Goal: Information Seeking & Learning: Learn about a topic

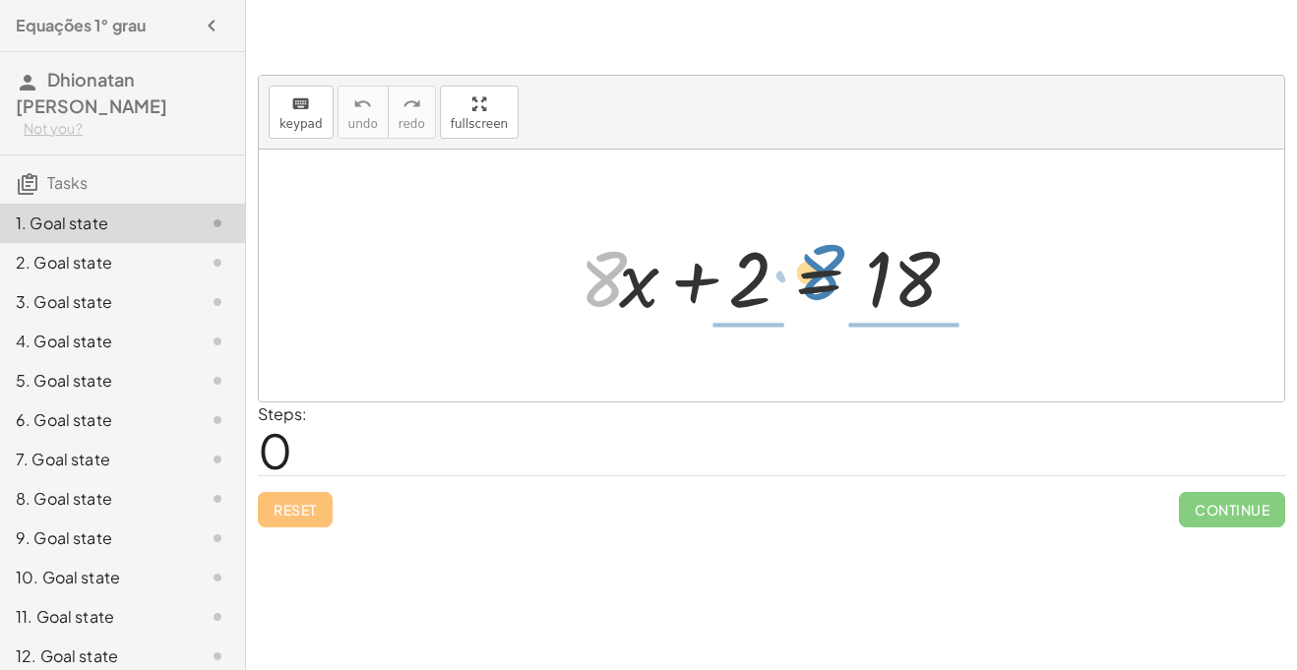
drag, startPoint x: 612, startPoint y: 274, endPoint x: 832, endPoint y: 268, distance: 219.6
click at [832, 268] on div at bounding box center [779, 275] width 418 height 101
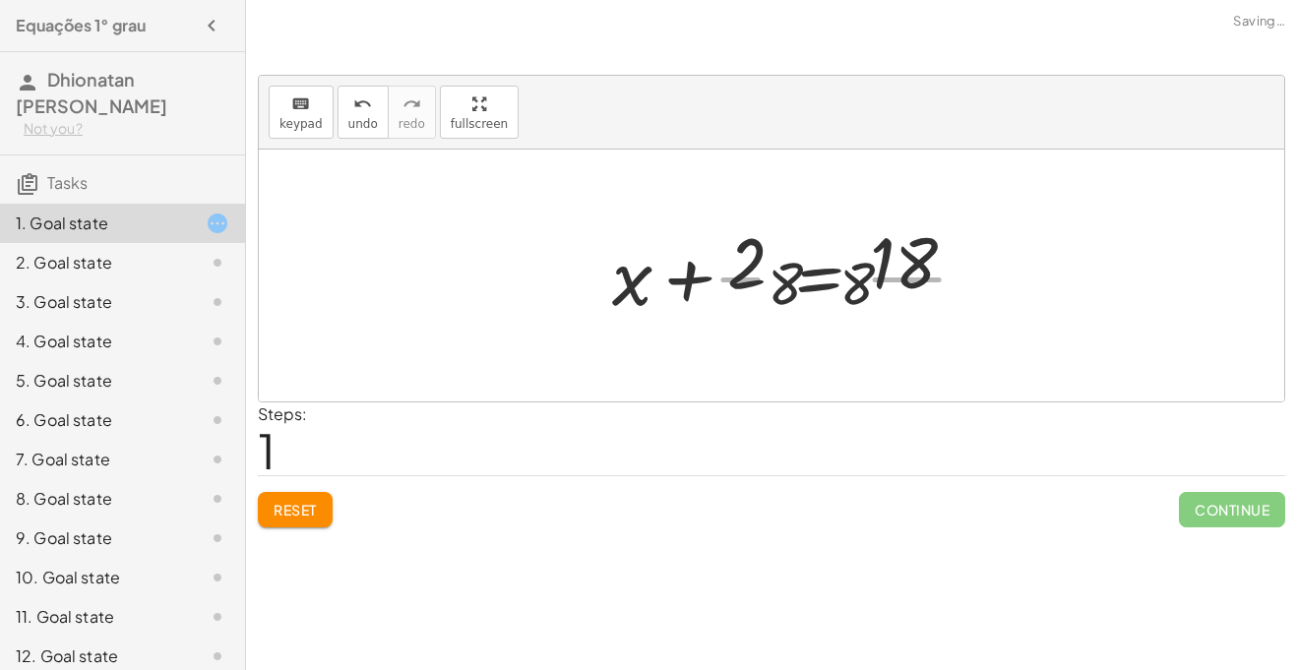
click at [832, 268] on div at bounding box center [793, 276] width 401 height 152
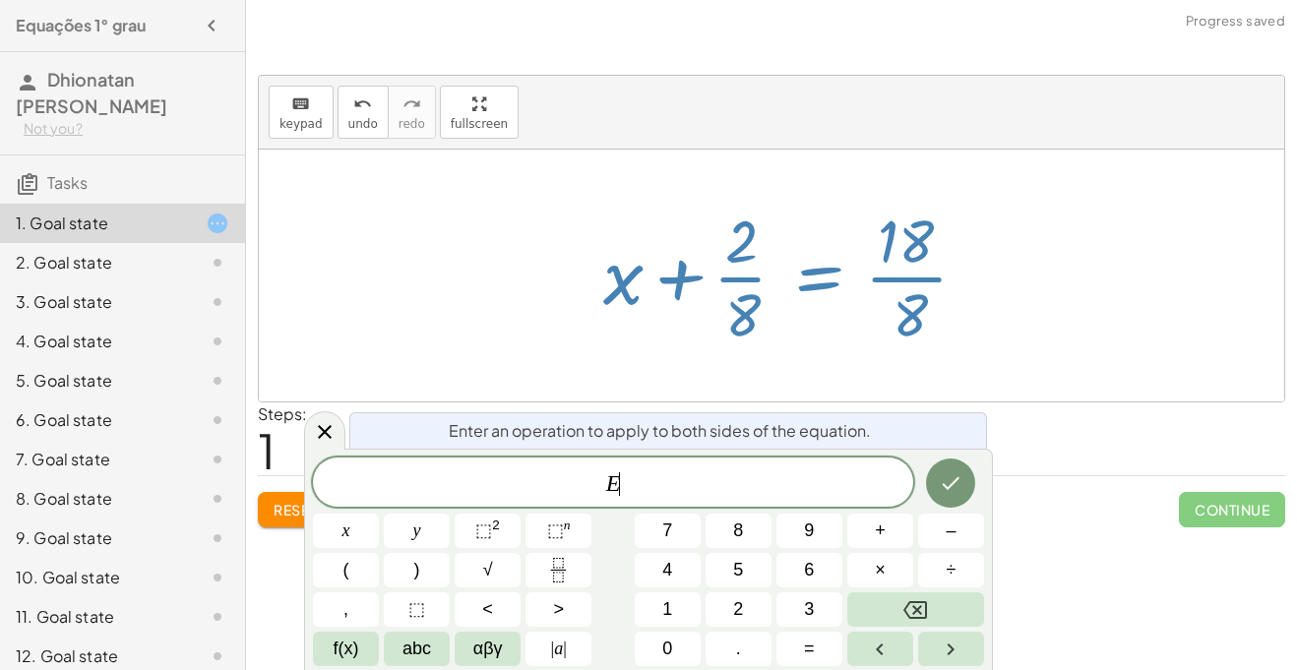
scroll to position [1, 0]
click at [549, 314] on div at bounding box center [772, 276] width 1026 height 252
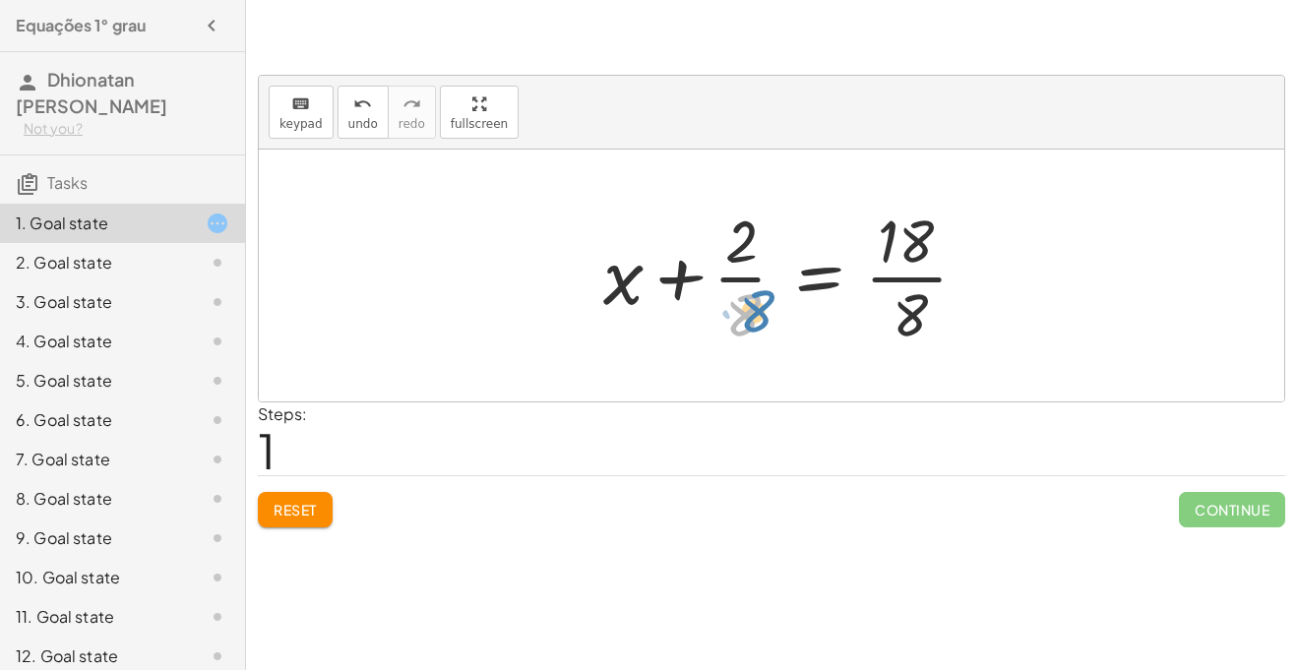
click at [744, 310] on div at bounding box center [793, 276] width 401 height 152
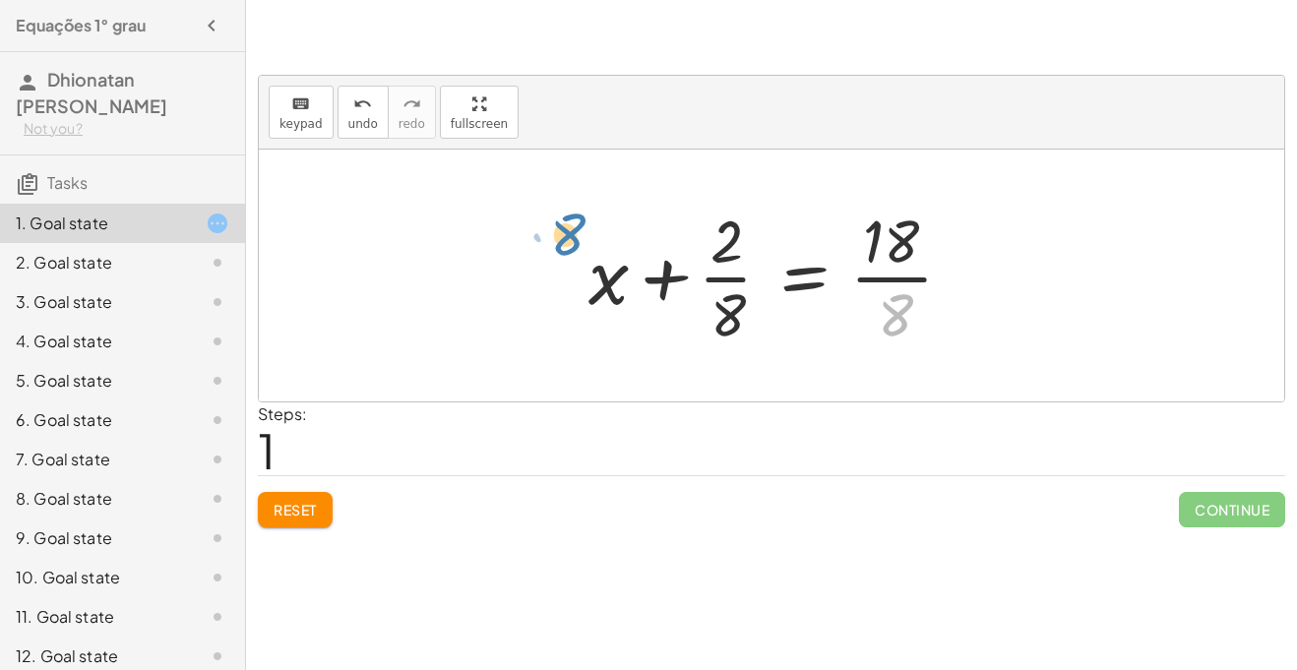
drag, startPoint x: 914, startPoint y: 304, endPoint x: 532, endPoint y: 260, distance: 384.4
click at [532, 260] on div "+ · 8 · x + 2 = 18 · 8 + x + 2 = 18 · · 8 · · 8" at bounding box center [772, 276] width 1026 height 252
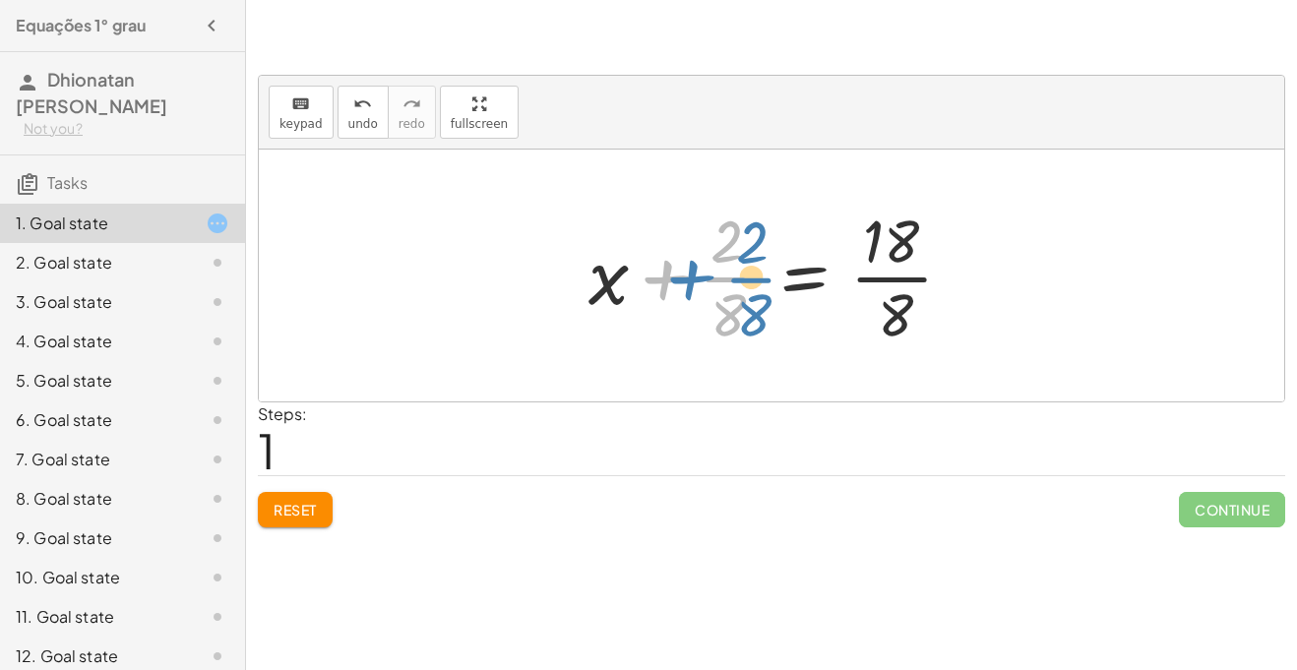
drag, startPoint x: 631, startPoint y: 288, endPoint x: 645, endPoint y: 290, distance: 13.9
click at [645, 290] on div at bounding box center [779, 276] width 401 height 152
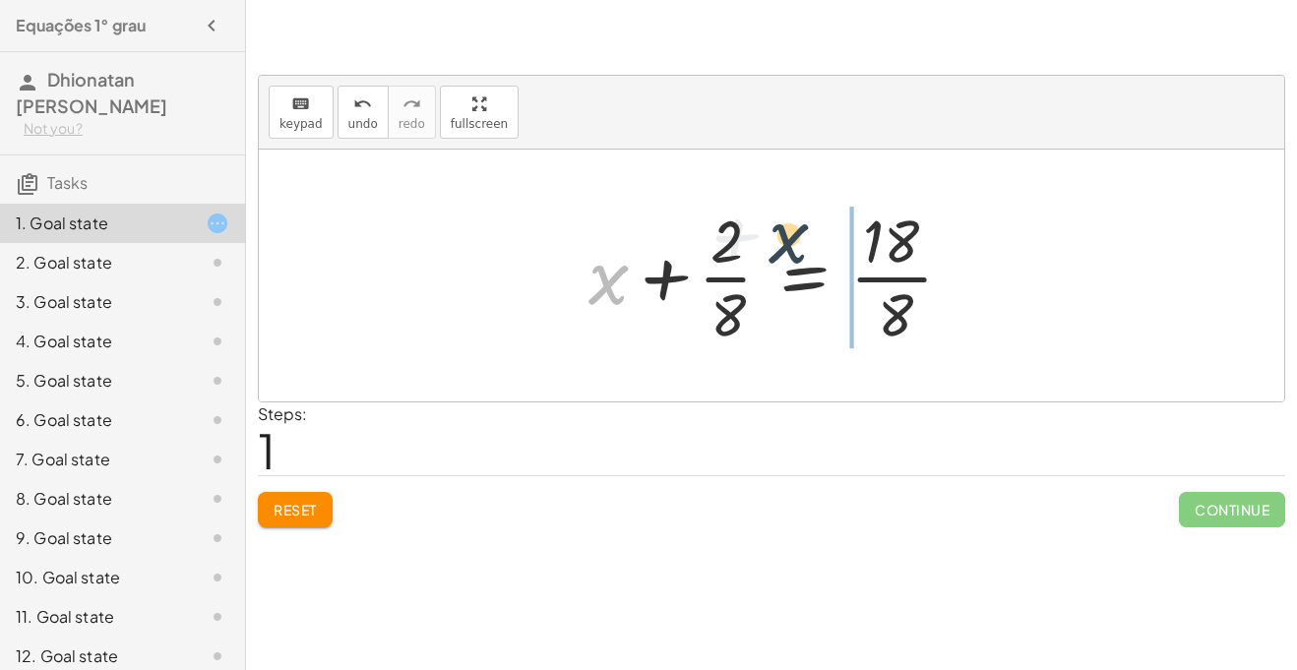
drag, startPoint x: 608, startPoint y: 287, endPoint x: 850, endPoint y: 259, distance: 243.8
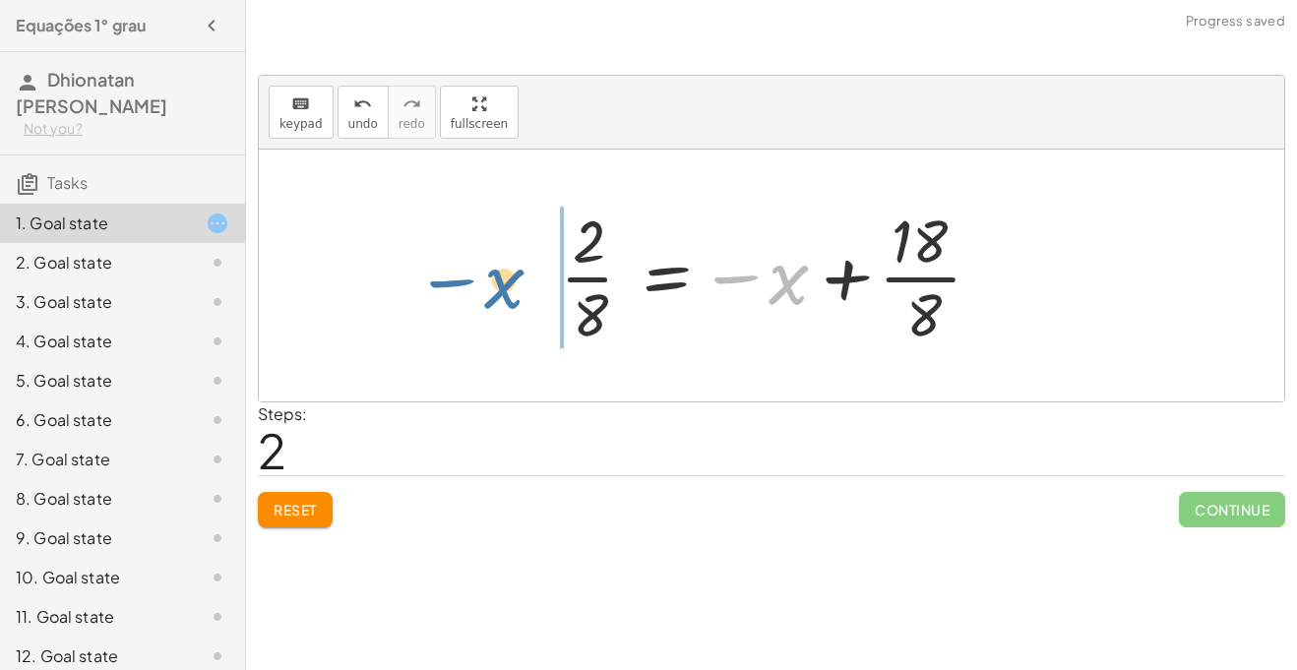
drag, startPoint x: 793, startPoint y: 283, endPoint x: 450, endPoint y: 273, distance: 343.7
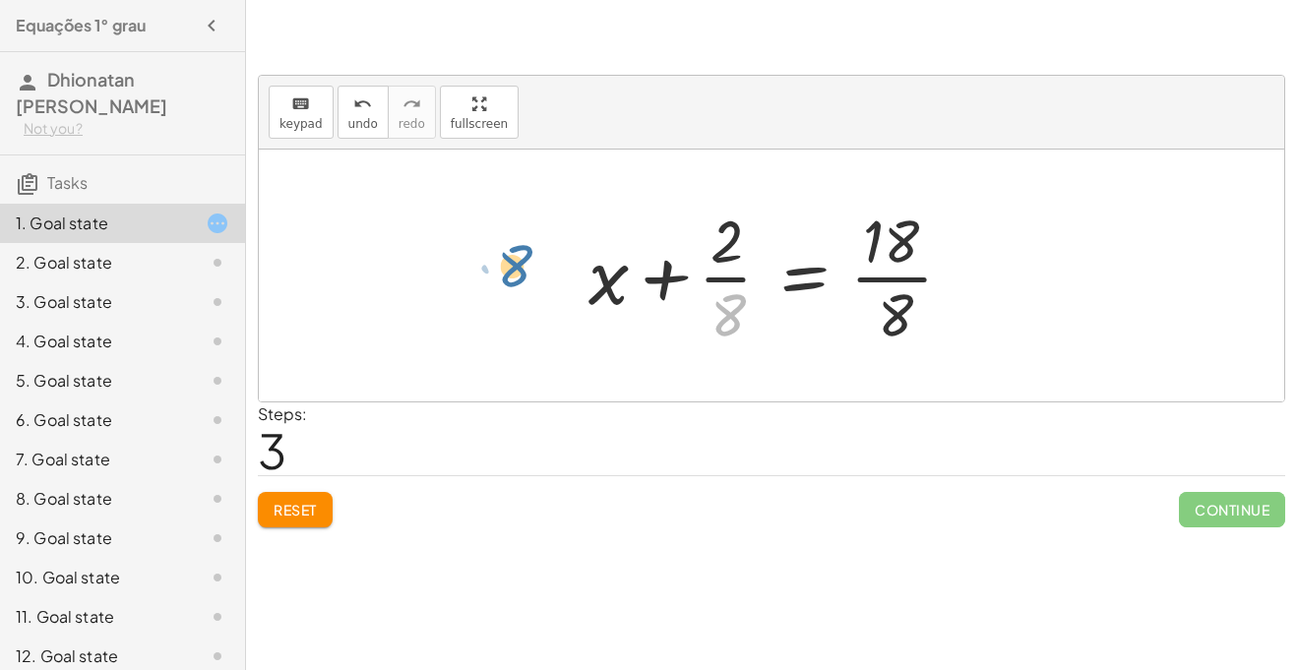
drag, startPoint x: 728, startPoint y: 301, endPoint x: 515, endPoint y: 253, distance: 218.9
click at [515, 253] on div "+ · 8 · x + 2 = 18 + x + · 2 · 8 = · 18 · 8 · 2 · 8 = − x + · 18 · 8 · 8 x 2 = …" at bounding box center [772, 276] width 1026 height 252
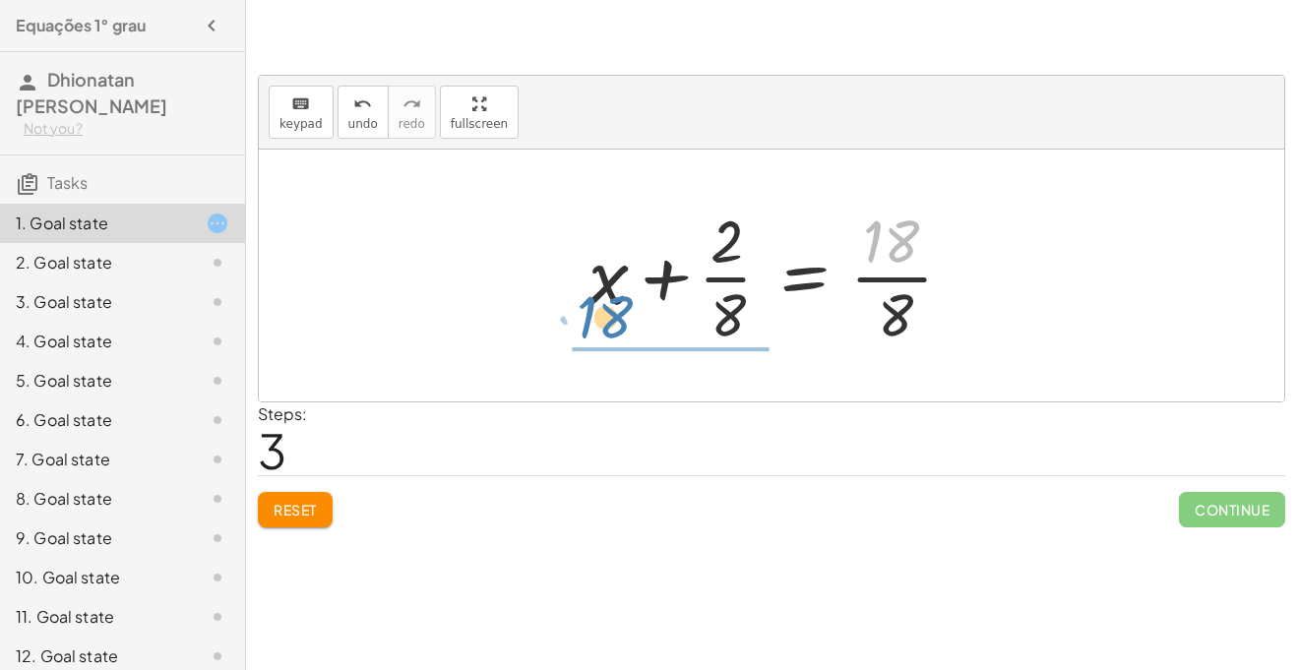
drag, startPoint x: 878, startPoint y: 247, endPoint x: 600, endPoint y: 343, distance: 293.8
click at [600, 343] on div at bounding box center [779, 276] width 401 height 152
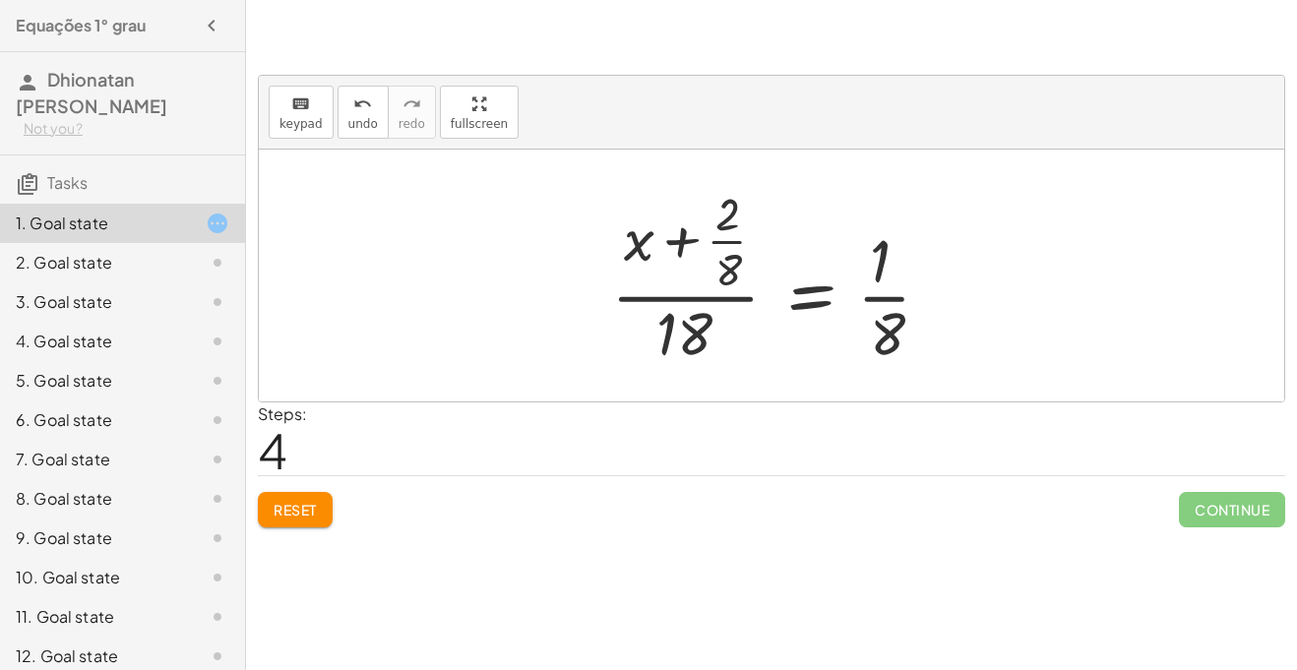
click at [324, 515] on button "Reset" at bounding box center [295, 509] width 75 height 35
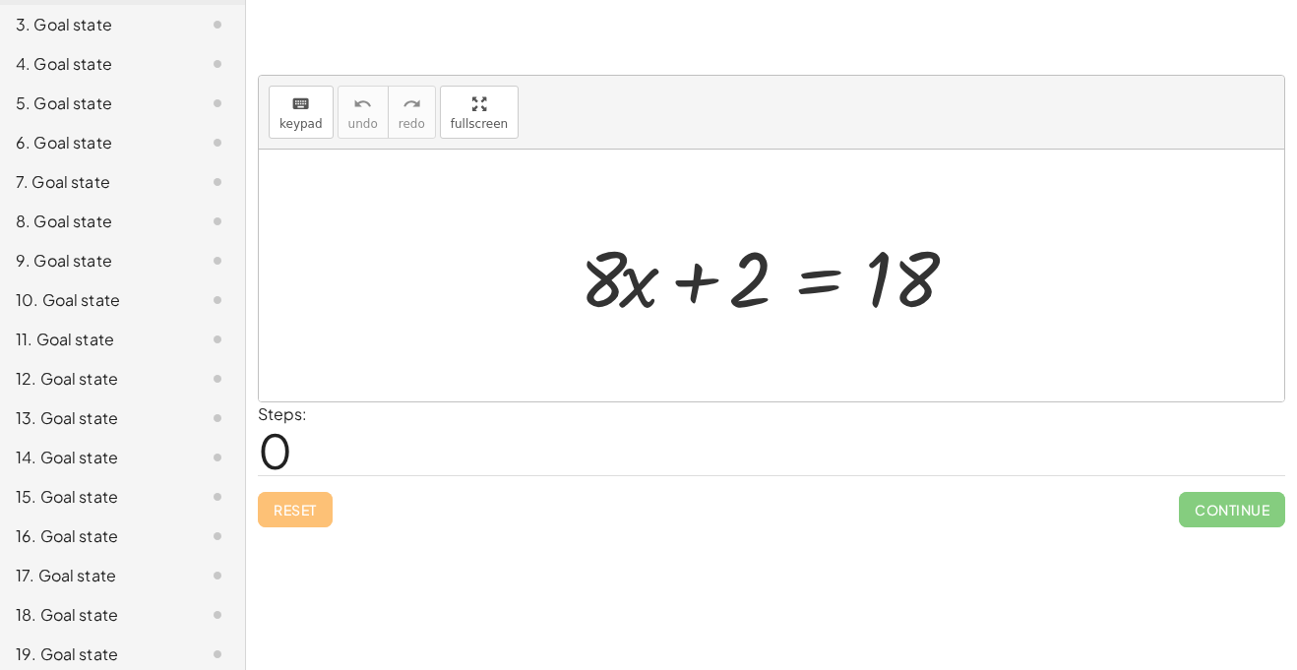
scroll to position [329, 0]
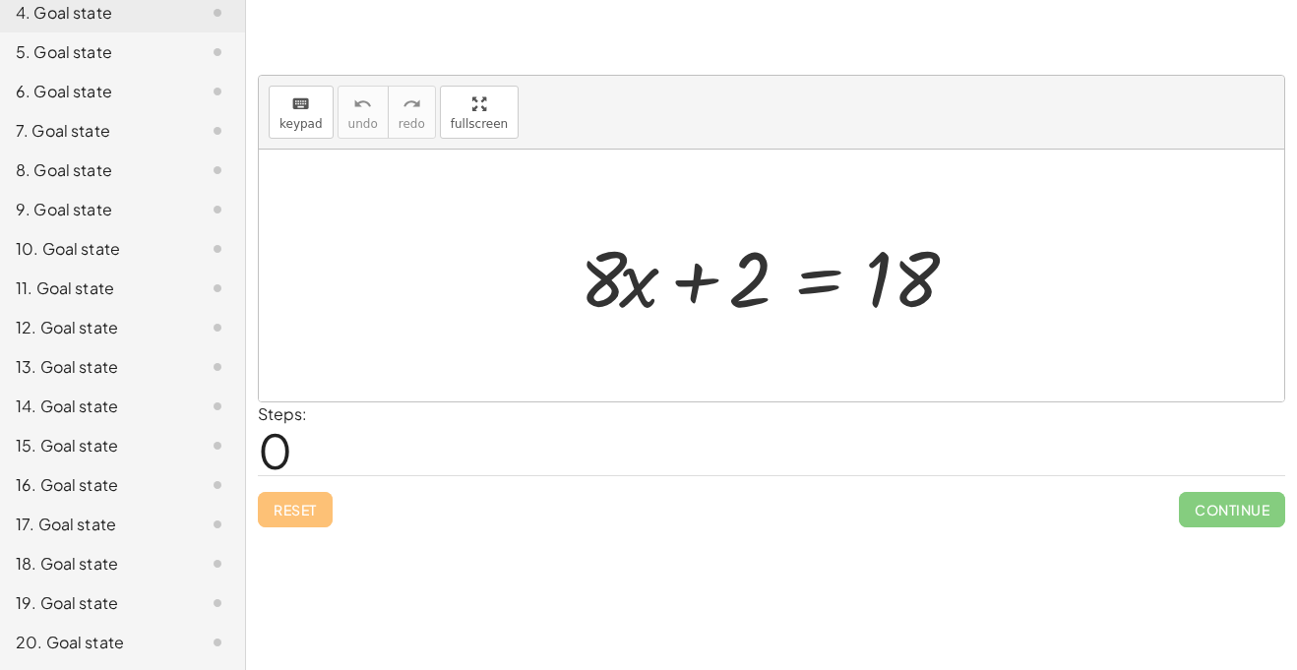
click at [70, 651] on div "20. Goal state" at bounding box center [95, 643] width 158 height 24
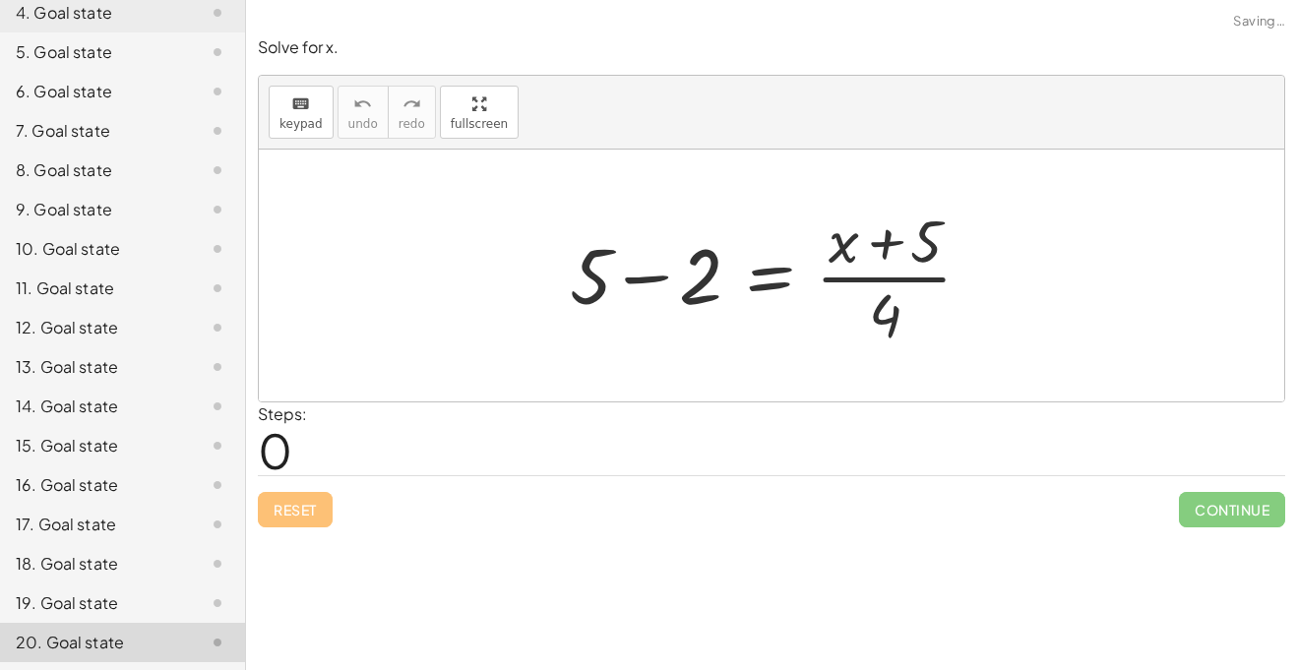
click at [54, 373] on div "13. Goal state" at bounding box center [95, 367] width 158 height 24
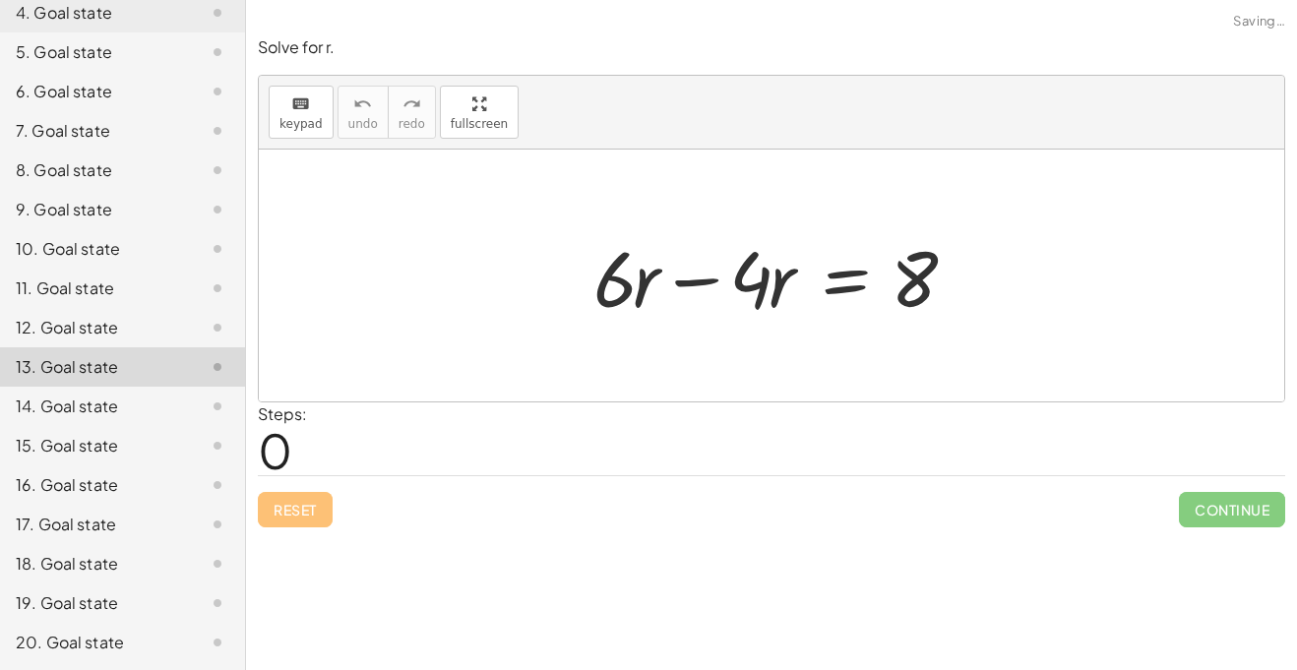
scroll to position [0, 0]
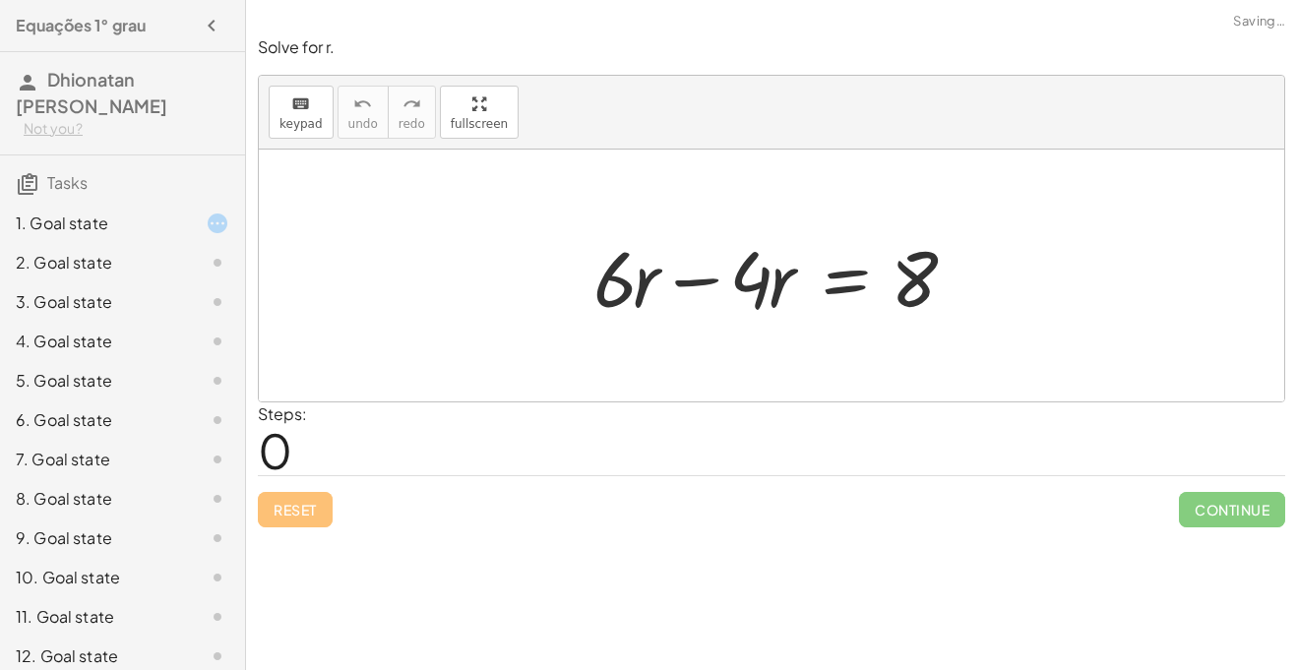
click at [80, 215] on div "1. Goal state" at bounding box center [95, 224] width 158 height 24
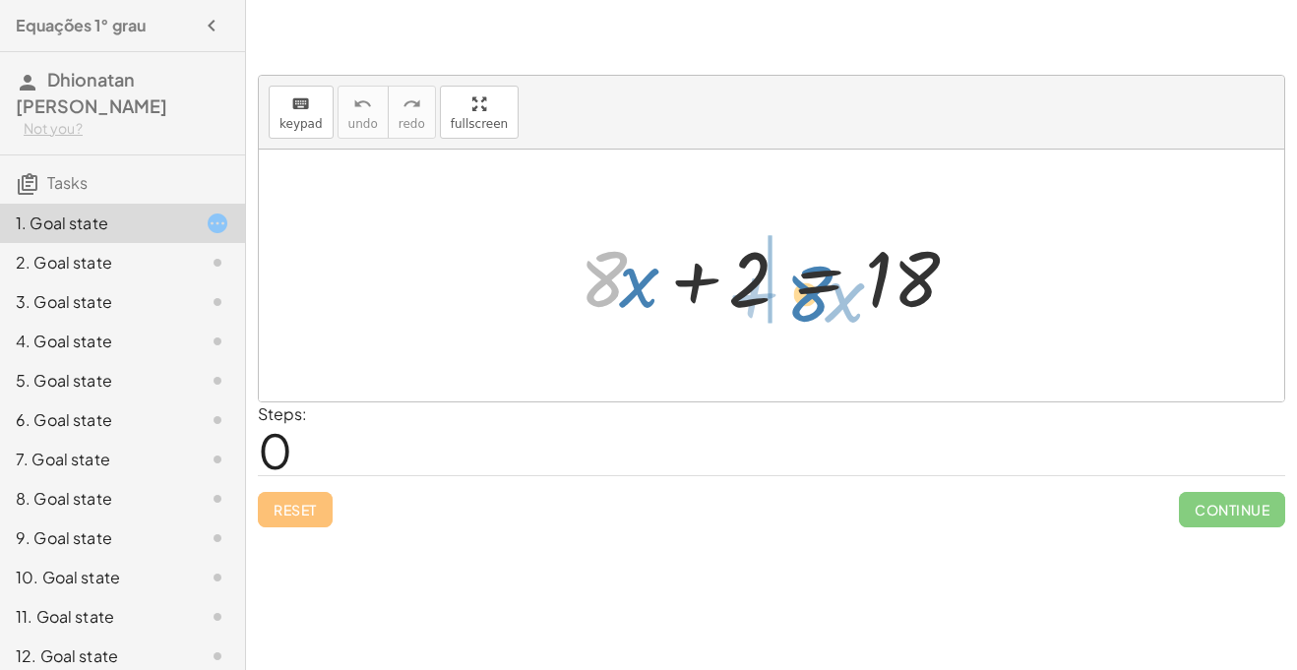
drag, startPoint x: 613, startPoint y: 287, endPoint x: 814, endPoint y: 313, distance: 202.4
click at [814, 313] on div at bounding box center [779, 275] width 418 height 101
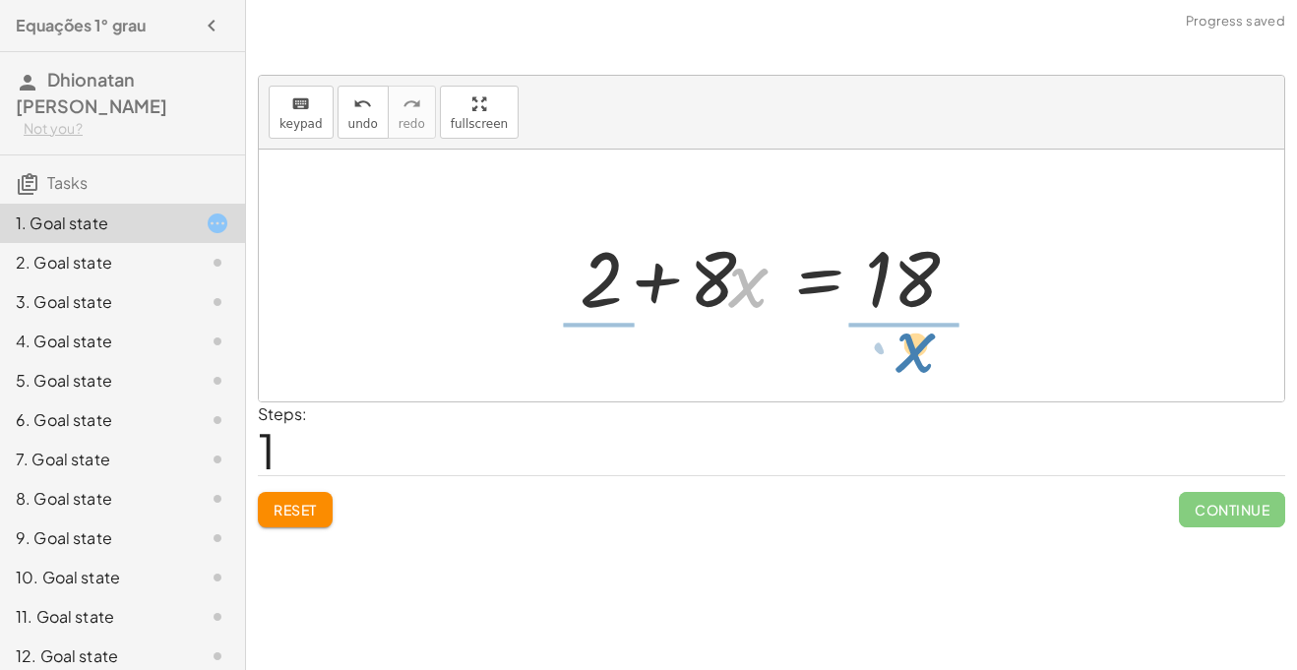
drag, startPoint x: 729, startPoint y: 292, endPoint x: 898, endPoint y: 357, distance: 180.4
click at [898, 357] on div "+ · 8 · x + 2 = 18 · x + · 8 · x + 2 = 18" at bounding box center [772, 276] width 1026 height 252
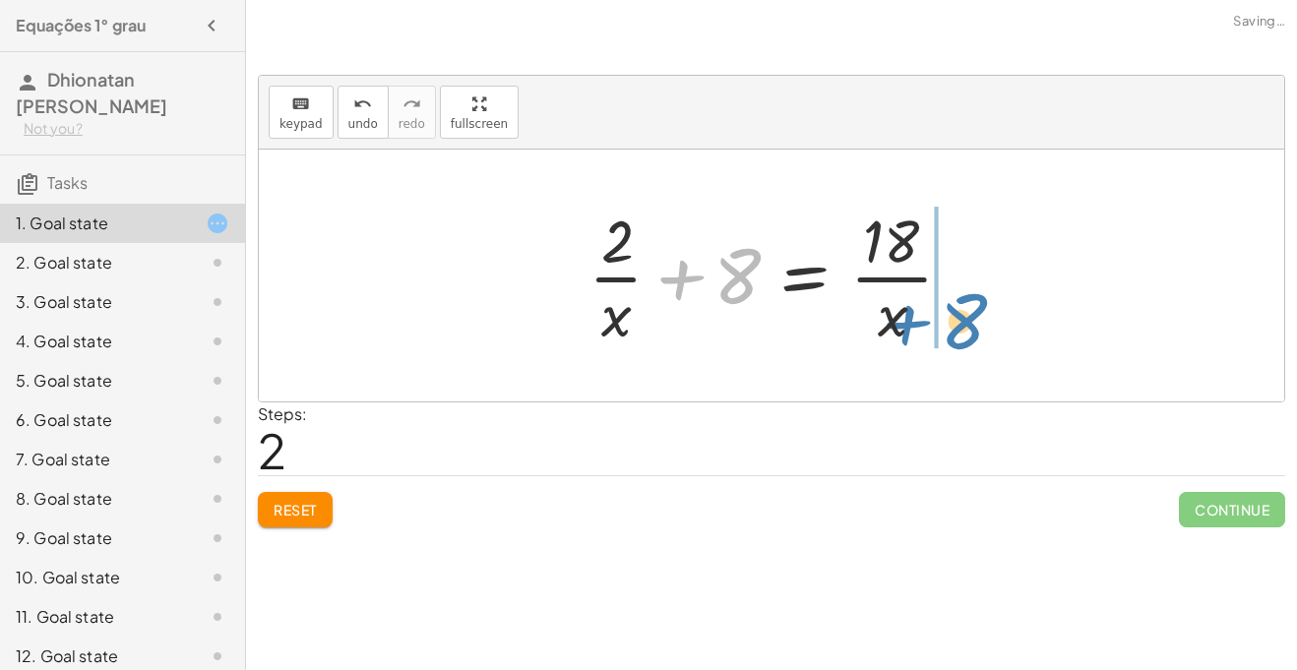
drag, startPoint x: 739, startPoint y: 265, endPoint x: 965, endPoint y: 311, distance: 230.1
click at [965, 311] on div at bounding box center [779, 276] width 401 height 152
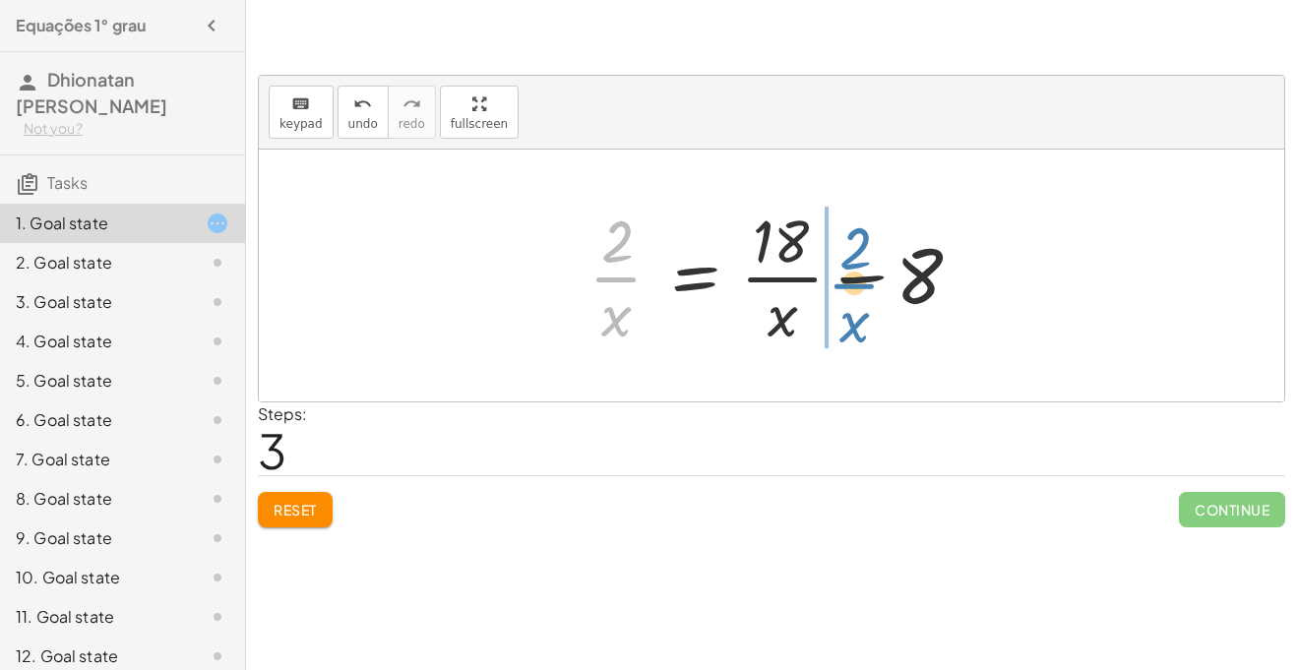
drag, startPoint x: 634, startPoint y: 264, endPoint x: 864, endPoint y: 271, distance: 230.4
click at [864, 271] on div at bounding box center [779, 276] width 401 height 152
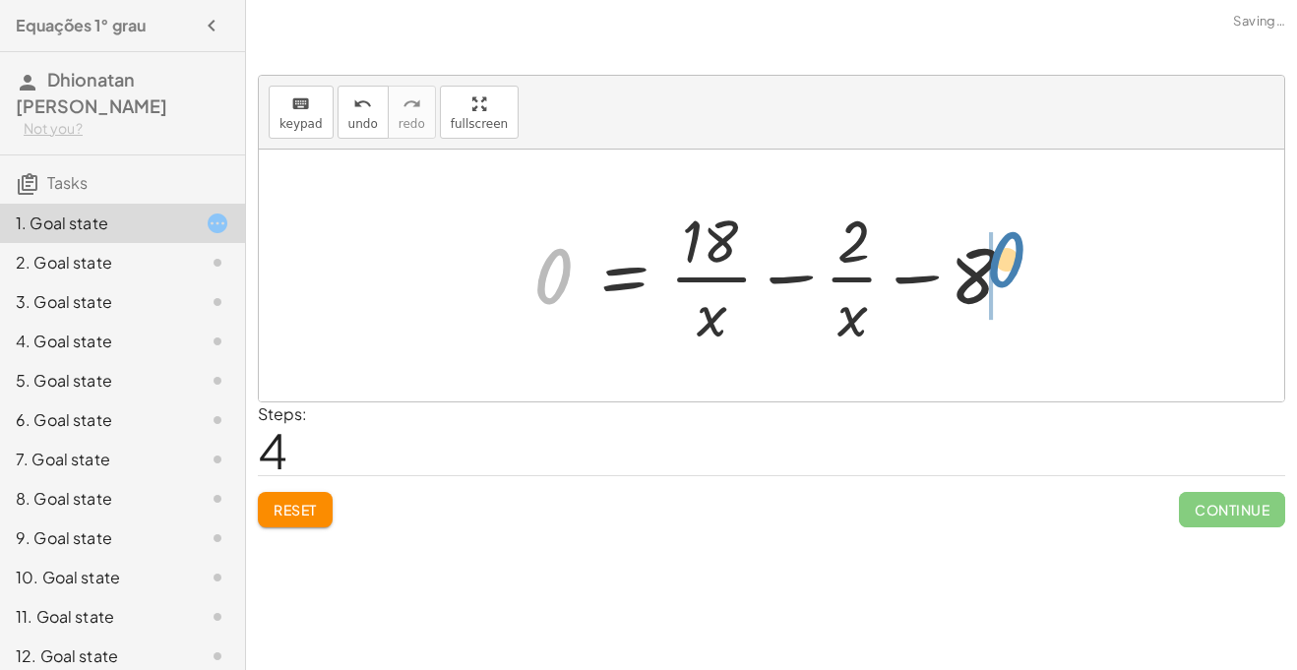
drag, startPoint x: 542, startPoint y: 286, endPoint x: 1015, endPoint y: 271, distance: 472.7
click at [1015, 271] on div at bounding box center [779, 276] width 510 height 152
click at [322, 522] on button "Reset" at bounding box center [295, 509] width 75 height 35
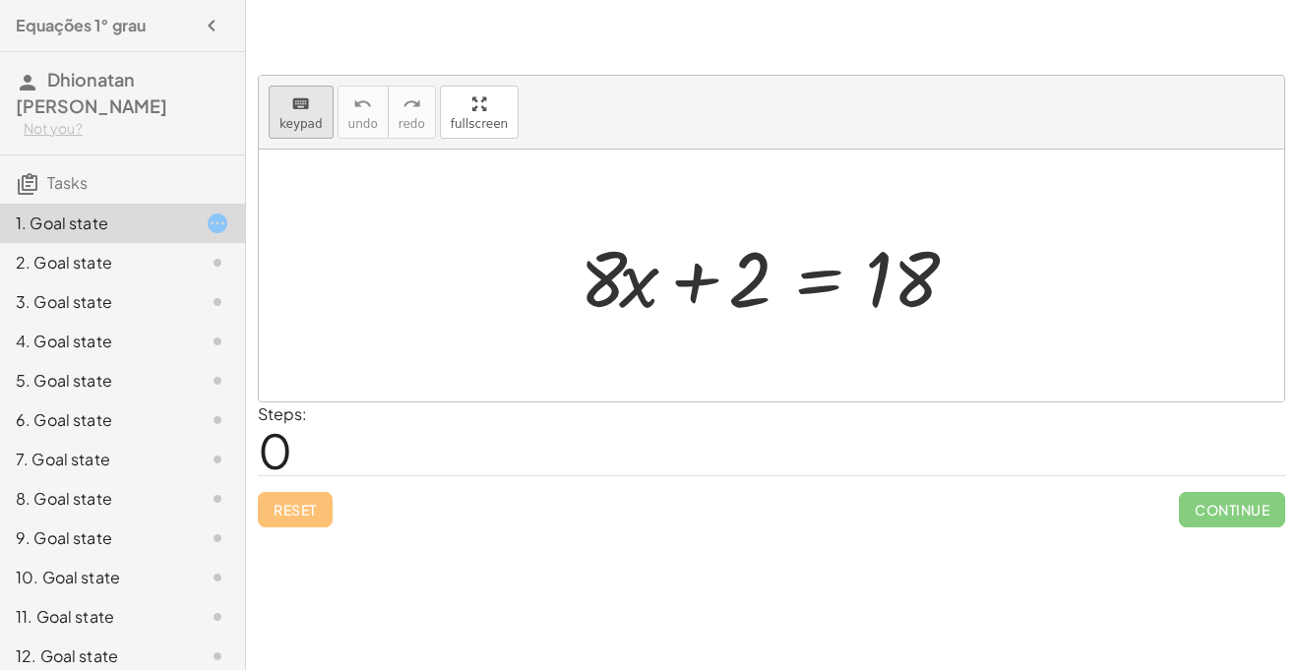
click at [318, 123] on span "keypad" at bounding box center [301, 124] width 43 height 14
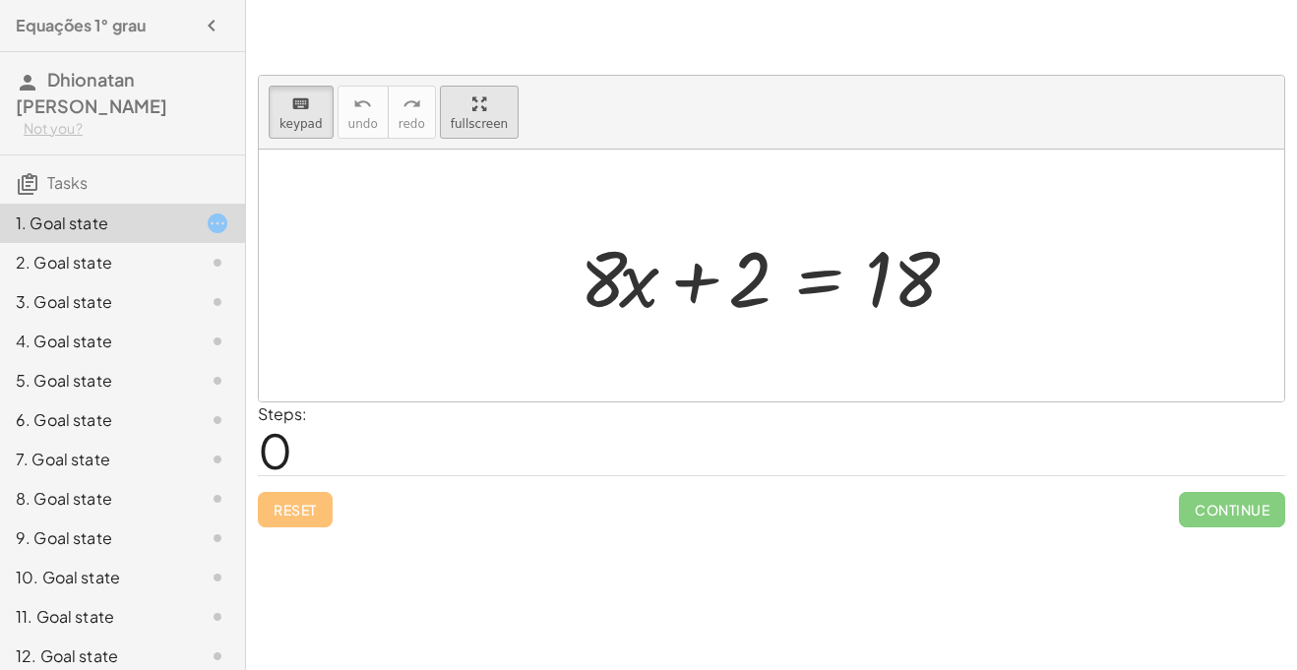
click at [451, 119] on span "fullscreen" at bounding box center [479, 124] width 57 height 14
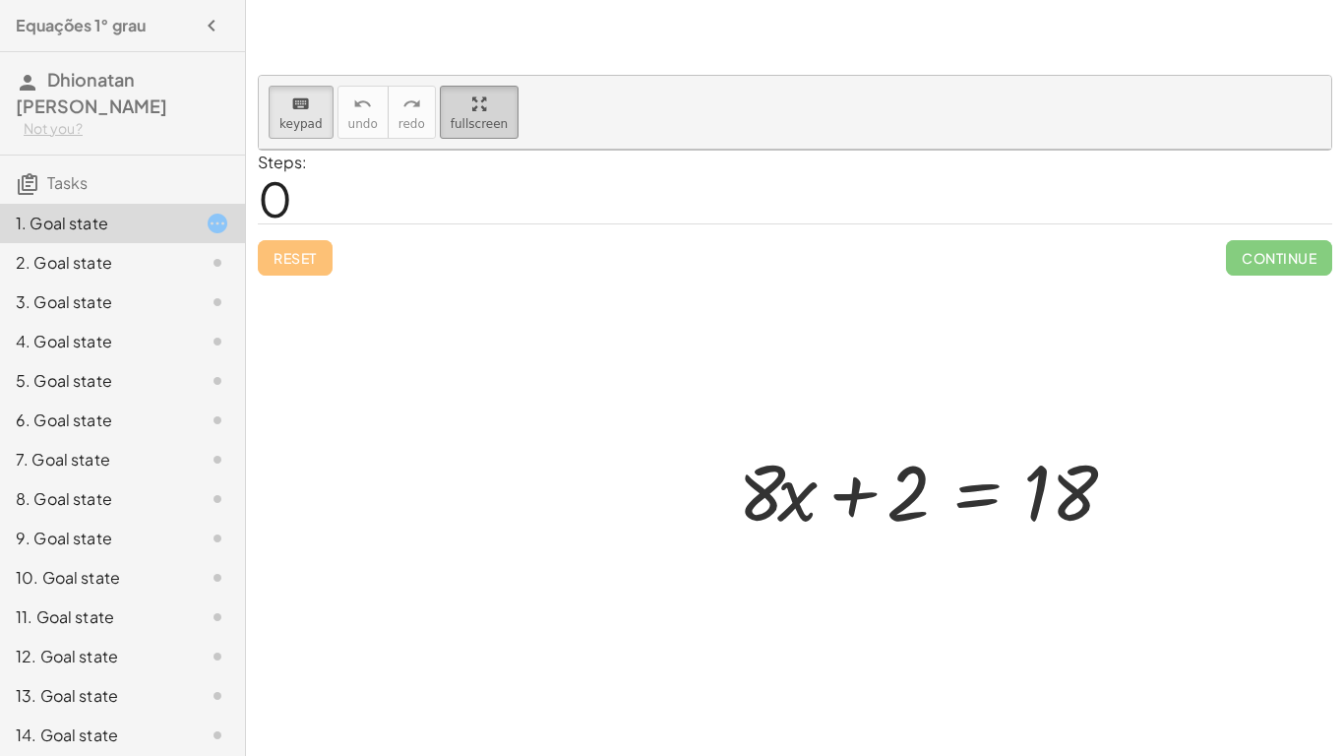
click at [440, 86] on button "fullscreen" at bounding box center [479, 112] width 79 height 53
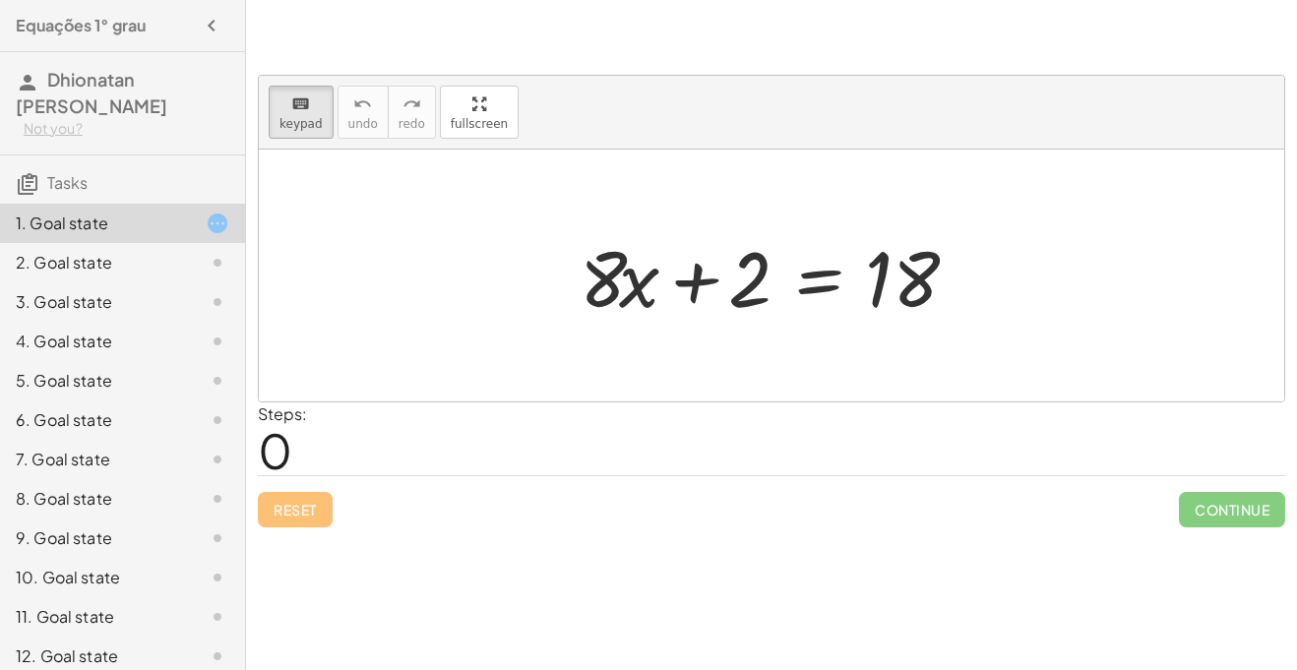
click at [221, 218] on icon at bounding box center [218, 224] width 24 height 24
click at [187, 254] on div at bounding box center [201, 263] width 55 height 24
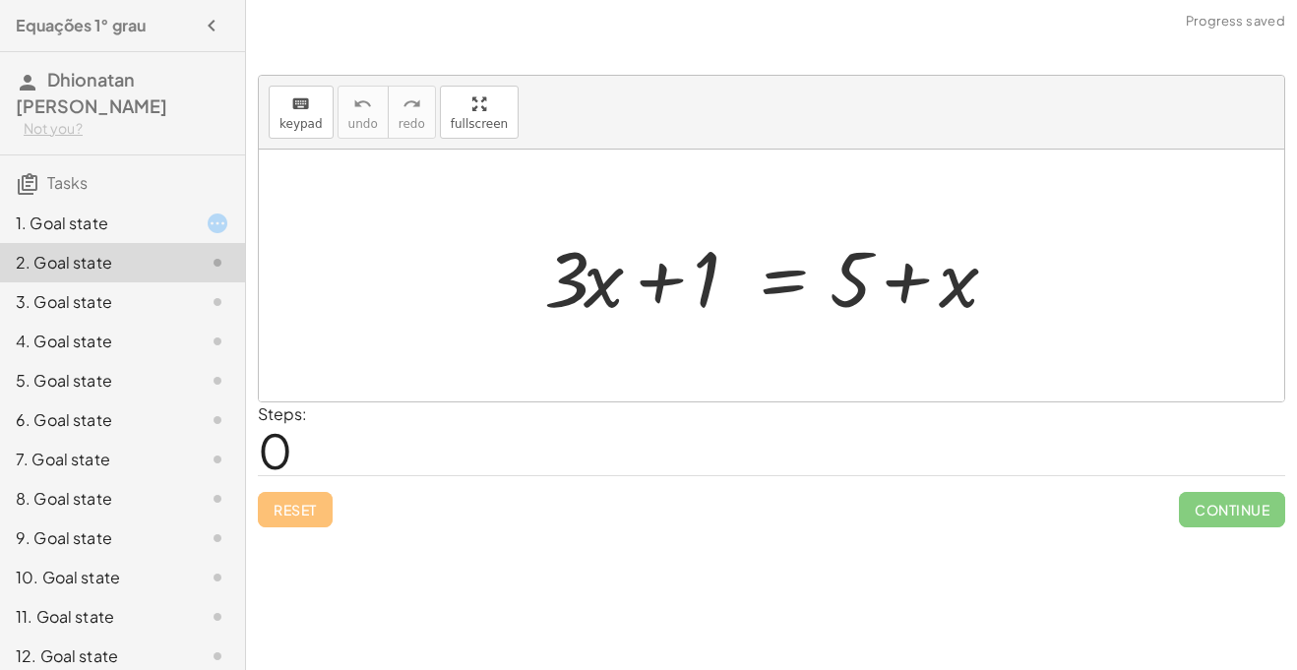
click at [188, 223] on div at bounding box center [201, 224] width 55 height 24
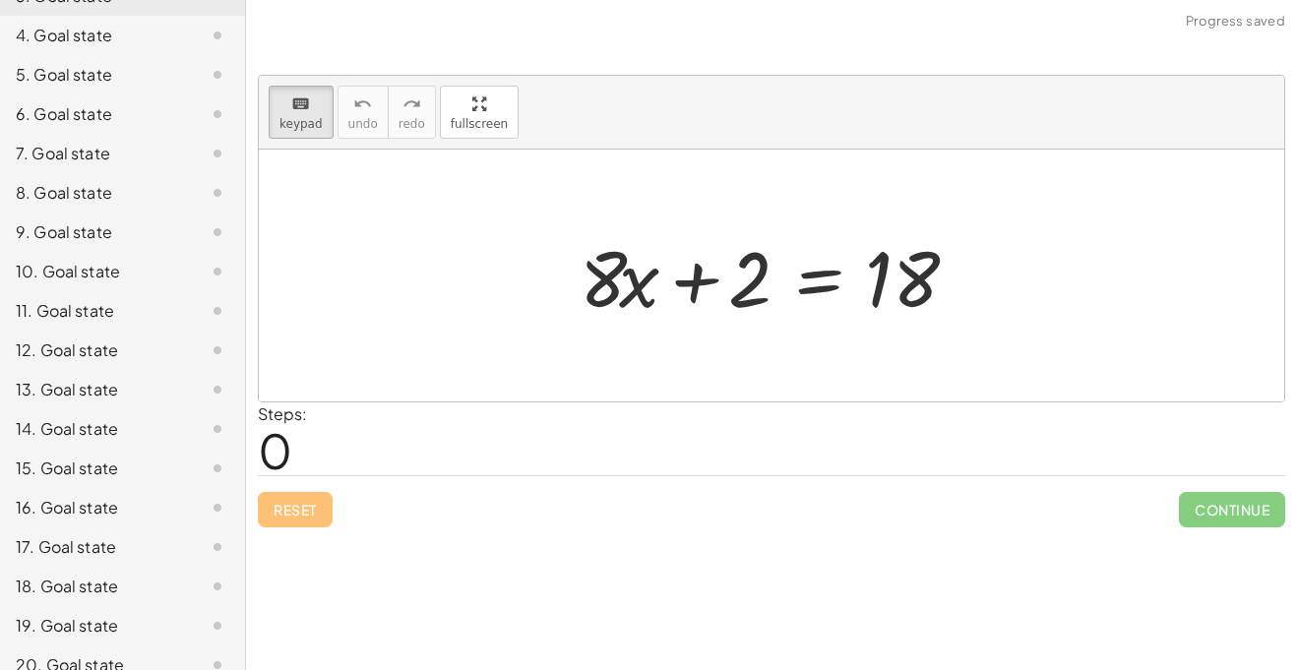
scroll to position [329, 0]
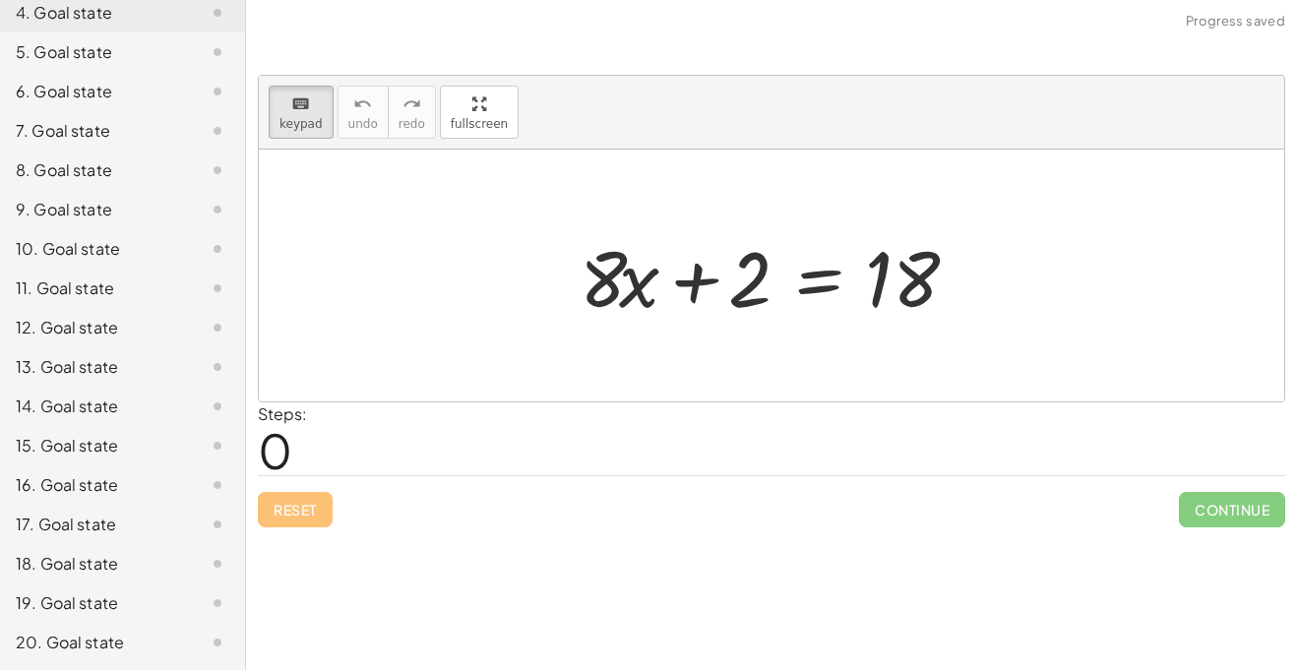
click at [127, 552] on div "18. Goal state" at bounding box center [95, 564] width 158 height 24
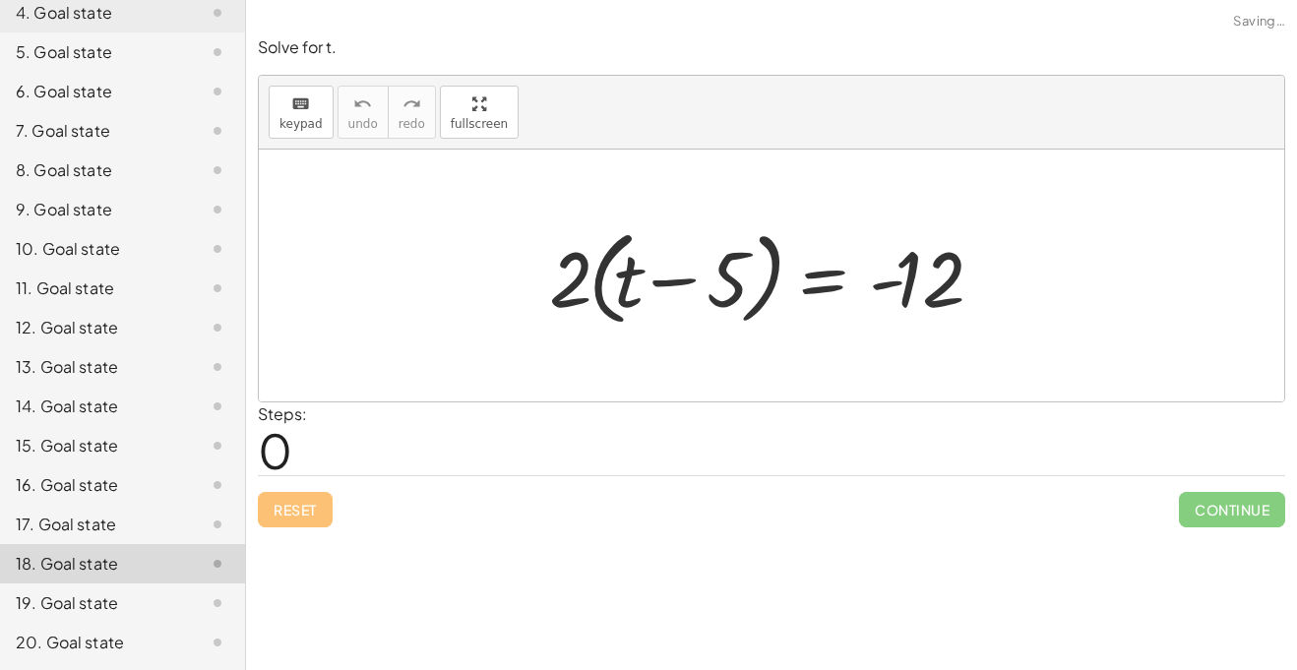
click at [127, 552] on div "18. Goal state" at bounding box center [95, 564] width 158 height 24
click at [110, 630] on div "20. Goal state" at bounding box center [122, 642] width 245 height 39
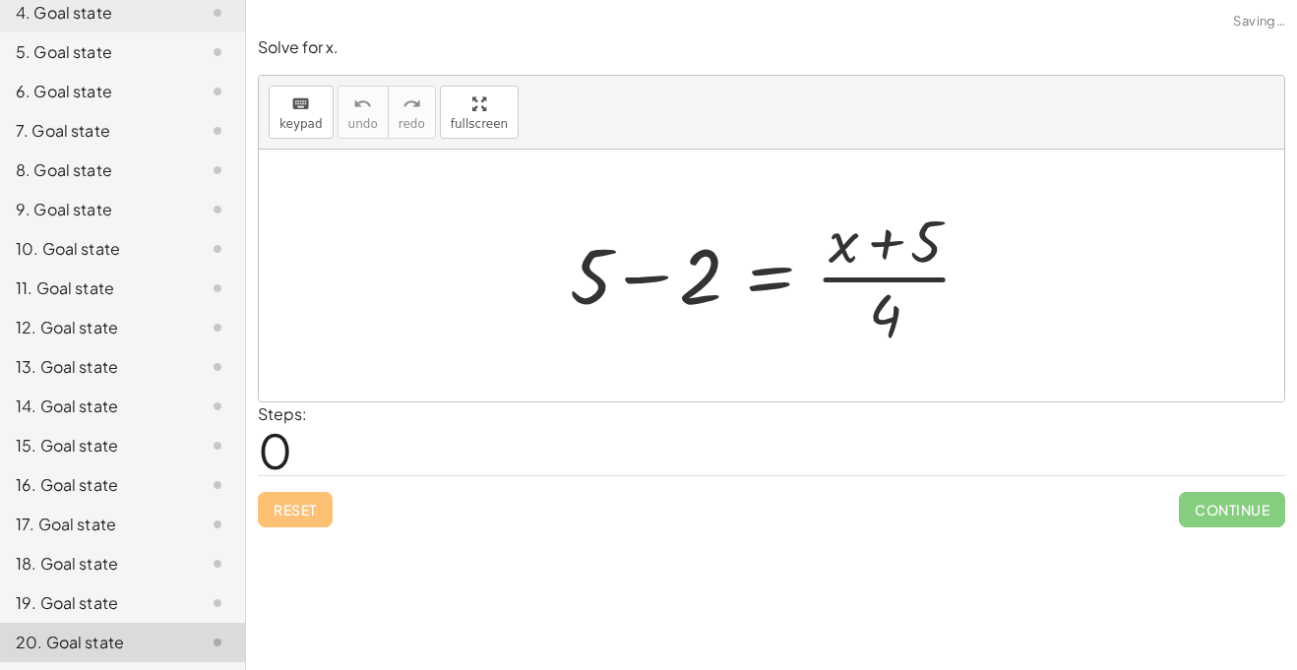
scroll to position [0, 0]
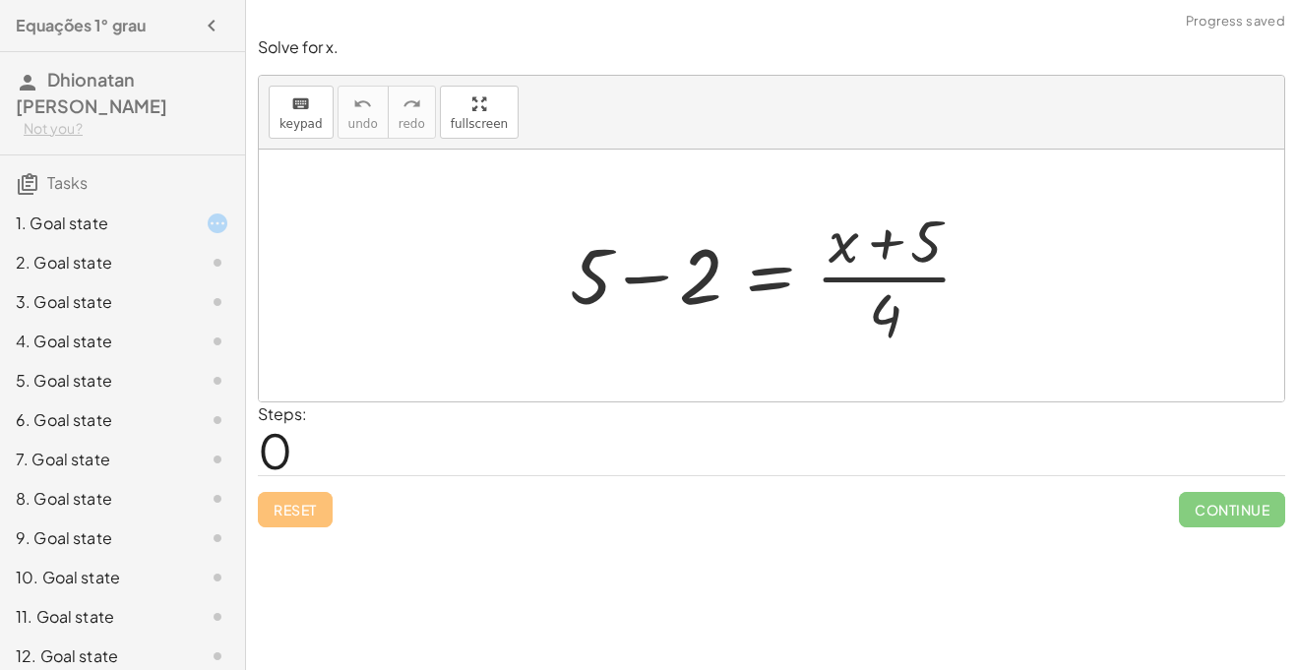
click at [63, 216] on div "1. Goal state" at bounding box center [95, 224] width 158 height 24
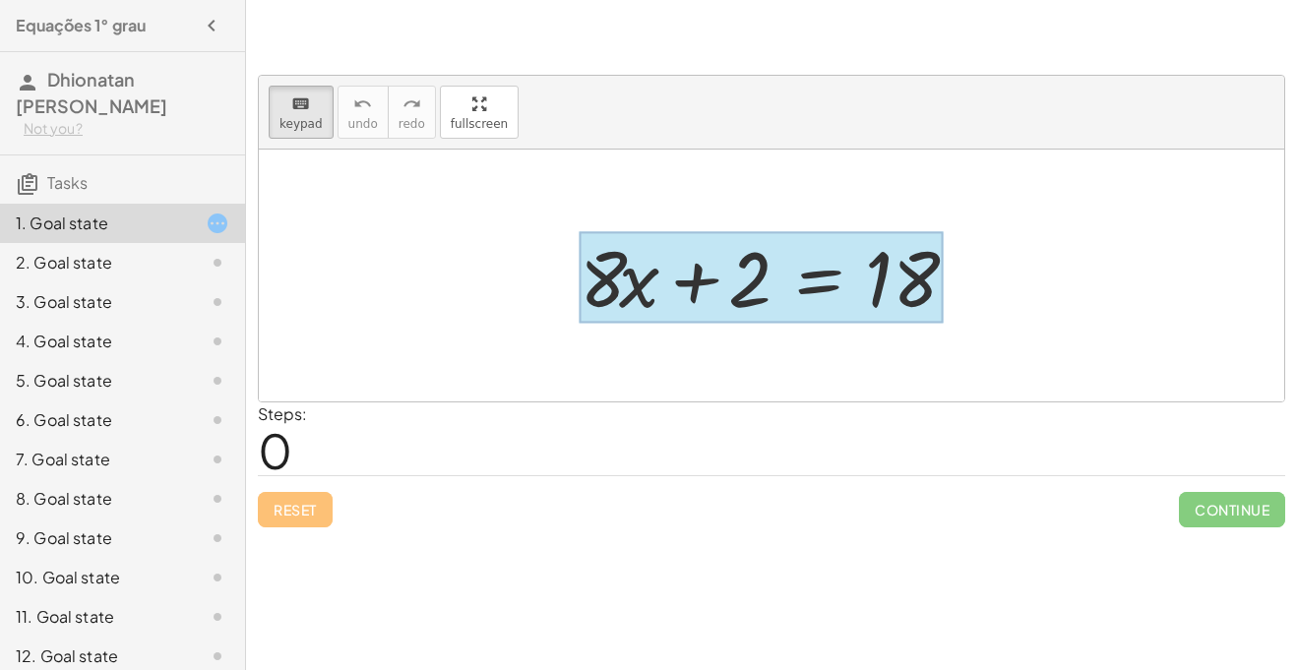
drag, startPoint x: 758, startPoint y: 288, endPoint x: 836, endPoint y: 301, distance: 78.8
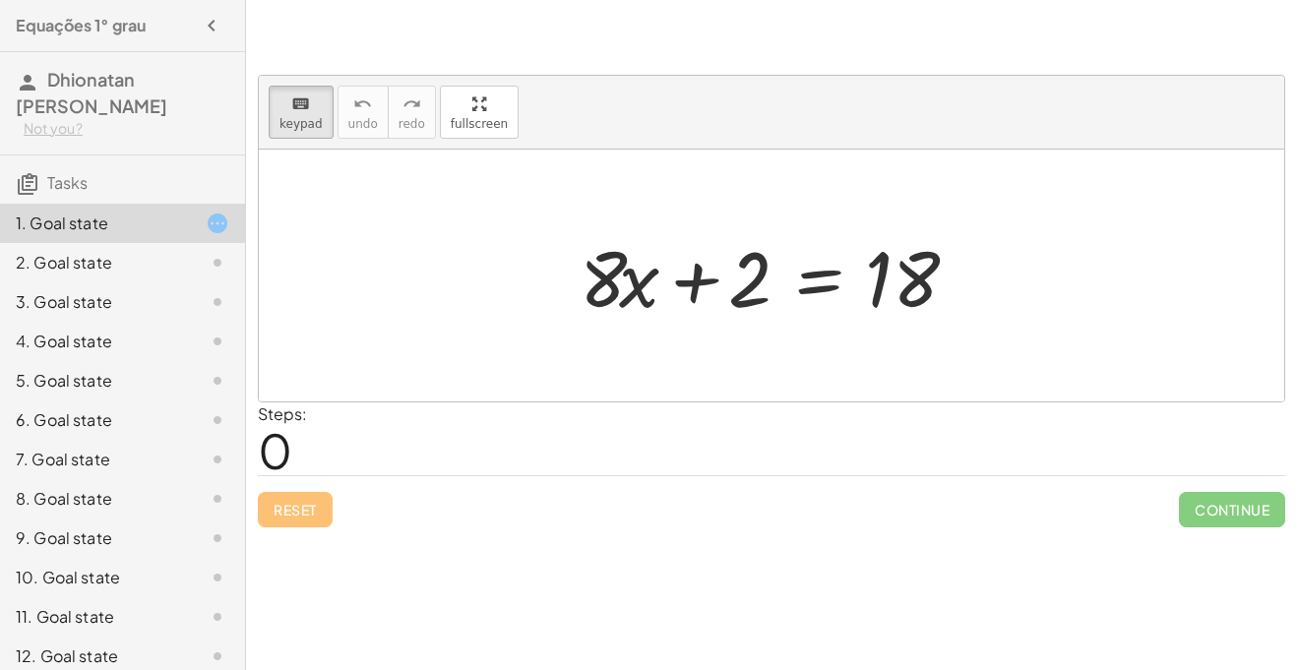
click at [797, 363] on div at bounding box center [772, 276] width 1026 height 252
drag, startPoint x: 759, startPoint y: 282, endPoint x: 981, endPoint y: 278, distance: 222.5
click at [0, 0] on div "keyboard keypad undo undo redo redo fullscreen + · 8 · x + 2 = 18 × Steps: 0 Re…" at bounding box center [0, 0] width 0 height 0
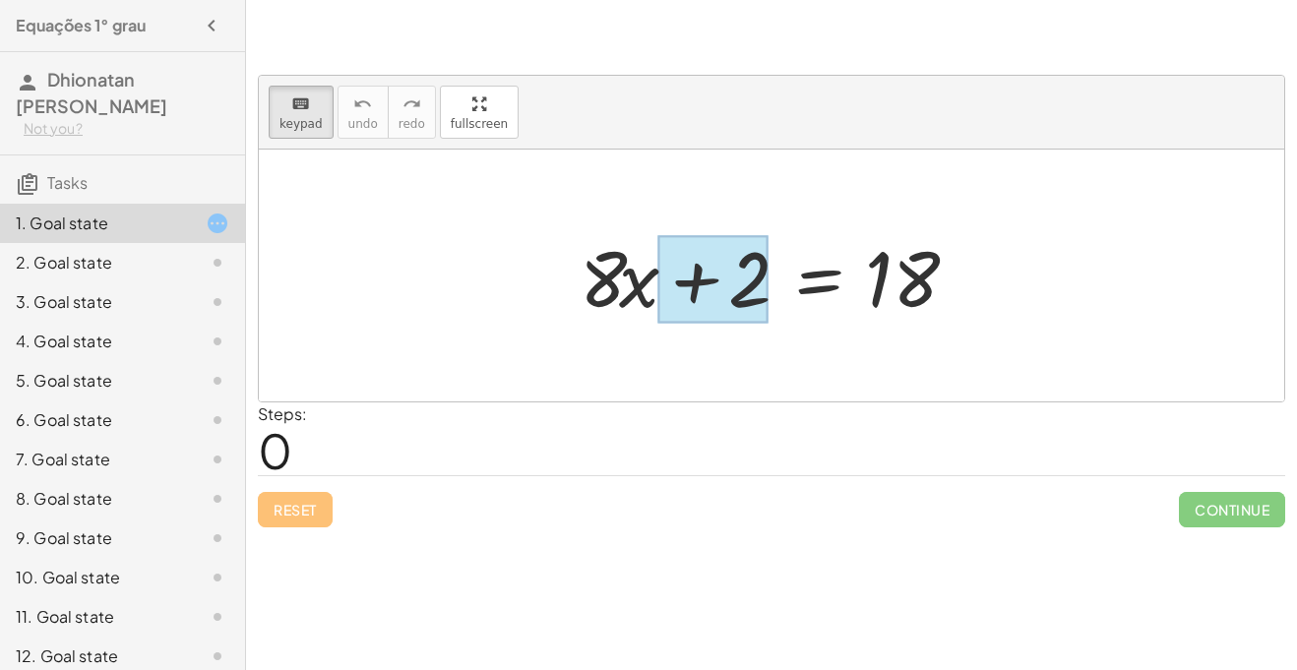
click at [760, 280] on div at bounding box center [712, 280] width 109 height 88
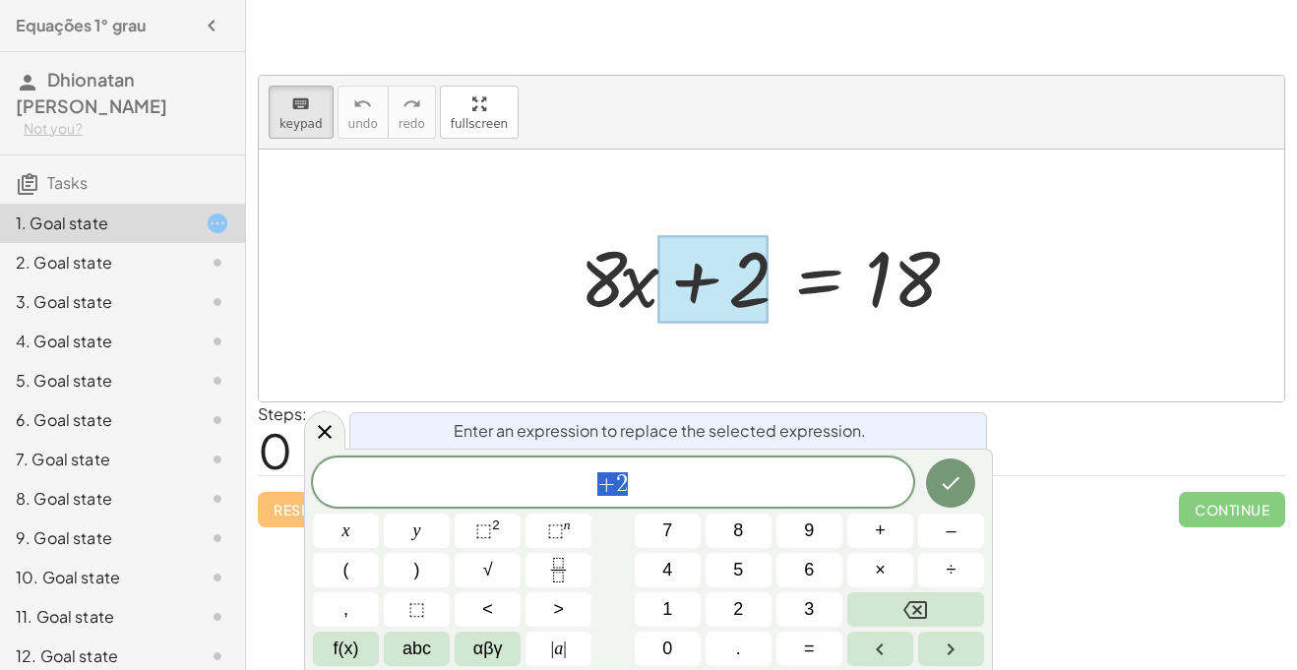
click at [760, 280] on div at bounding box center [712, 280] width 109 height 88
click at [400, 335] on div at bounding box center [772, 276] width 1026 height 252
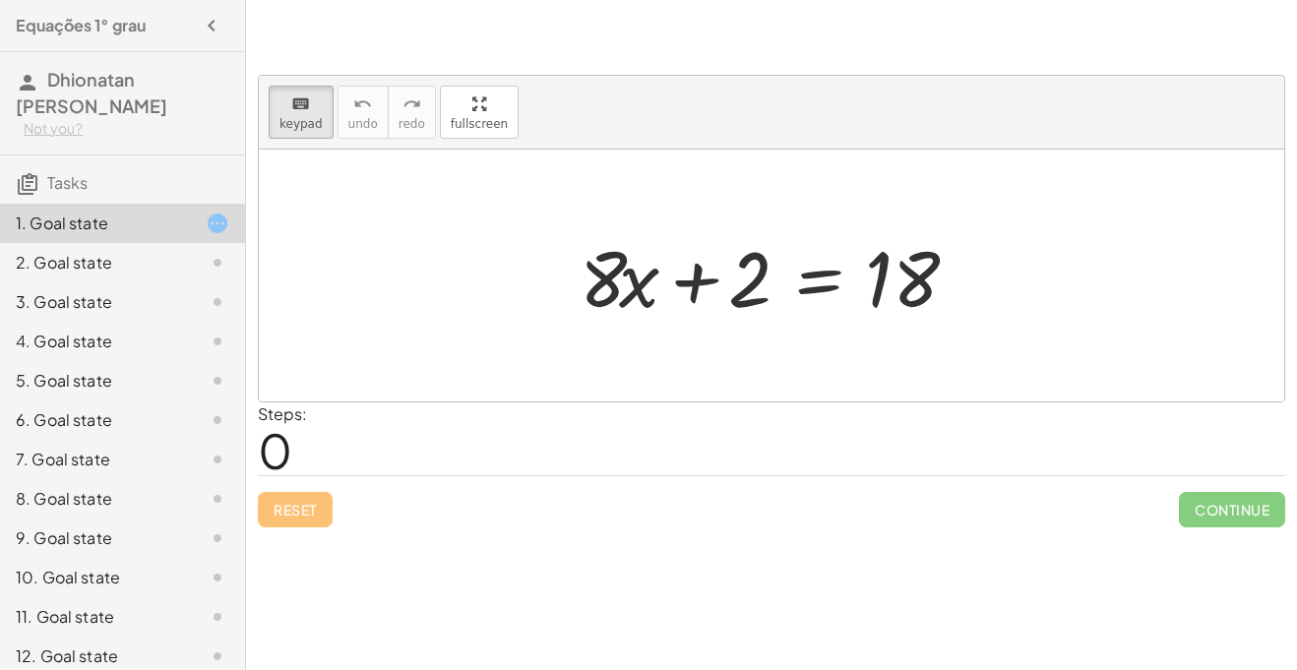
click at [400, 335] on div at bounding box center [772, 276] width 1026 height 252
click at [281, 143] on div "keyboard keypad undo undo redo redo fullscreen" at bounding box center [772, 113] width 1026 height 74
click at [318, 94] on div "keyboard" at bounding box center [301, 104] width 43 height 24
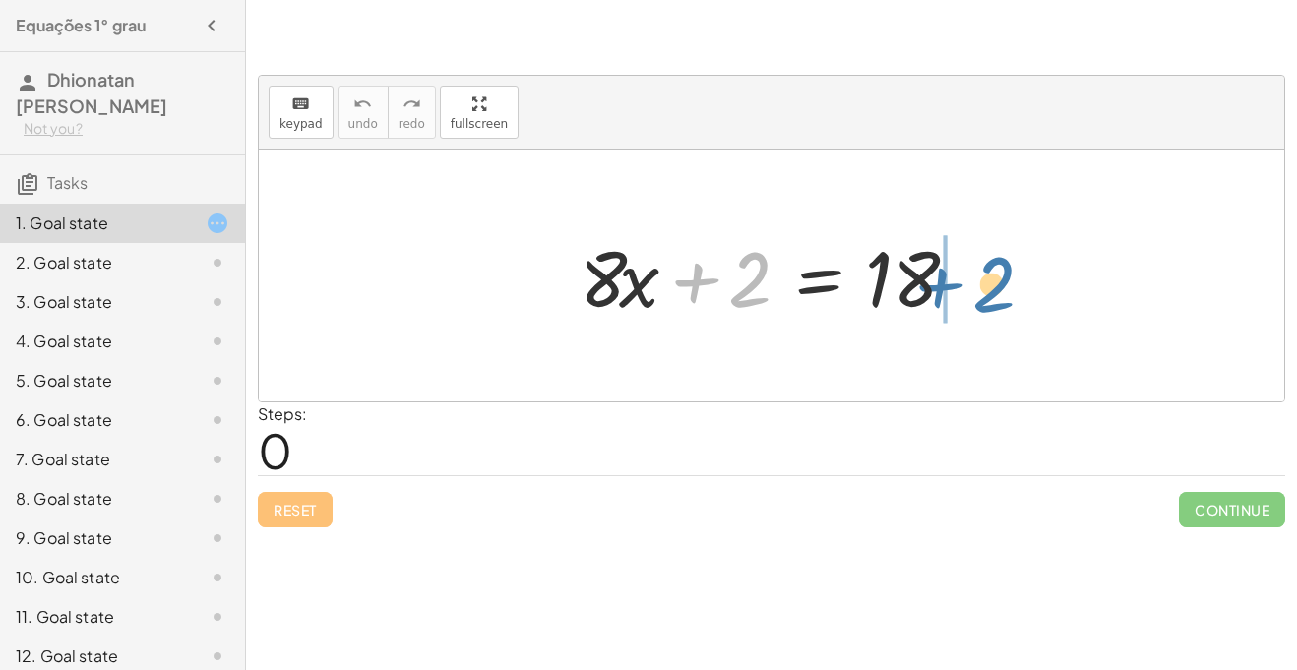
drag, startPoint x: 754, startPoint y: 288, endPoint x: 1001, endPoint y: 293, distance: 247.1
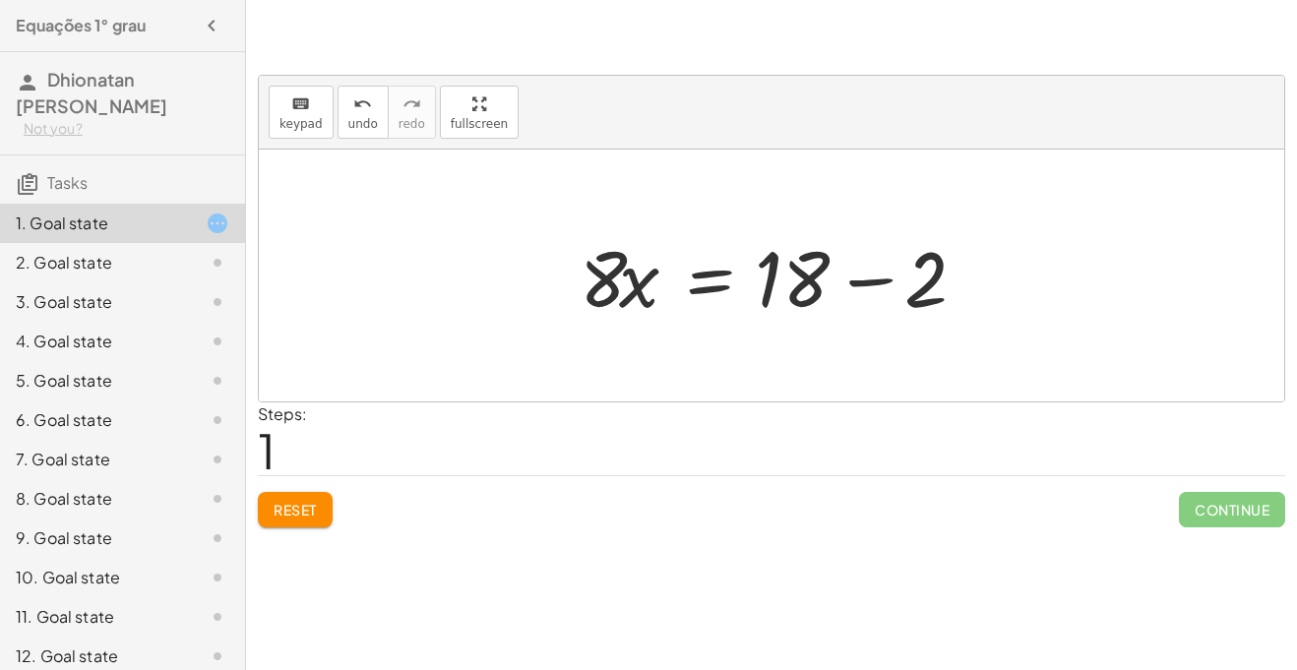
click at [820, 280] on div at bounding box center [779, 275] width 418 height 101
click at [319, 500] on button "Reset" at bounding box center [295, 509] width 75 height 35
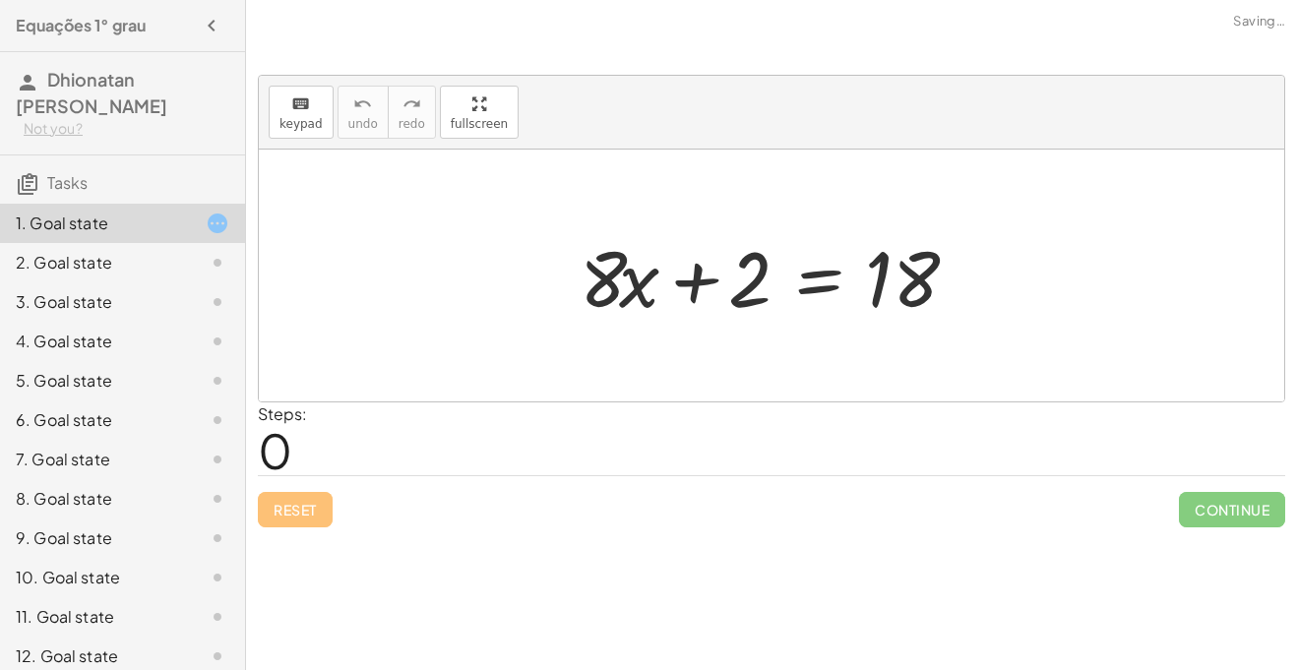
click at [319, 500] on div "Reset Continue" at bounding box center [771, 501] width 1027 height 52
drag, startPoint x: 760, startPoint y: 280, endPoint x: 778, endPoint y: 282, distance: 18.8
click at [778, 282] on div at bounding box center [779, 275] width 418 height 101
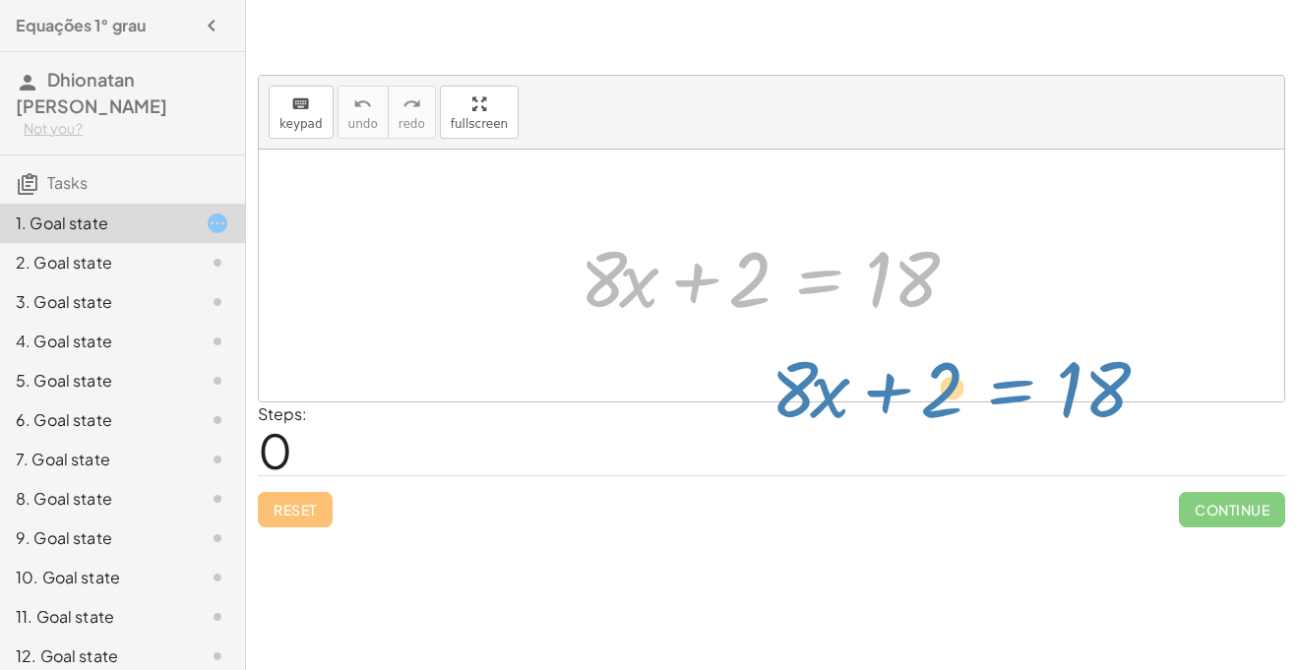
drag, startPoint x: 778, startPoint y: 282, endPoint x: 832, endPoint y: 416, distance: 144.4
click at [0, 0] on div "keyboard keypad undo undo redo redo fullscreen + · 8 · x + 2 = 18 + · 8 · x + 2…" at bounding box center [0, 0] width 0 height 0
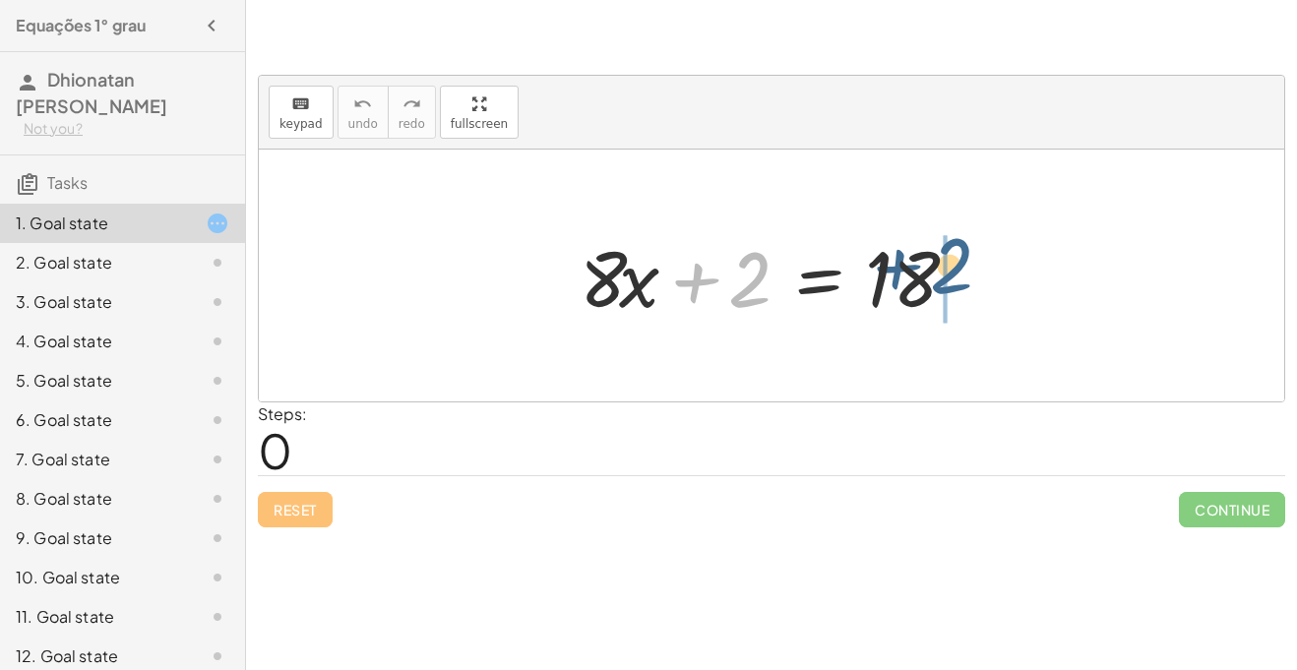
drag, startPoint x: 729, startPoint y: 279, endPoint x: 949, endPoint y: 267, distance: 219.8
click at [949, 267] on div at bounding box center [779, 275] width 418 height 101
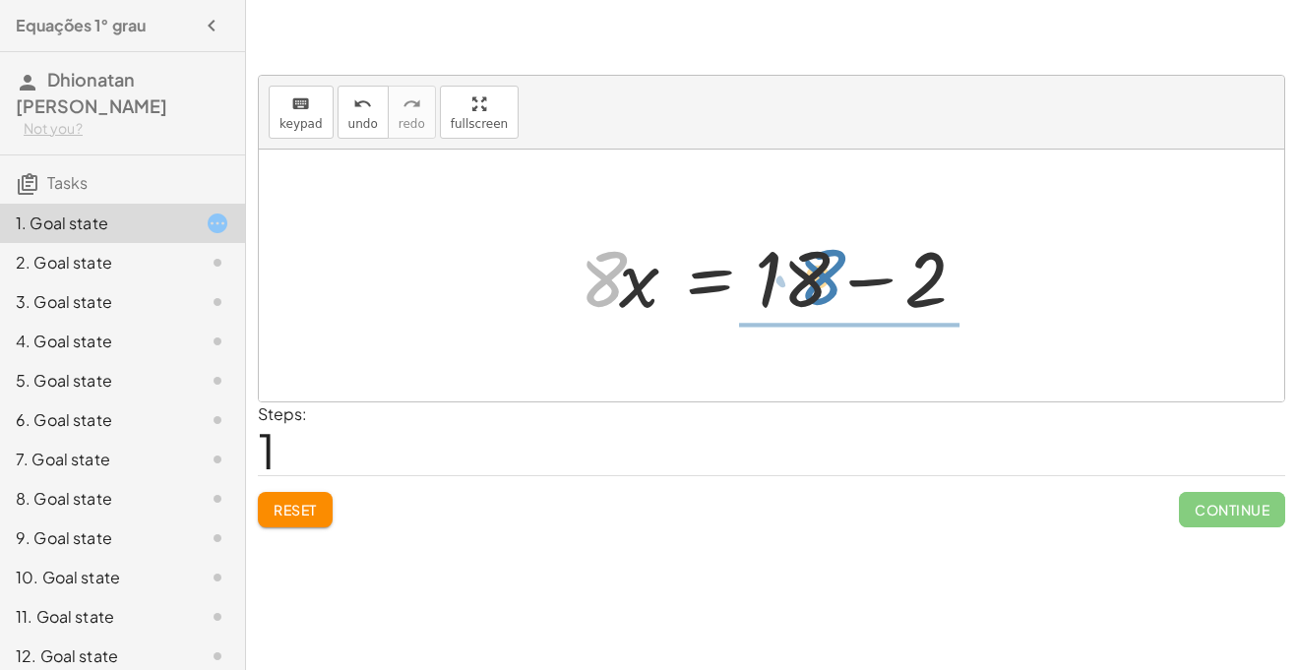
drag, startPoint x: 591, startPoint y: 280, endPoint x: 812, endPoint y: 279, distance: 221.5
click at [812, 279] on div at bounding box center [779, 275] width 418 height 101
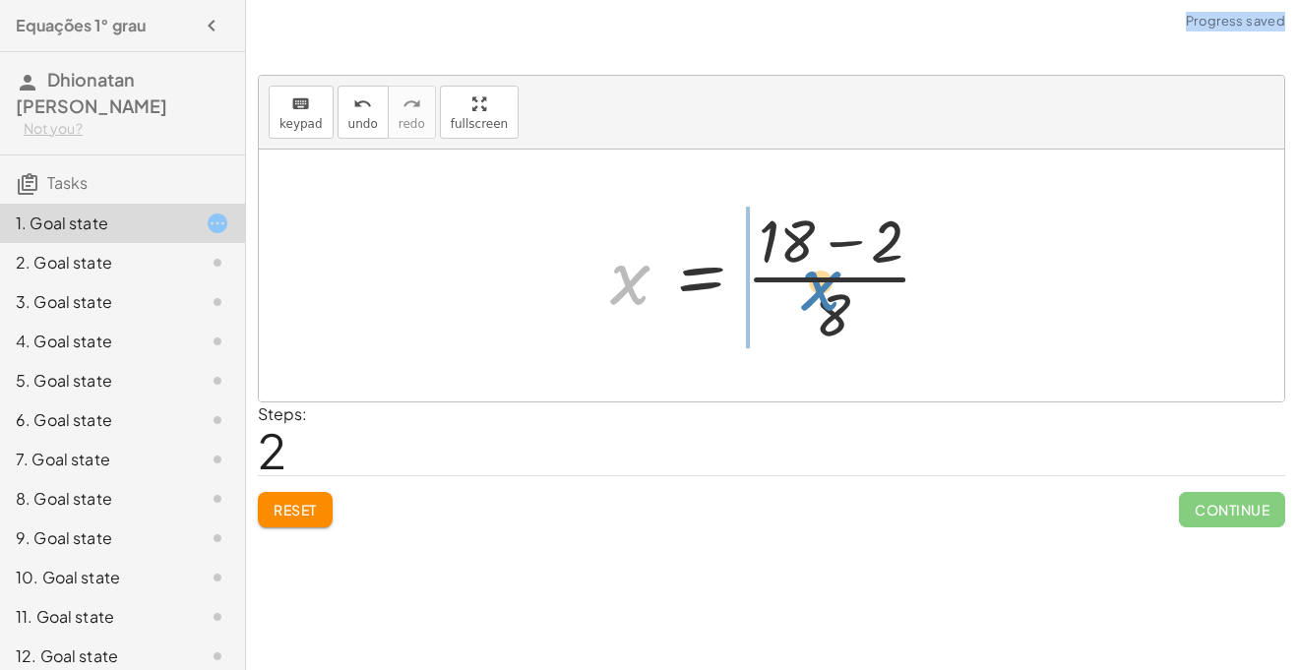
drag, startPoint x: 625, startPoint y: 277, endPoint x: 820, endPoint y: 281, distance: 194.9
click at [820, 281] on div at bounding box center [778, 276] width 357 height 152
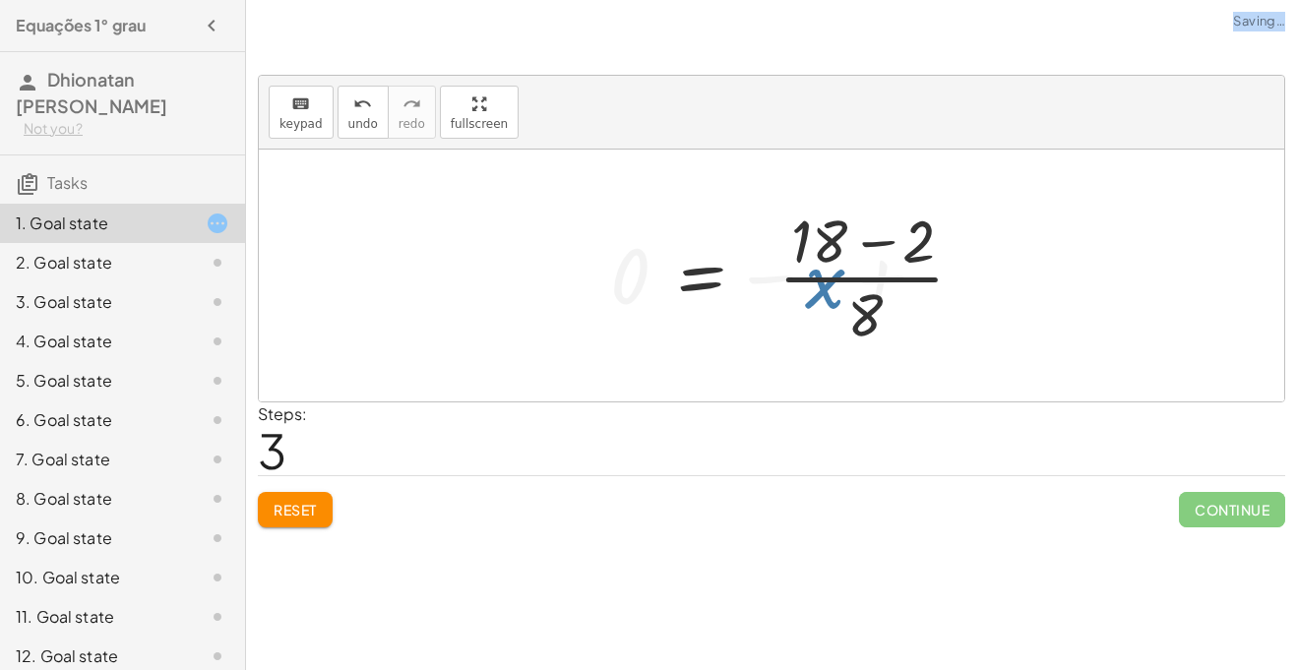
click at [820, 281] on div at bounding box center [862, 276] width 524 height 152
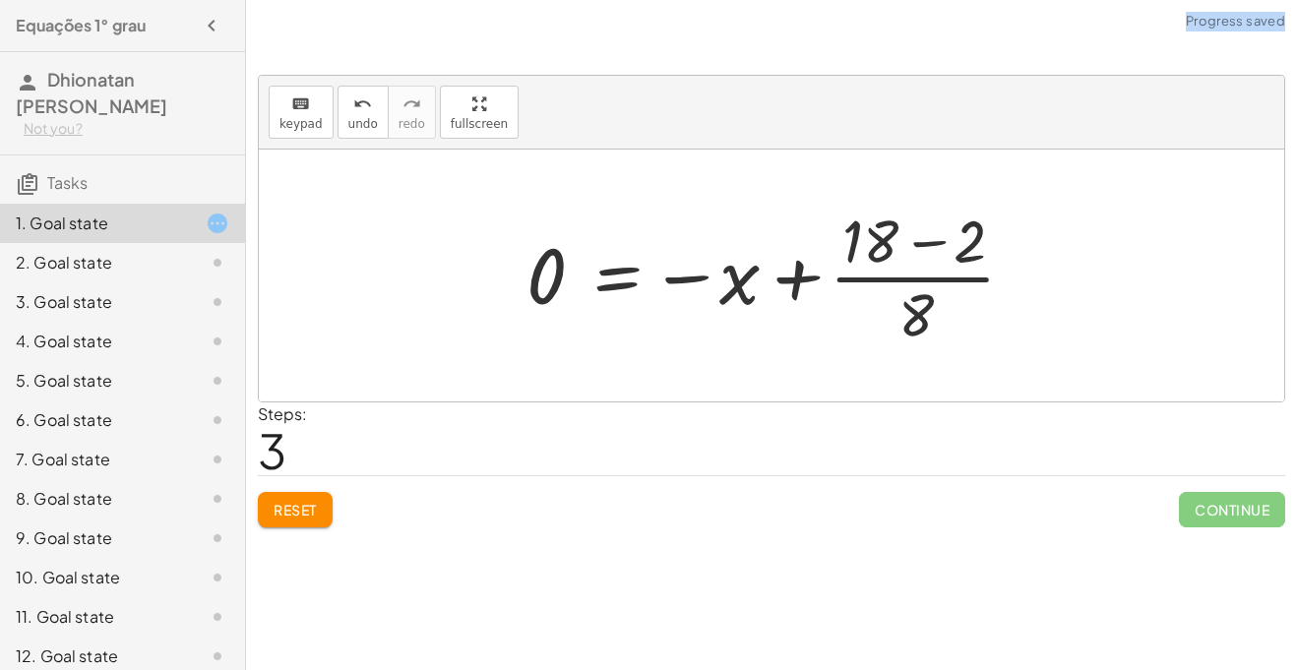
click at [293, 498] on button "Reset" at bounding box center [295, 509] width 75 height 35
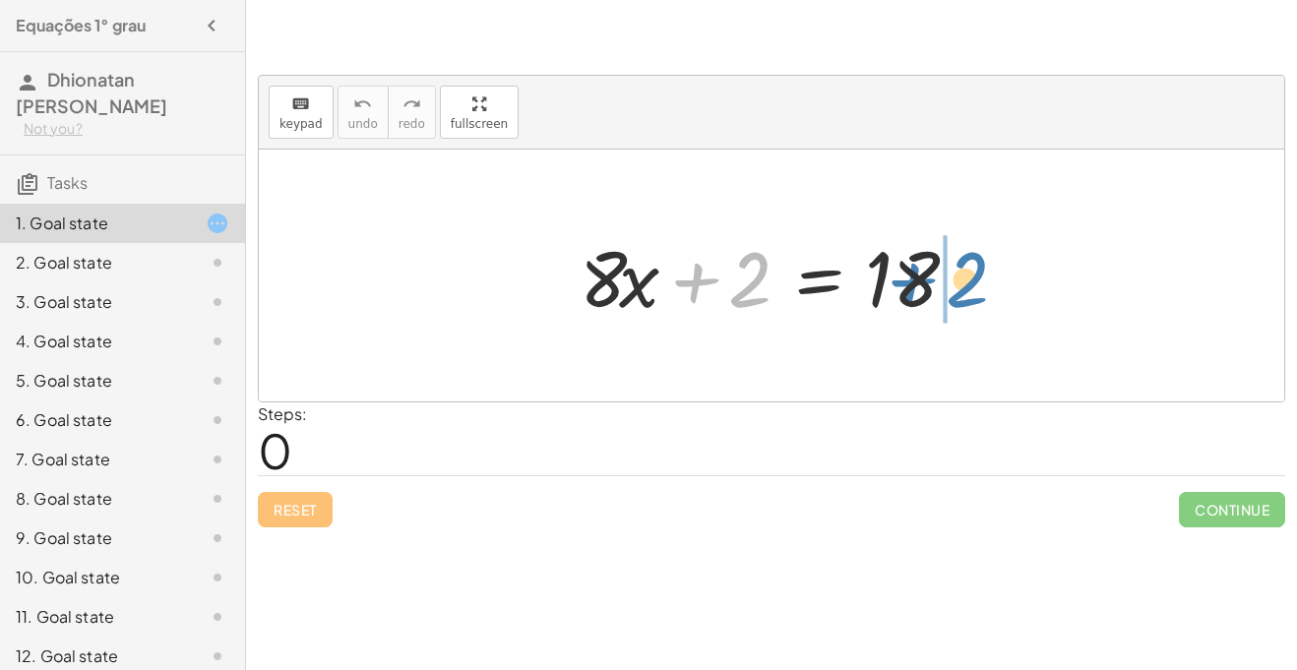
drag, startPoint x: 745, startPoint y: 301, endPoint x: 980, endPoint y: 304, distance: 235.2
click at [980, 304] on div at bounding box center [779, 275] width 418 height 101
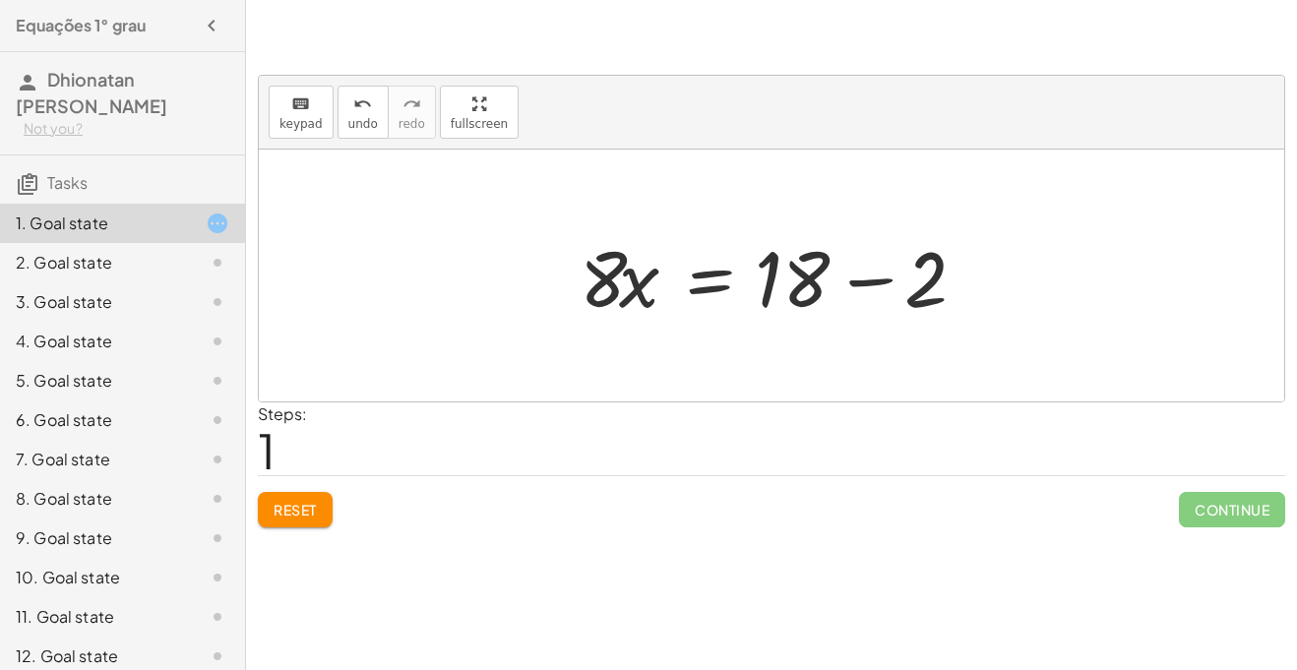
click at [285, 511] on span "Reset" at bounding box center [295, 510] width 43 height 18
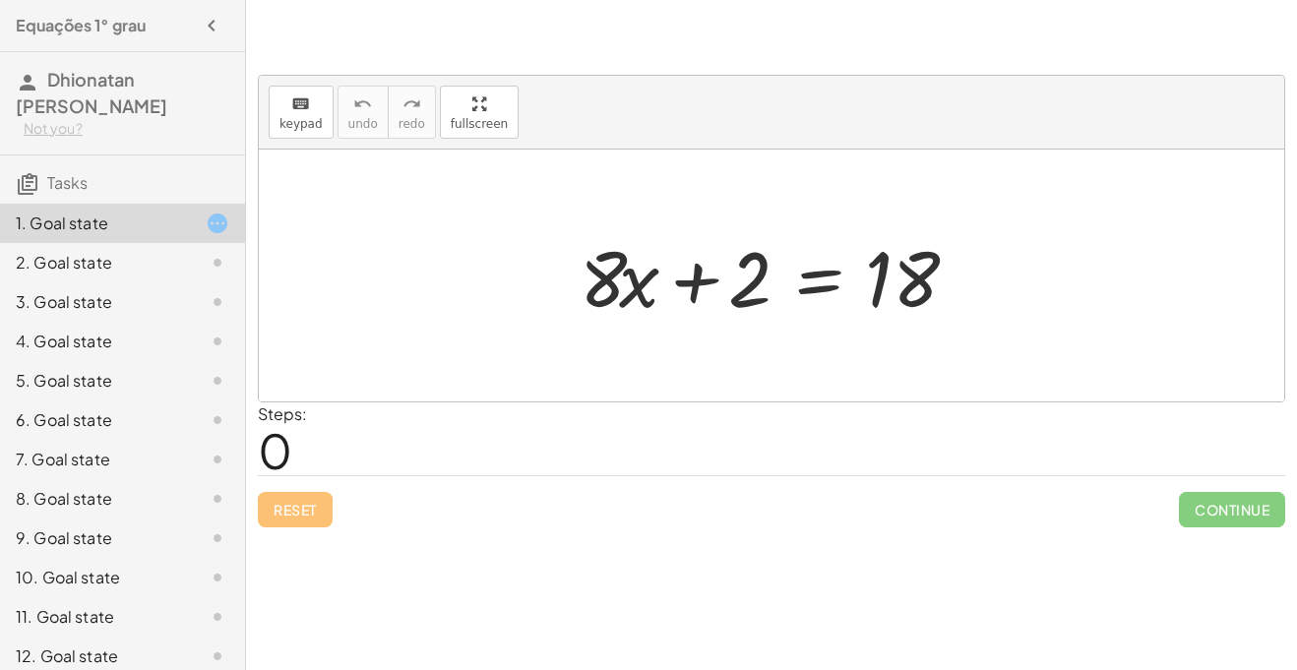
click at [133, 267] on div "2. Goal state" at bounding box center [95, 263] width 158 height 24
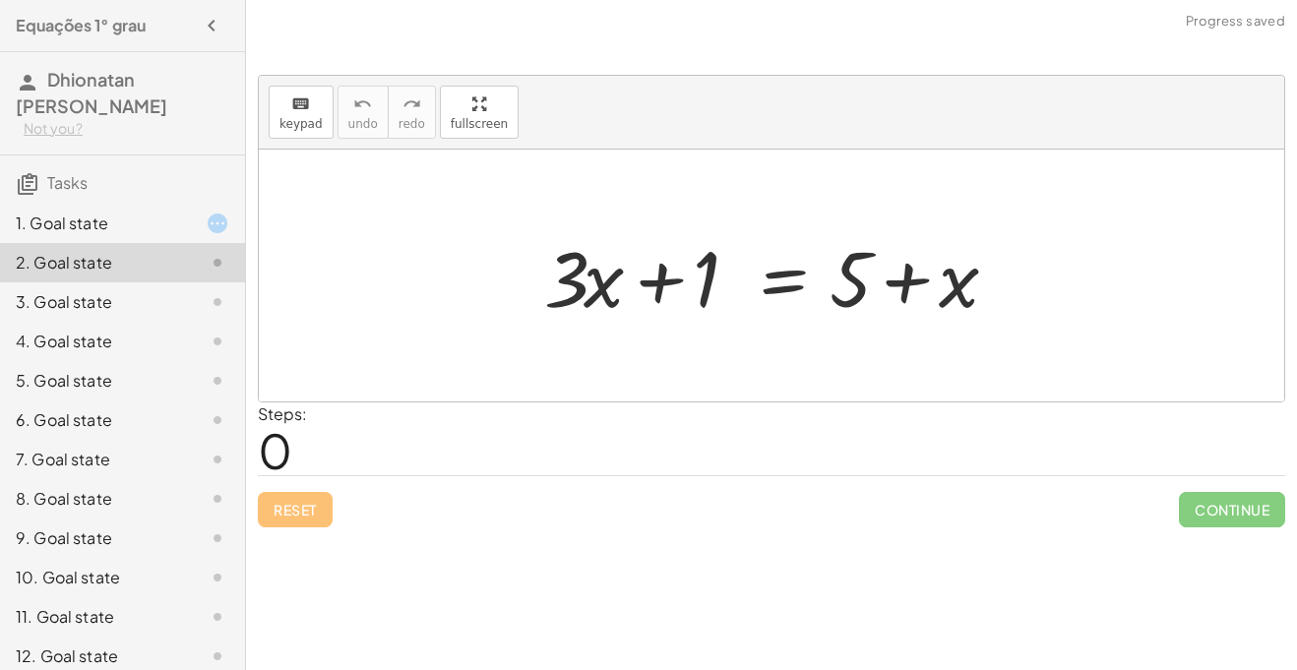
click at [145, 282] on div "1. Goal state" at bounding box center [122, 301] width 245 height 39
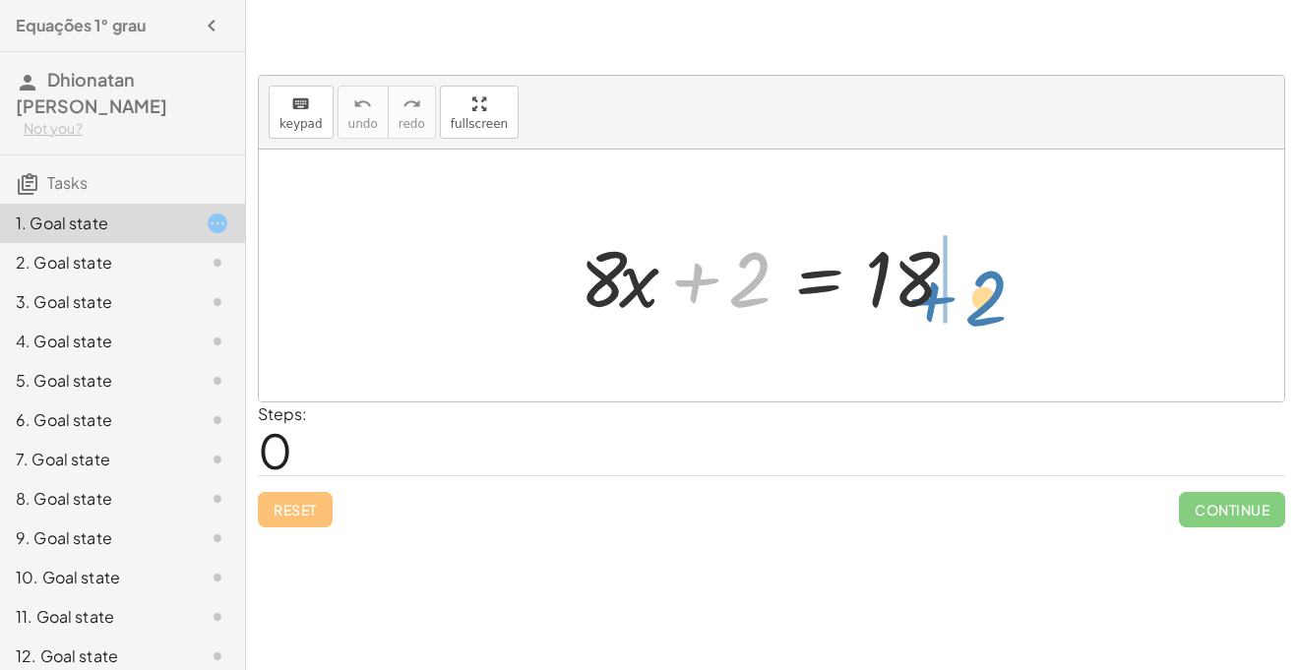
drag, startPoint x: 760, startPoint y: 273, endPoint x: 996, endPoint y: 281, distance: 236.4
click at [996, 281] on div "+ 2 + · 8 · x + 2 = 18" at bounding box center [772, 276] width 1026 height 252
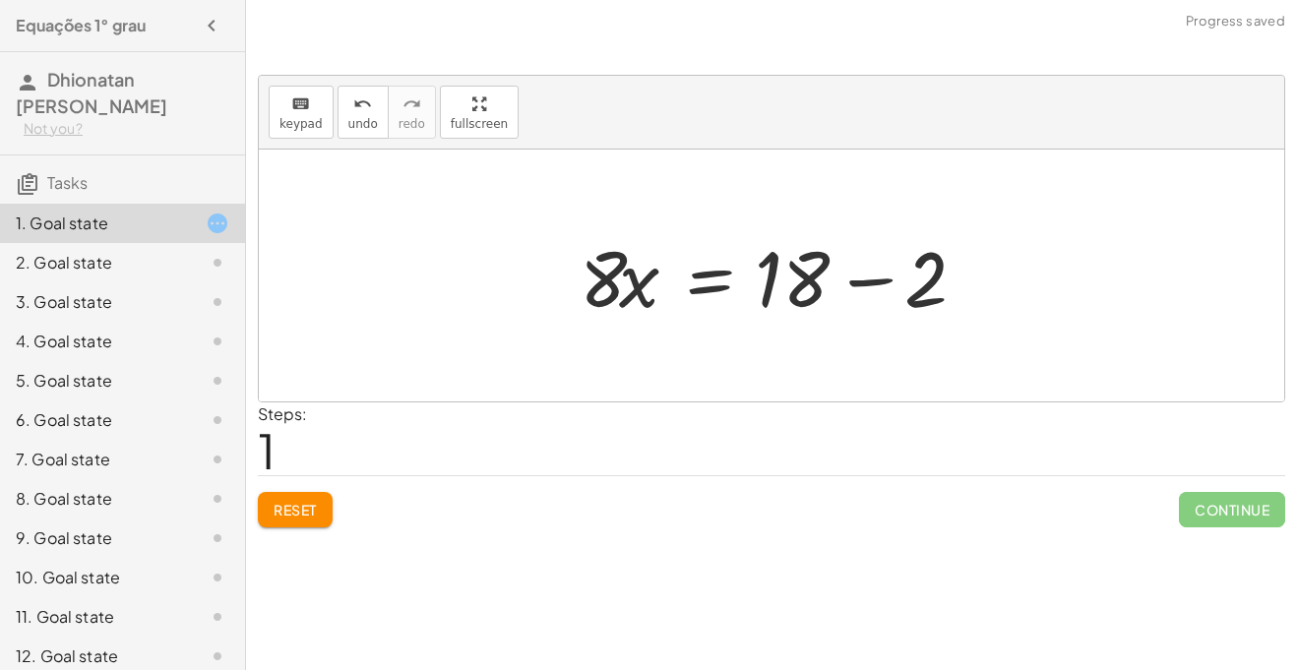
click at [881, 285] on div at bounding box center [779, 275] width 418 height 101
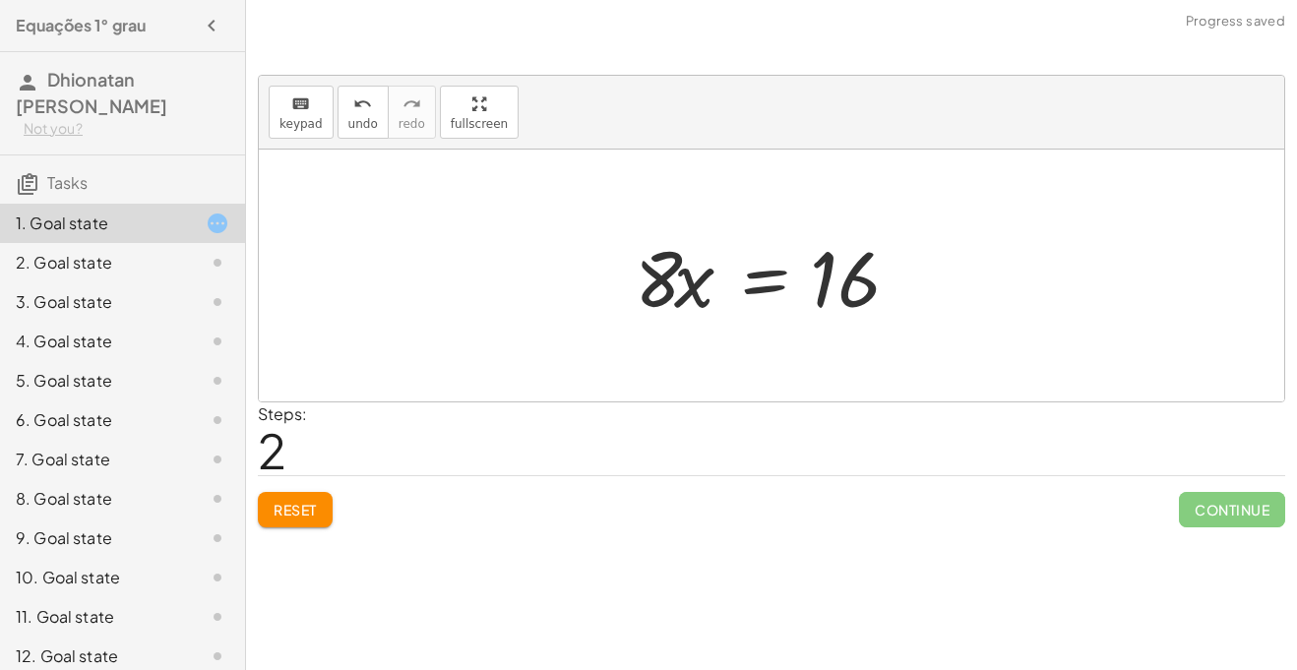
click at [674, 287] on div at bounding box center [779, 275] width 308 height 101
drag, startPoint x: 674, startPoint y: 287, endPoint x: 744, endPoint y: 277, distance: 70.7
click at [744, 277] on div at bounding box center [779, 275] width 308 height 101
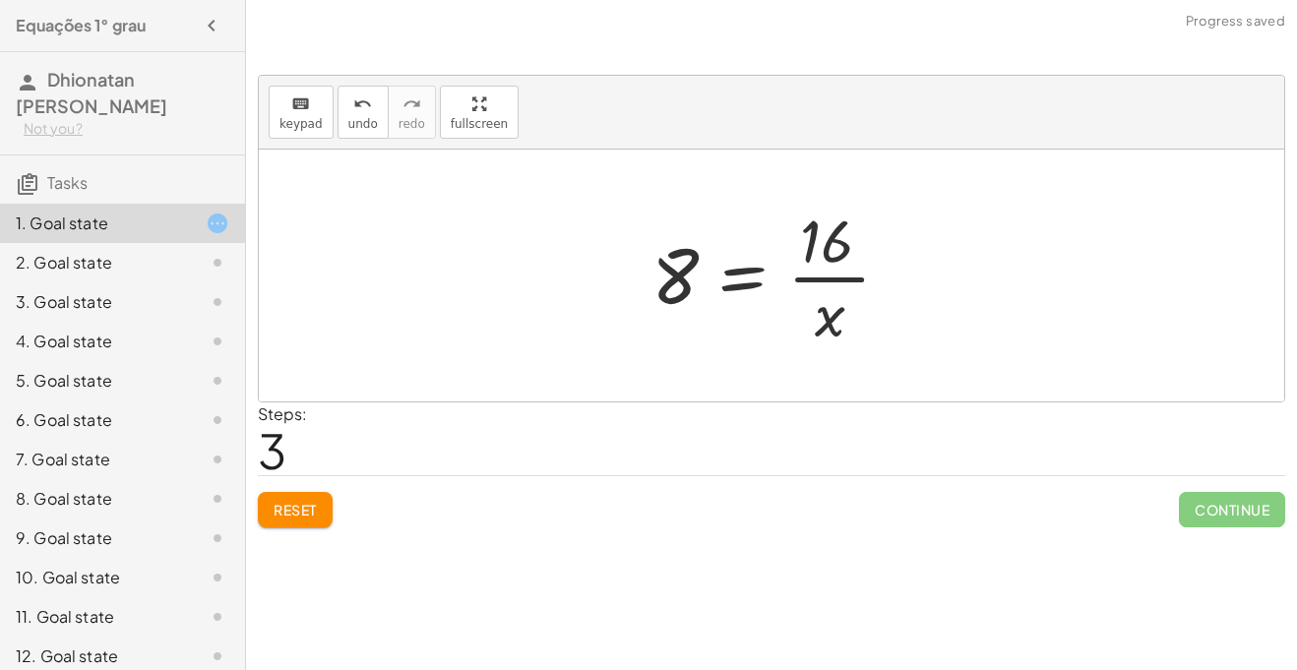
click at [275, 497] on button "Reset" at bounding box center [295, 509] width 75 height 35
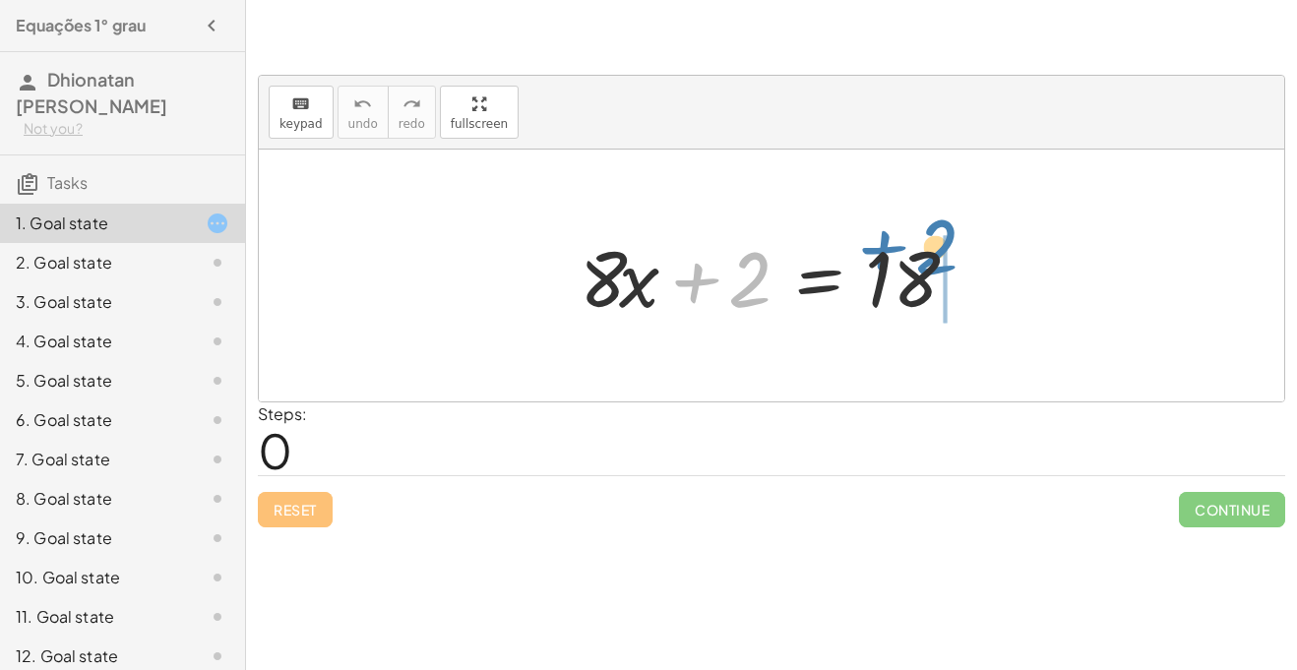
drag, startPoint x: 756, startPoint y: 295, endPoint x: 949, endPoint y: 266, distance: 195.1
click at [949, 266] on div at bounding box center [779, 275] width 418 height 101
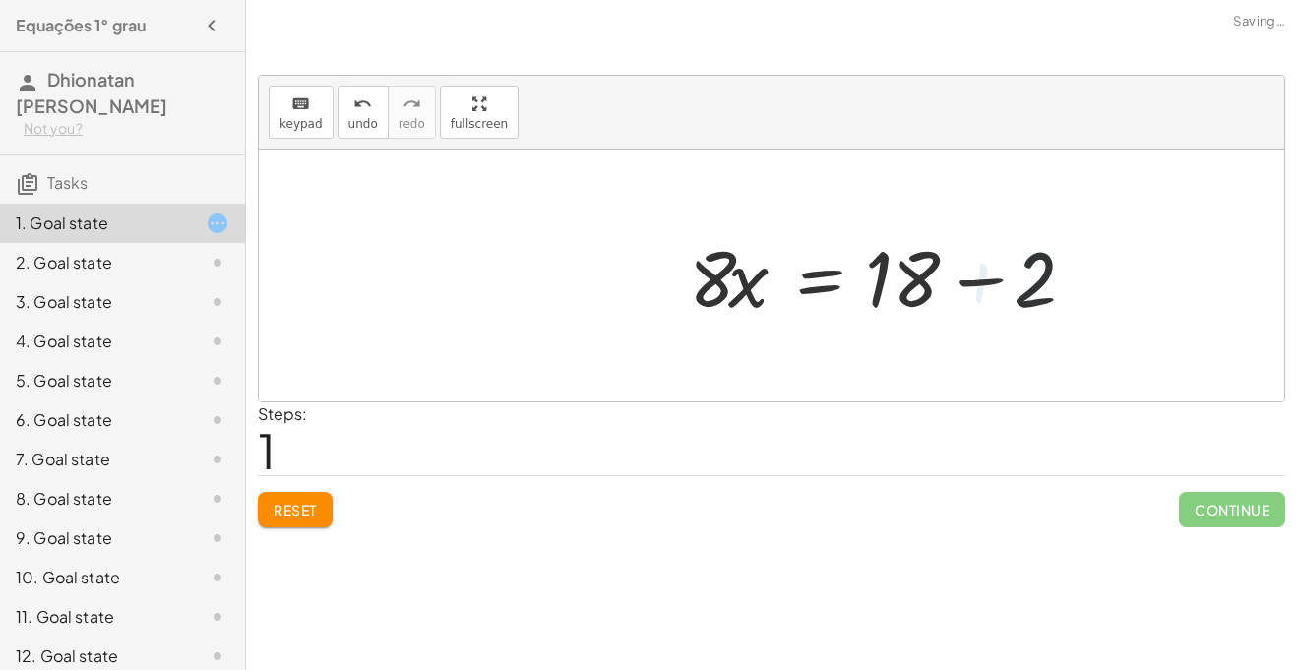
click at [934, 274] on div at bounding box center [889, 275] width 418 height 101
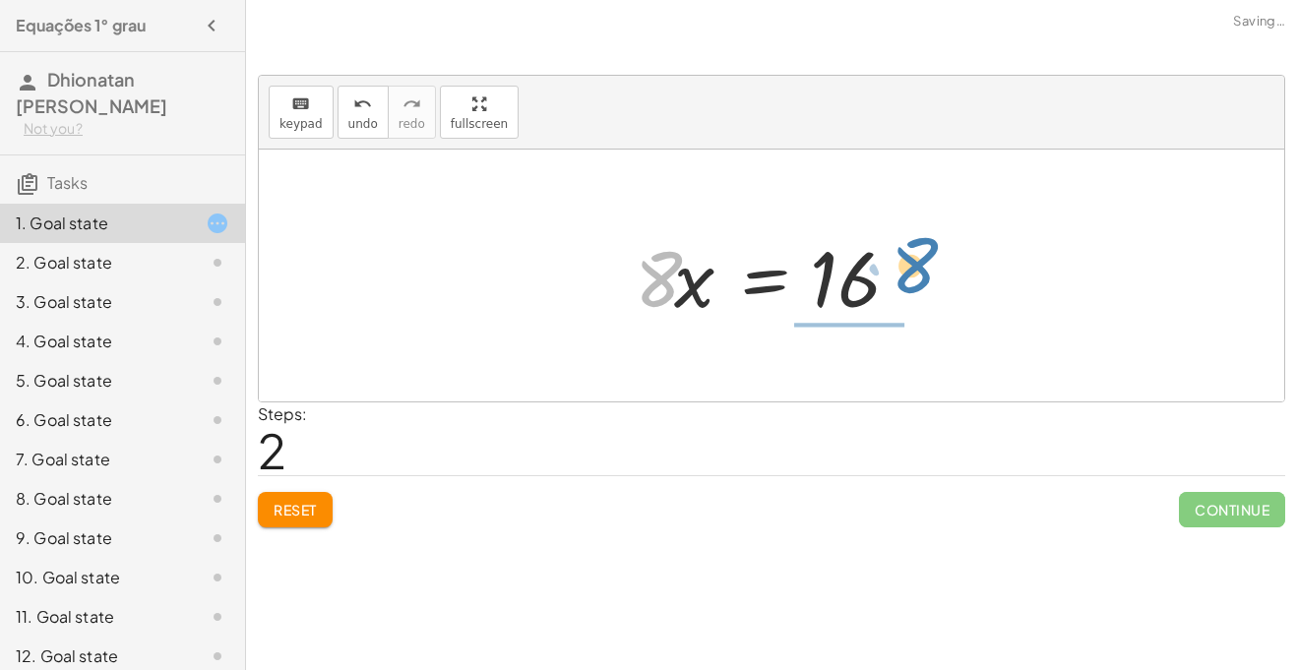
drag, startPoint x: 648, startPoint y: 288, endPoint x: 859, endPoint y: 317, distance: 213.5
click at [859, 317] on div at bounding box center [779, 275] width 308 height 101
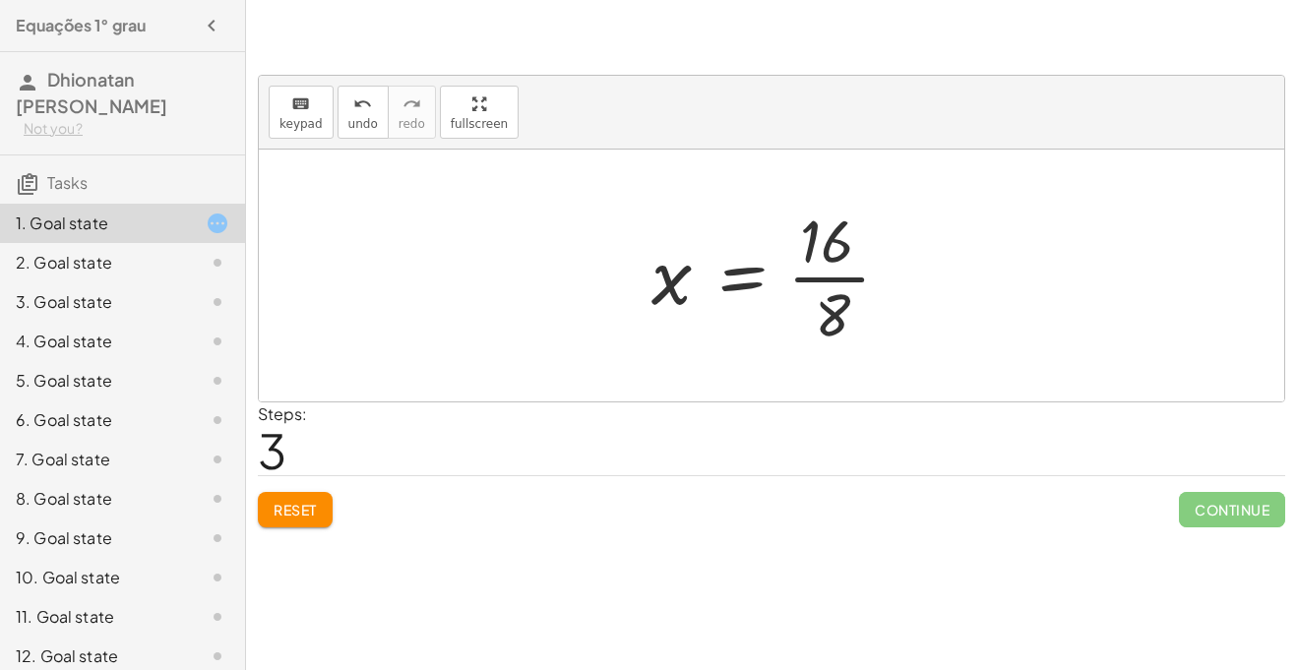
click at [845, 299] on div at bounding box center [779, 276] width 275 height 152
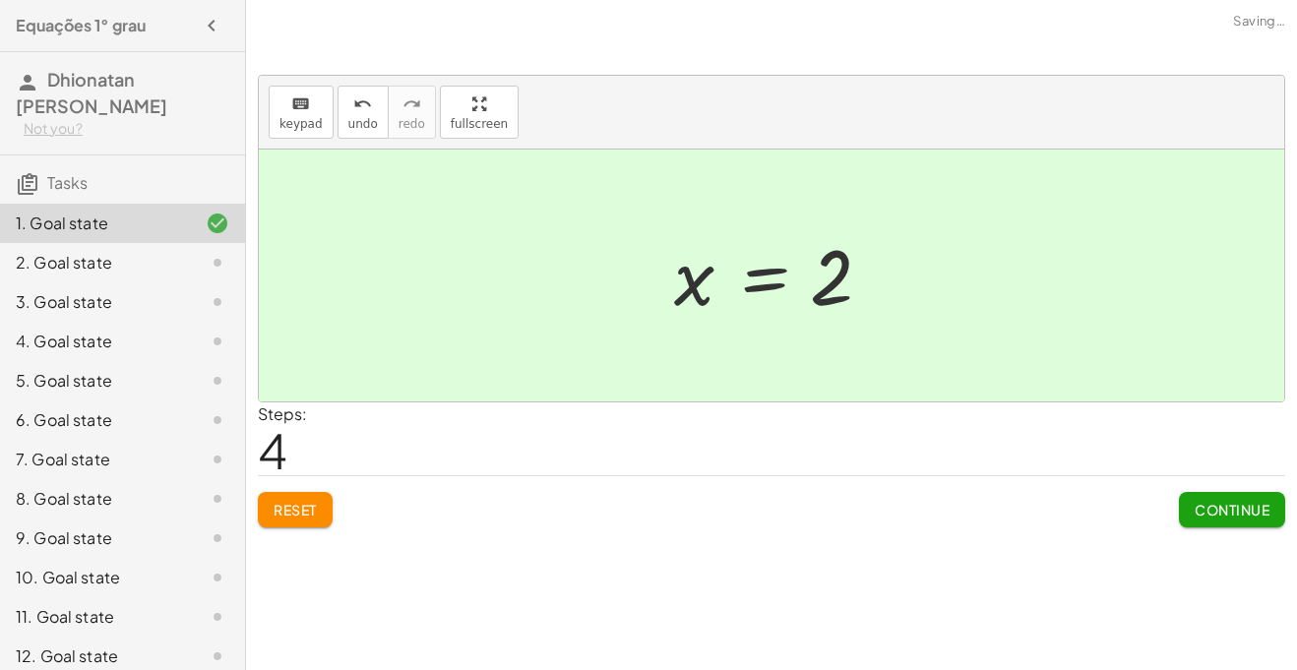
click at [1255, 513] on span "Continue" at bounding box center [1232, 510] width 75 height 18
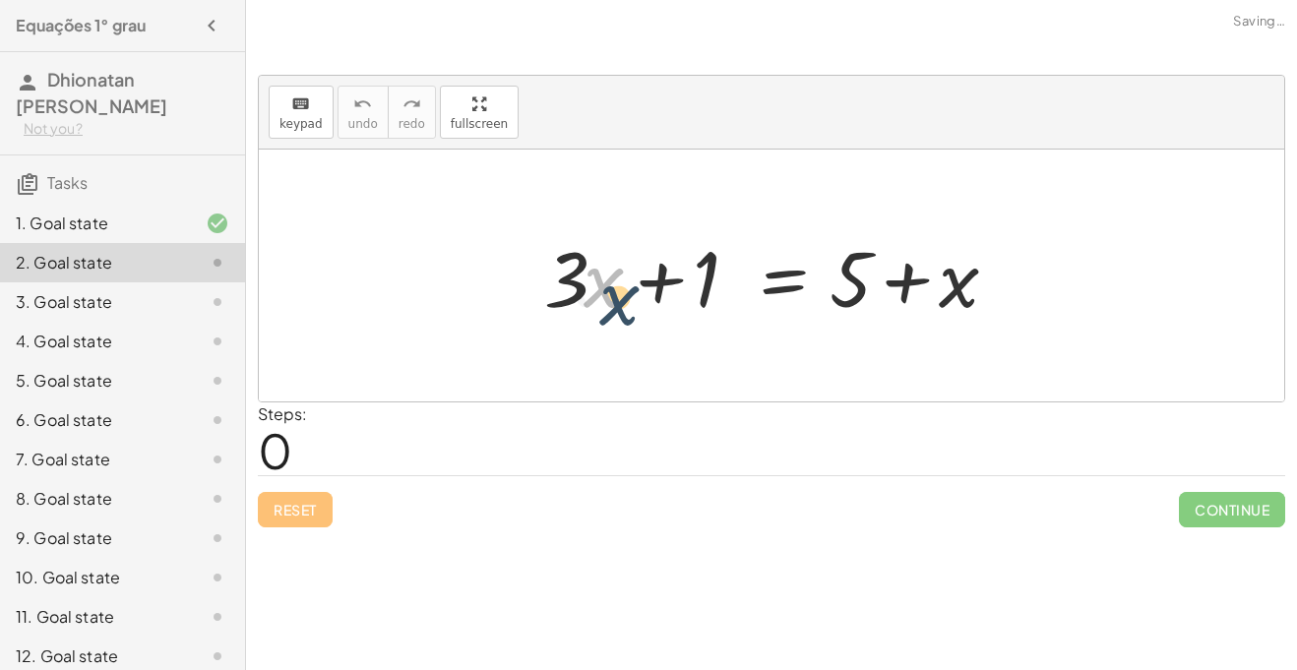
drag, startPoint x: 606, startPoint y: 291, endPoint x: 618, endPoint y: 306, distance: 18.9
click at [618, 306] on div at bounding box center [778, 275] width 488 height 101
drag, startPoint x: 964, startPoint y: 292, endPoint x: 679, endPoint y: 288, distance: 284.5
click at [679, 288] on div at bounding box center [778, 275] width 488 height 101
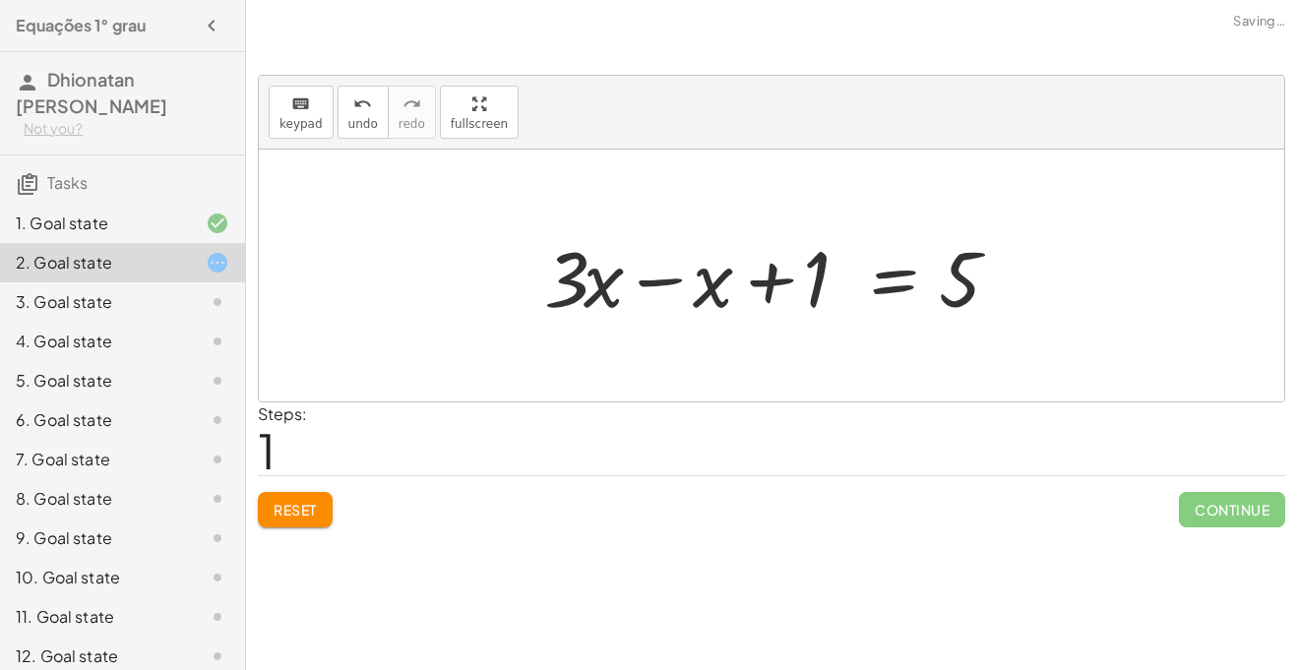
click at [331, 523] on button "Reset" at bounding box center [295, 509] width 75 height 35
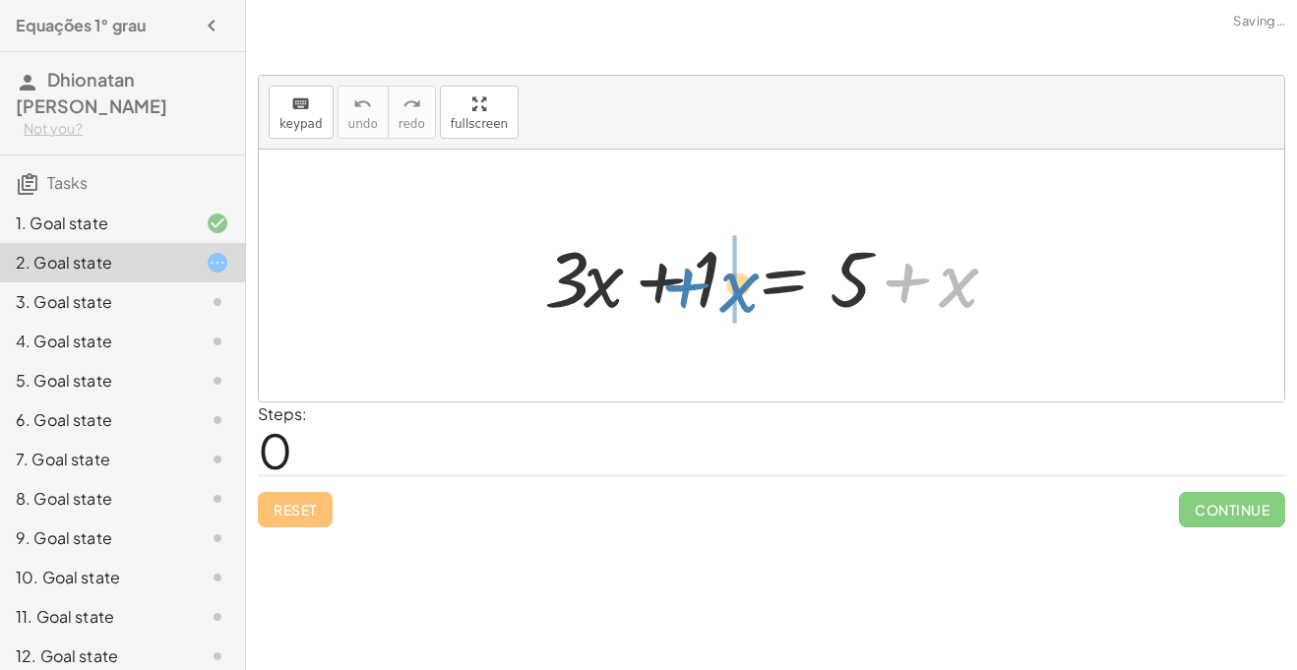
drag, startPoint x: 933, startPoint y: 292, endPoint x: 711, endPoint y: 297, distance: 222.5
click at [711, 297] on div at bounding box center [778, 275] width 488 height 101
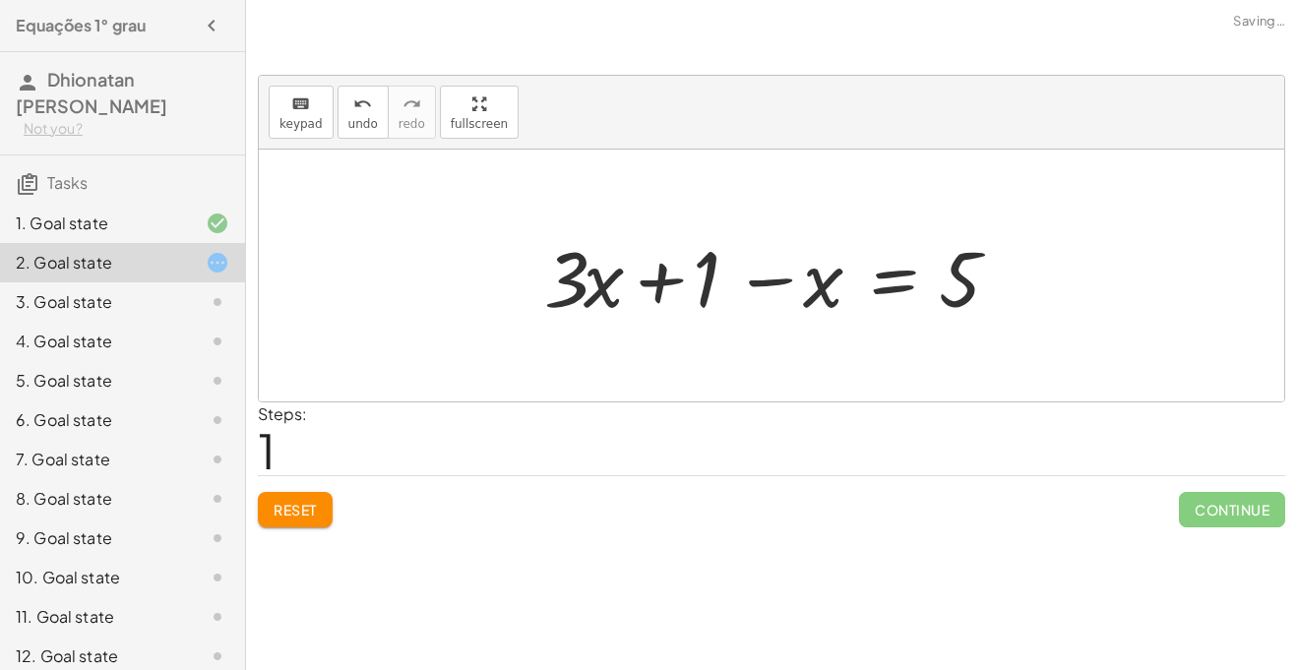
click at [704, 296] on div at bounding box center [778, 275] width 488 height 101
click at [785, 287] on div at bounding box center [778, 275] width 488 height 101
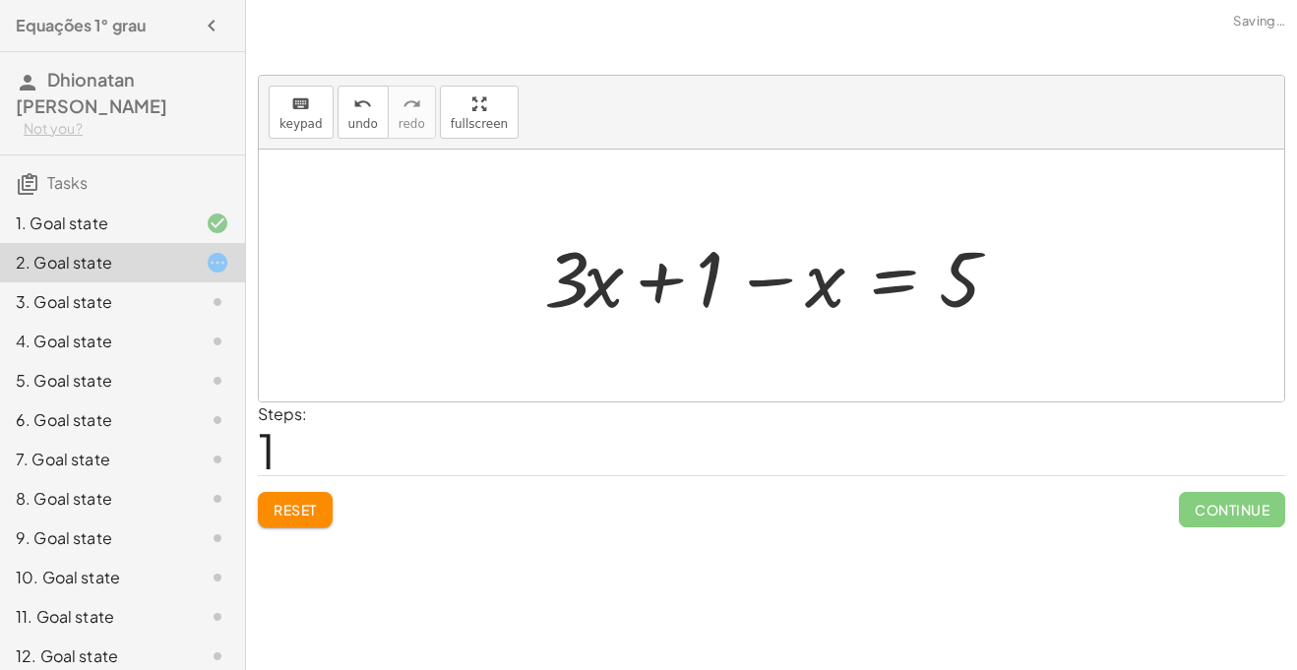
click at [785, 287] on div at bounding box center [778, 275] width 488 height 101
click at [597, 287] on div at bounding box center [778, 275] width 488 height 101
click at [311, 507] on span "Reset" at bounding box center [295, 510] width 43 height 18
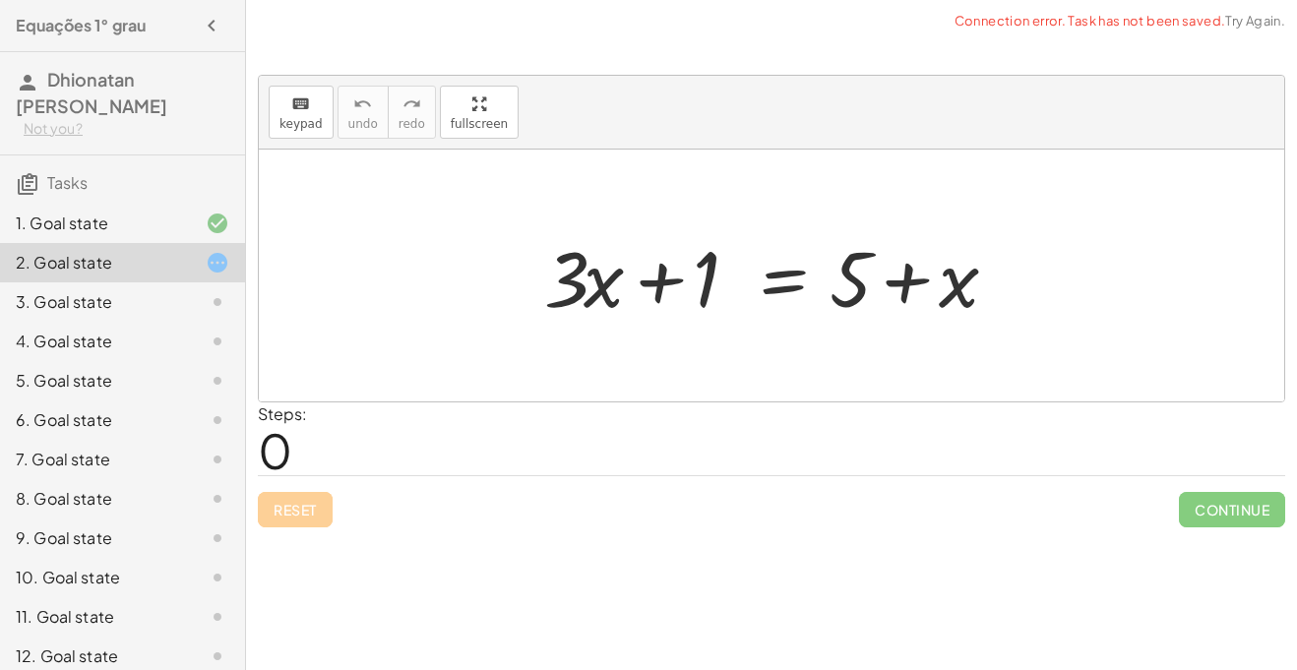
click at [311, 507] on div "Reset Continue" at bounding box center [771, 501] width 1027 height 52
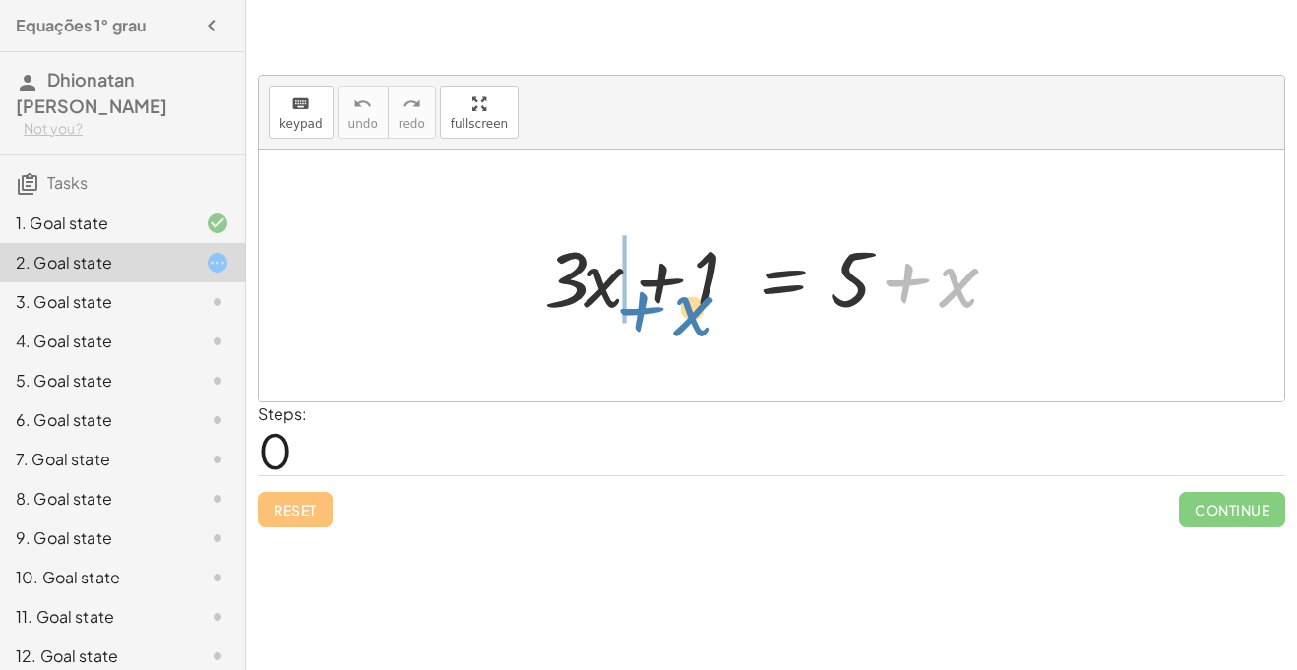
drag, startPoint x: 977, startPoint y: 310, endPoint x: 680, endPoint y: 320, distance: 297.4
click at [680, 320] on div at bounding box center [778, 275] width 488 height 101
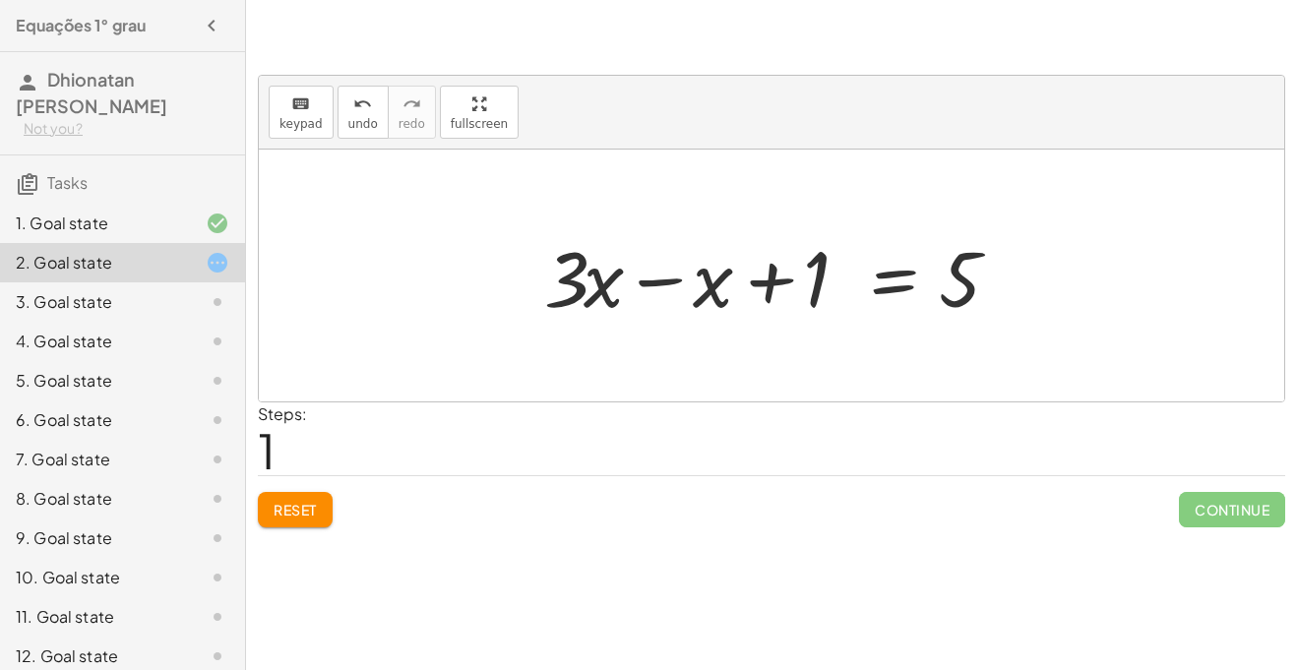
click at [697, 331] on div at bounding box center [772, 276] width 1026 height 252
click at [659, 272] on div at bounding box center [778, 275] width 488 height 101
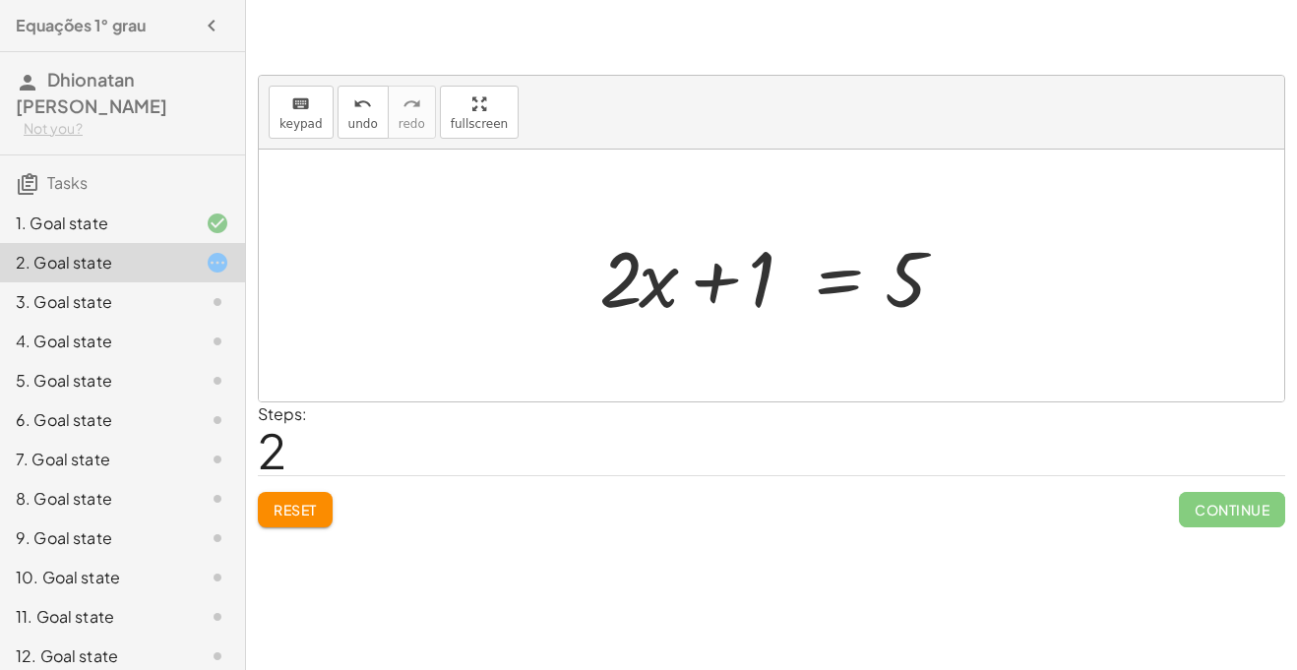
click at [693, 296] on div at bounding box center [779, 275] width 379 height 101
click at [679, 289] on div at bounding box center [779, 275] width 379 height 101
drag, startPoint x: 731, startPoint y: 287, endPoint x: 956, endPoint y: 276, distance: 224.7
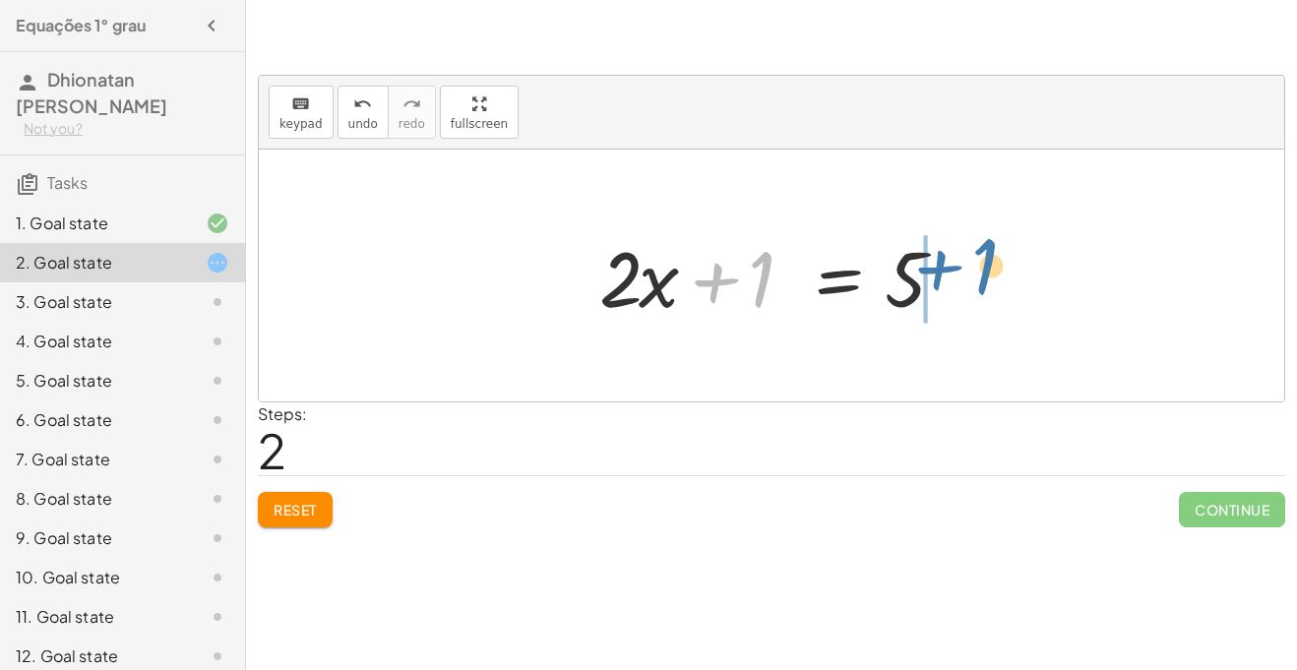
click at [956, 276] on div at bounding box center [779, 275] width 379 height 101
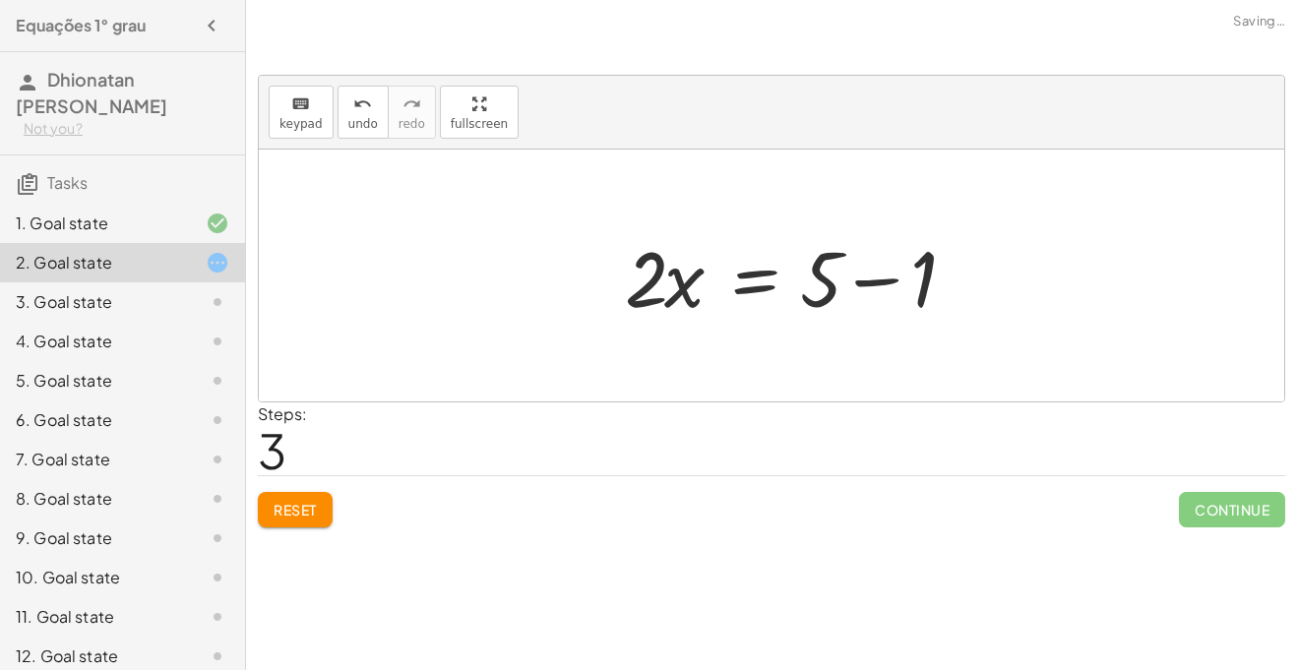
click at [951, 278] on div at bounding box center [804, 275] width 379 height 101
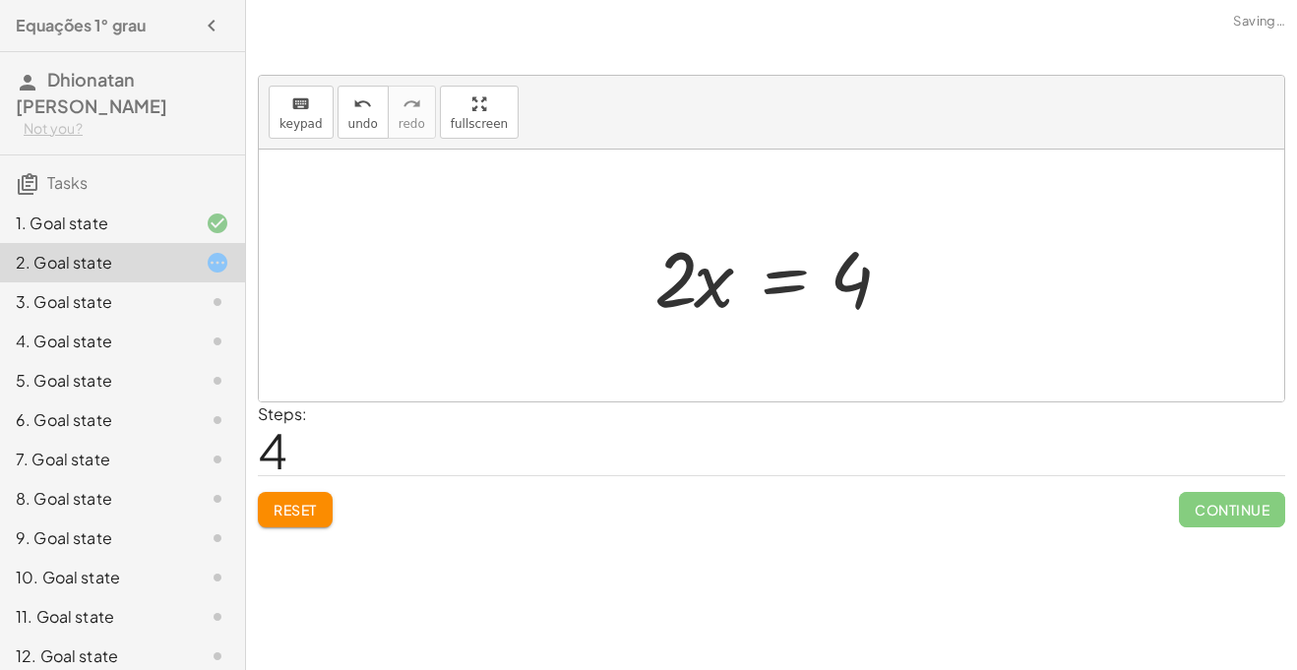
click at [716, 278] on div at bounding box center [779, 275] width 269 height 101
click at [775, 289] on div at bounding box center [779, 275] width 269 height 101
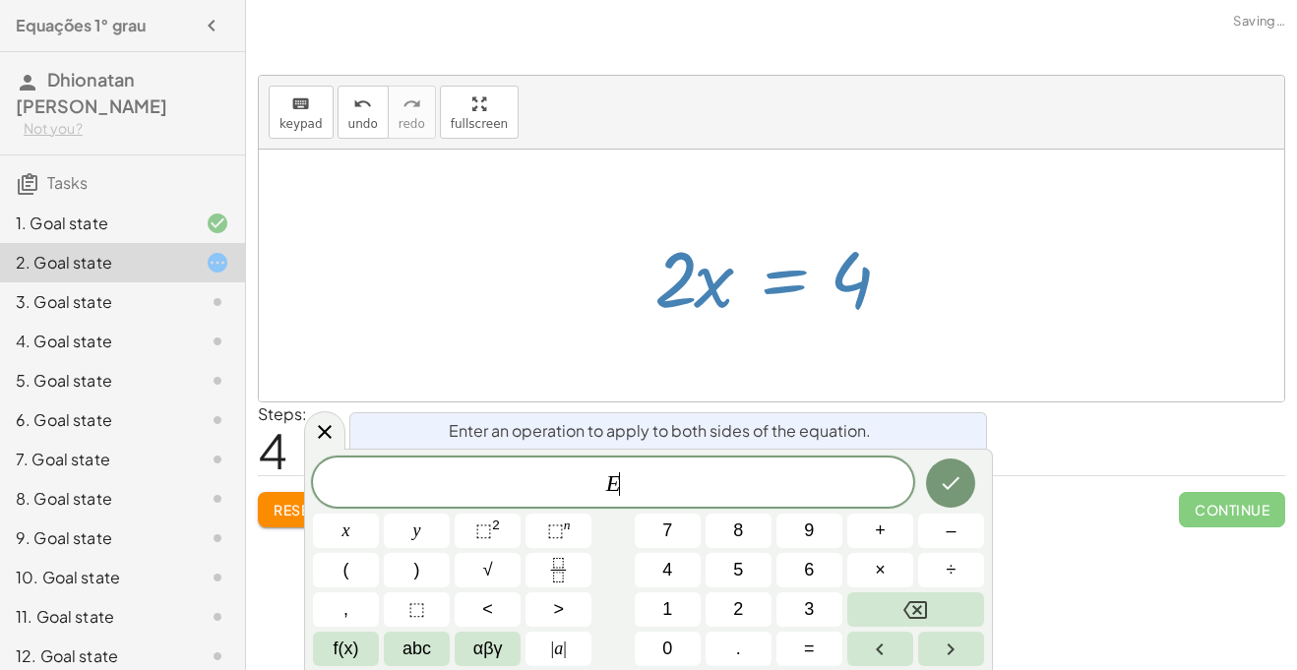
click at [775, 289] on div at bounding box center [779, 275] width 269 height 101
click at [912, 327] on div "+ · 3 · x + 1 = + 5 + x + · 3 · x − x + 1 = 5 + · 2 · x + 1 = 5 · 2 · x = + 5 −…" at bounding box center [771, 275] width 293 height 111
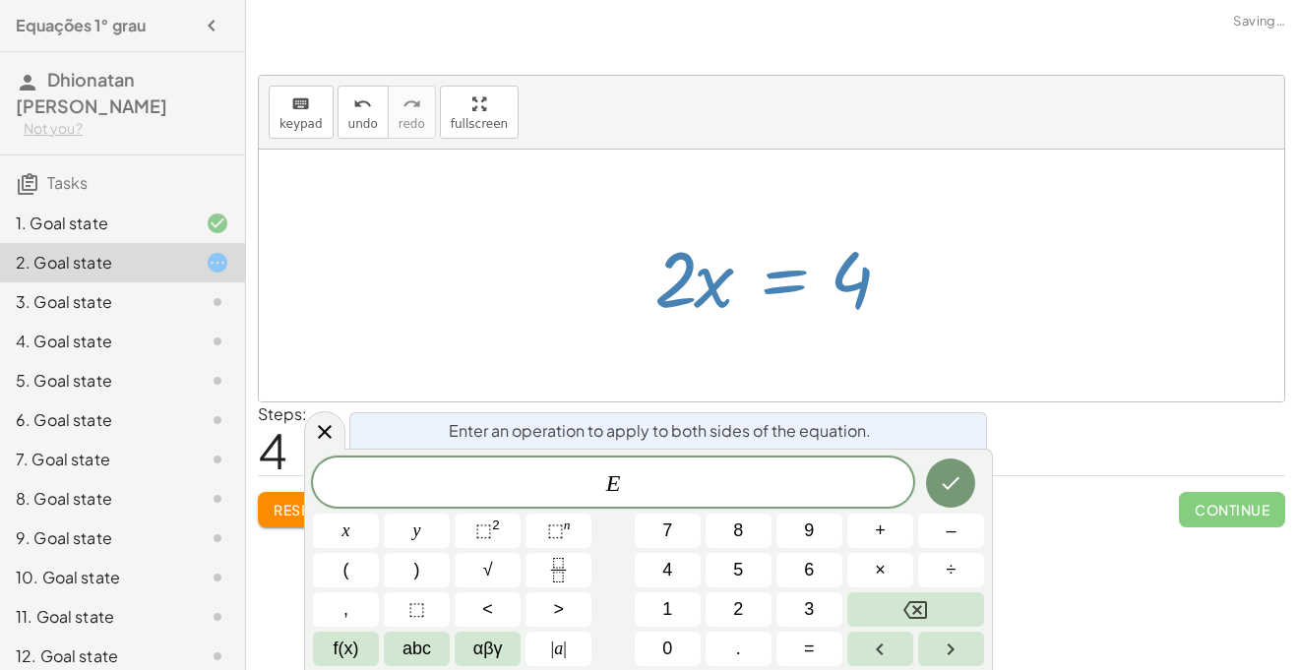
click at [912, 327] on div "+ · 3 · x + 1 = + 5 + x + · 3 · x − x + 1 = 5 + · 2 · x + 1 = 5 · 2 · x = + 5 −…" at bounding box center [771, 275] width 293 height 111
click at [949, 500] on button "Done" at bounding box center [950, 483] width 49 height 49
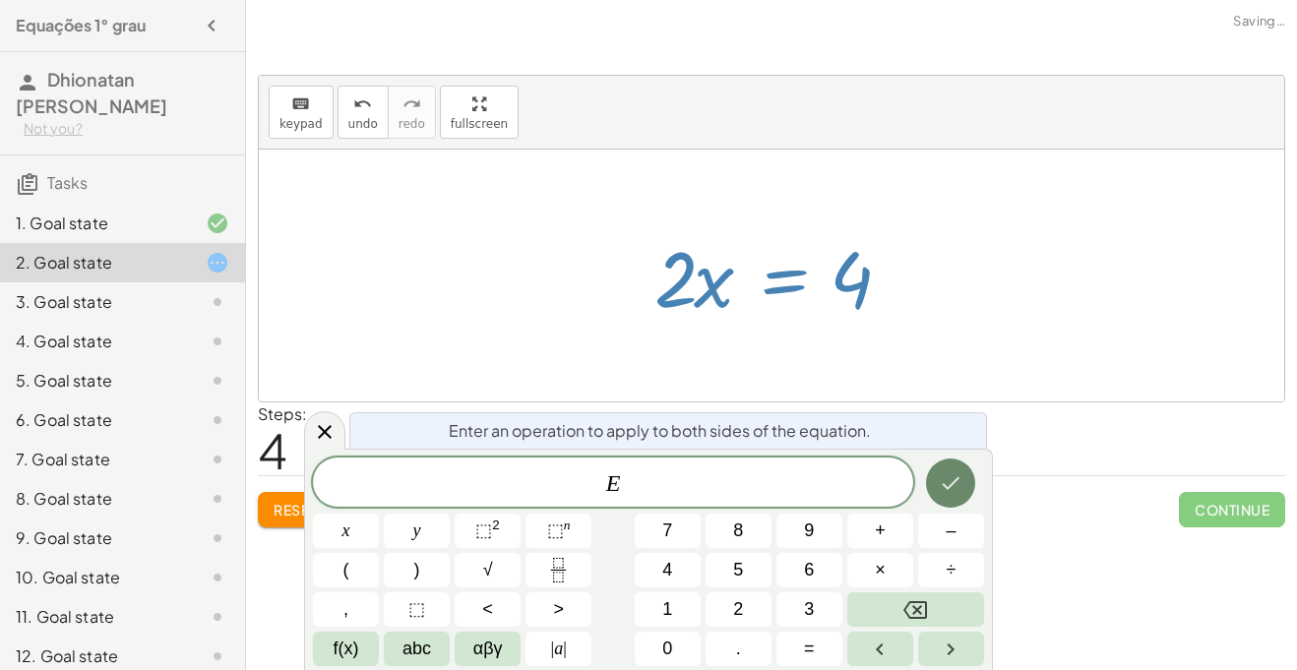
scroll to position [3, 0]
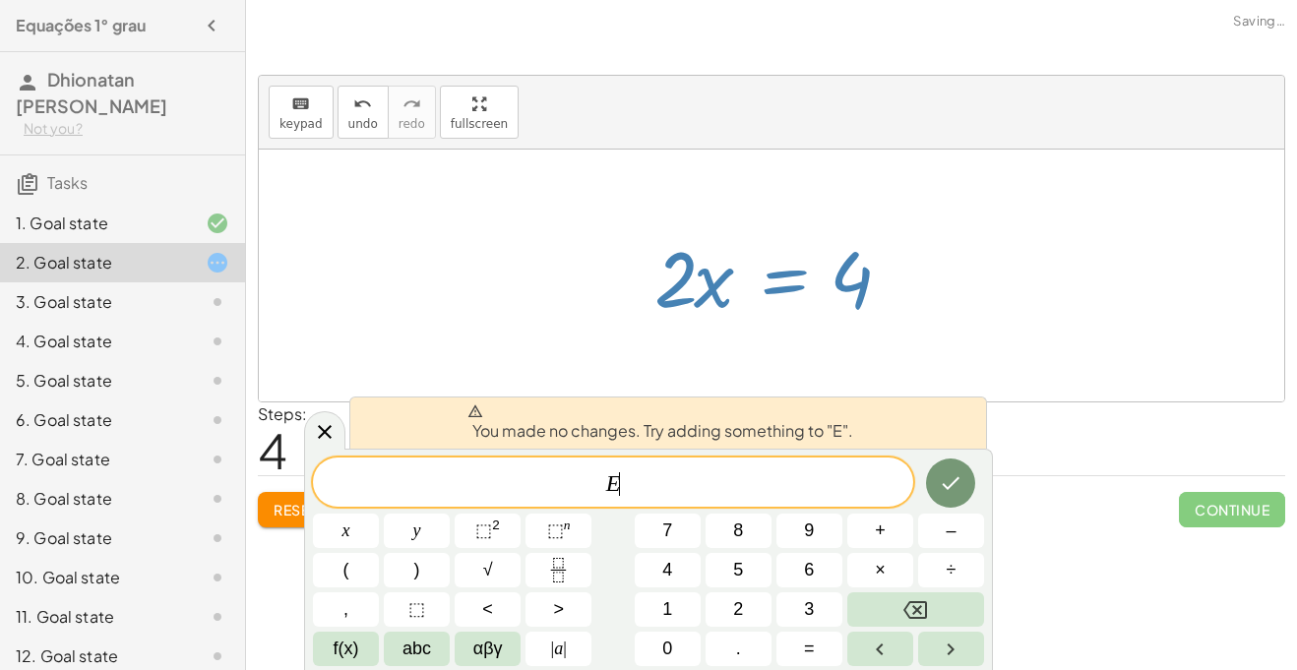
click at [1008, 150] on div at bounding box center [772, 276] width 1026 height 252
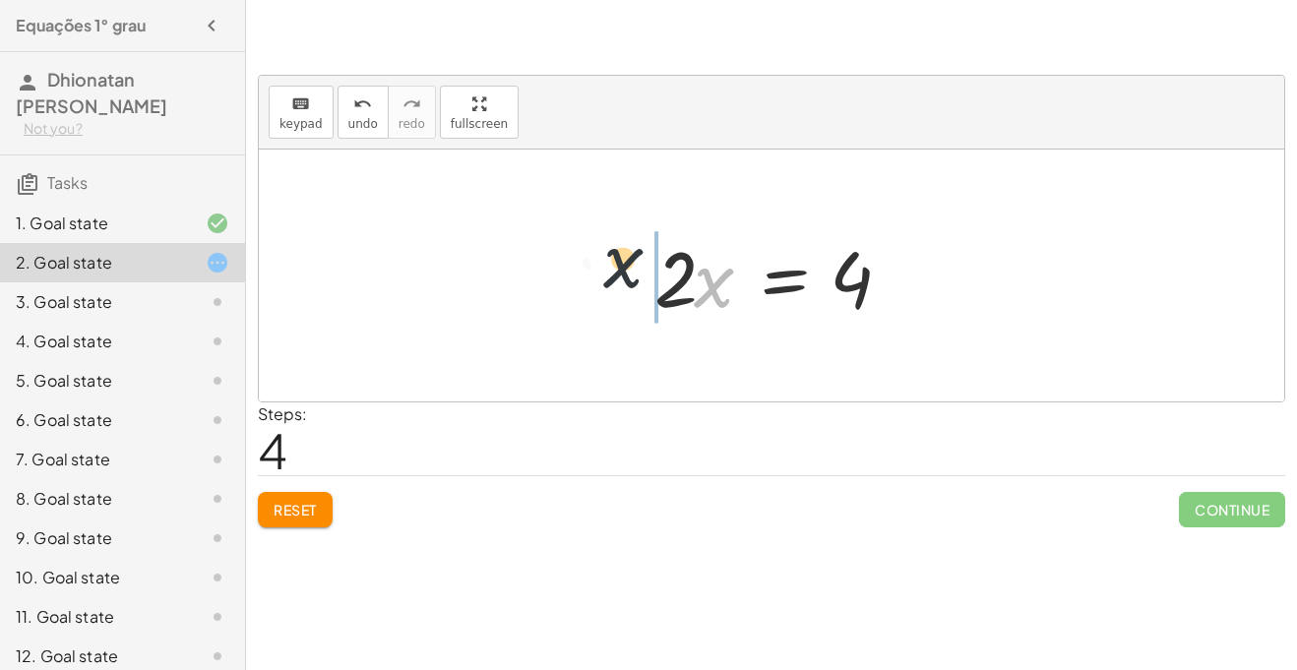
drag, startPoint x: 713, startPoint y: 293, endPoint x: 613, endPoint y: 272, distance: 101.7
click at [613, 272] on div "+ · 3 · x + 1 = + 5 + x + · 3 · x − x + 1 = 5 + · 2 · x + 1 = 5 · 2 · x = + 5 −…" at bounding box center [772, 276] width 1026 height 252
click at [702, 288] on div at bounding box center [779, 275] width 269 height 101
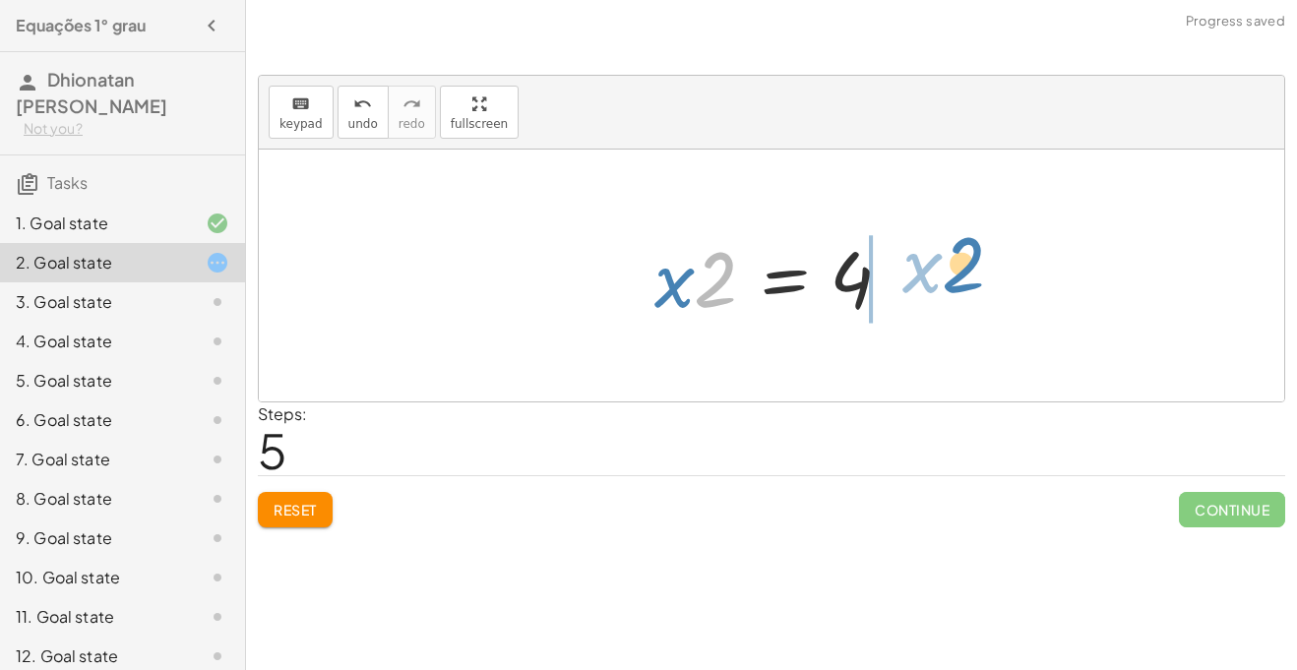
drag, startPoint x: 705, startPoint y: 289, endPoint x: 956, endPoint y: 274, distance: 251.5
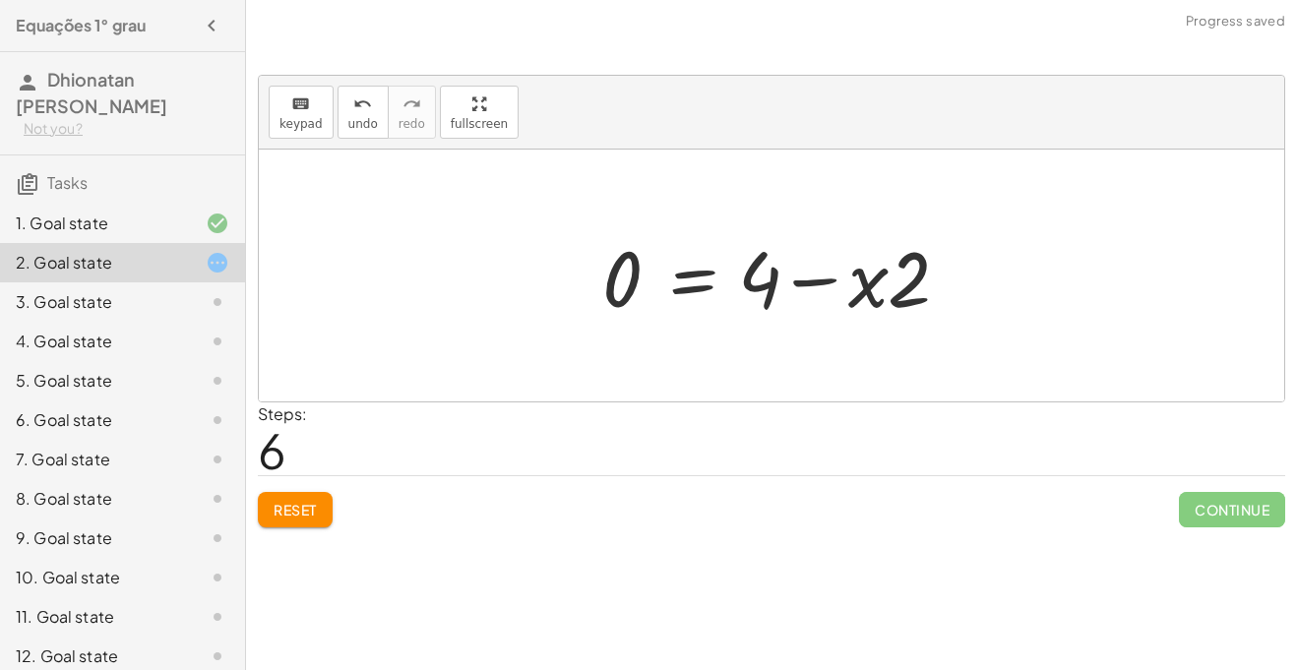
click at [912, 270] on div at bounding box center [781, 275] width 379 height 101
click at [912, 270] on div at bounding box center [779, 275] width 379 height 101
click at [884, 280] on div at bounding box center [779, 275] width 379 height 101
click at [372, 125] on button "undo undo" at bounding box center [363, 112] width 51 height 53
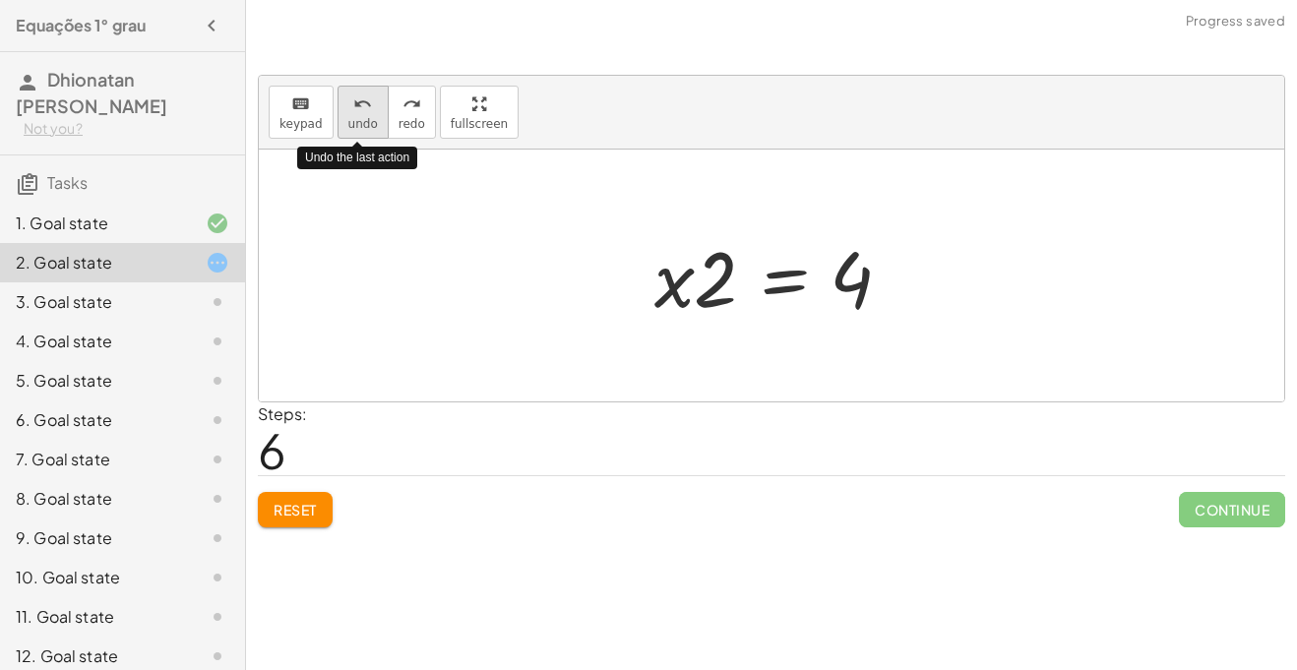
click at [372, 125] on button "undo undo" at bounding box center [363, 112] width 51 height 53
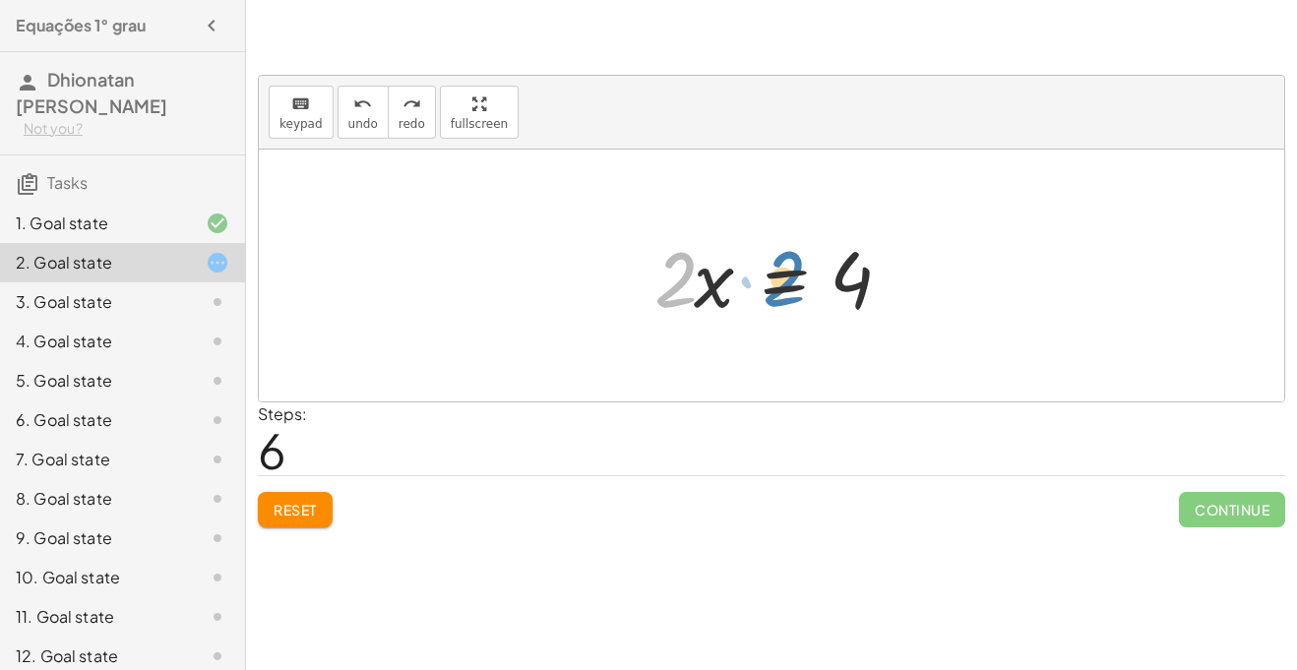
drag, startPoint x: 671, startPoint y: 286, endPoint x: 779, endPoint y: 285, distance: 108.3
click at [779, 285] on div at bounding box center [779, 275] width 269 height 101
drag, startPoint x: 675, startPoint y: 285, endPoint x: 742, endPoint y: 277, distance: 67.5
click at [742, 277] on div at bounding box center [779, 275] width 269 height 101
click at [751, 278] on div at bounding box center [779, 275] width 269 height 101
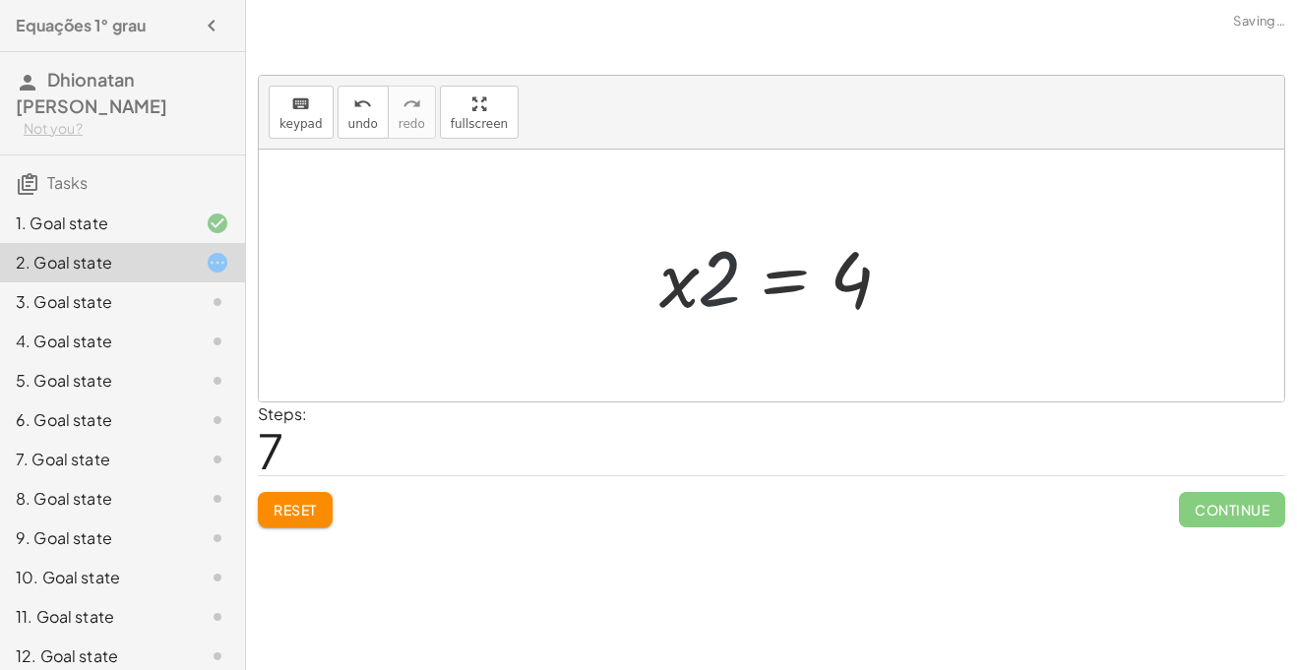
scroll to position [4, 0]
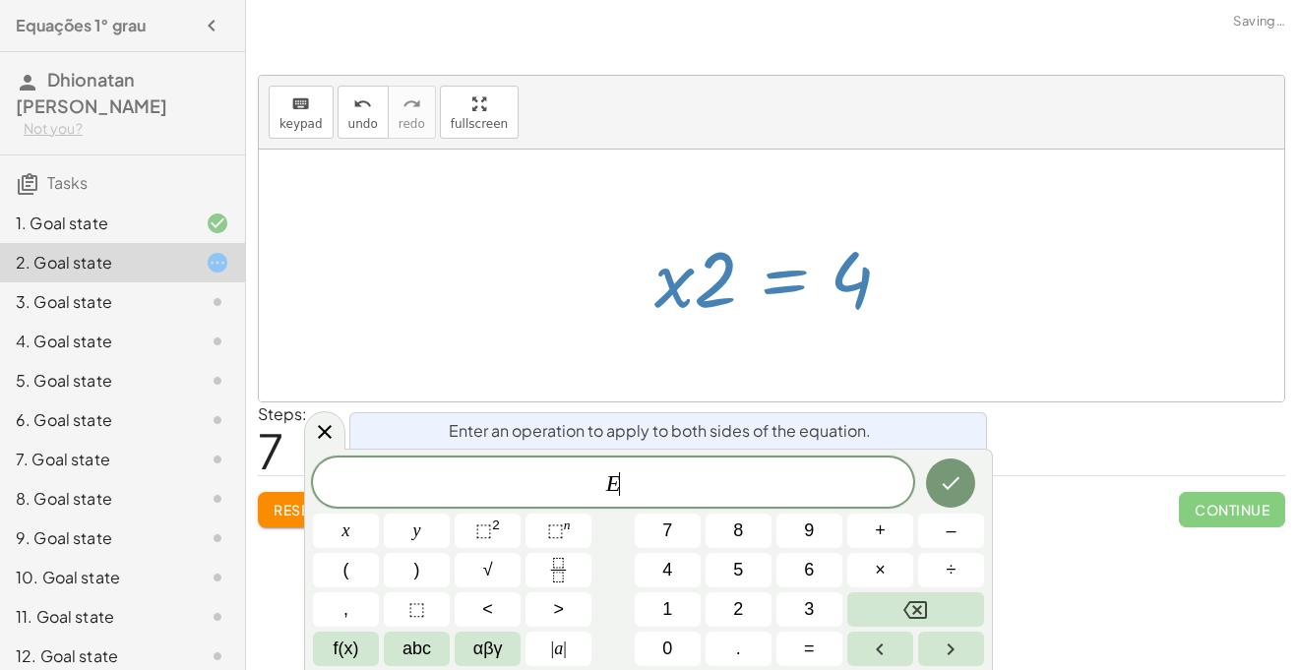
click at [775, 276] on div at bounding box center [779, 275] width 269 height 101
click at [955, 271] on div at bounding box center [772, 276] width 1026 height 252
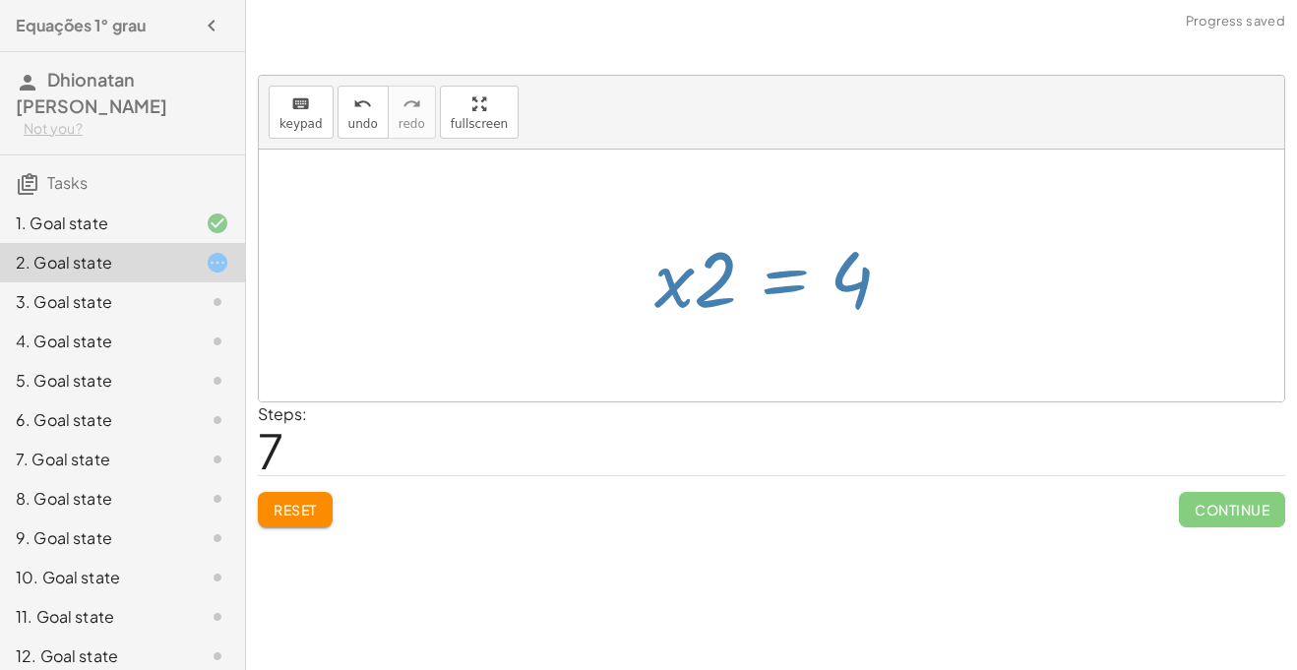
click at [955, 271] on div at bounding box center [772, 276] width 1026 height 252
click at [823, 289] on div at bounding box center [779, 275] width 269 height 101
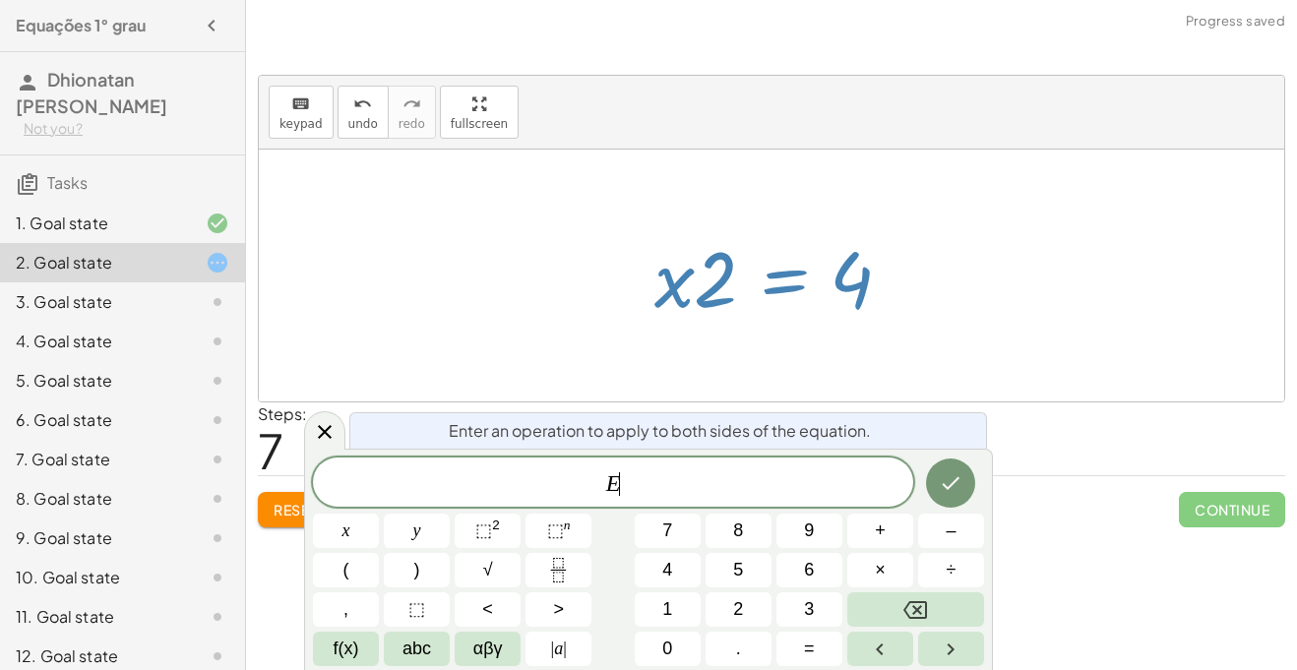
scroll to position [5, 0]
click at [882, 288] on div at bounding box center [779, 275] width 269 height 101
click at [946, 335] on div at bounding box center [772, 276] width 1026 height 252
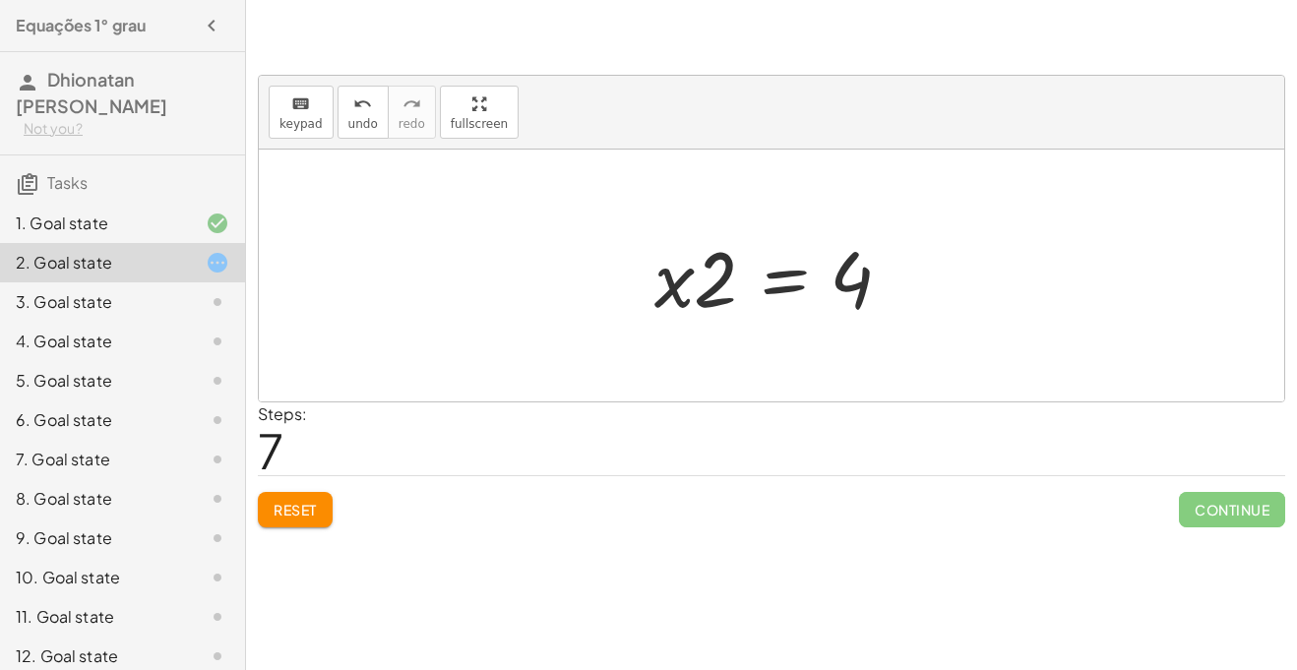
click at [792, 290] on div at bounding box center [779, 275] width 269 height 101
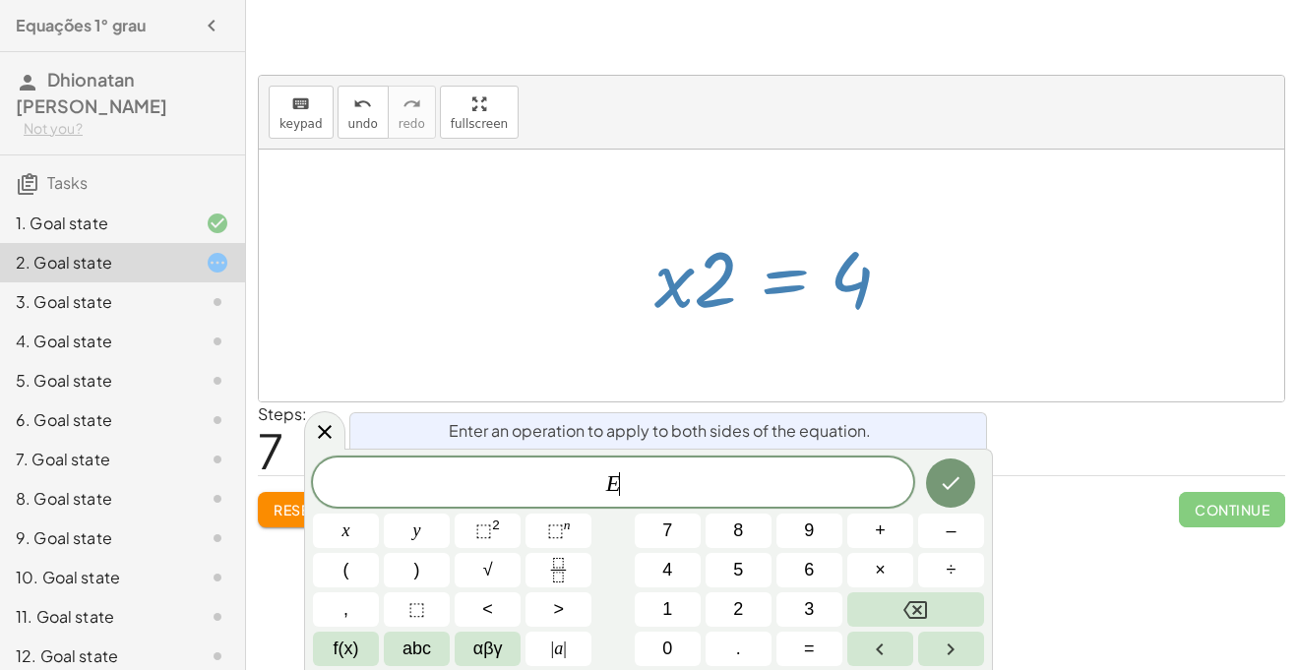
scroll to position [6, 0]
click at [792, 290] on div at bounding box center [779, 275] width 269 height 101
click at [776, 342] on div at bounding box center [772, 276] width 1026 height 252
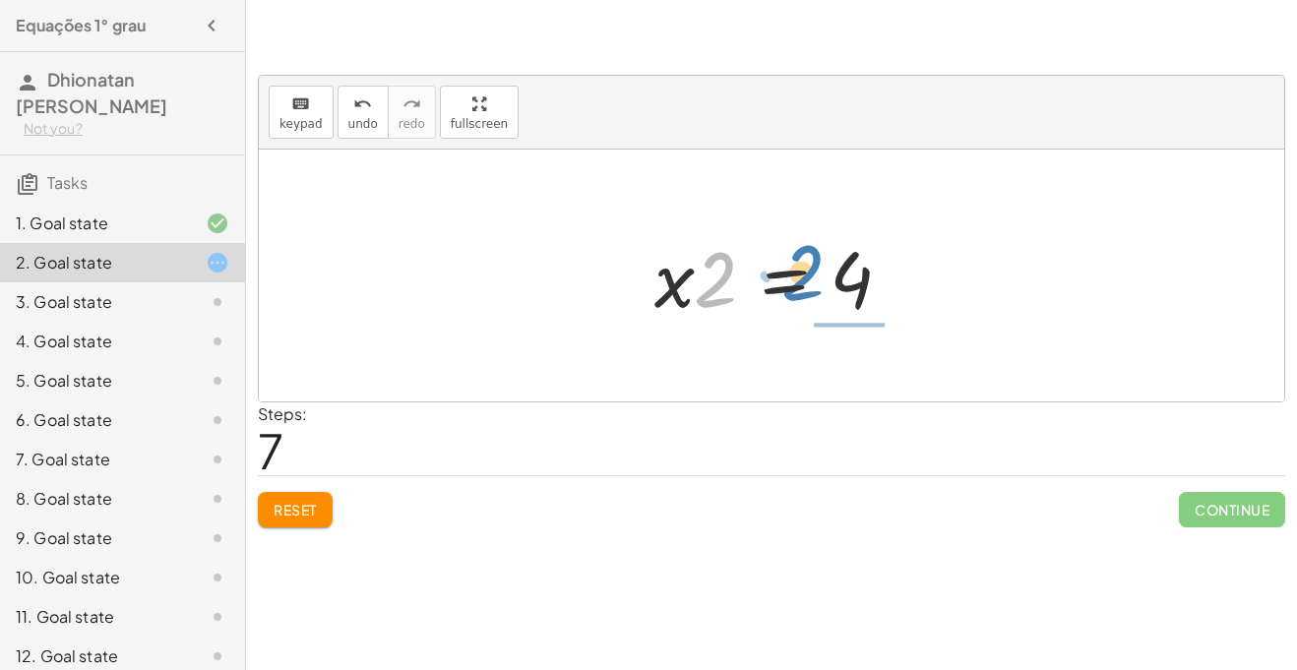
drag, startPoint x: 712, startPoint y: 289, endPoint x: 809, endPoint y: 282, distance: 97.7
click at [809, 282] on div at bounding box center [779, 275] width 269 height 101
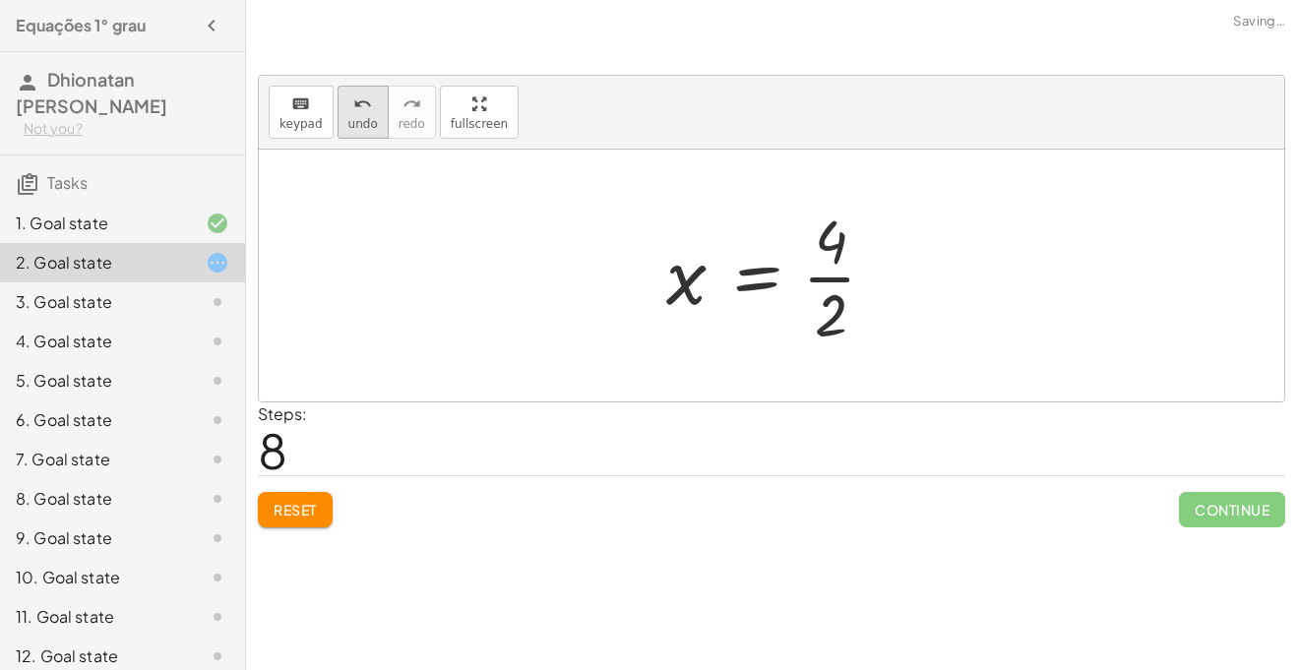
click at [362, 103] on icon "undo" at bounding box center [362, 105] width 19 height 24
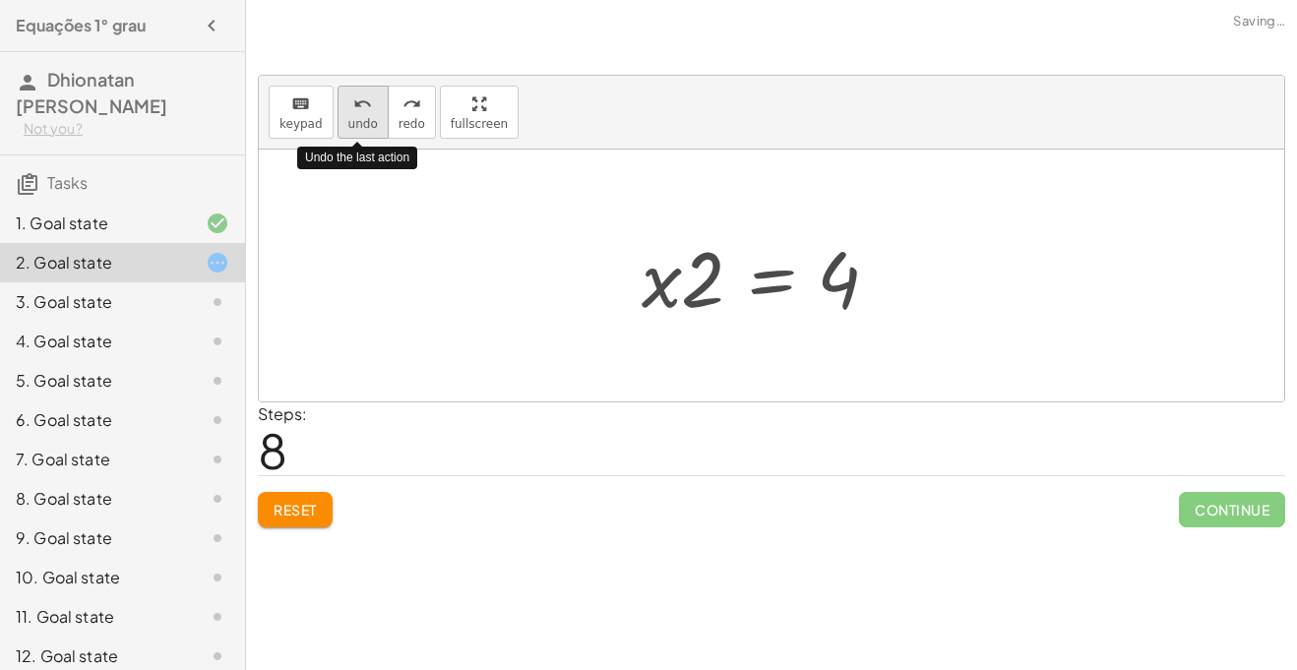
click at [362, 103] on icon "undo" at bounding box center [362, 105] width 19 height 24
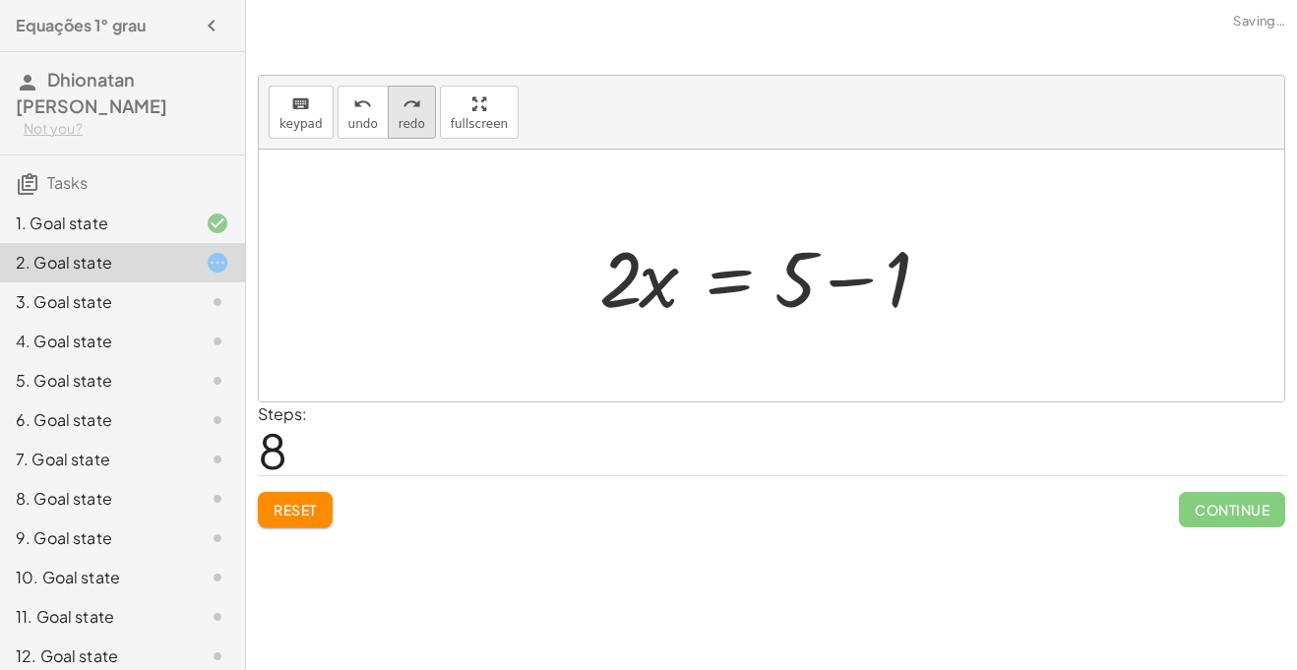
click at [418, 91] on button "redo redo" at bounding box center [412, 112] width 48 height 53
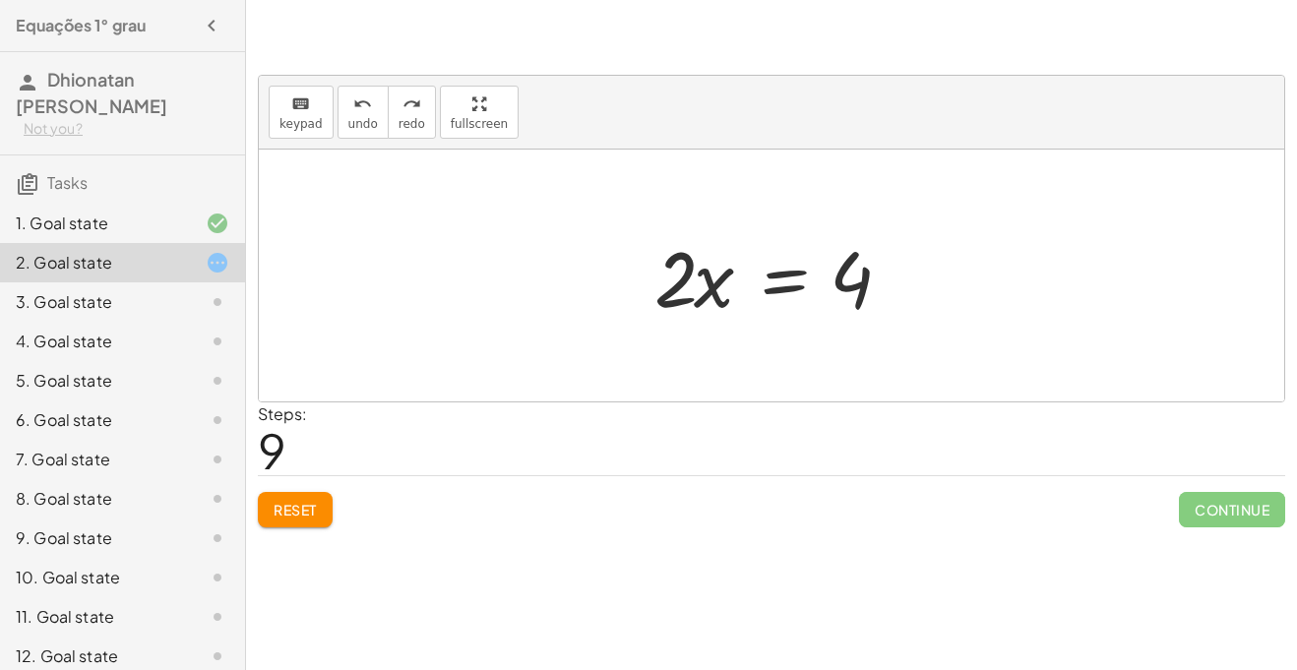
click at [108, 305] on div "3. Goal state" at bounding box center [95, 302] width 158 height 24
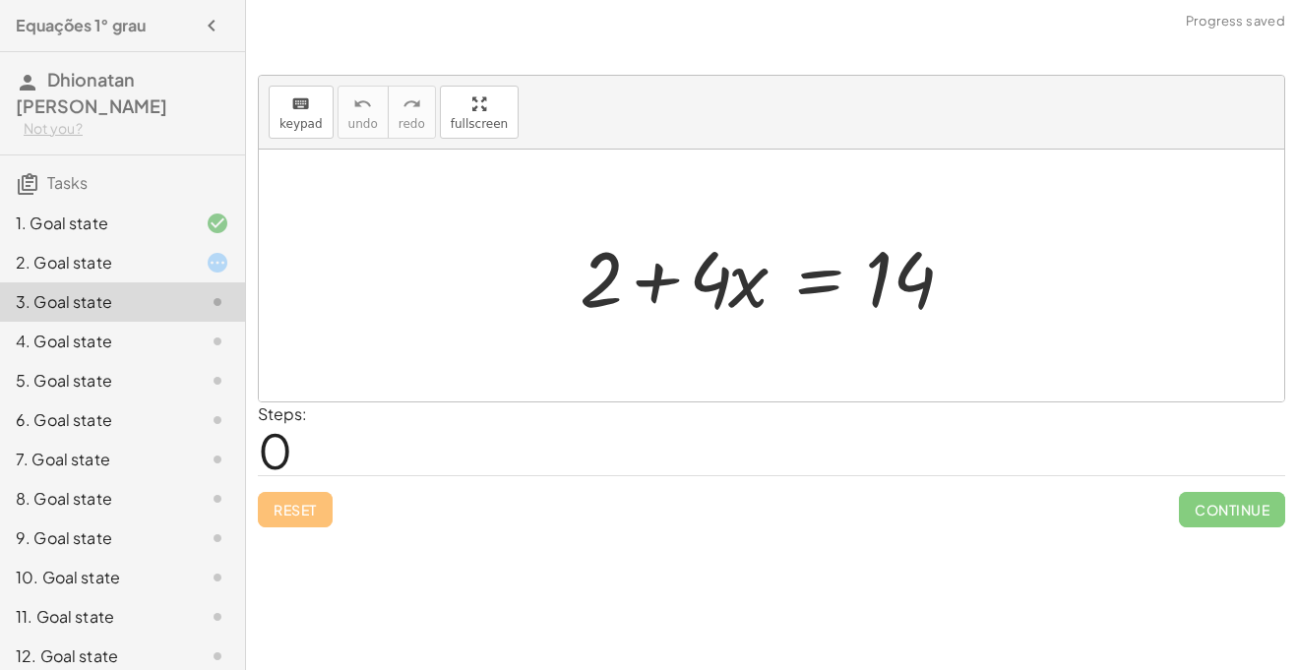
click at [108, 303] on div "3. Goal state" at bounding box center [95, 302] width 158 height 24
click at [116, 322] on div "2. Goal state" at bounding box center [122, 341] width 245 height 39
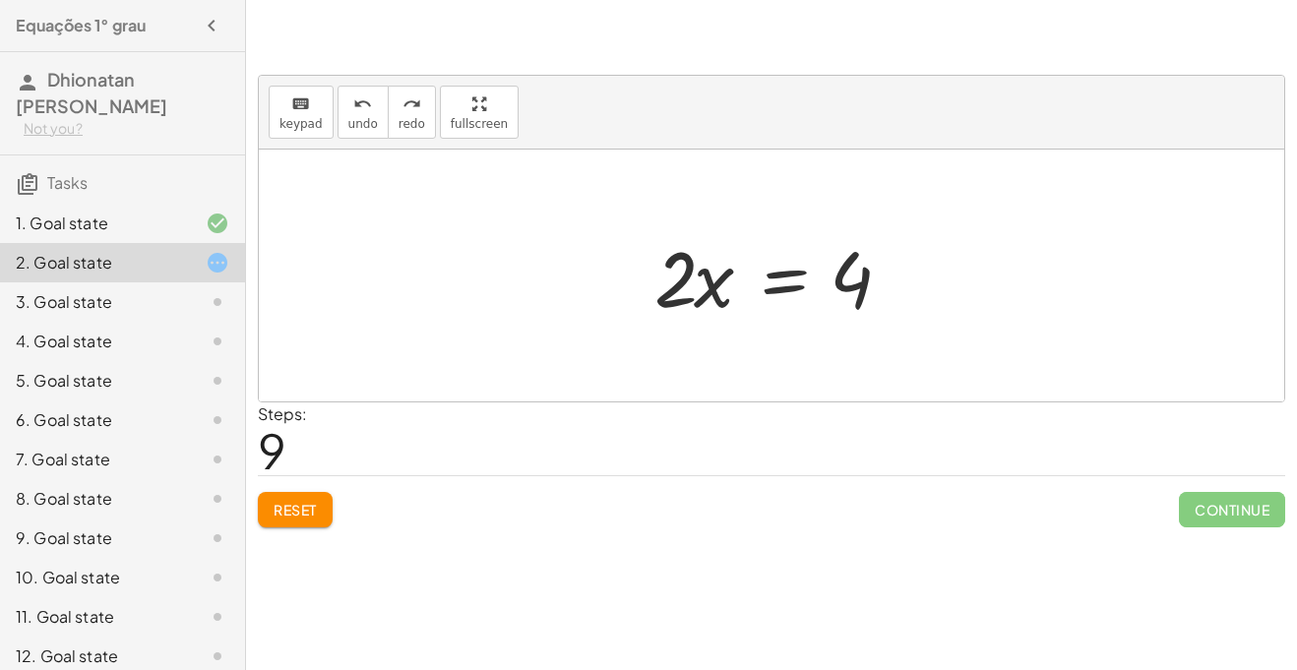
click at [867, 277] on div at bounding box center [779, 275] width 269 height 101
click at [682, 294] on div at bounding box center [779, 275] width 269 height 101
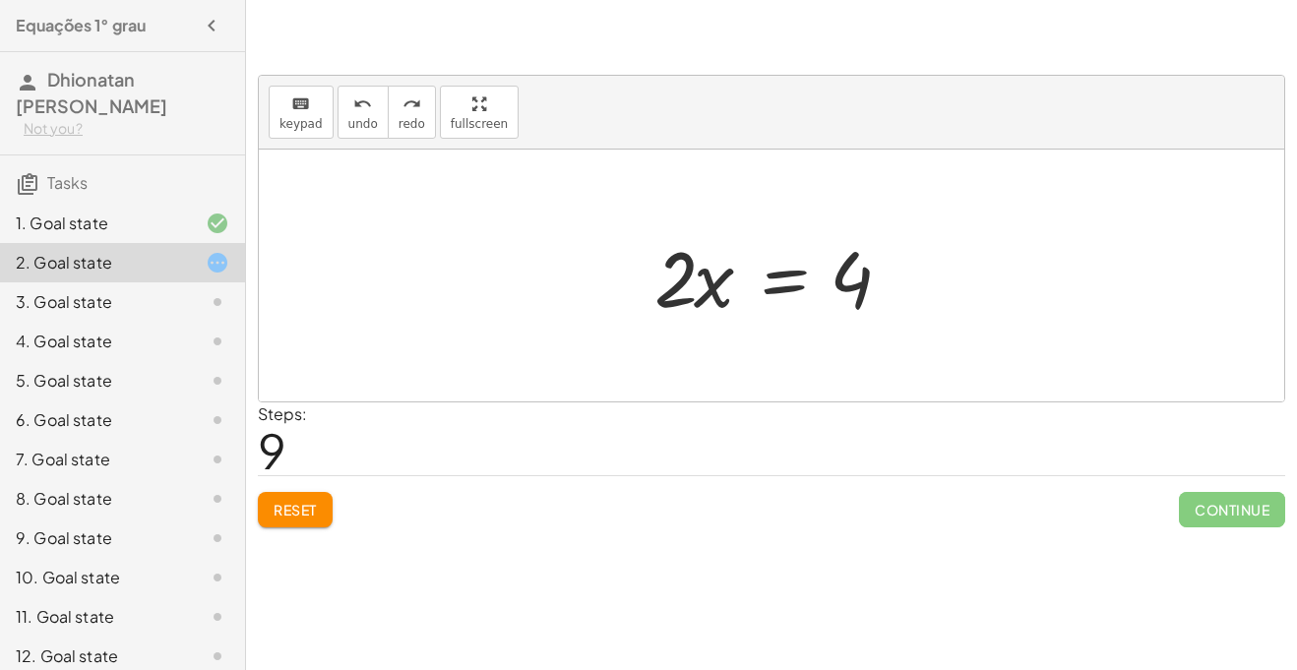
click at [682, 294] on div at bounding box center [779, 275] width 269 height 101
drag, startPoint x: 686, startPoint y: 291, endPoint x: 946, endPoint y: 277, distance: 260.2
click at [946, 277] on div "+ · 3 · x + 1 = + 5 + x + · 3 · x − x + 1 = 5 + · 2 · x + 1 = 5 · 2 · x = + 5 −…" at bounding box center [772, 276] width 1026 height 252
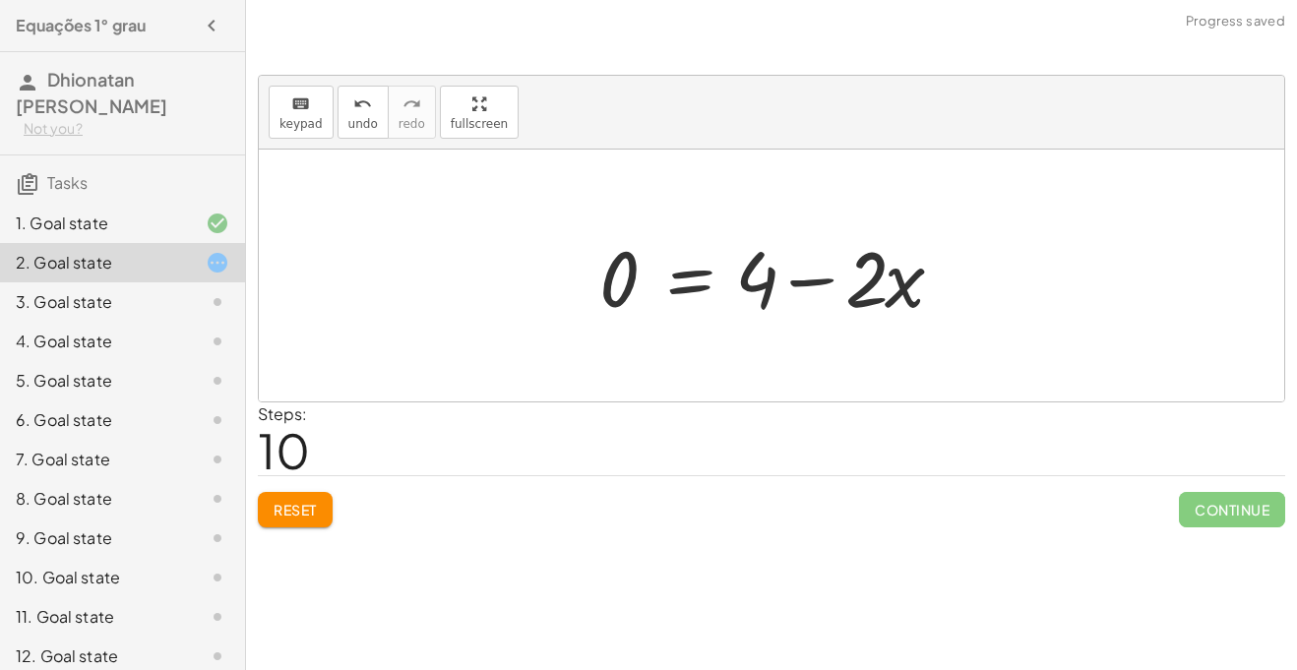
click at [942, 278] on div at bounding box center [779, 275] width 379 height 101
drag, startPoint x: 918, startPoint y: 282, endPoint x: 716, endPoint y: 445, distance: 259.8
click at [0, 0] on div "keyboard keypad undo undo redo redo fullscreen + · 3 · x + 1 = + 5 + x + · 3 · …" at bounding box center [0, 0] width 0 height 0
click at [370, 118] on span "undo" at bounding box center [363, 124] width 30 height 14
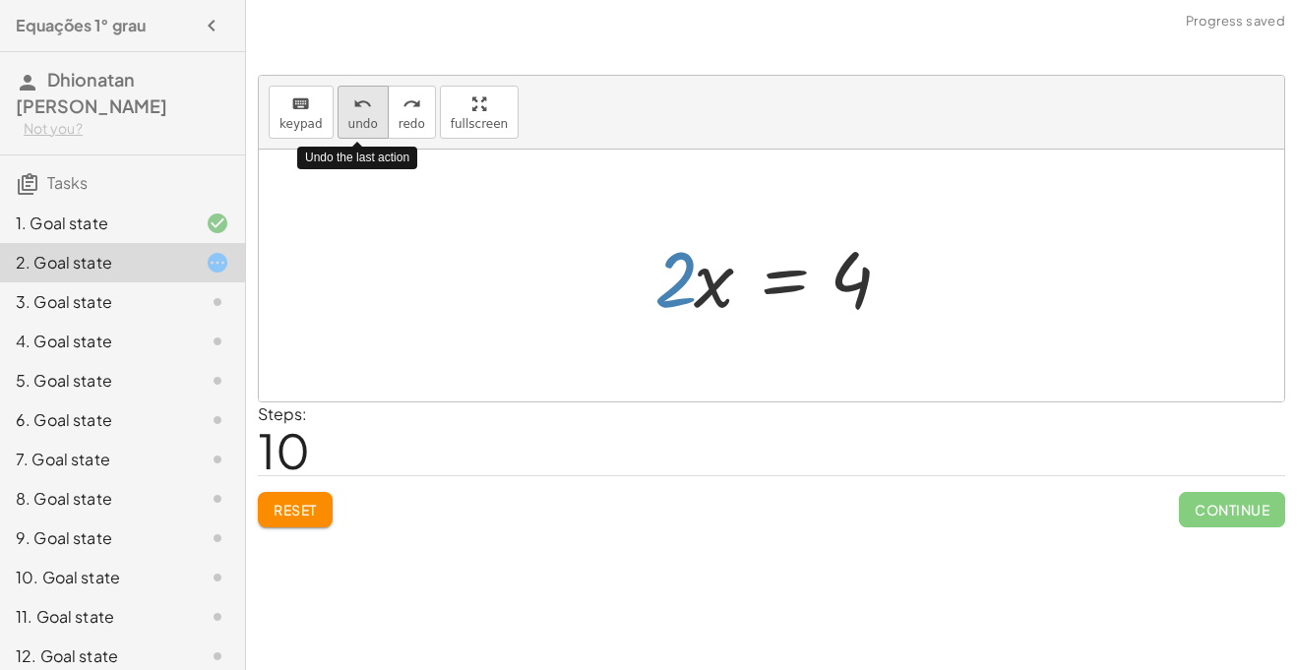
click at [370, 118] on span "undo" at bounding box center [363, 124] width 30 height 14
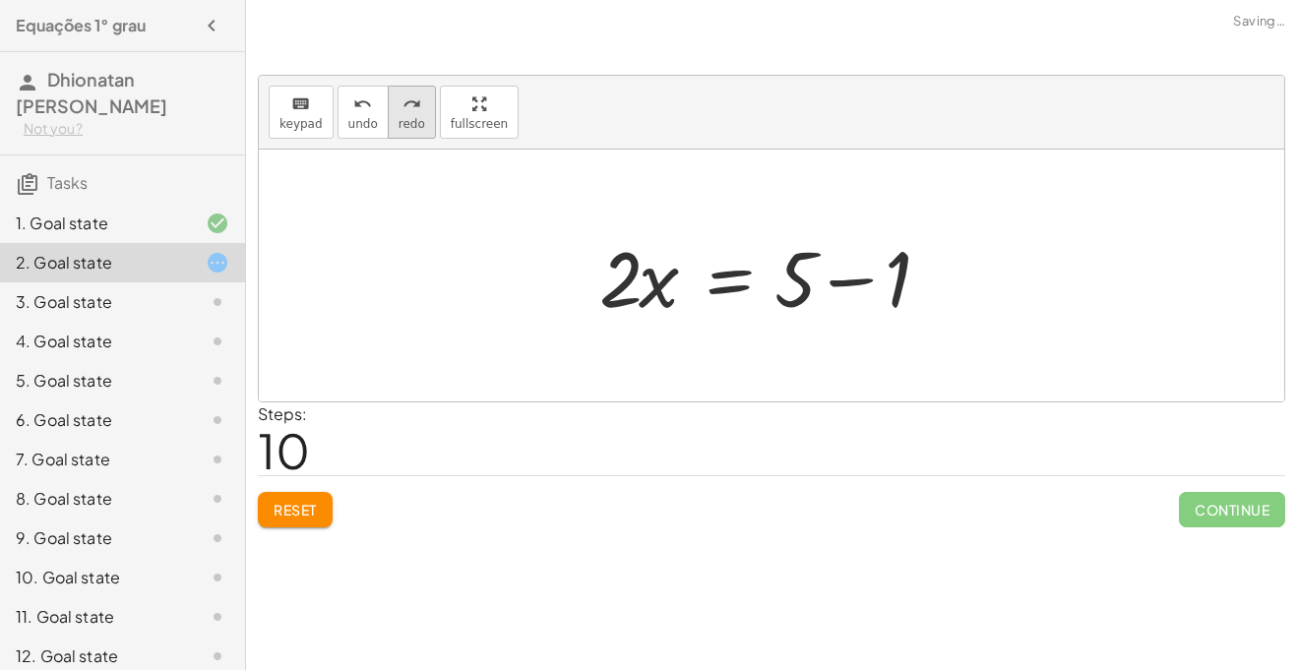
click at [402, 121] on span "redo" at bounding box center [412, 124] width 27 height 14
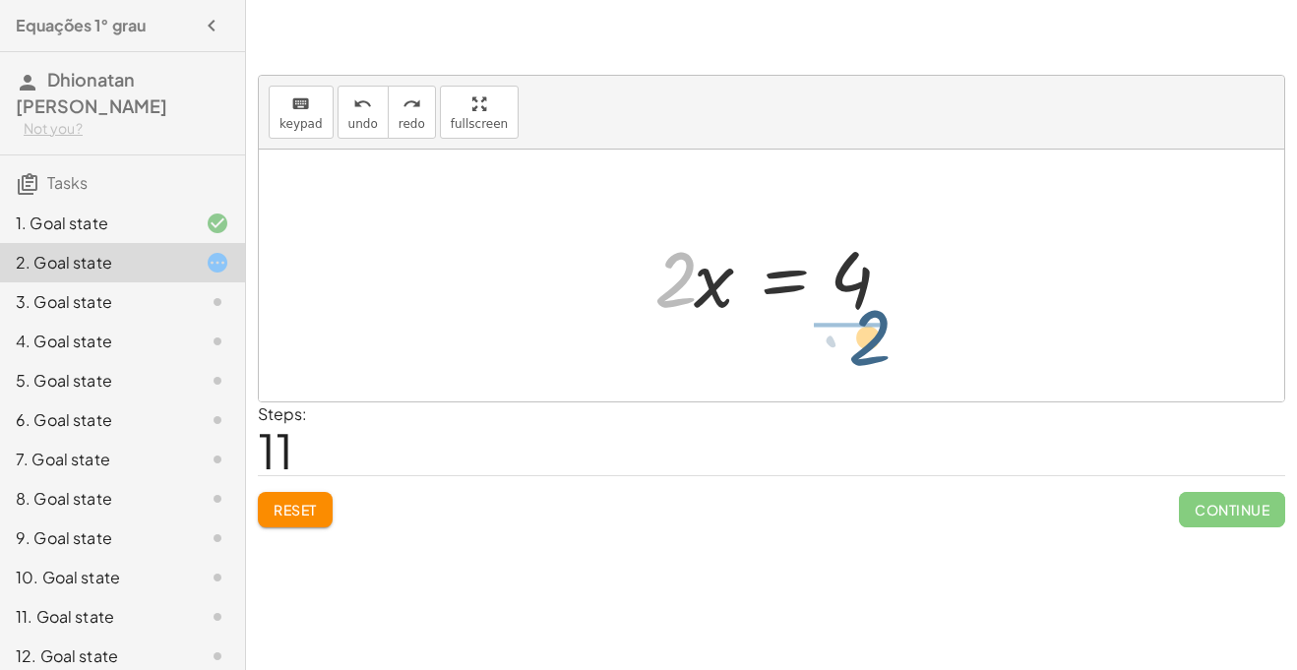
drag, startPoint x: 681, startPoint y: 272, endPoint x: 877, endPoint y: 332, distance: 204.8
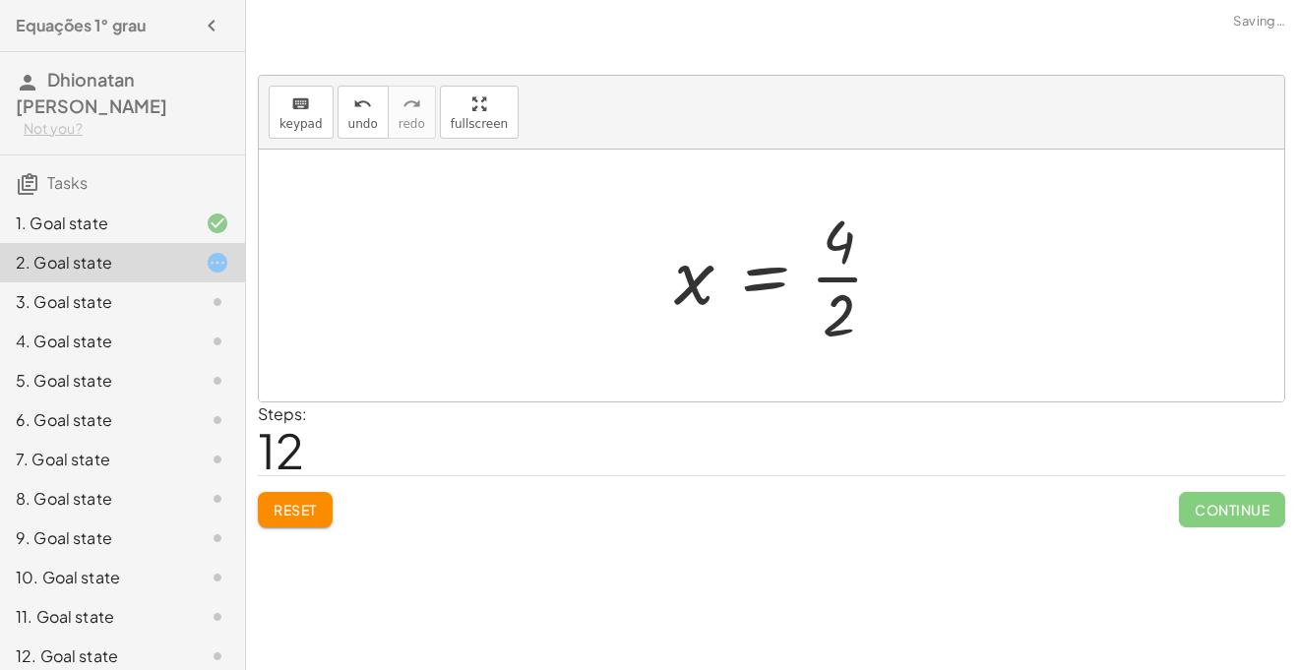
click at [856, 273] on div at bounding box center [786, 276] width 245 height 152
click at [693, 278] on div at bounding box center [778, 275] width 229 height 97
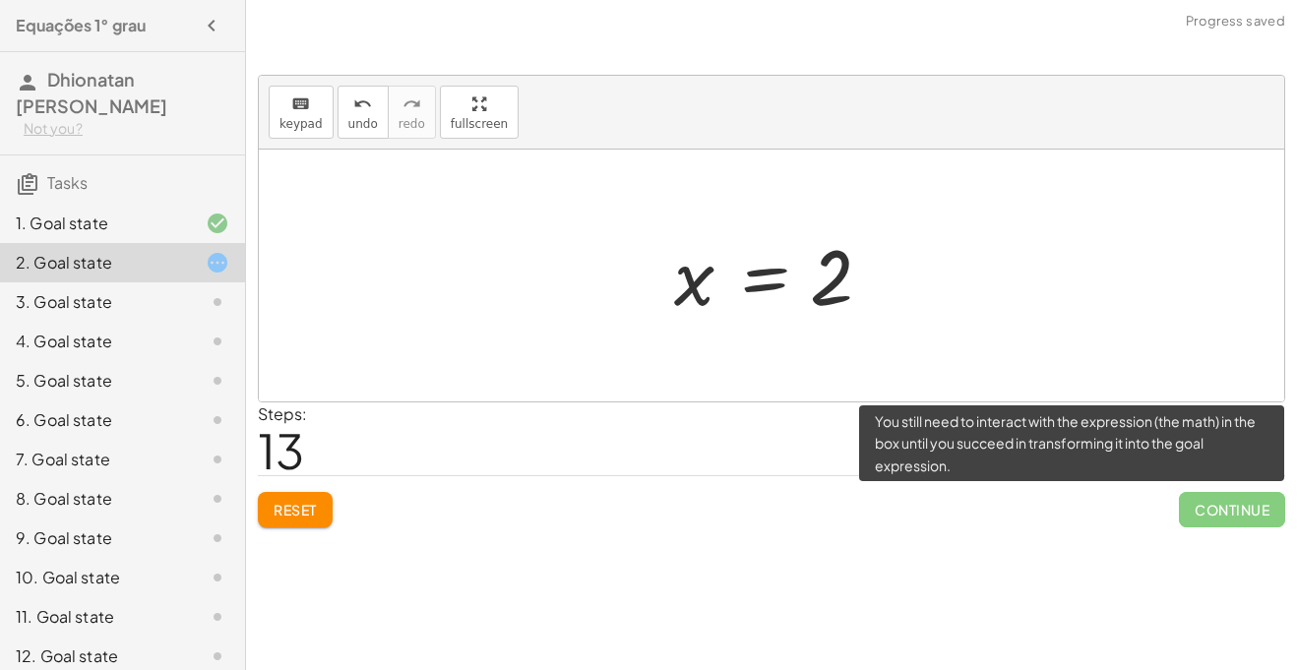
click at [1198, 508] on span "Continue" at bounding box center [1232, 509] width 106 height 35
click at [1242, 494] on span "Continue" at bounding box center [1232, 509] width 106 height 35
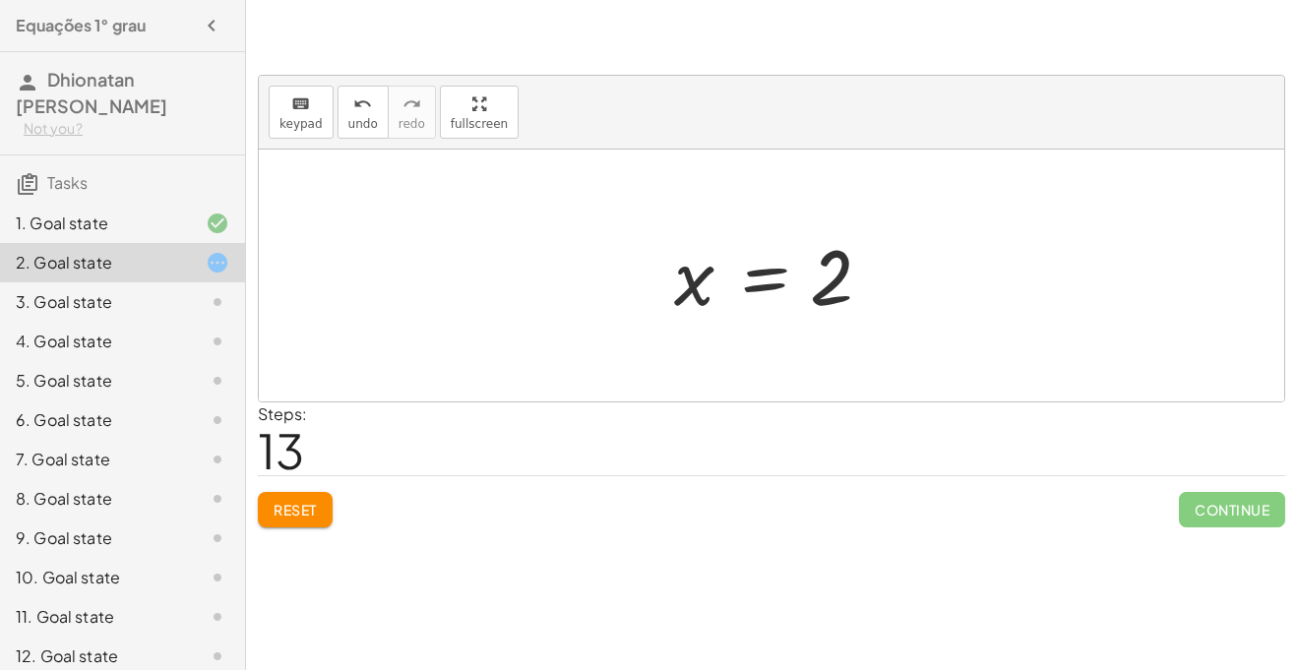
click at [164, 310] on div "3. Goal state" at bounding box center [95, 302] width 158 height 24
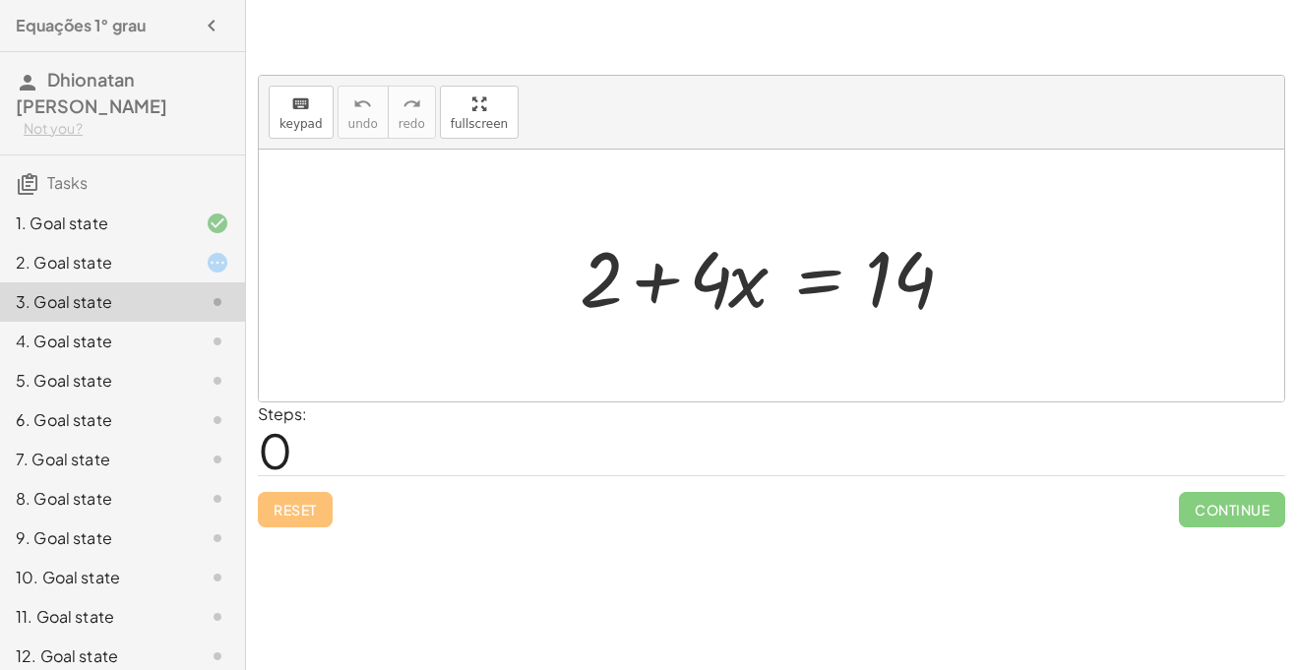
click at [416, 222] on div at bounding box center [772, 276] width 1026 height 252
drag, startPoint x: 711, startPoint y: 279, endPoint x: 548, endPoint y: 278, distance: 162.4
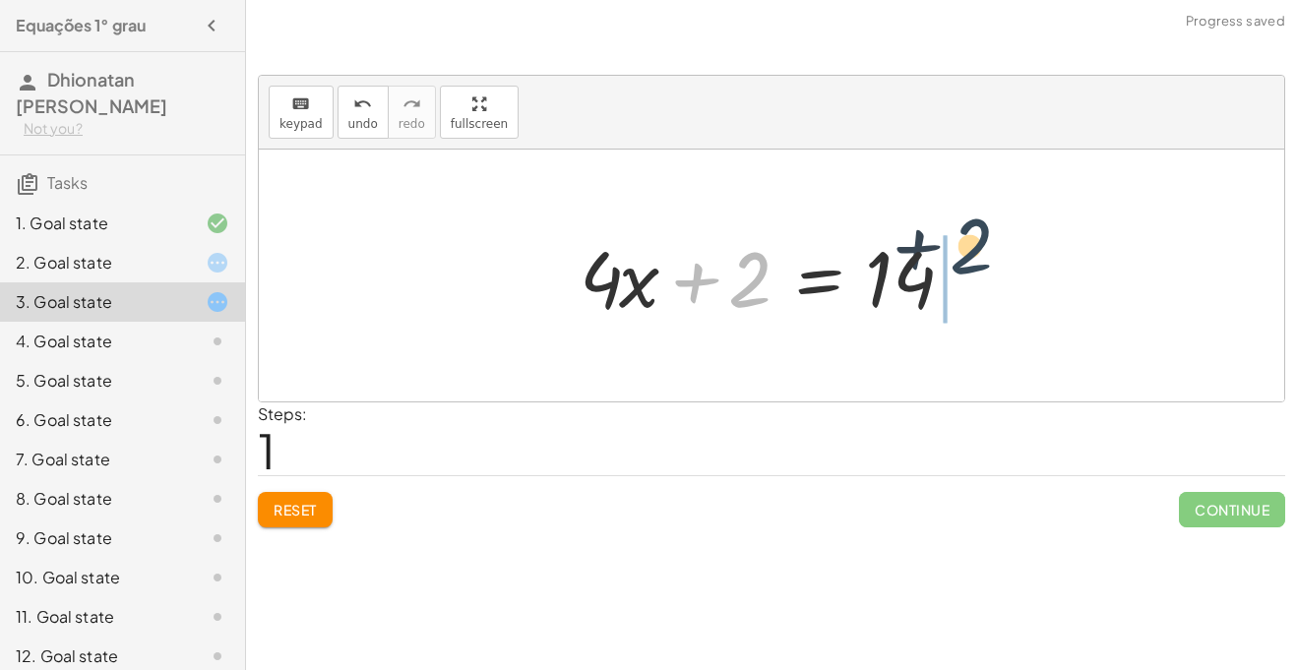
drag, startPoint x: 739, startPoint y: 276, endPoint x: 996, endPoint y: 239, distance: 259.4
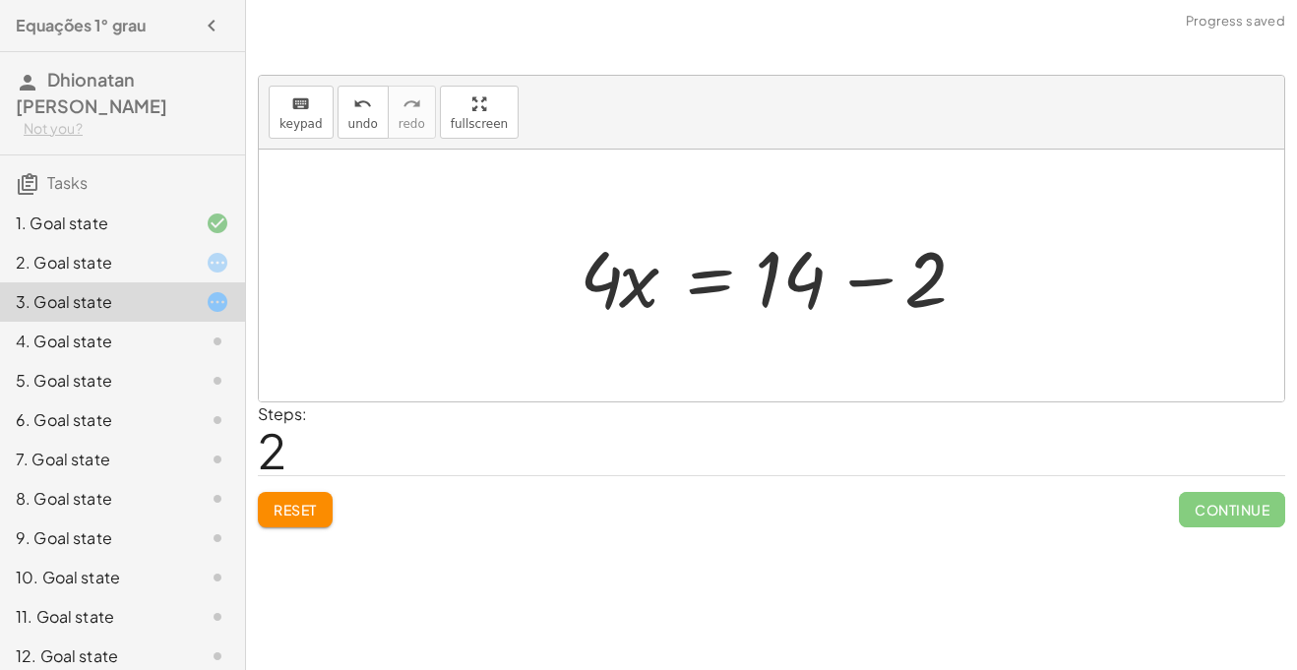
click at [761, 300] on div at bounding box center [779, 275] width 418 height 101
click at [731, 290] on div at bounding box center [779, 275] width 418 height 101
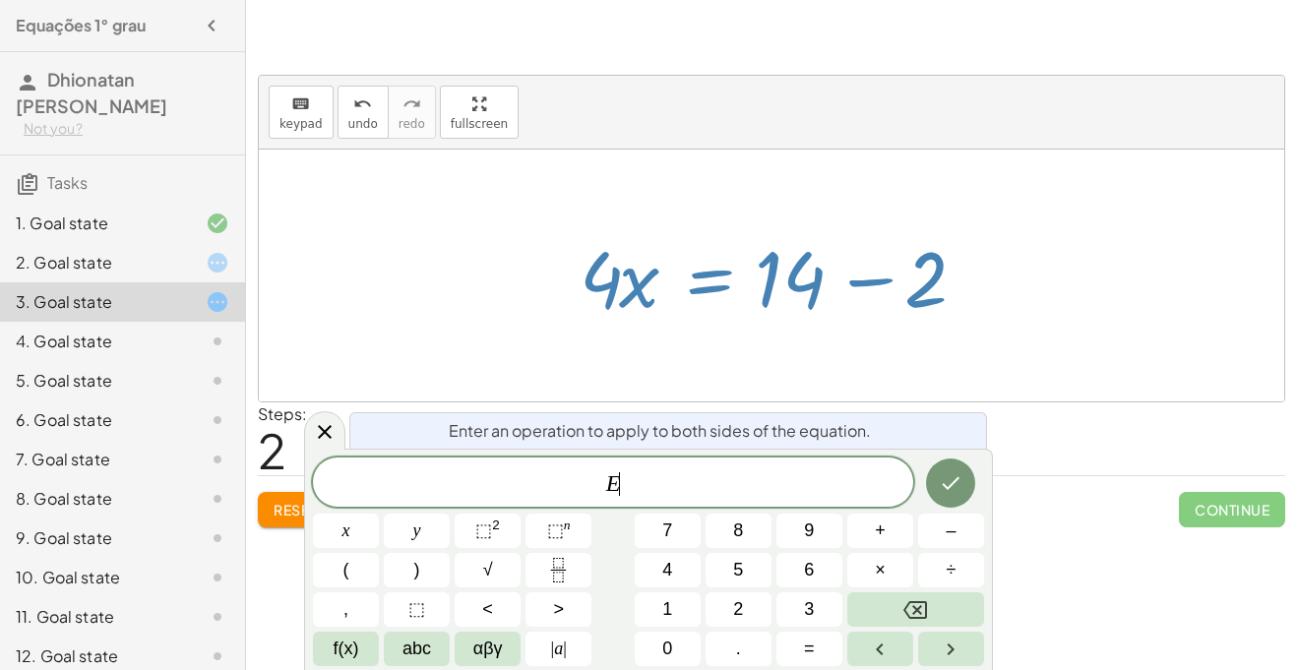
scroll to position [7, 0]
click at [674, 290] on div at bounding box center [779, 275] width 418 height 101
click at [456, 361] on div at bounding box center [772, 276] width 1026 height 252
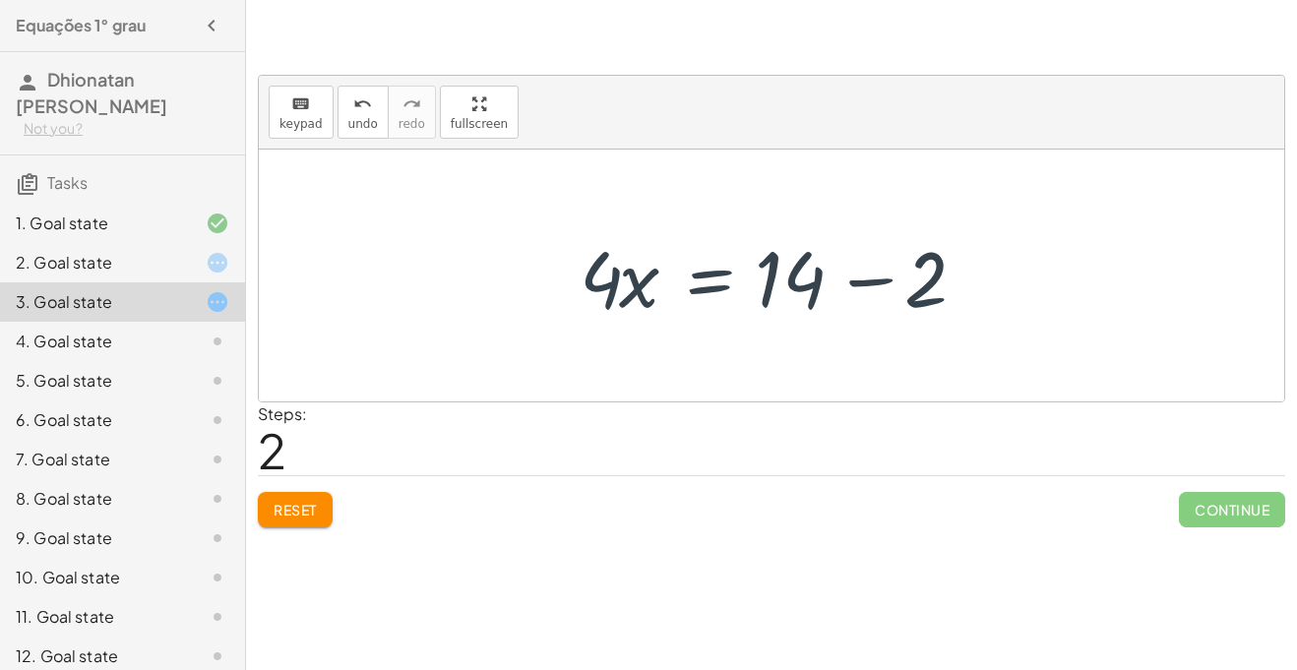
click at [456, 361] on div at bounding box center [772, 276] width 1026 height 252
click at [799, 288] on div at bounding box center [779, 275] width 418 height 101
click at [884, 275] on div at bounding box center [779, 275] width 418 height 101
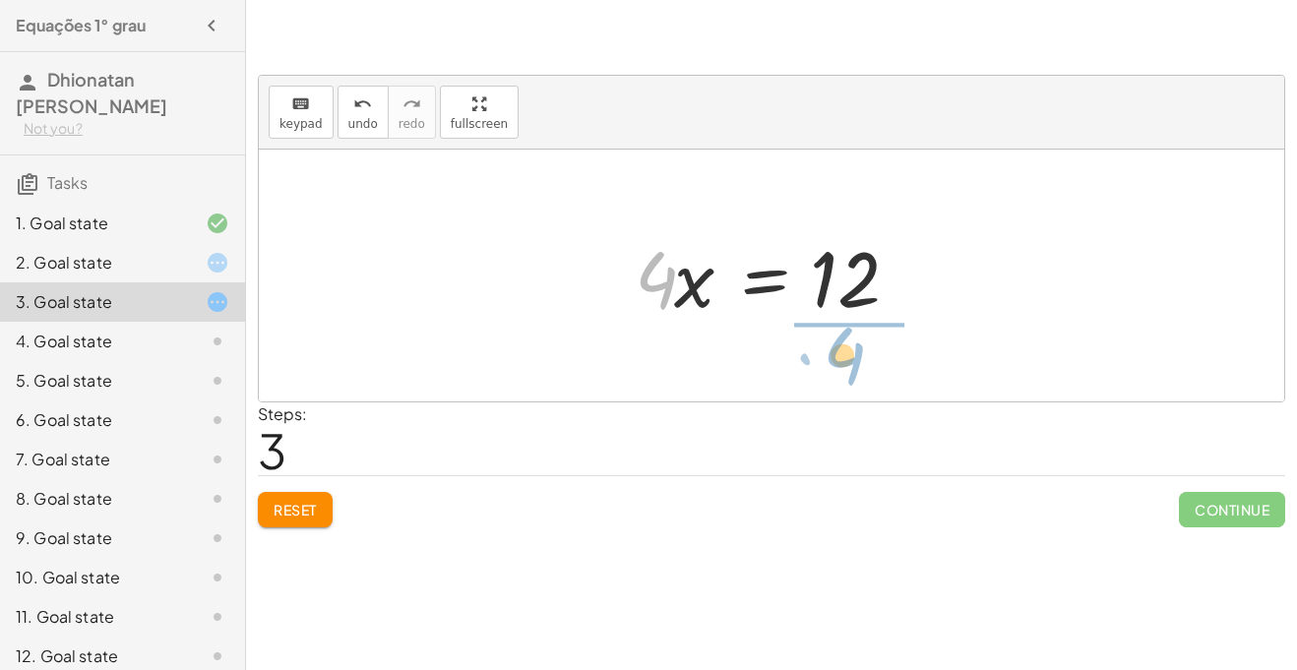
drag, startPoint x: 644, startPoint y: 296, endPoint x: 834, endPoint y: 372, distance: 204.5
click at [834, 372] on div "+ 2 + · 4 · x = 14 + · 4 · x + 2 = 14 · 4 · x = + 14 − 2 · 4 · 4 · x = 12" at bounding box center [772, 276] width 1026 height 252
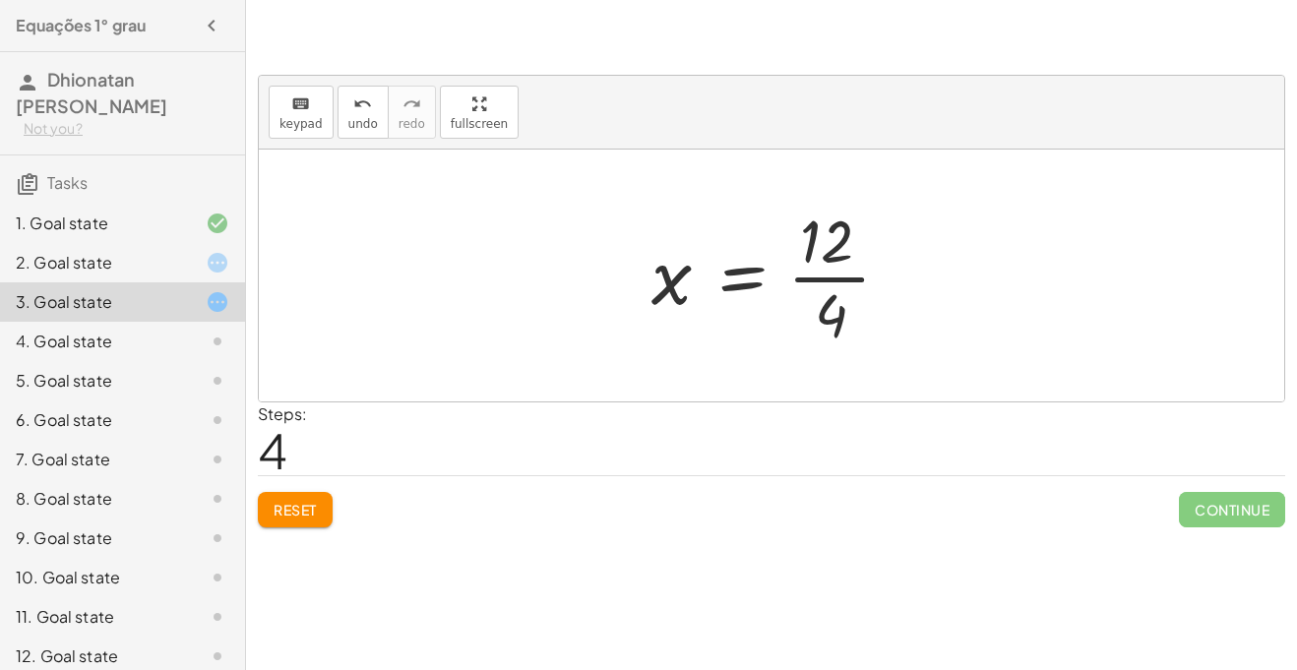
click at [192, 282] on div "1. Goal state" at bounding box center [122, 301] width 245 height 39
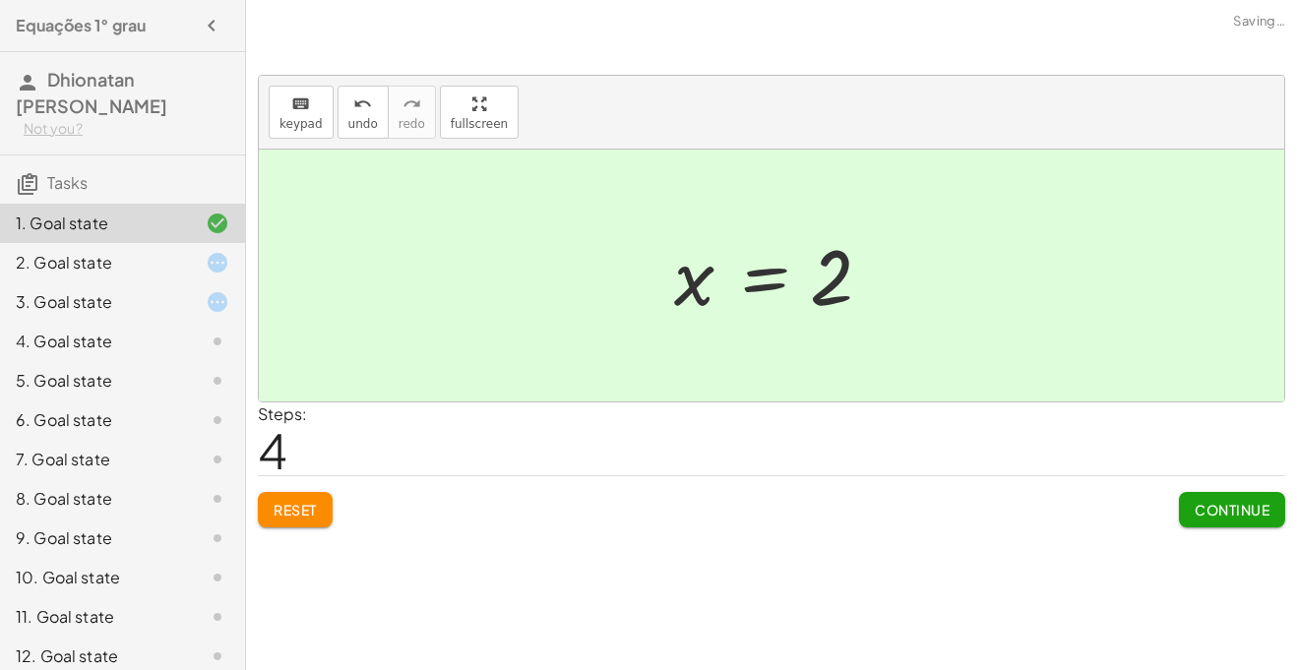
click at [172, 251] on div "2. Goal state" at bounding box center [95, 263] width 158 height 24
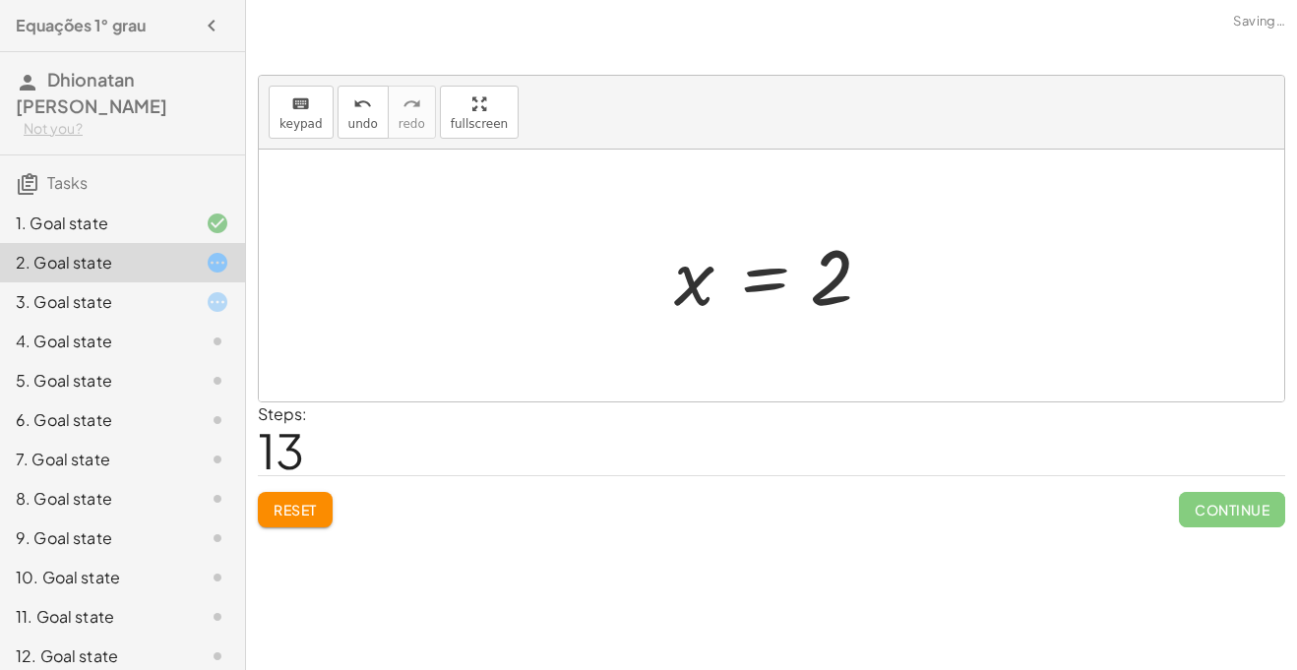
click at [157, 303] on div "3. Goal state" at bounding box center [95, 302] width 158 height 24
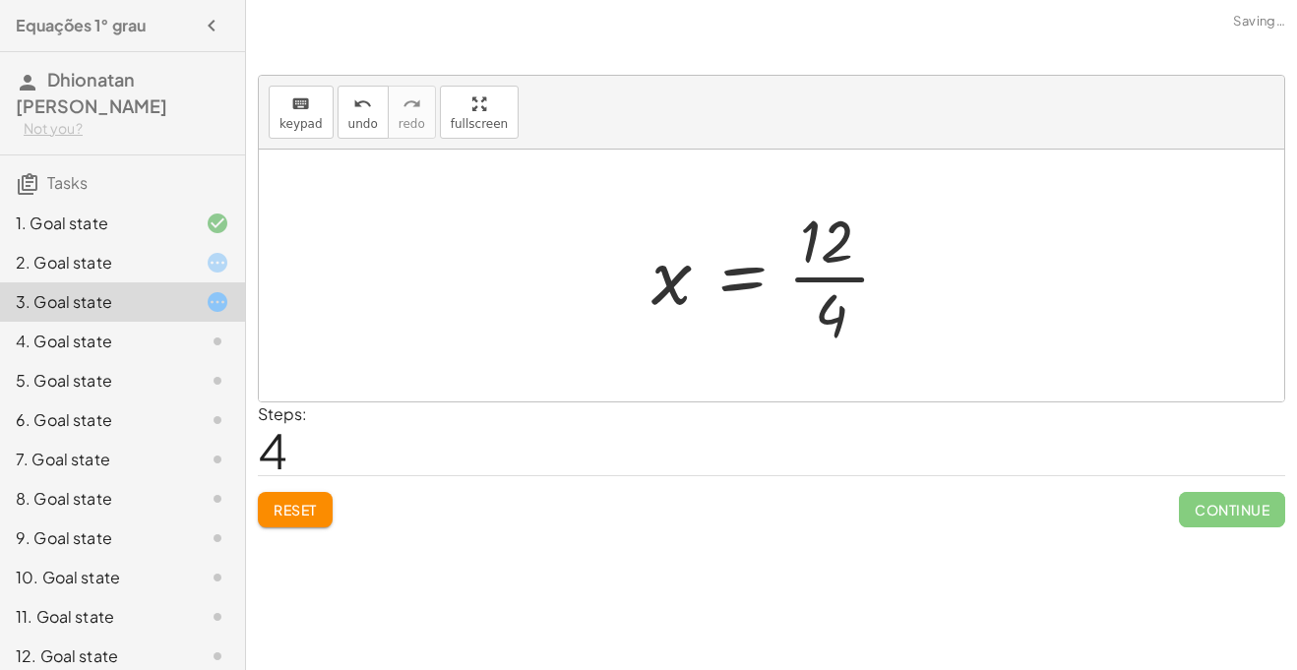
click at [158, 275] on div "2. Goal state" at bounding box center [95, 263] width 158 height 24
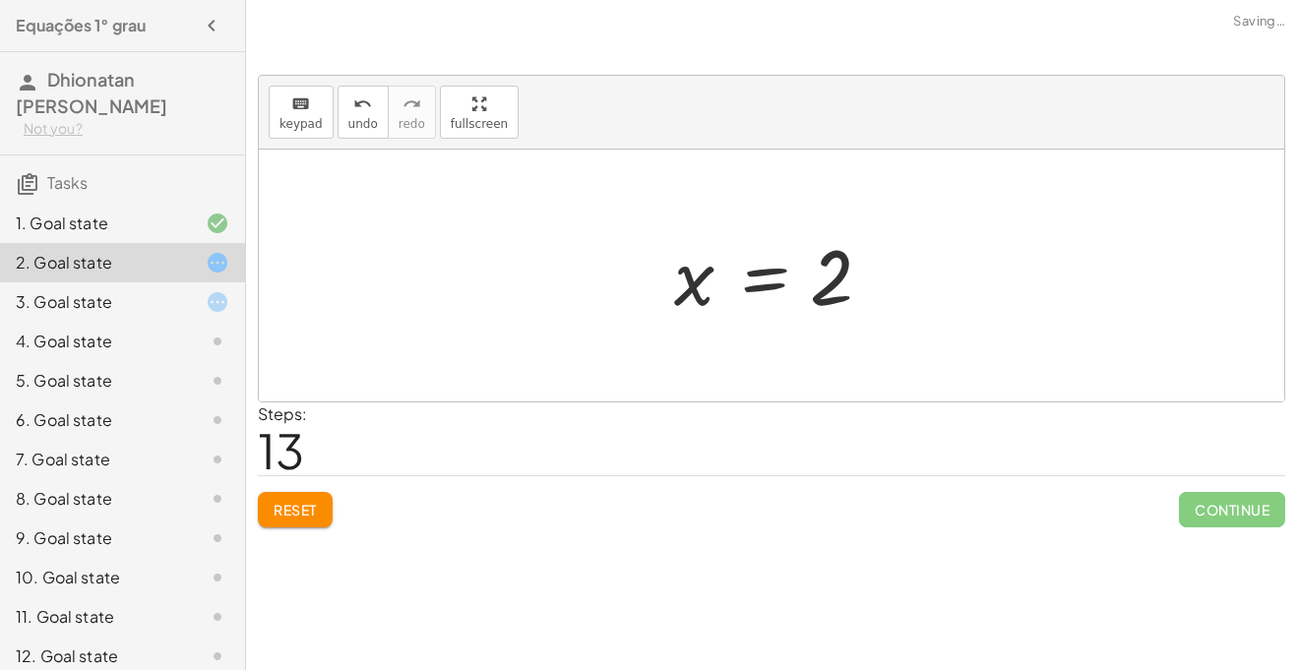
click at [165, 231] on div "1. Goal state" at bounding box center [95, 224] width 158 height 24
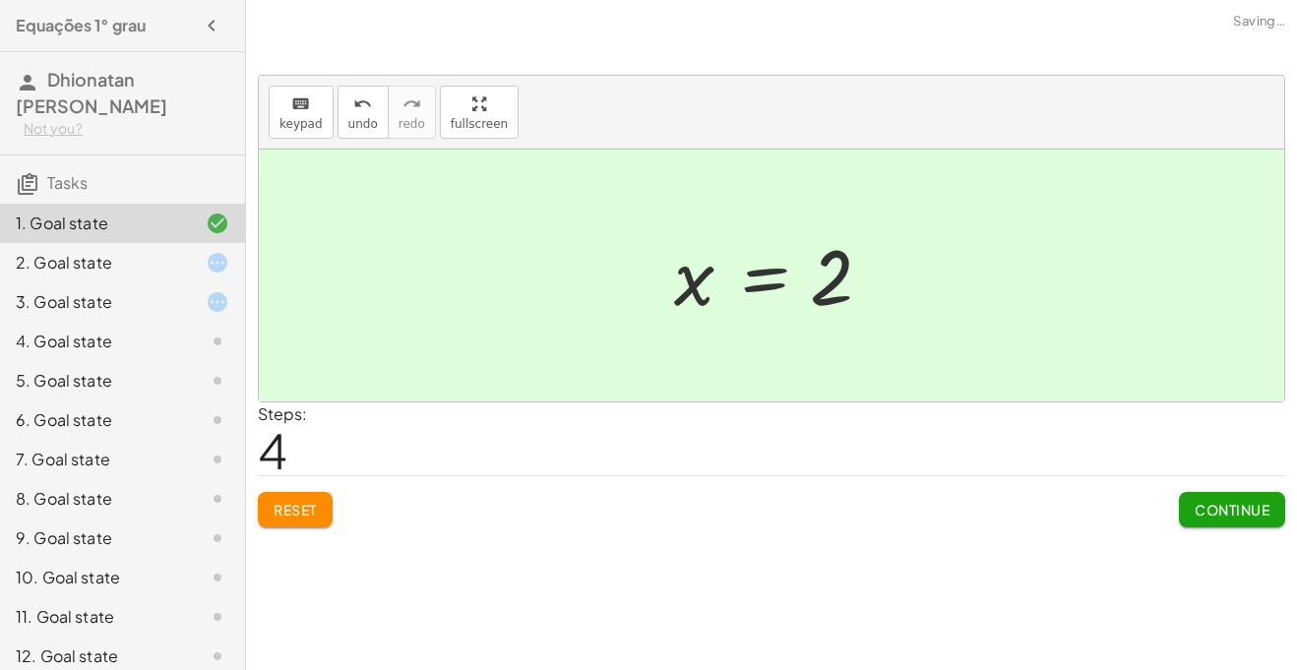
click at [164, 240] on div "1. Goal state" at bounding box center [122, 223] width 245 height 39
click at [162, 264] on div "2. Goal state" at bounding box center [95, 263] width 158 height 24
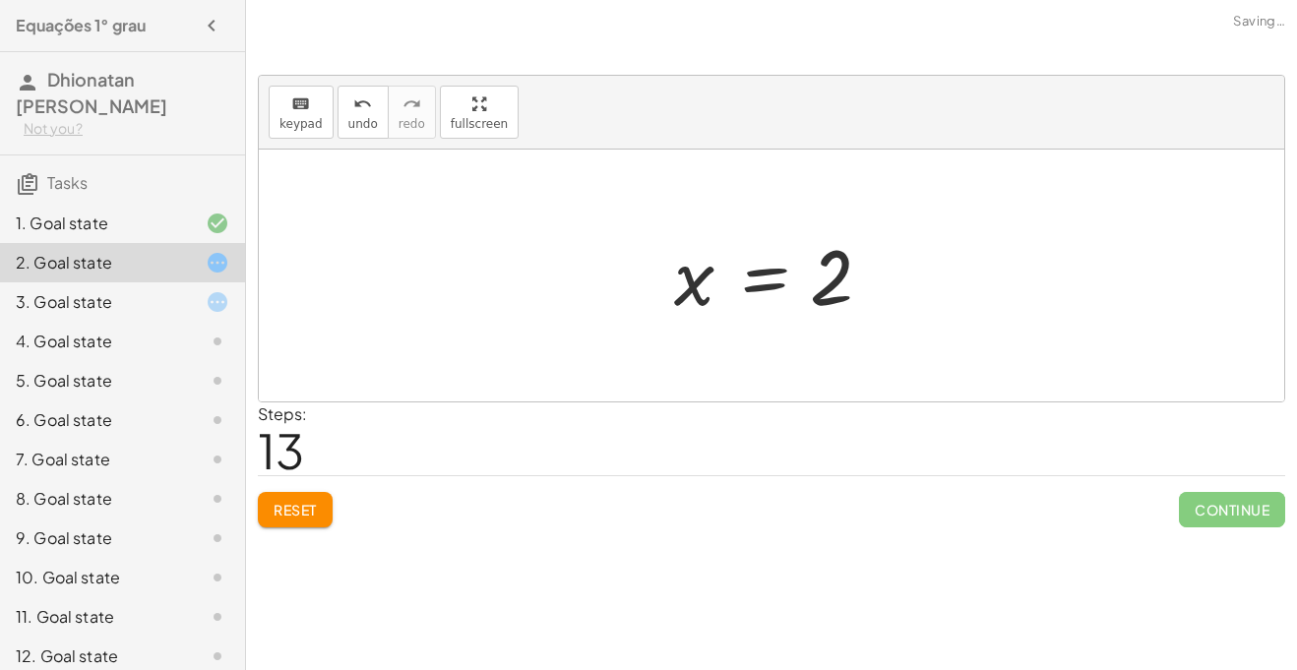
click at [157, 299] on div "3. Goal state" at bounding box center [95, 302] width 158 height 24
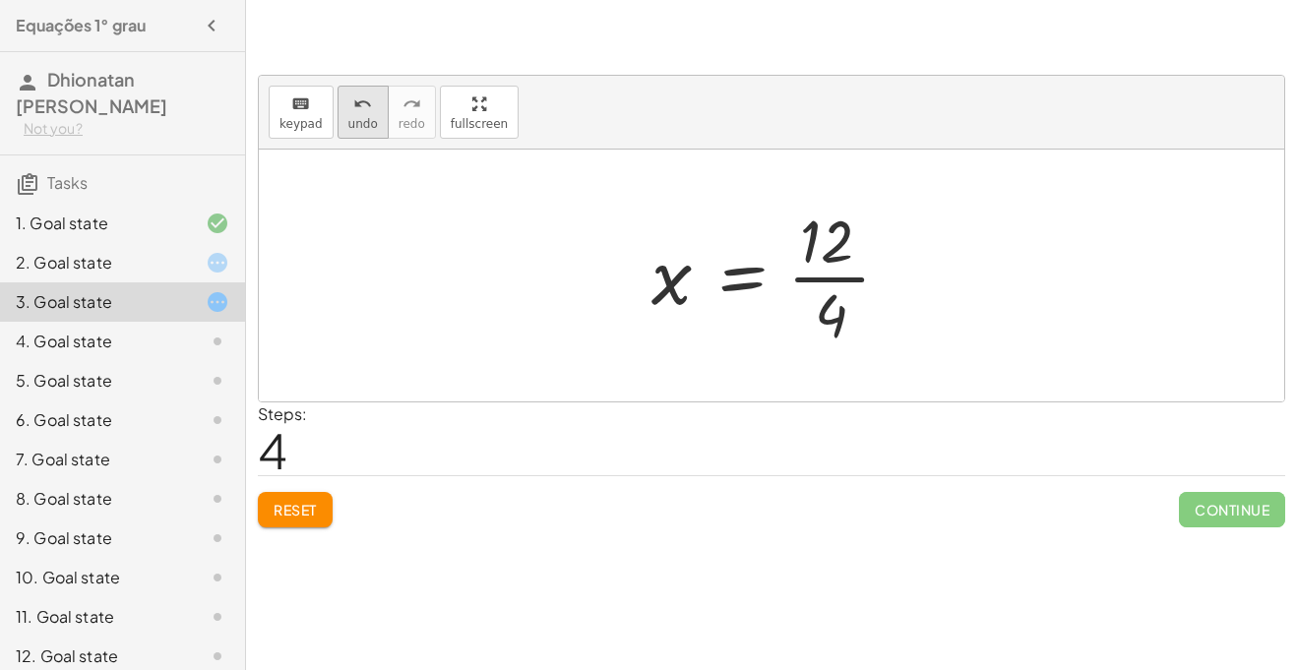
click at [353, 128] on span "undo" at bounding box center [363, 124] width 30 height 14
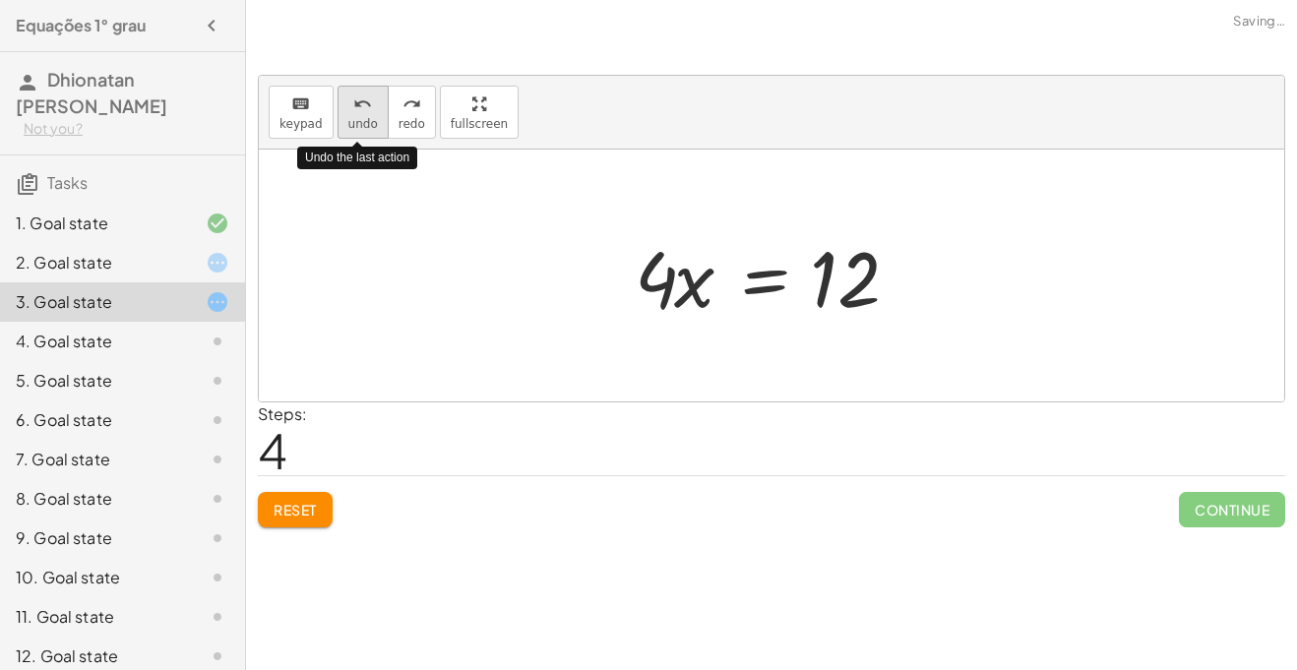
click at [353, 128] on span "undo" at bounding box center [363, 124] width 30 height 14
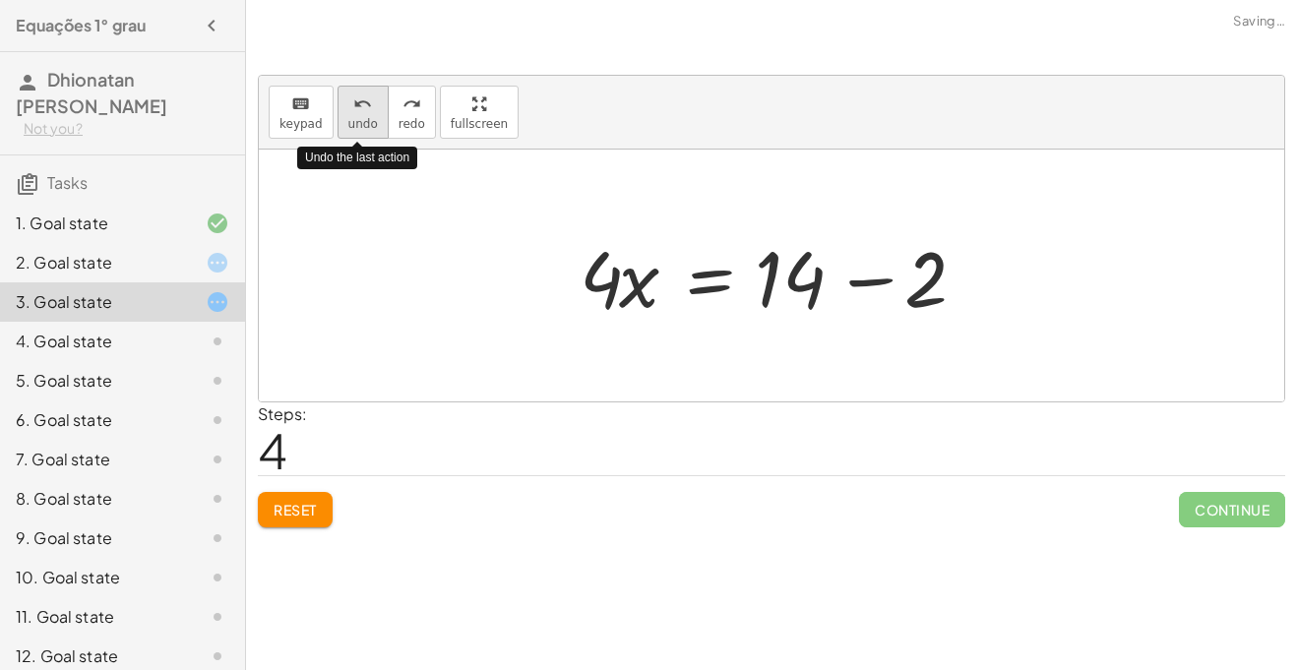
click at [353, 128] on span "undo" at bounding box center [363, 124] width 30 height 14
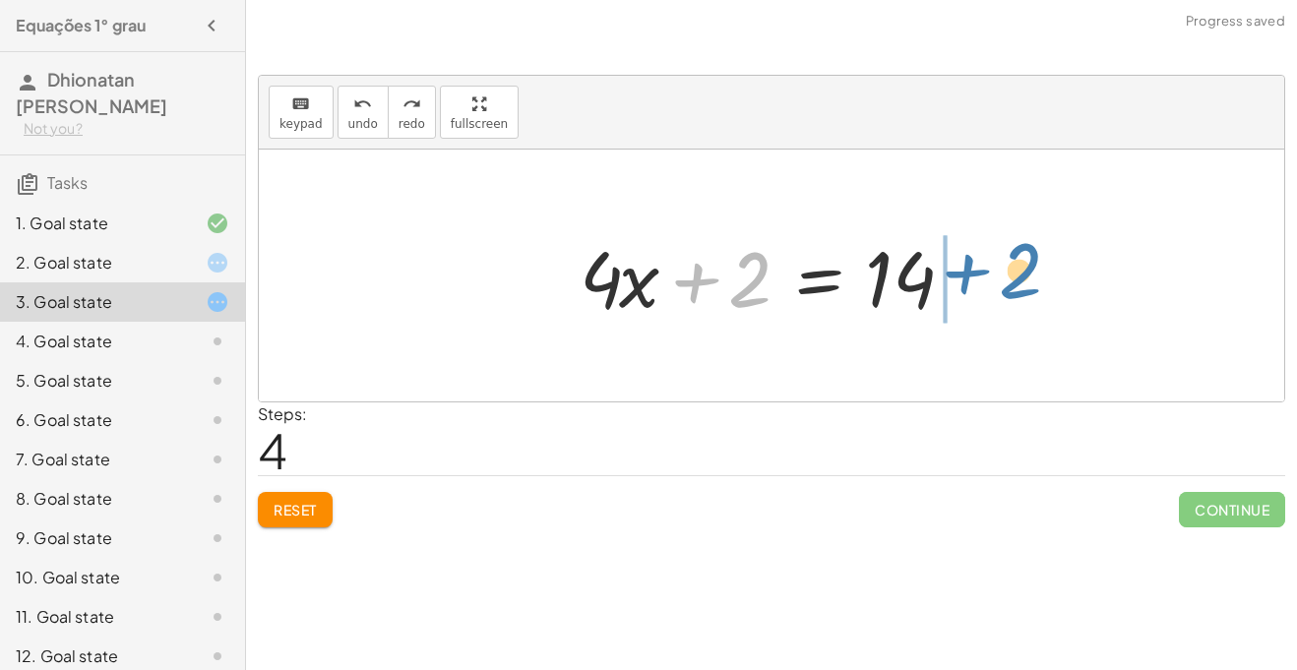
drag, startPoint x: 722, startPoint y: 293, endPoint x: 994, endPoint y: 284, distance: 271.8
click at [994, 284] on div "+ 2 + · 4 · x = 14 + 2 + · 4 · x + 2 = 14" at bounding box center [772, 276] width 1026 height 252
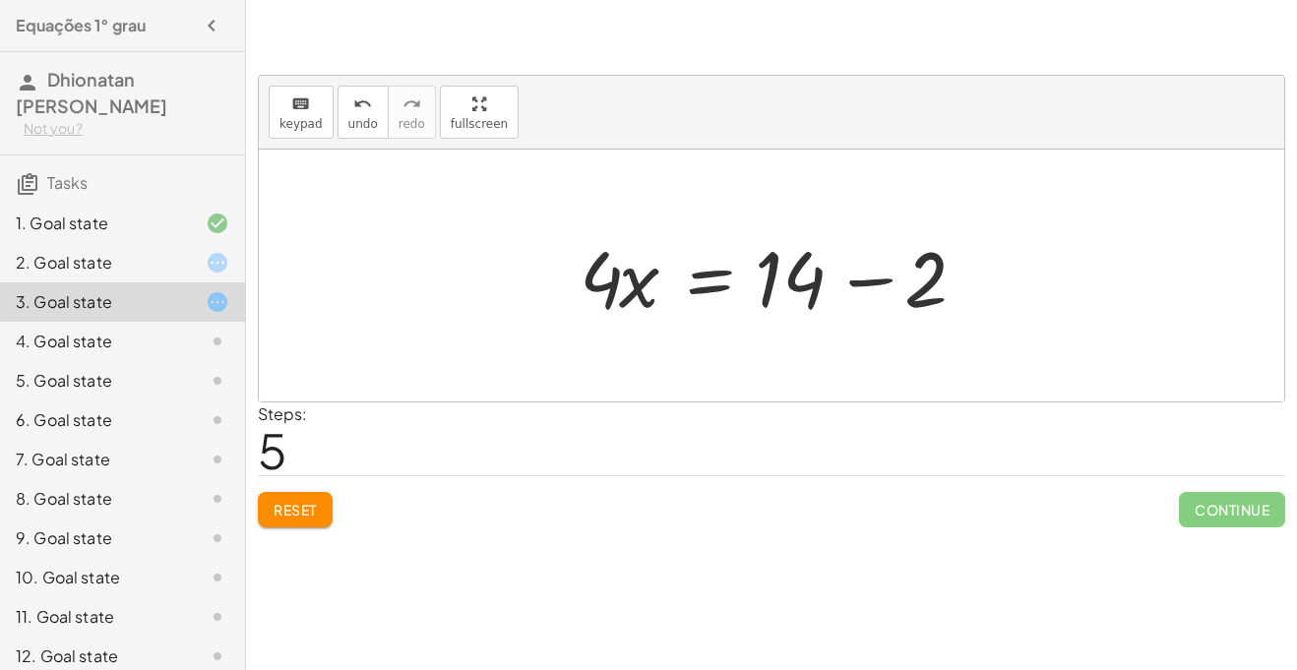
click at [819, 259] on div at bounding box center [779, 275] width 418 height 101
click at [843, 276] on div at bounding box center [779, 275] width 418 height 101
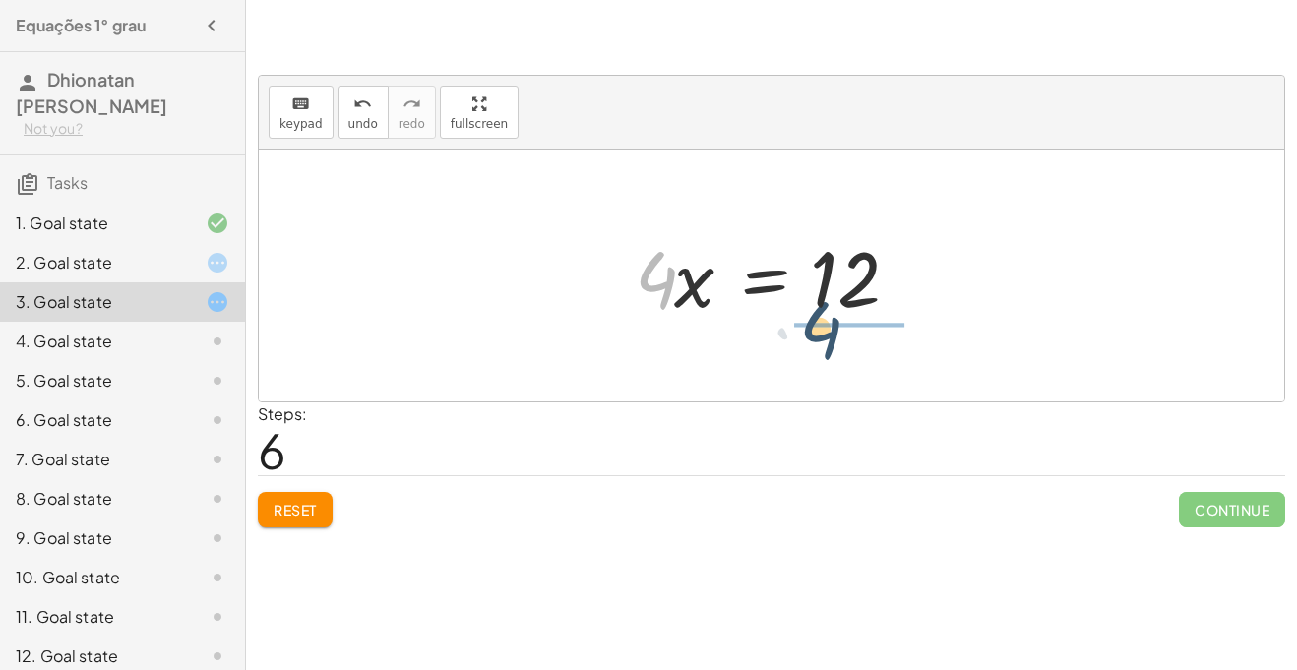
drag, startPoint x: 673, startPoint y: 286, endPoint x: 855, endPoint y: 342, distance: 190.5
click at [855, 342] on div "+ 2 + · 4 · x = 14 + · 4 · x + 2 = 14 · 4 · x = + 14 − 2 · 4 · 4 · x = 12" at bounding box center [772, 276] width 1026 height 252
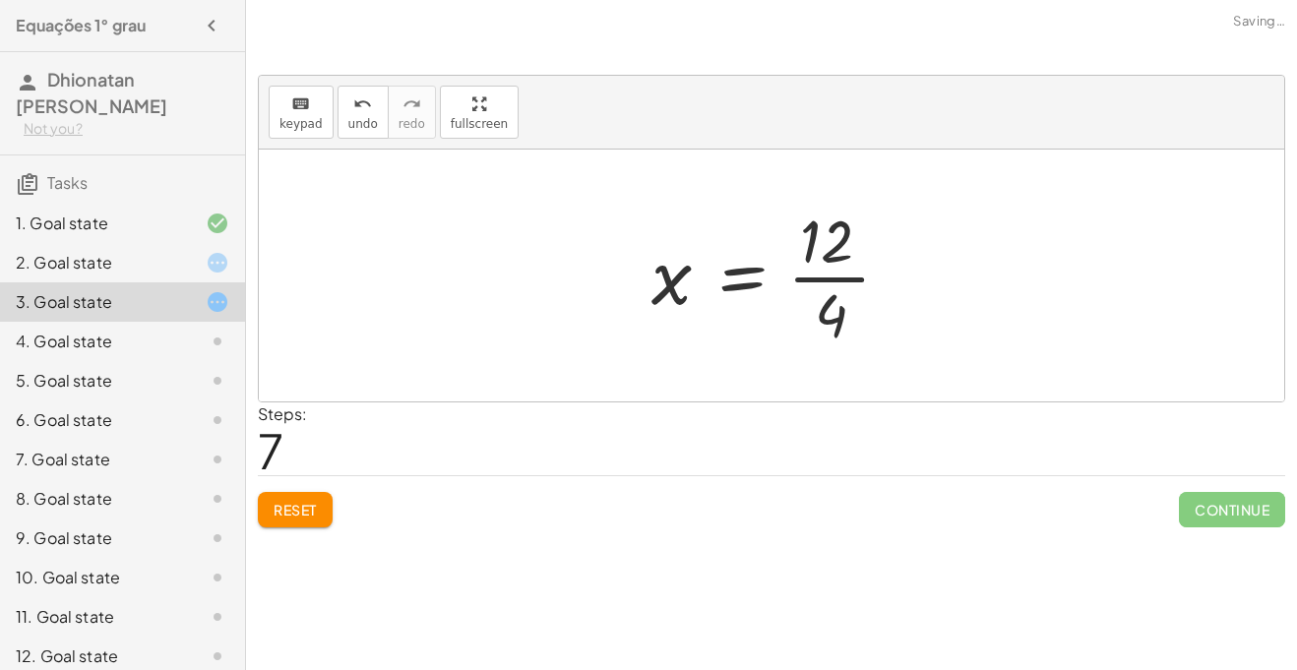
click at [847, 291] on div at bounding box center [779, 276] width 275 height 152
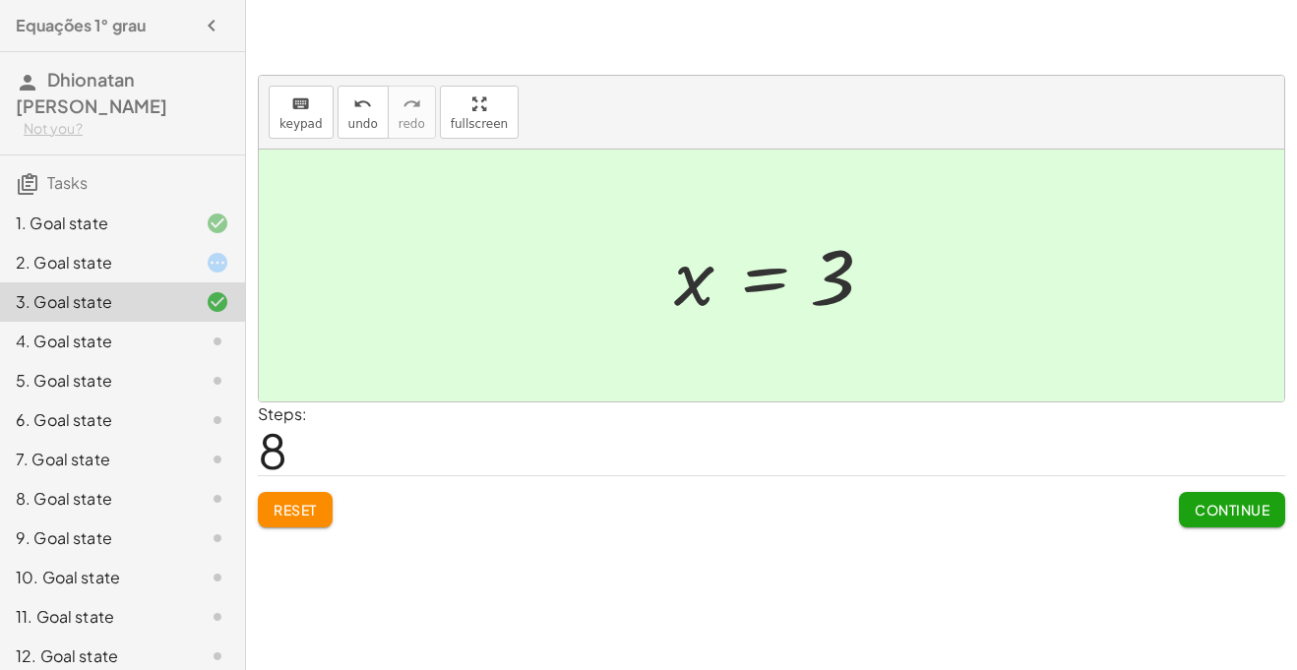
click at [84, 401] on div "4. Goal state" at bounding box center [122, 420] width 245 height 39
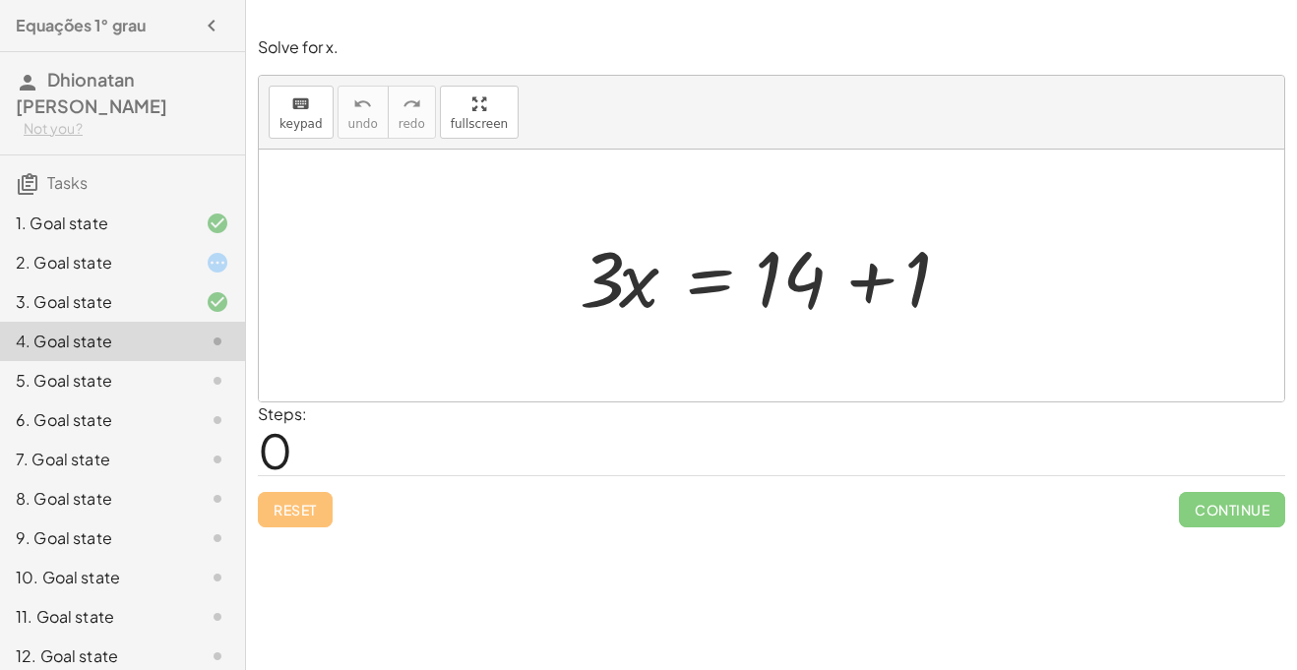
click at [198, 254] on div at bounding box center [201, 263] width 55 height 24
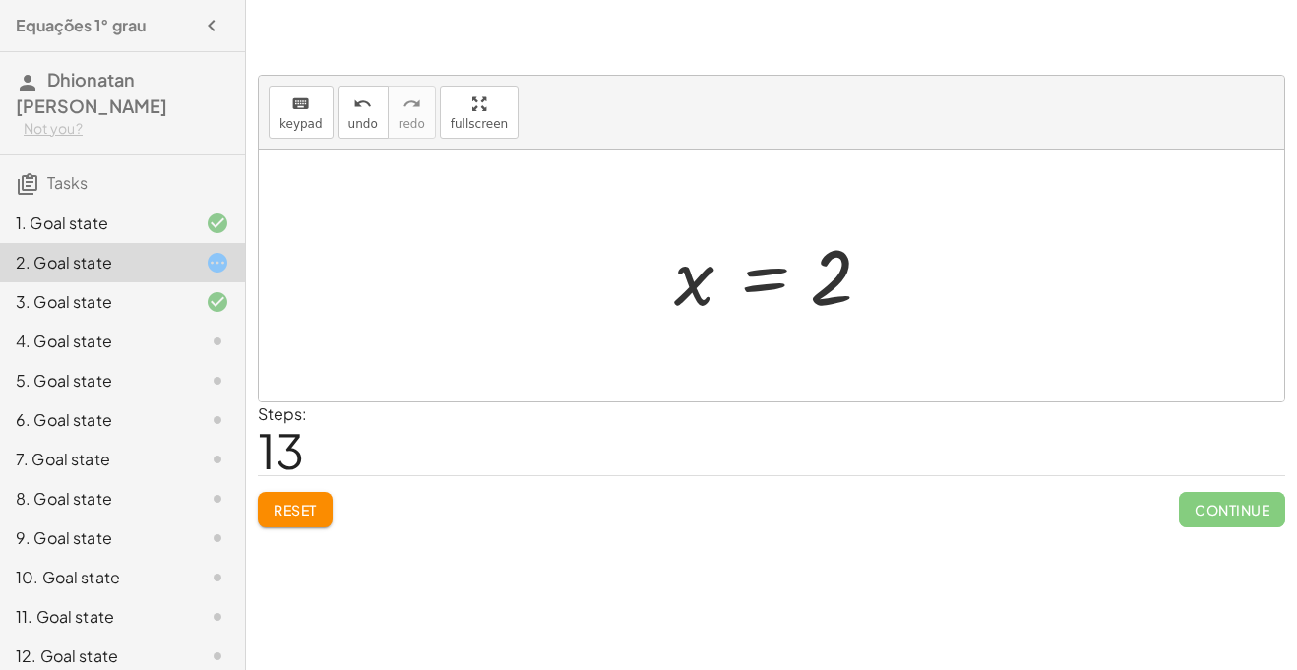
click at [135, 351] on div "4. Goal state" at bounding box center [95, 342] width 158 height 24
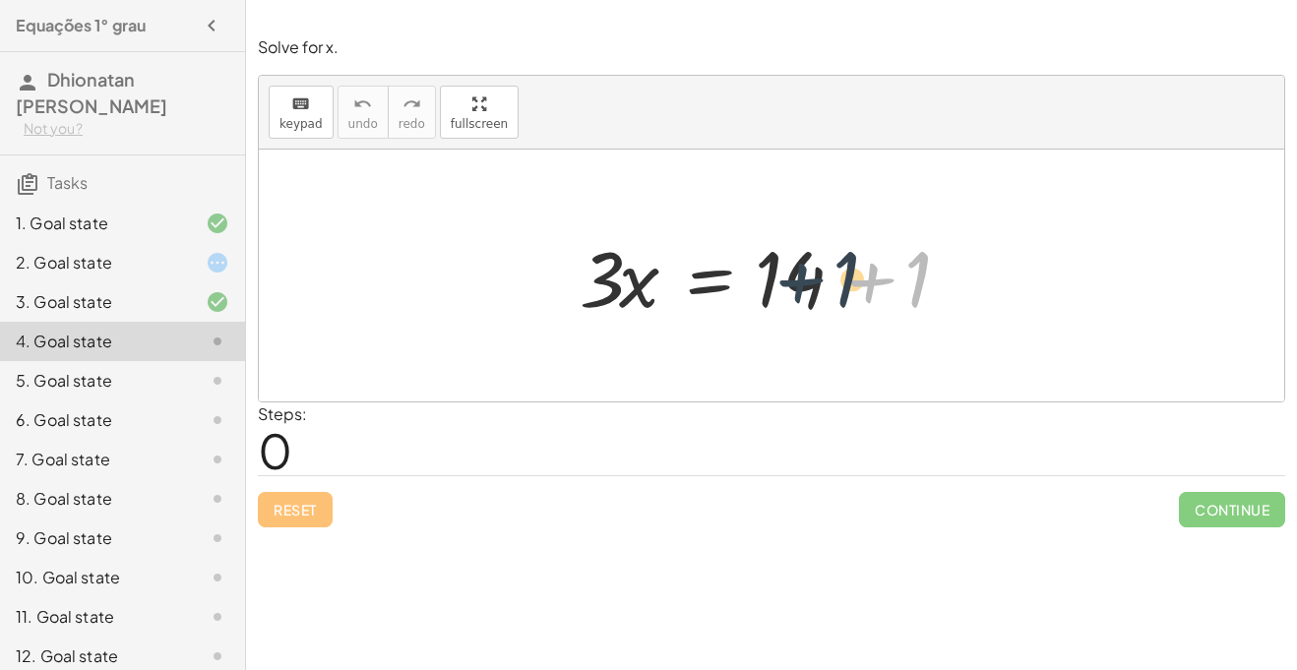
drag, startPoint x: 872, startPoint y: 277, endPoint x: 798, endPoint y: 277, distance: 73.8
click at [798, 277] on div at bounding box center [779, 275] width 418 height 101
drag, startPoint x: 876, startPoint y: 273, endPoint x: 762, endPoint y: 268, distance: 114.3
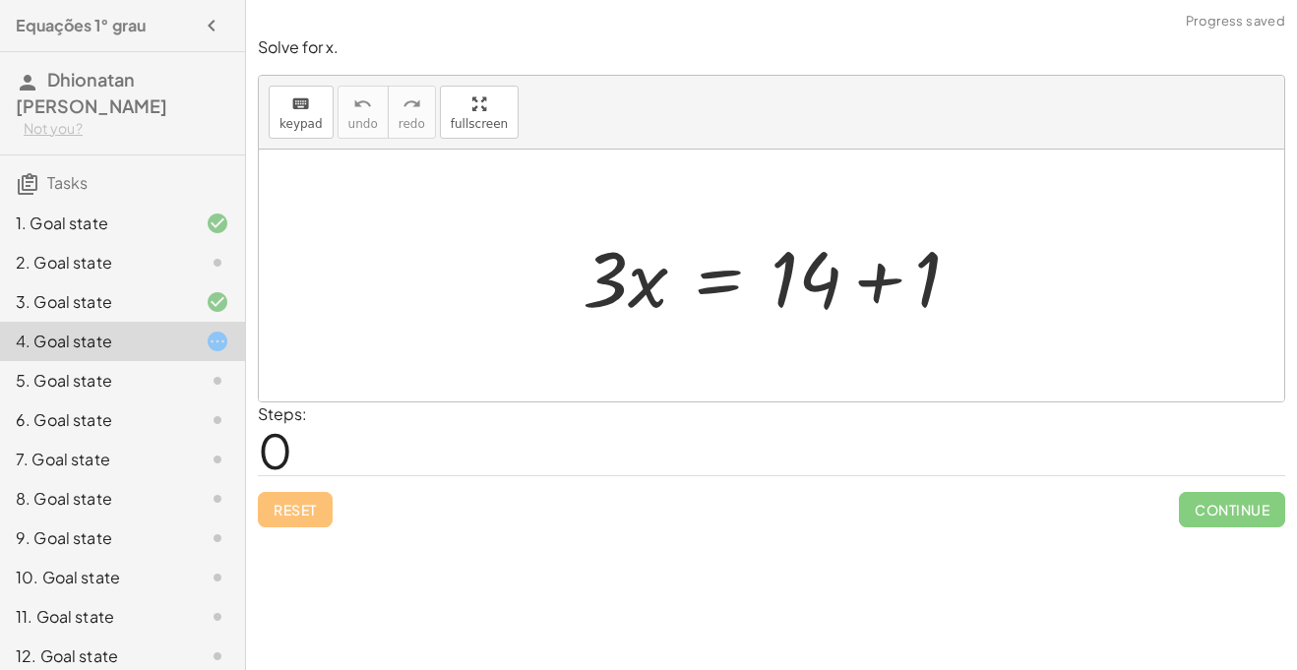
click at [152, 264] on div "2. Goal state" at bounding box center [95, 263] width 158 height 24
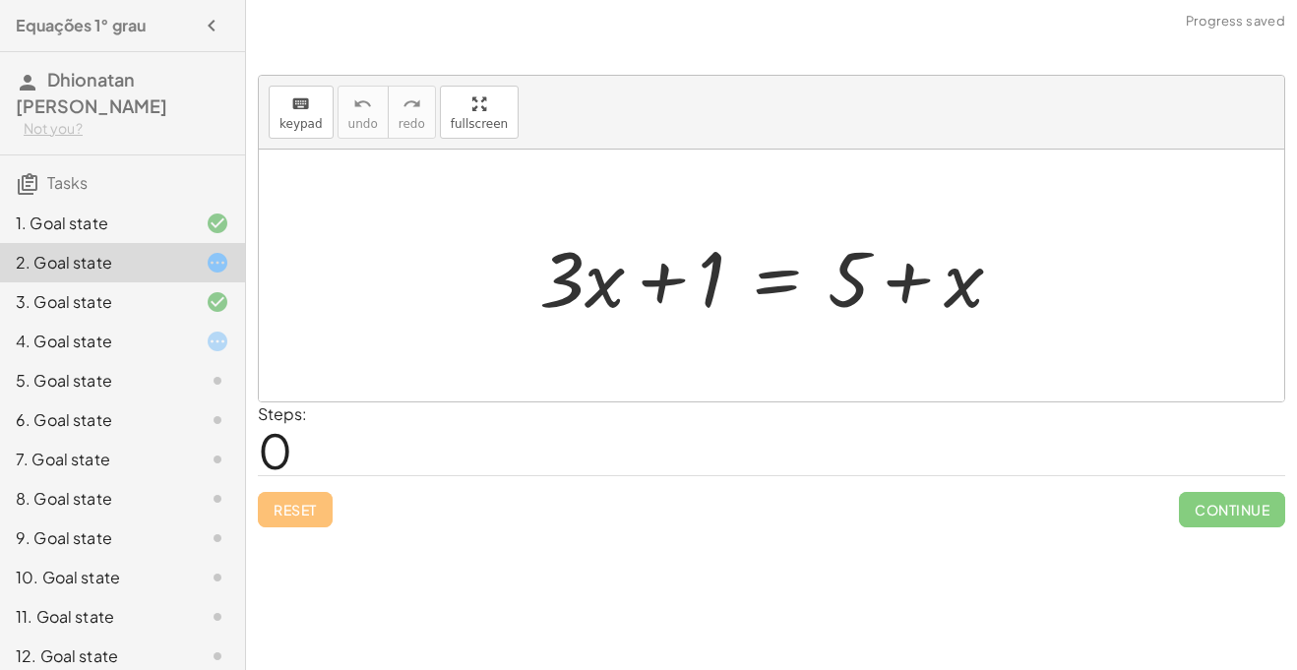
click at [641, 272] on div at bounding box center [778, 275] width 499 height 101
drag, startPoint x: 968, startPoint y: 290, endPoint x: 693, endPoint y: 295, distance: 275.6
click at [693, 295] on div at bounding box center [778, 275] width 499 height 101
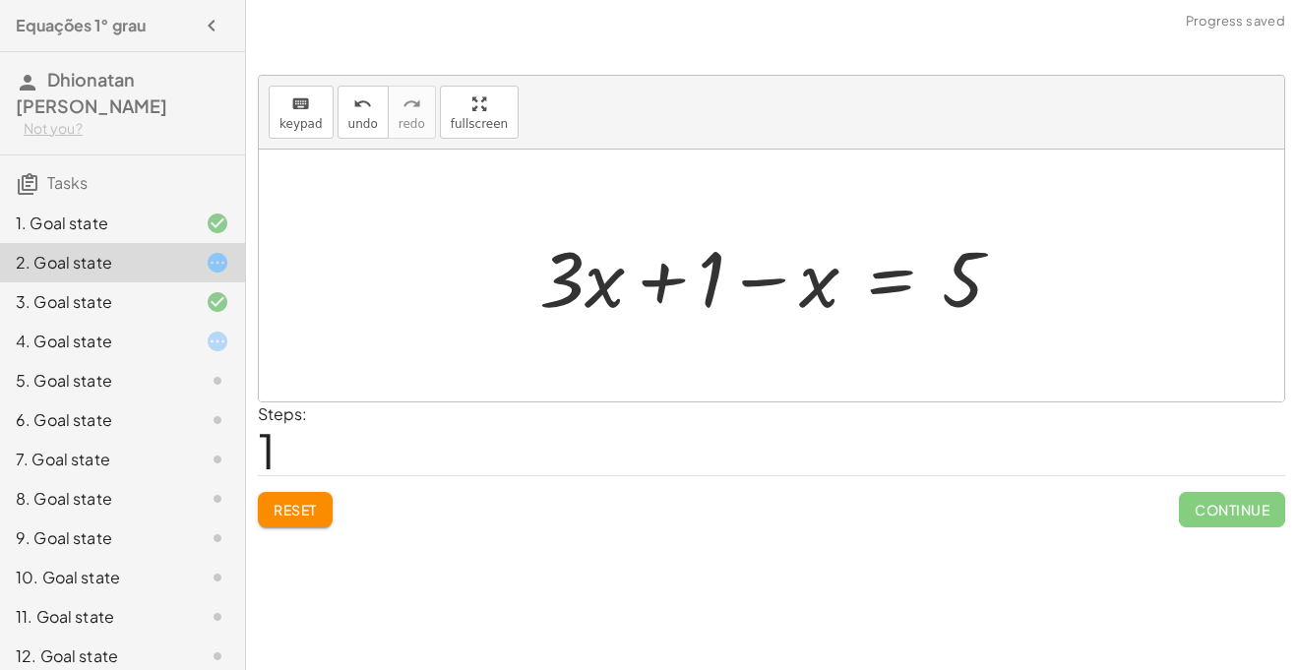
click at [701, 287] on div at bounding box center [778, 275] width 499 height 101
drag, startPoint x: 822, startPoint y: 277, endPoint x: 676, endPoint y: 267, distance: 146.0
click at [676, 267] on div at bounding box center [778, 275] width 499 height 101
click at [666, 277] on div at bounding box center [778, 275] width 499 height 101
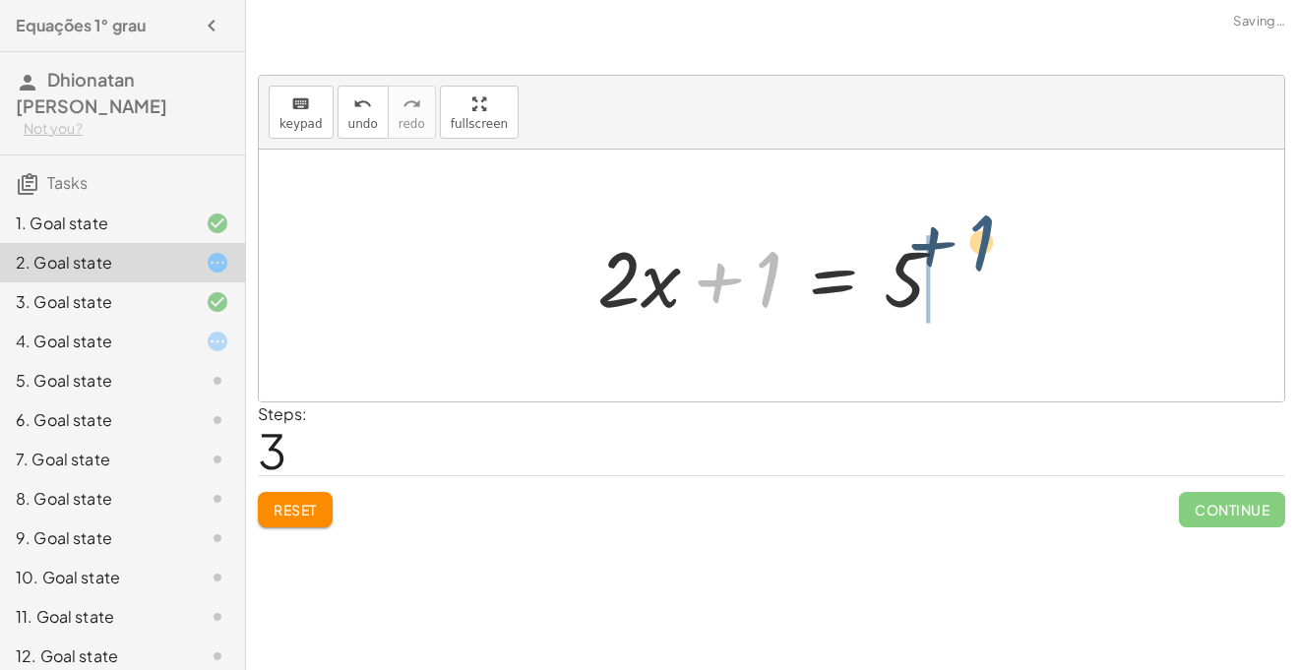
drag, startPoint x: 768, startPoint y: 271, endPoint x: 983, endPoint y: 236, distance: 218.3
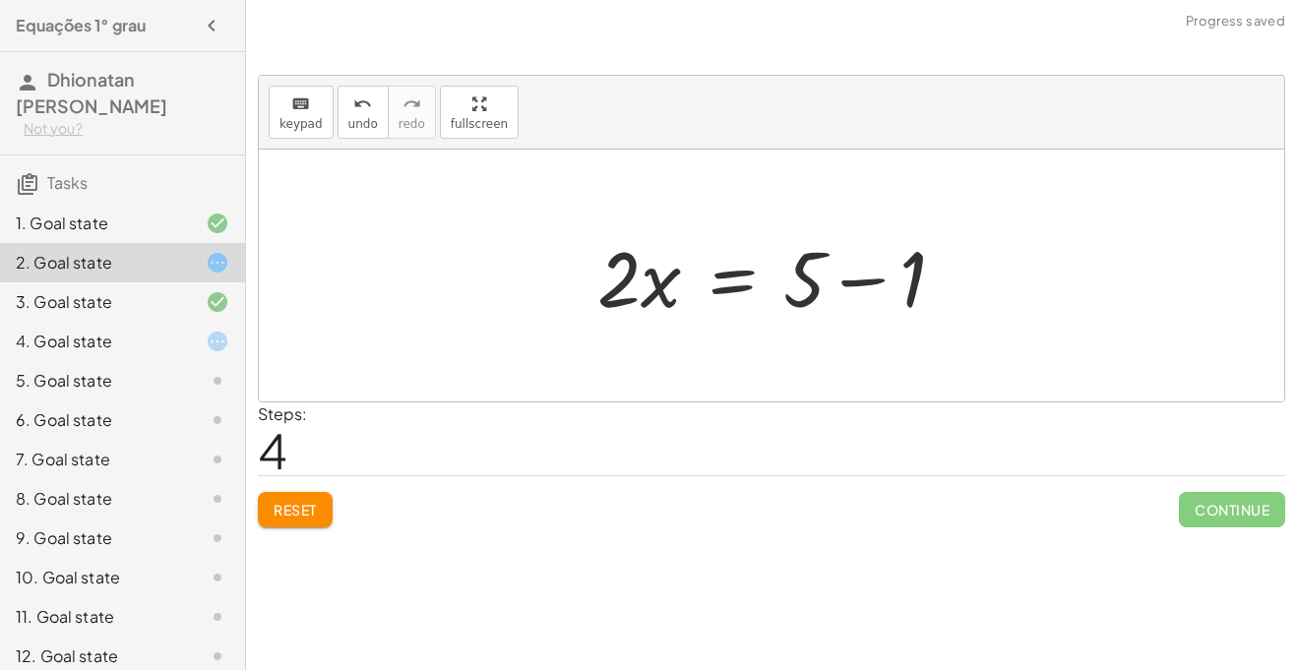
click at [878, 276] on div at bounding box center [779, 275] width 383 height 101
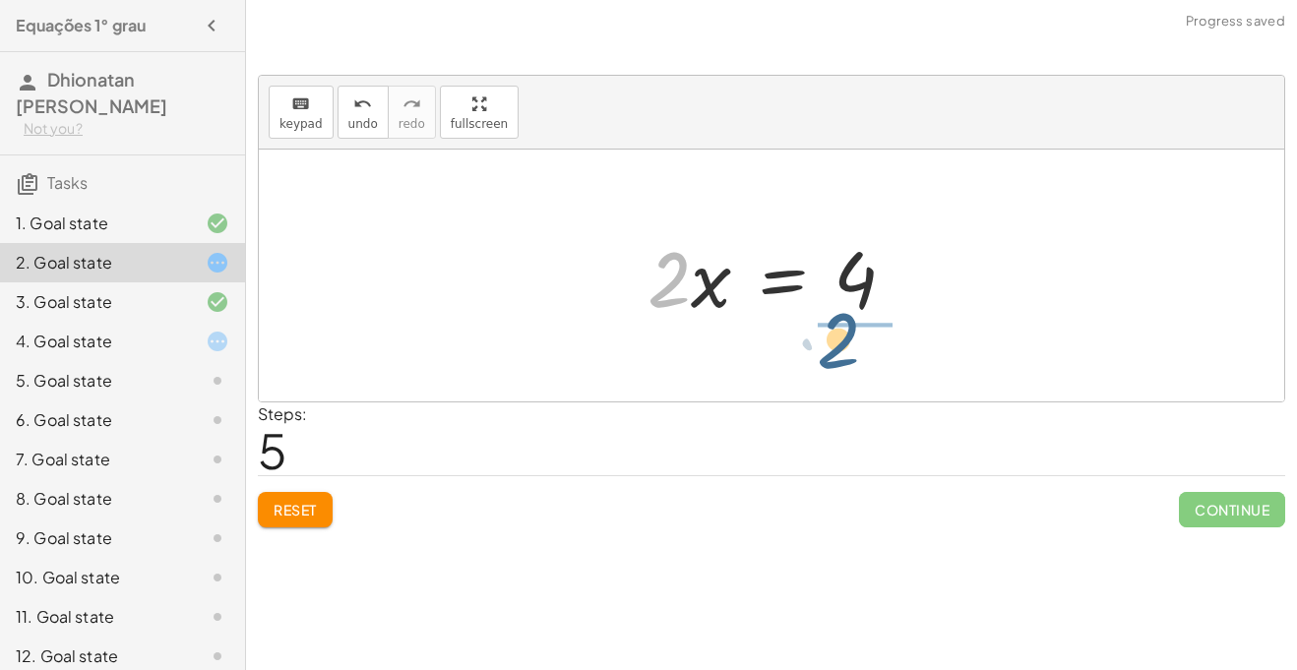
drag, startPoint x: 654, startPoint y: 285, endPoint x: 824, endPoint y: 346, distance: 180.9
click at [824, 346] on div "+ · 3 · x + 1 = + 5 + x + · 3 · x + 1 − x = 5 + · 3 · x − x + 1 = 5 + · 2 · x +…" at bounding box center [772, 276] width 1026 height 252
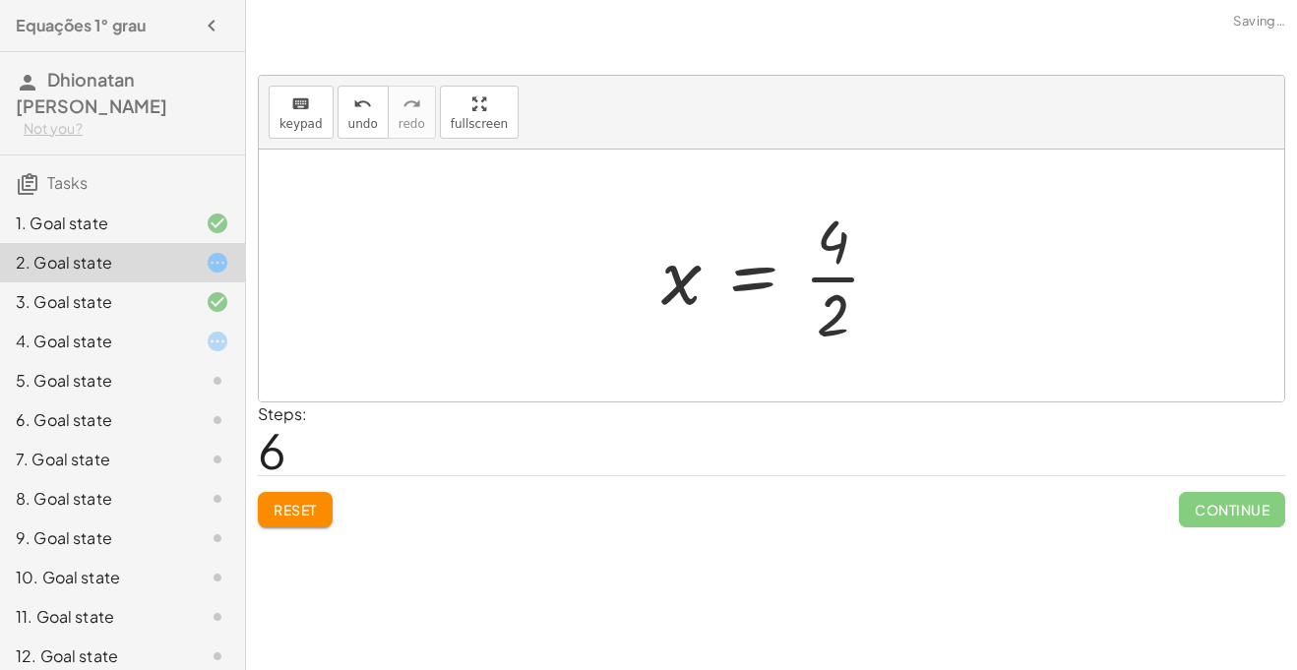
click at [824, 277] on div at bounding box center [779, 276] width 255 height 152
click at [228, 348] on icon at bounding box center [218, 342] width 24 height 24
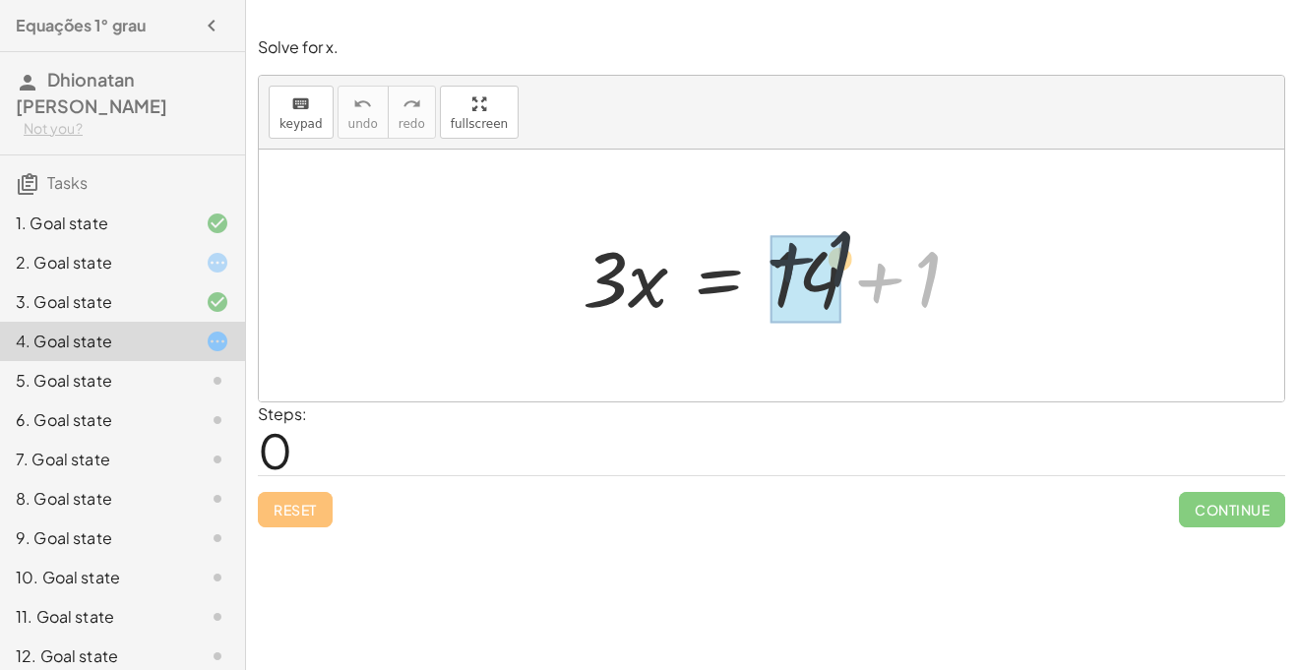
drag, startPoint x: 887, startPoint y: 290, endPoint x: 793, endPoint y: 270, distance: 95.8
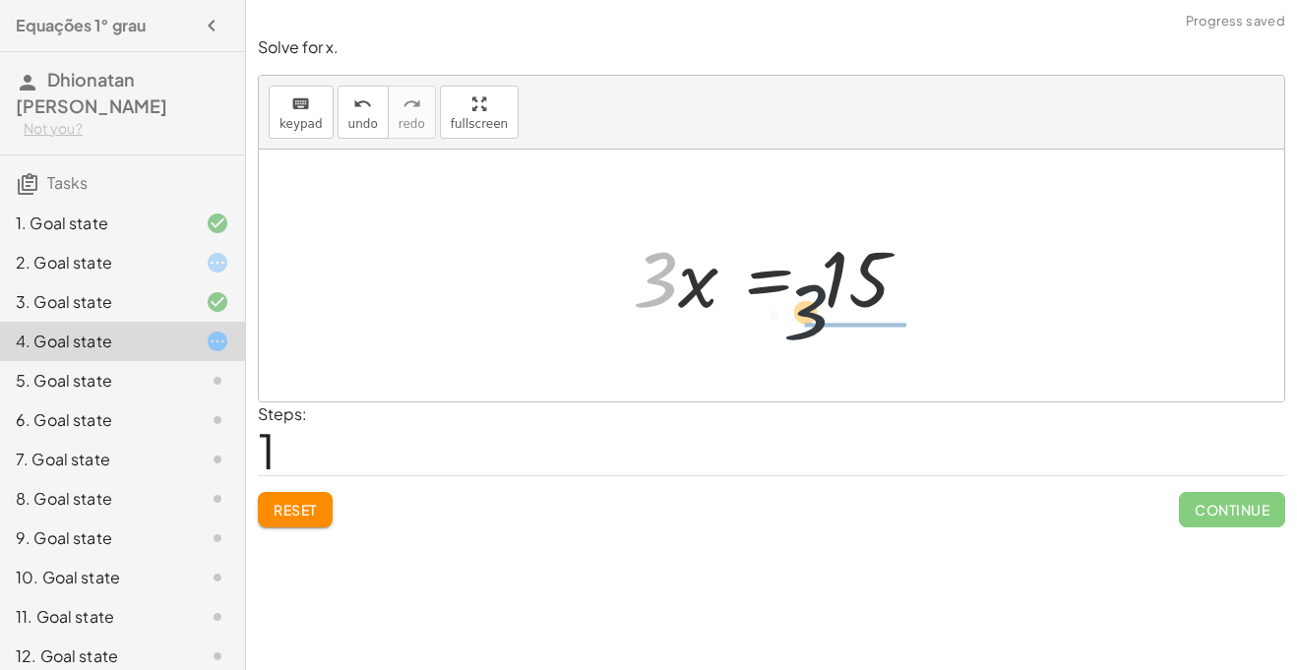
drag, startPoint x: 655, startPoint y: 276, endPoint x: 861, endPoint y: 353, distance: 219.9
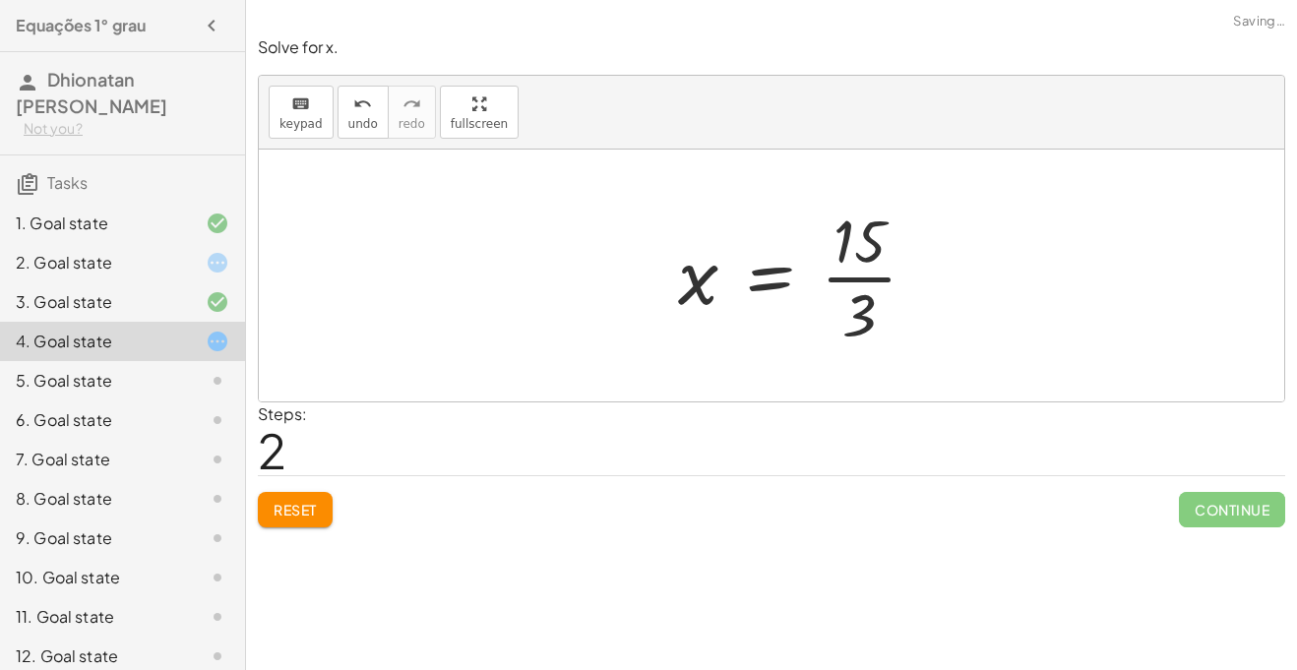
click at [859, 282] on div at bounding box center [805, 276] width 275 height 152
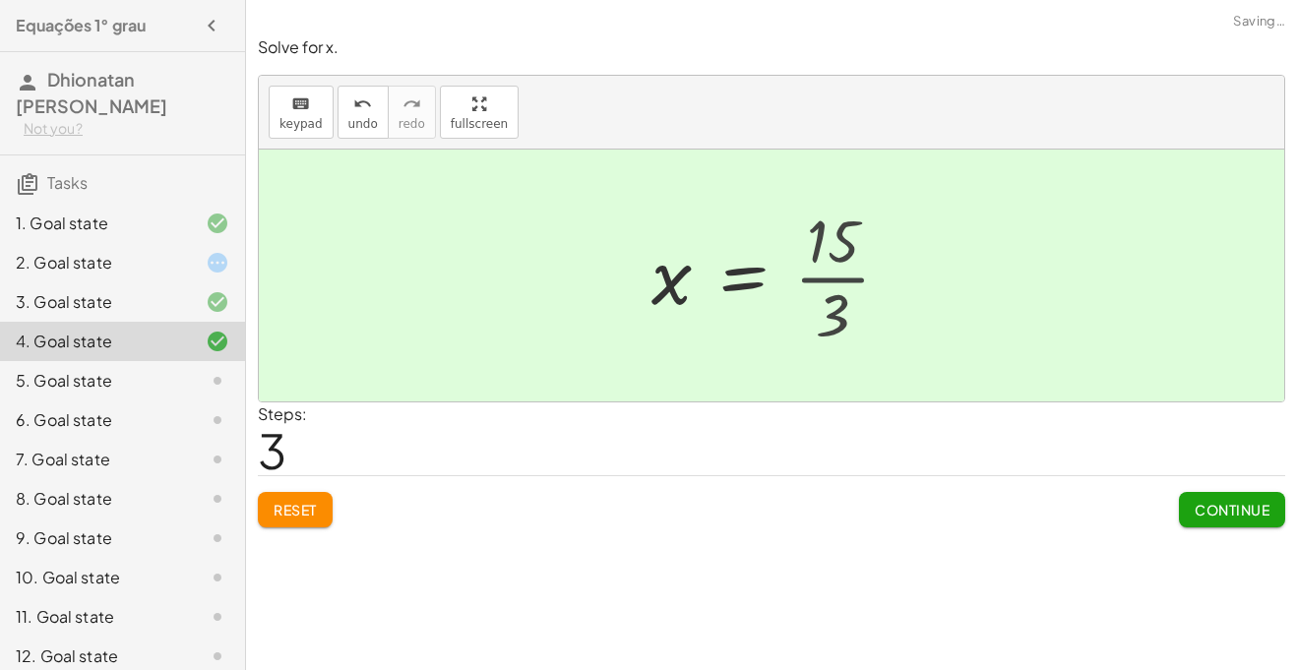
click at [859, 282] on div at bounding box center [761, 275] width 239 height 97
click at [217, 377] on icon at bounding box center [218, 381] width 24 height 24
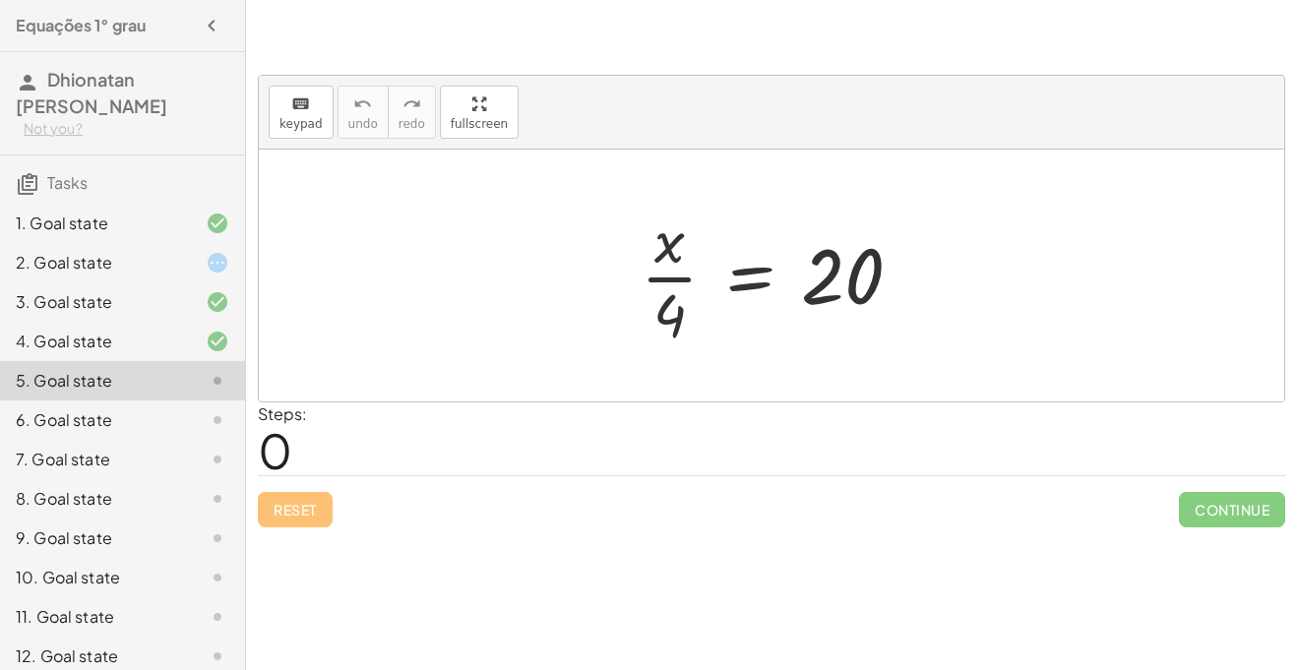
click at [81, 479] on div "6. Goal state" at bounding box center [122, 498] width 245 height 39
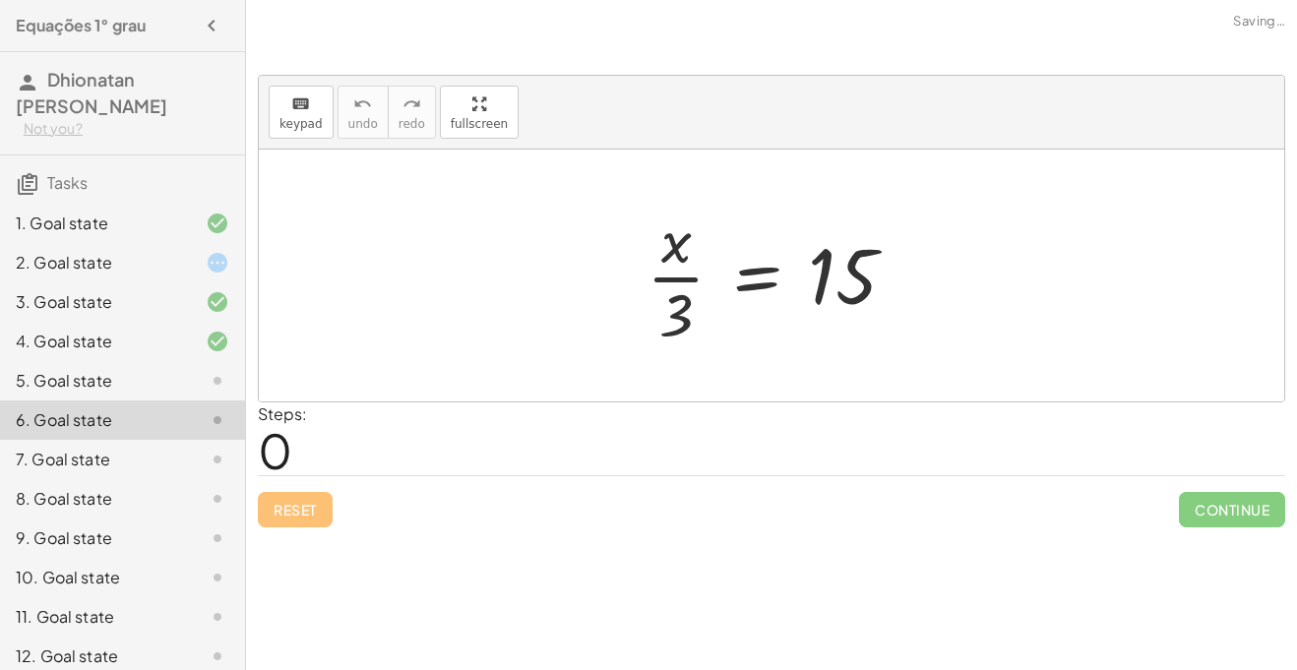
click at [98, 558] on div "8. Goal state" at bounding box center [122, 577] width 245 height 39
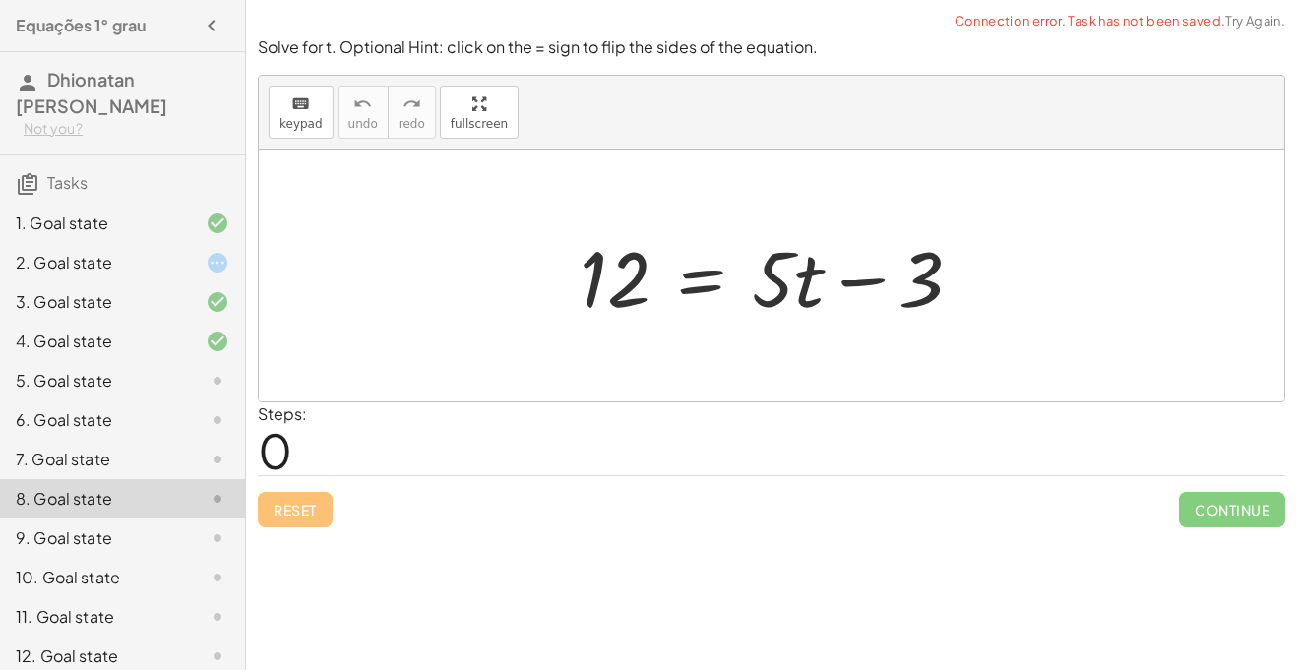
click at [103, 496] on div "8. Goal state" at bounding box center [95, 499] width 158 height 24
click at [145, 440] on div "5. Goal state" at bounding box center [122, 459] width 245 height 39
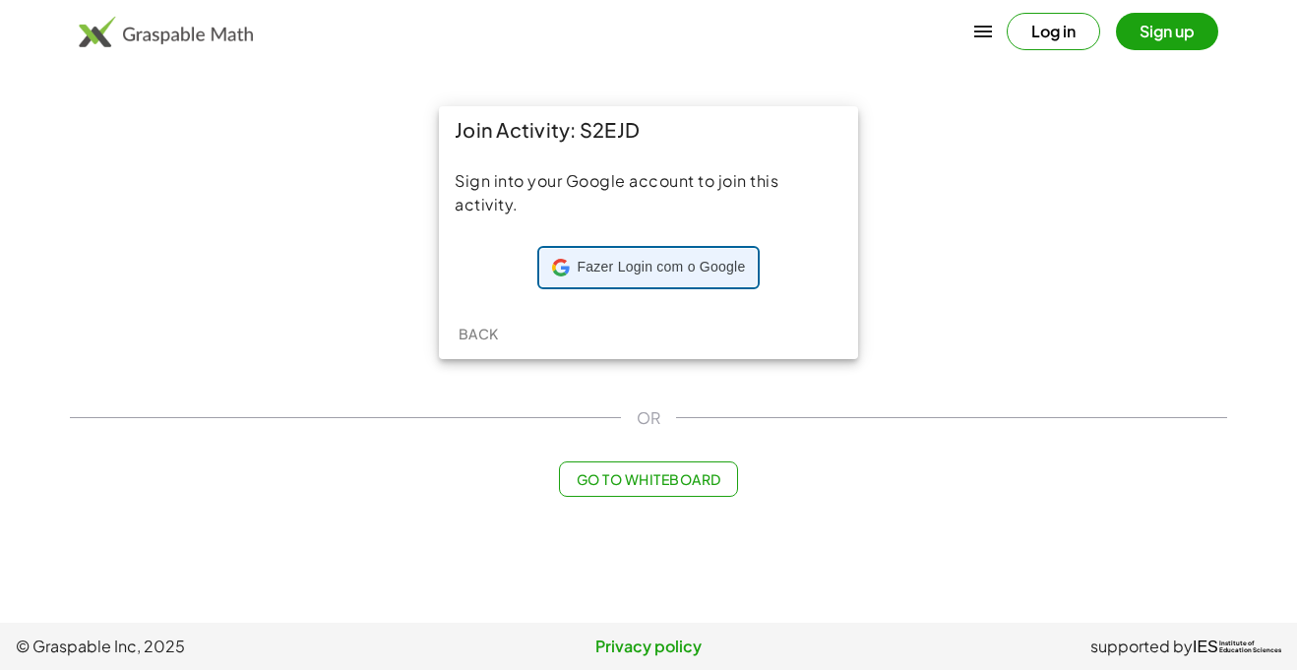
click at [703, 253] on div "Fazer Login com o Google Fazer Login com o Google. Abre em uma nova guia" at bounding box center [649, 267] width 194 height 37
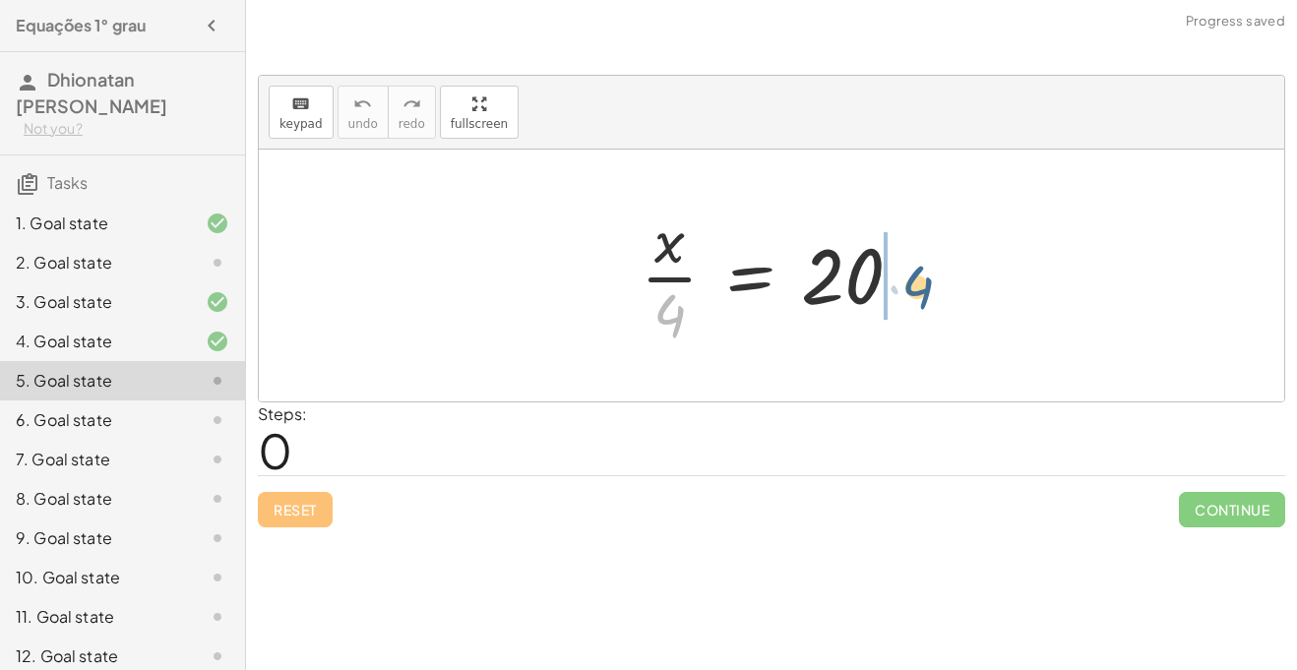
drag, startPoint x: 666, startPoint y: 313, endPoint x: 916, endPoint y: 284, distance: 251.6
click at [916, 284] on div at bounding box center [779, 276] width 297 height 152
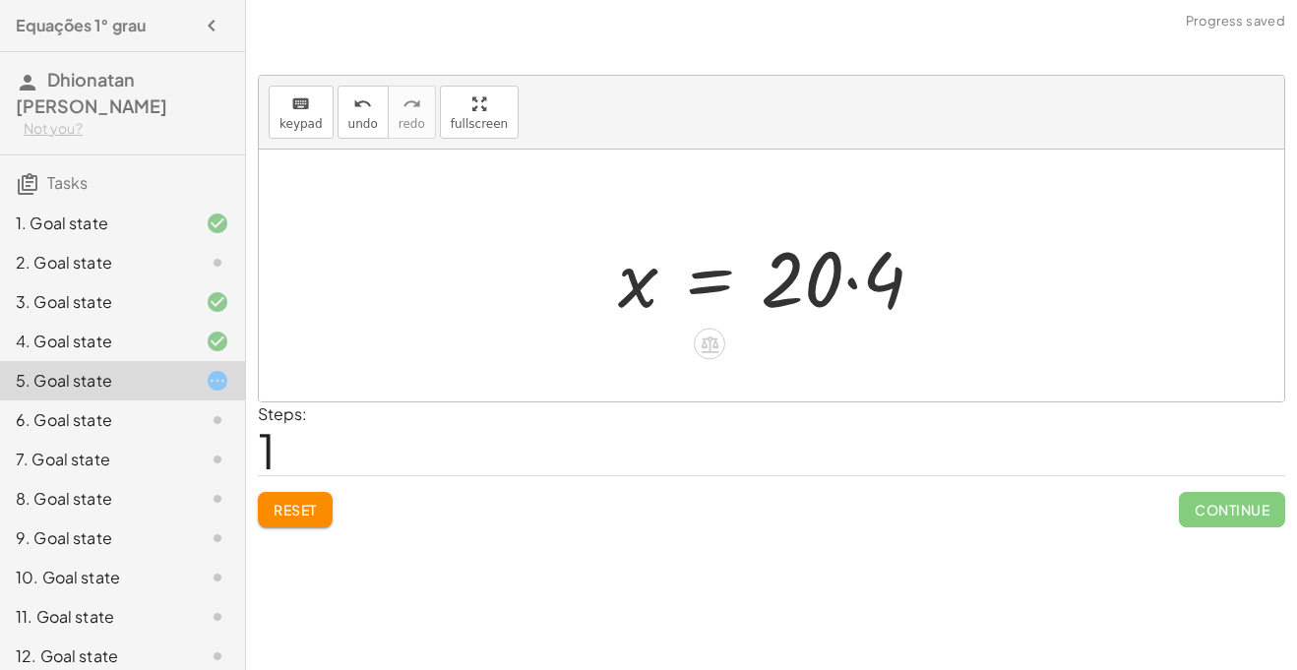
click at [863, 282] on div at bounding box center [779, 275] width 342 height 101
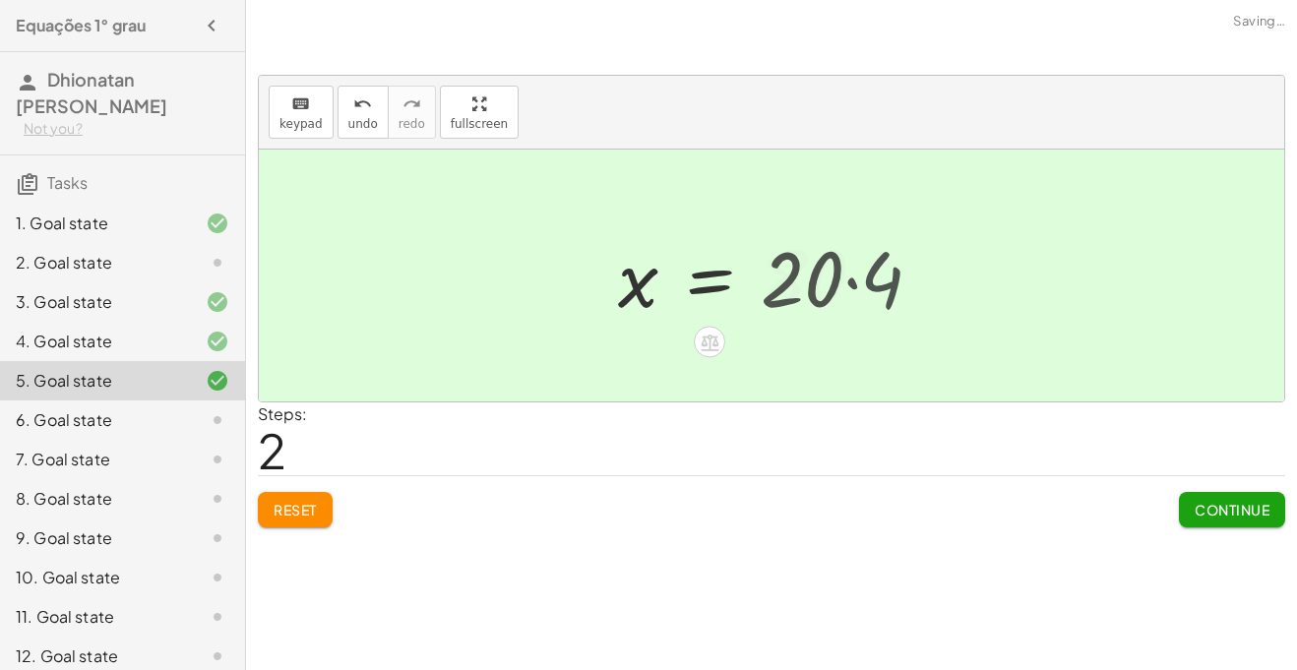
click at [863, 282] on div at bounding box center [749, 275] width 283 height 97
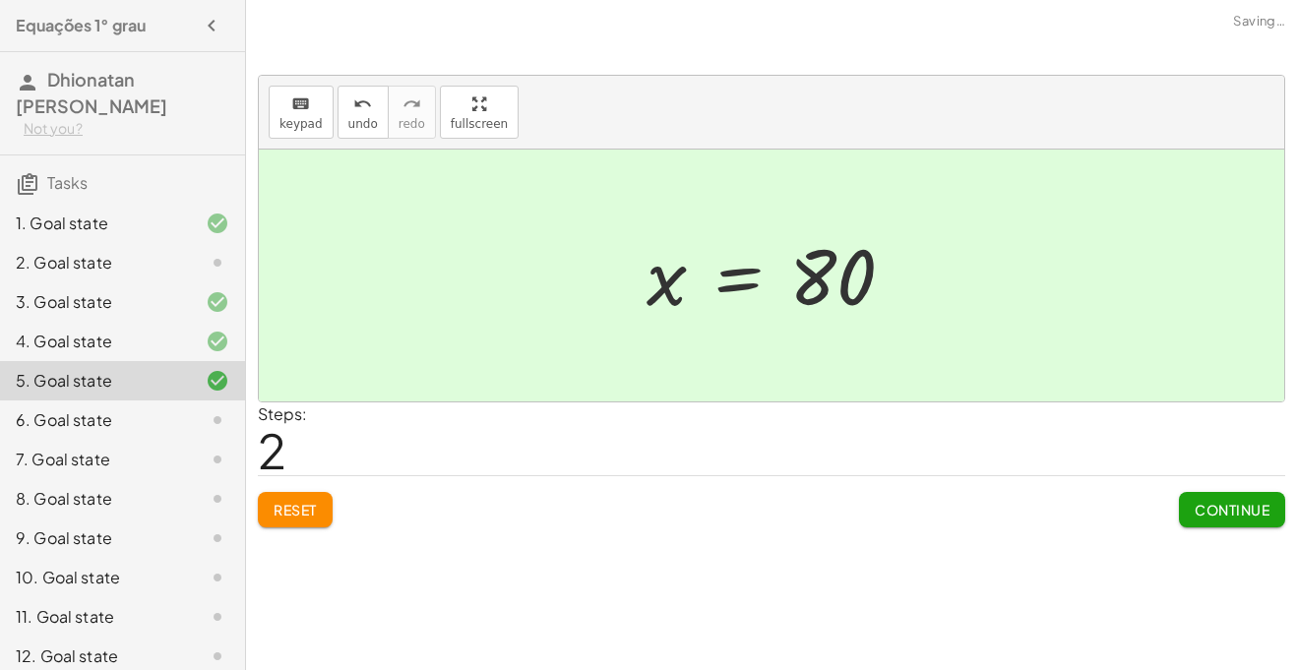
click at [132, 413] on div "6. Goal state" at bounding box center [95, 420] width 158 height 24
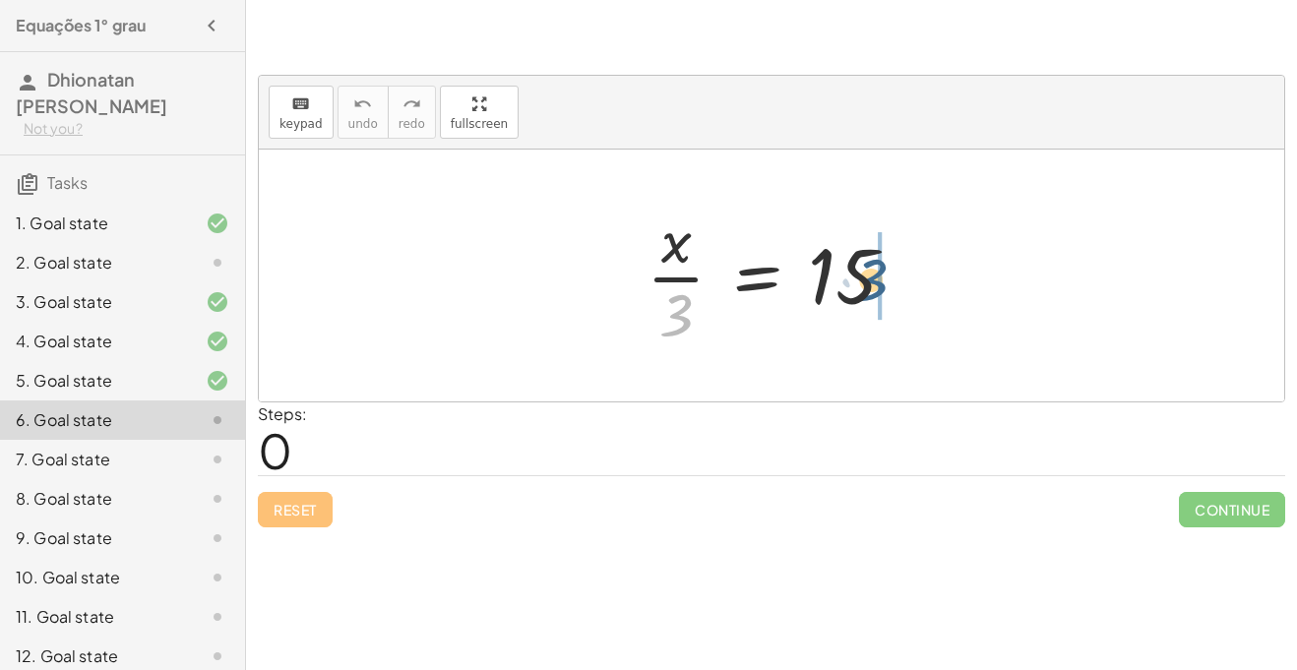
drag, startPoint x: 673, startPoint y: 340, endPoint x: 883, endPoint y: 304, distance: 212.6
click at [883, 304] on div at bounding box center [779, 276] width 285 height 152
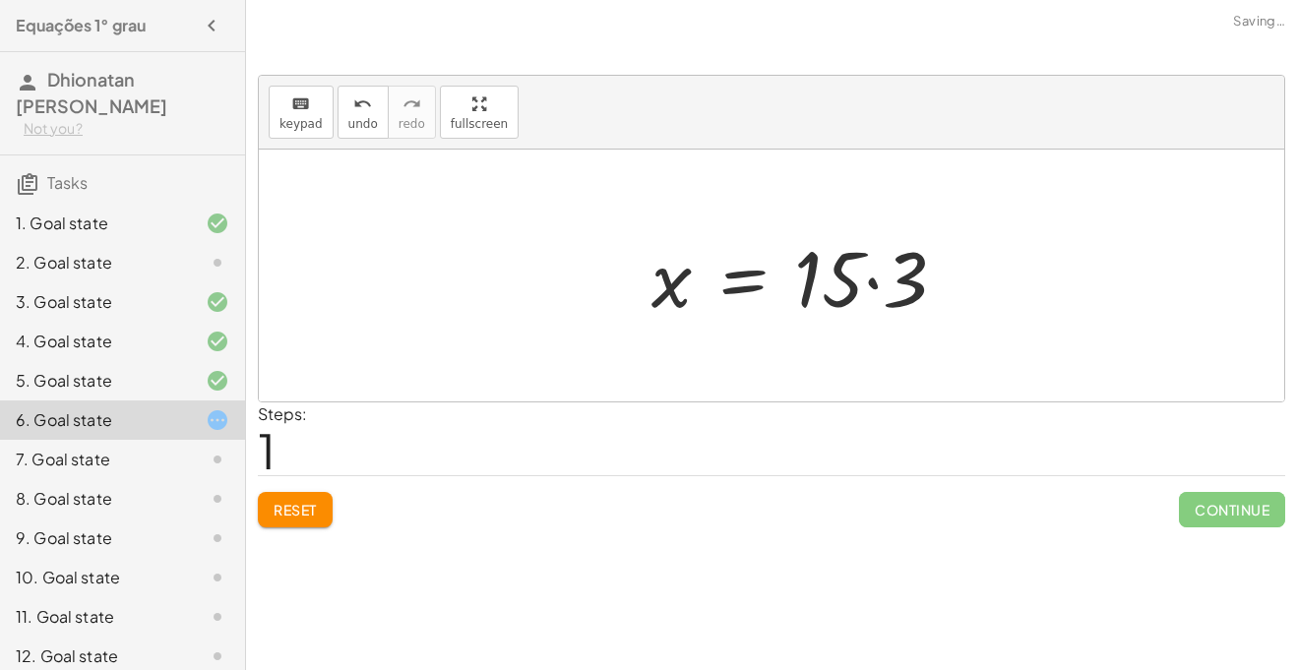
click at [876, 297] on div at bounding box center [807, 275] width 330 height 101
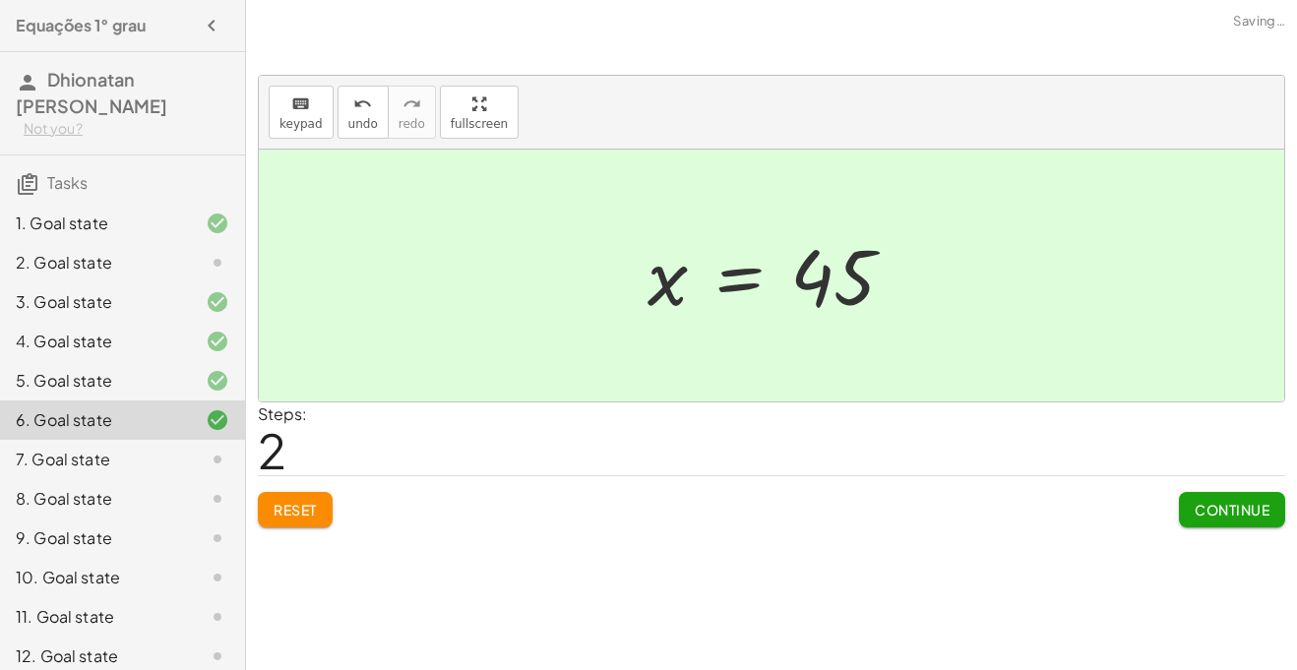
click at [127, 558] on div "8. Goal state" at bounding box center [122, 577] width 245 height 39
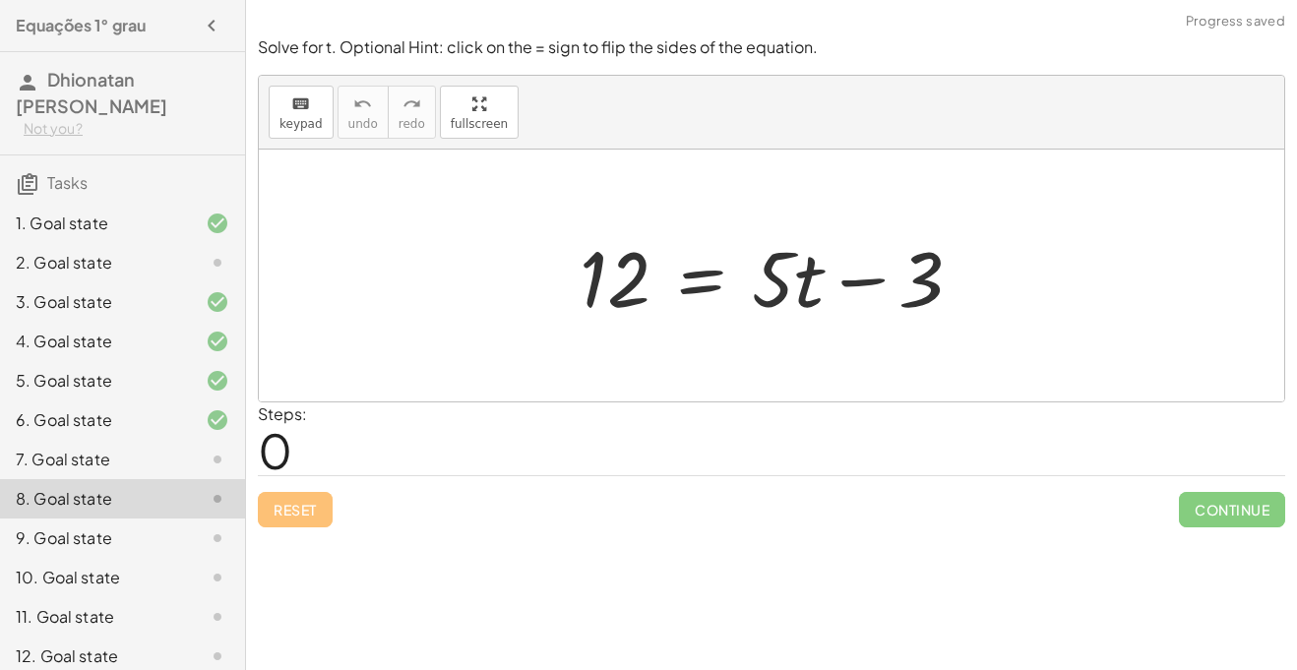
click at [128, 519] on div "7. Goal state" at bounding box center [122, 538] width 245 height 39
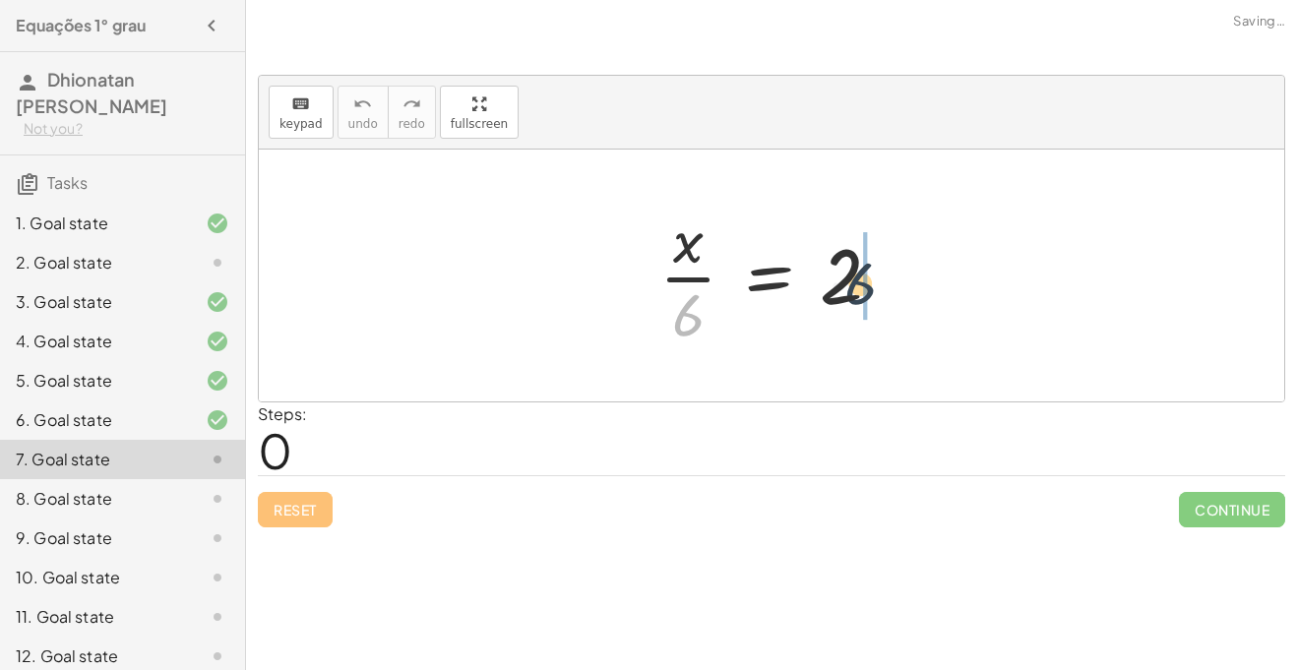
drag, startPoint x: 699, startPoint y: 302, endPoint x: 903, endPoint y: 266, distance: 207.9
click at [903, 266] on div at bounding box center [779, 276] width 258 height 152
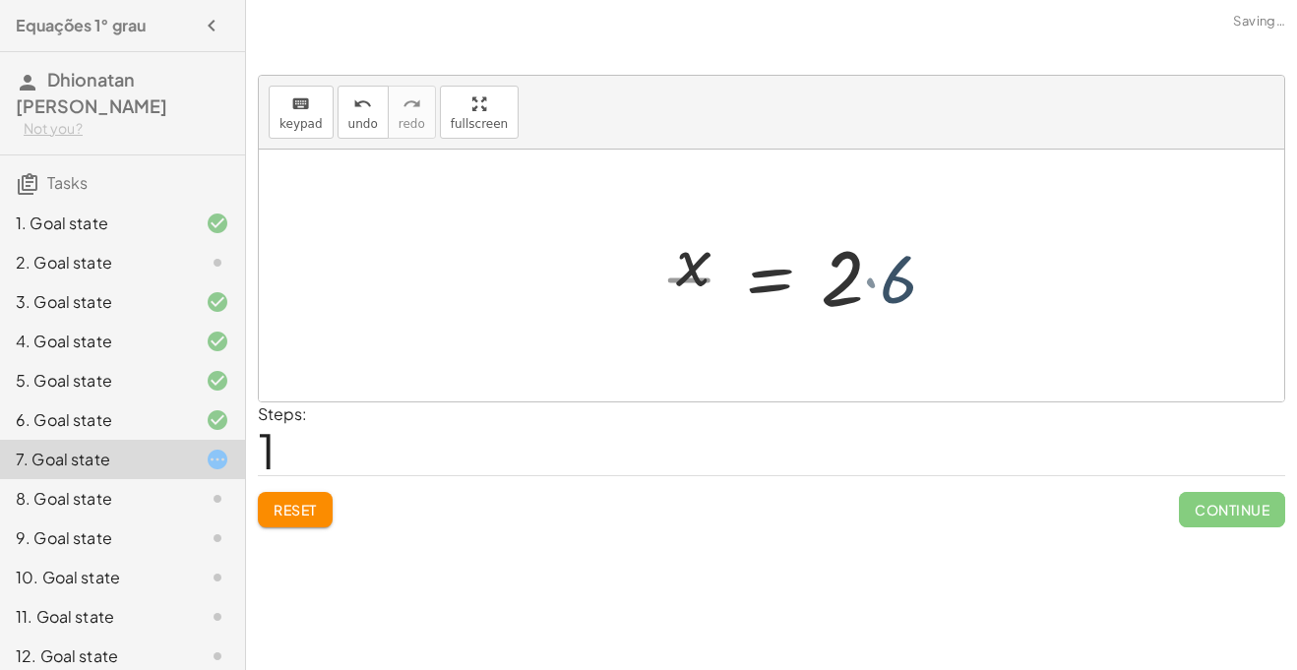
click at [903, 266] on div at bounding box center [819, 275] width 302 height 101
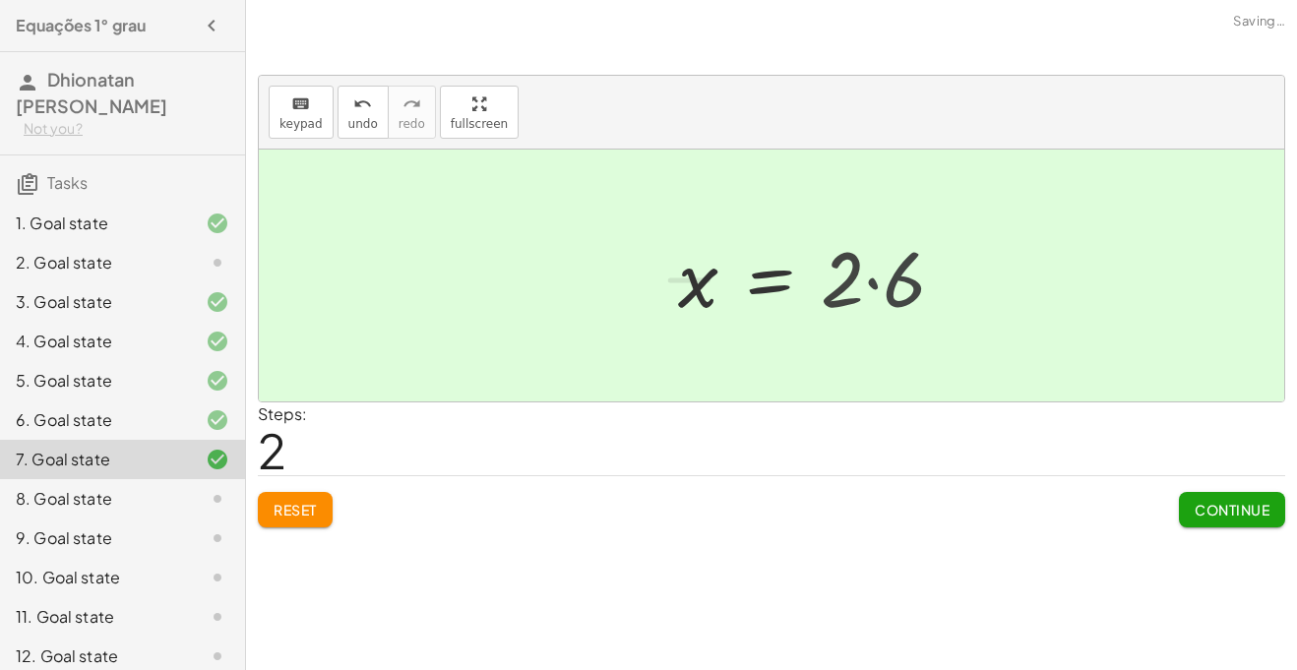
click at [903, 266] on div at bounding box center [802, 275] width 268 height 97
click at [174, 558] on div "8. Goal state" at bounding box center [122, 577] width 245 height 39
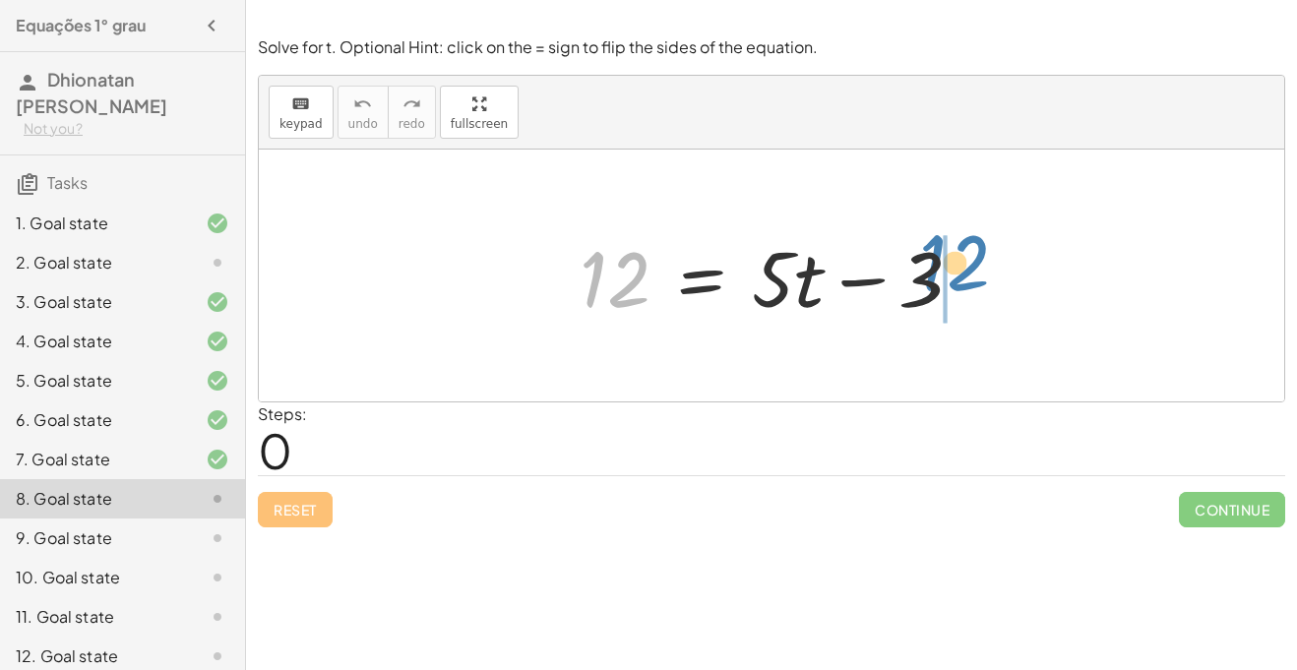
drag, startPoint x: 612, startPoint y: 265, endPoint x: 958, endPoint y: 248, distance: 345.9
click at [958, 248] on div at bounding box center [779, 275] width 418 height 101
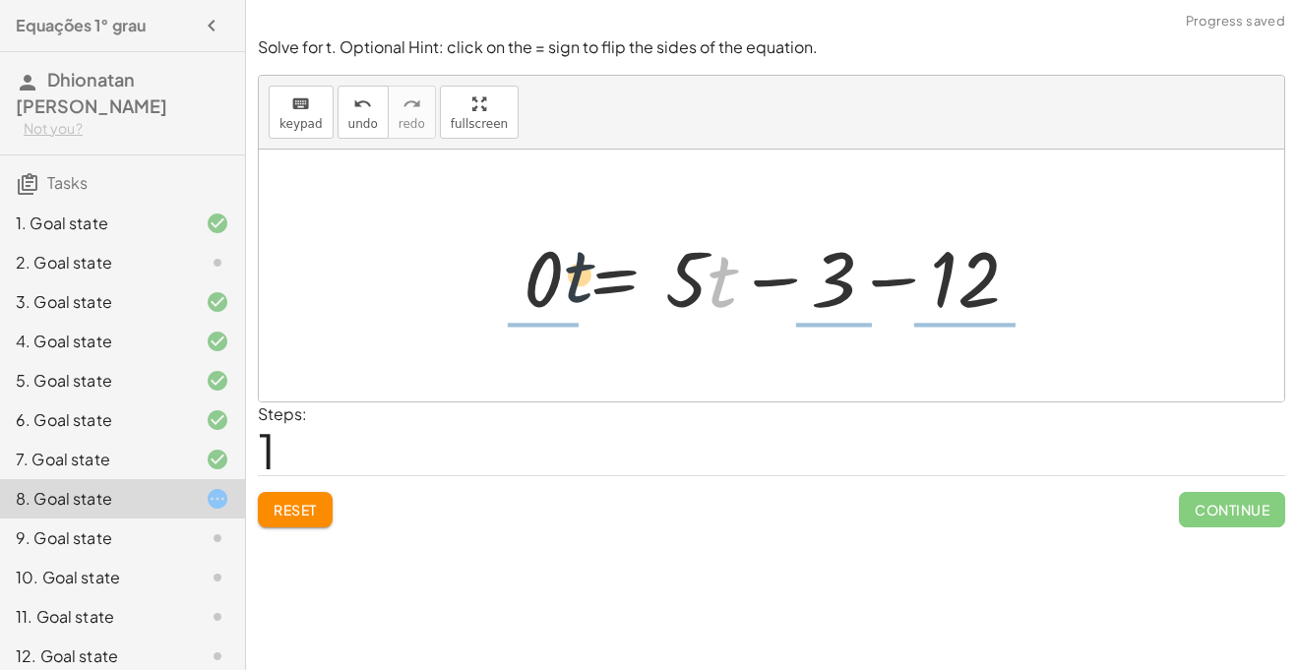
drag, startPoint x: 716, startPoint y: 288, endPoint x: 562, endPoint y: 282, distance: 154.6
click at [562, 282] on div at bounding box center [779, 275] width 530 height 101
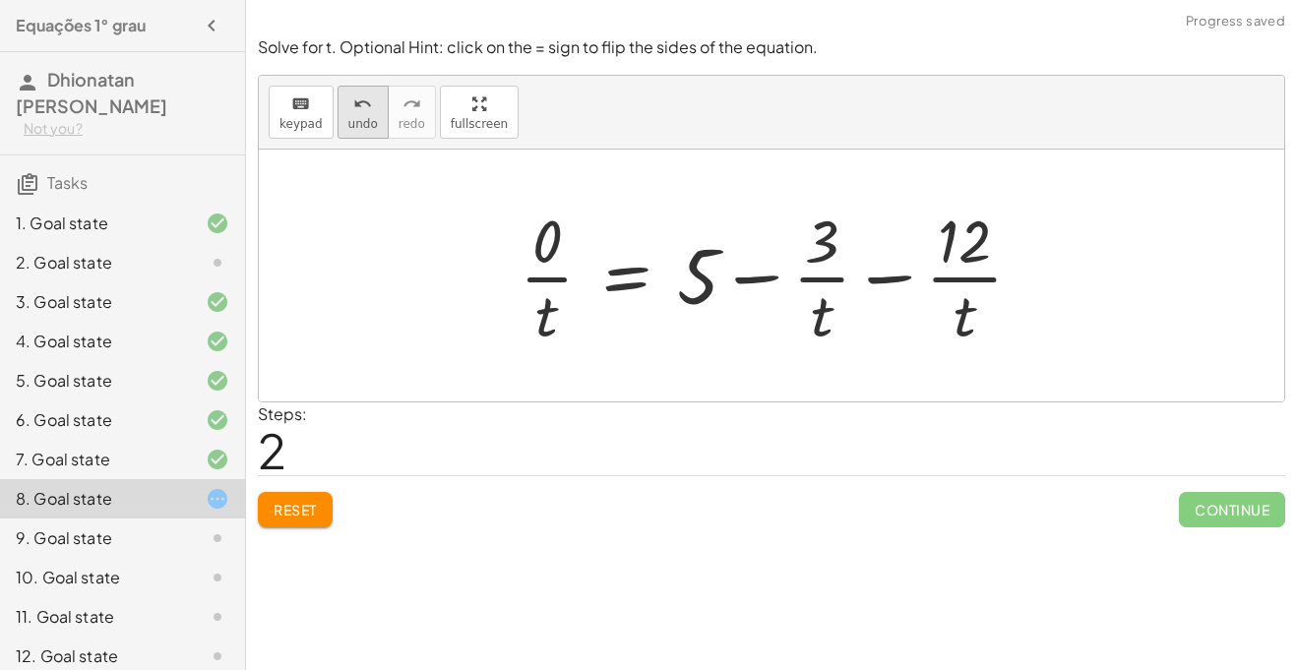
click at [368, 96] on div "undo" at bounding box center [363, 104] width 30 height 24
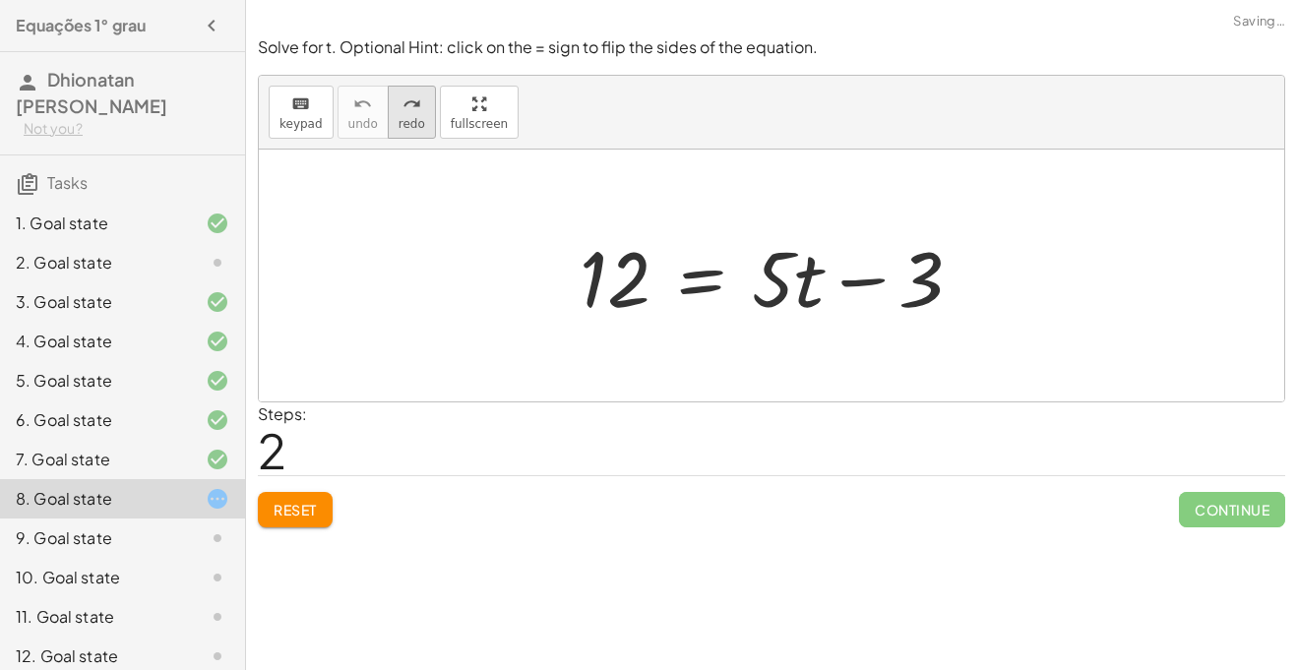
click at [403, 93] on icon "redo" at bounding box center [412, 105] width 19 height 24
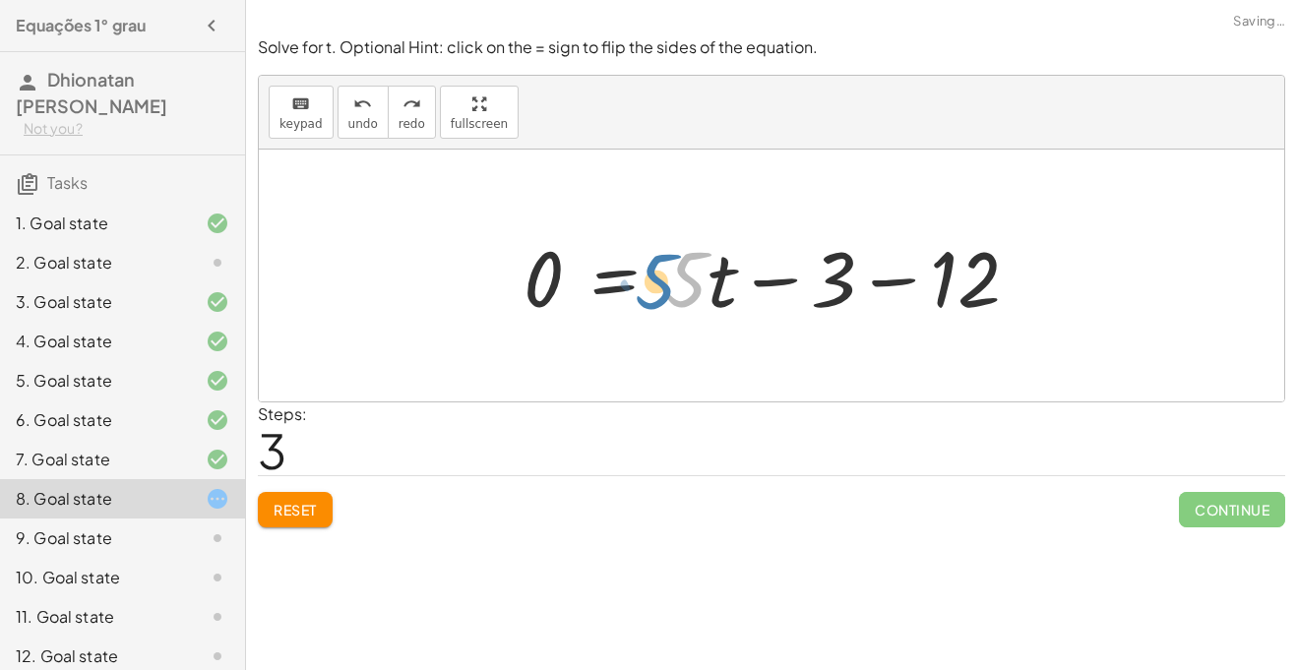
drag, startPoint x: 700, startPoint y: 275, endPoint x: 735, endPoint y: 284, distance: 36.8
click at [735, 284] on div at bounding box center [779, 275] width 530 height 101
click at [713, 283] on div at bounding box center [779, 275] width 530 height 101
click at [271, 501] on button "Reset" at bounding box center [295, 509] width 75 height 35
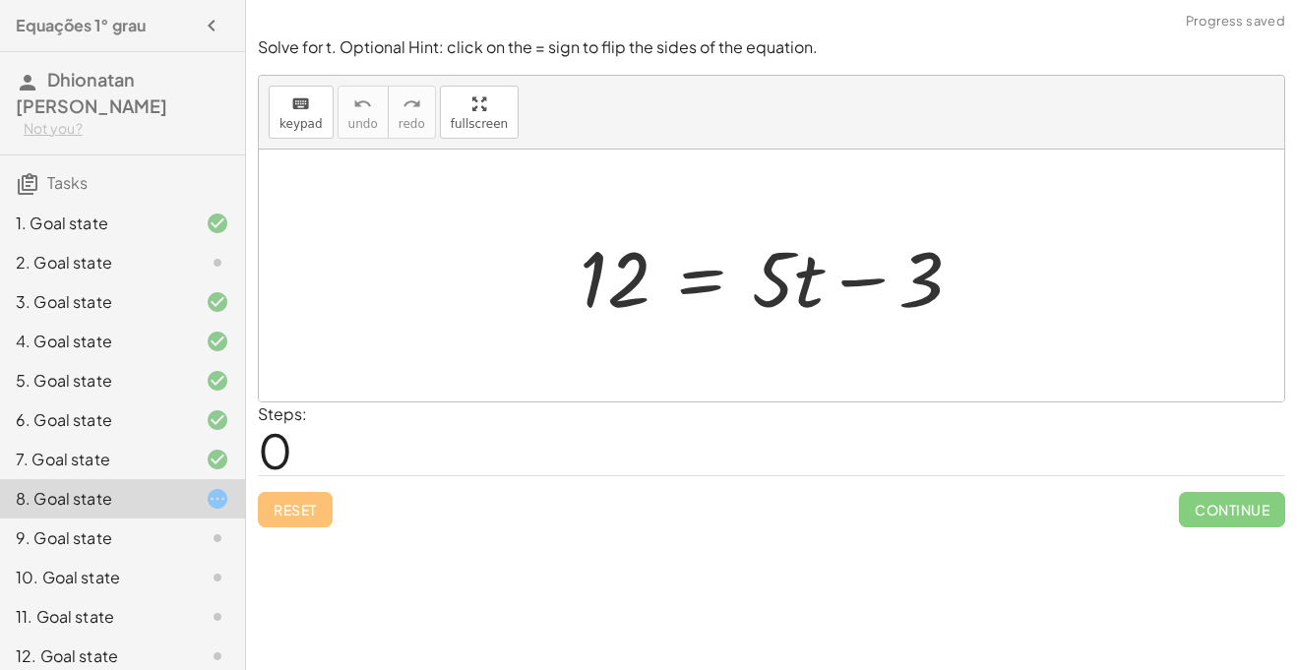
click at [940, 280] on div at bounding box center [779, 275] width 418 height 101
drag, startPoint x: 931, startPoint y: 281, endPoint x: 556, endPoint y: 252, distance: 376.1
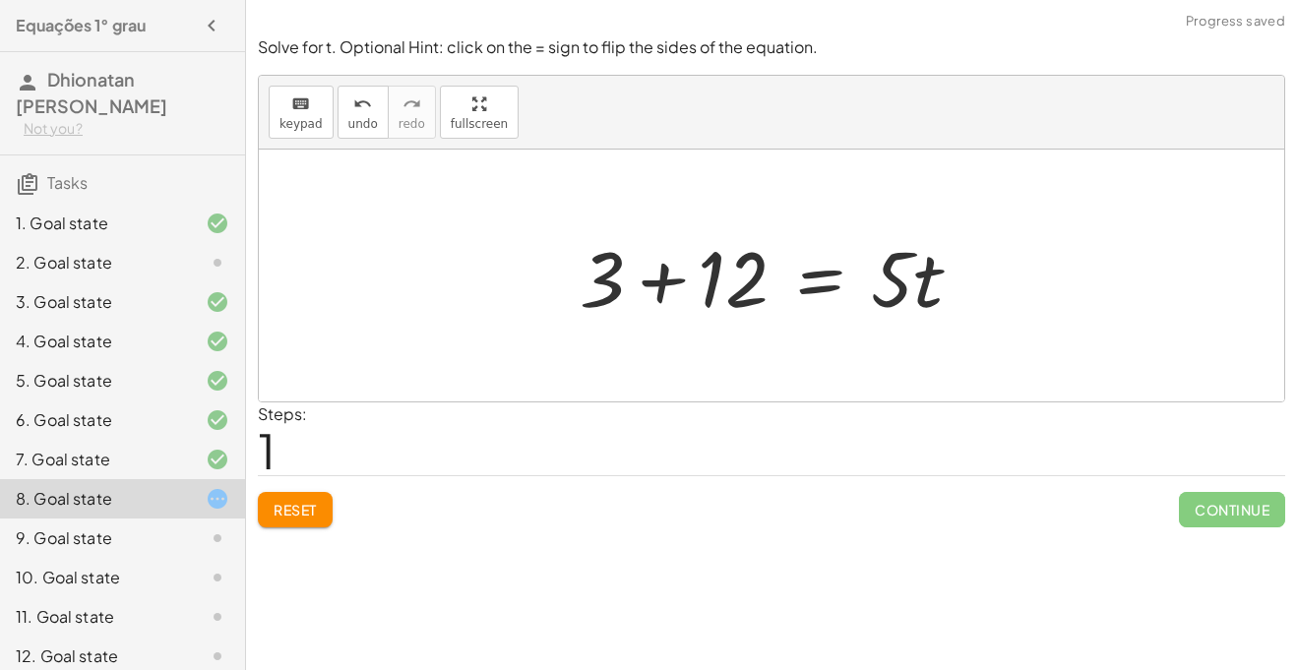
click at [636, 280] on div at bounding box center [779, 275] width 418 height 101
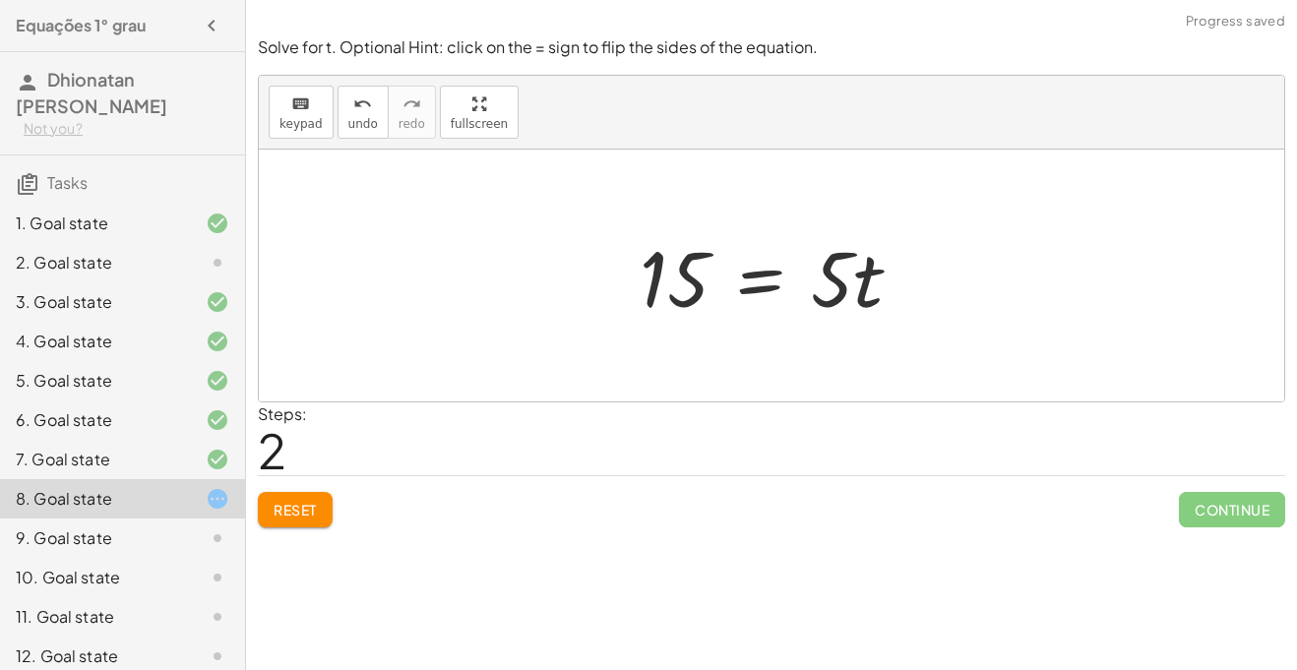
click at [874, 280] on div at bounding box center [779, 275] width 298 height 101
drag, startPoint x: 820, startPoint y: 289, endPoint x: 607, endPoint y: 272, distance: 213.3
click at [607, 272] on div "12 = + · 5 · t − 3 + 3 + 12 = · 5 · t · 5 = · 5 · t 15" at bounding box center [772, 276] width 1026 height 252
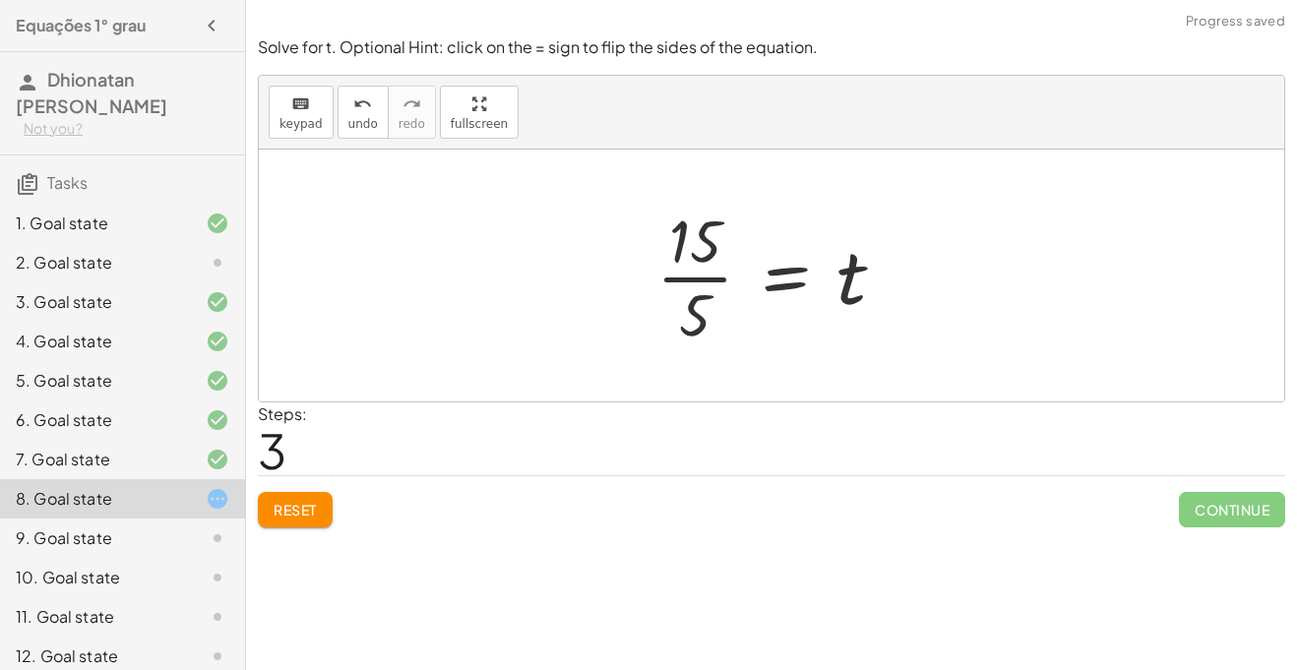
click at [677, 269] on div at bounding box center [779, 276] width 265 height 152
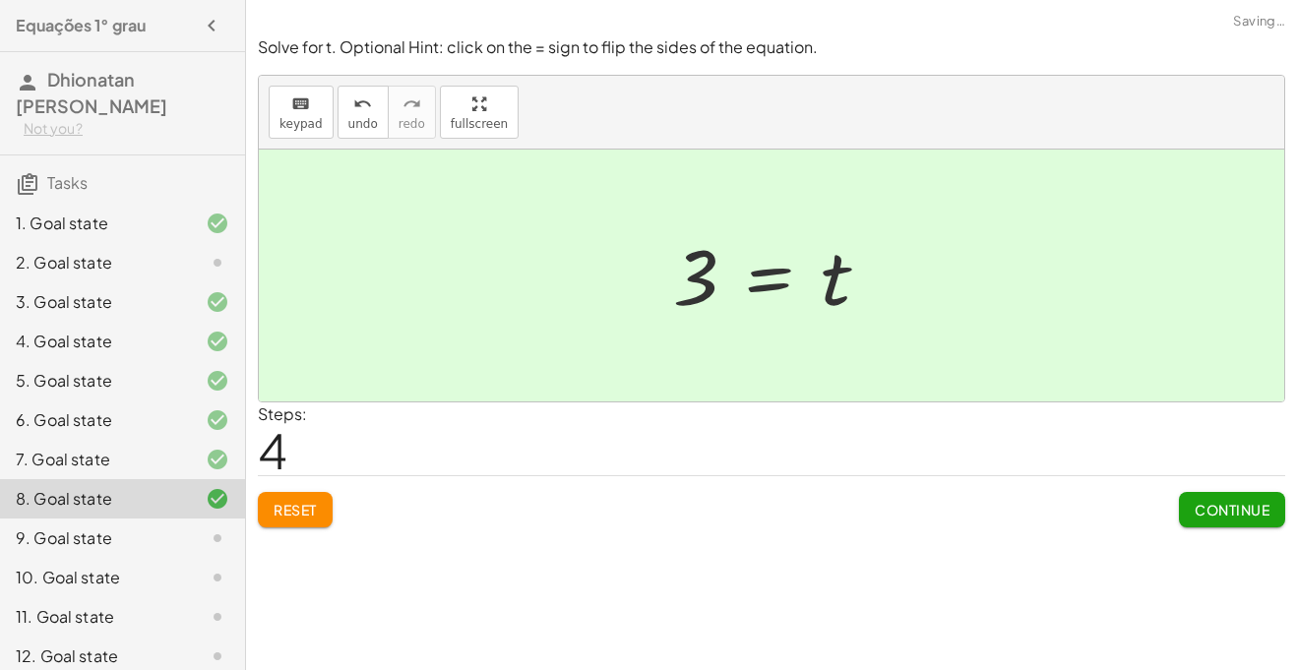
click at [124, 529] on div "9. Goal state" at bounding box center [95, 539] width 158 height 24
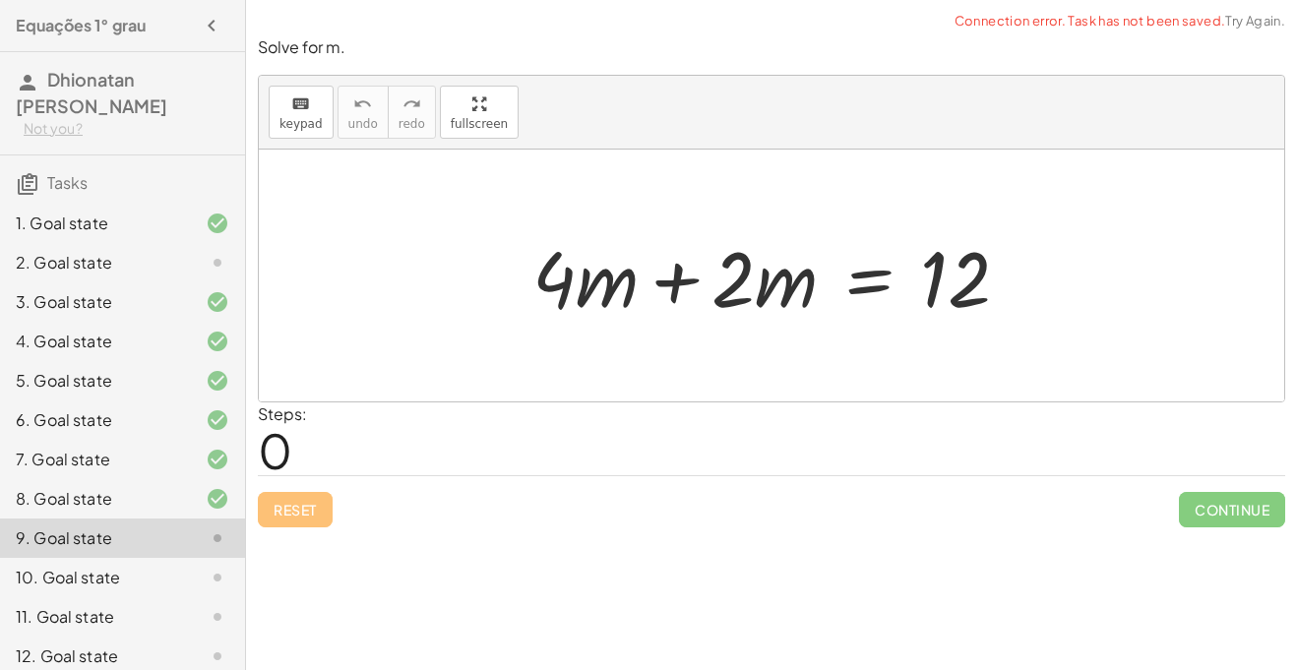
click at [98, 294] on div "3. Goal state" at bounding box center [95, 302] width 158 height 24
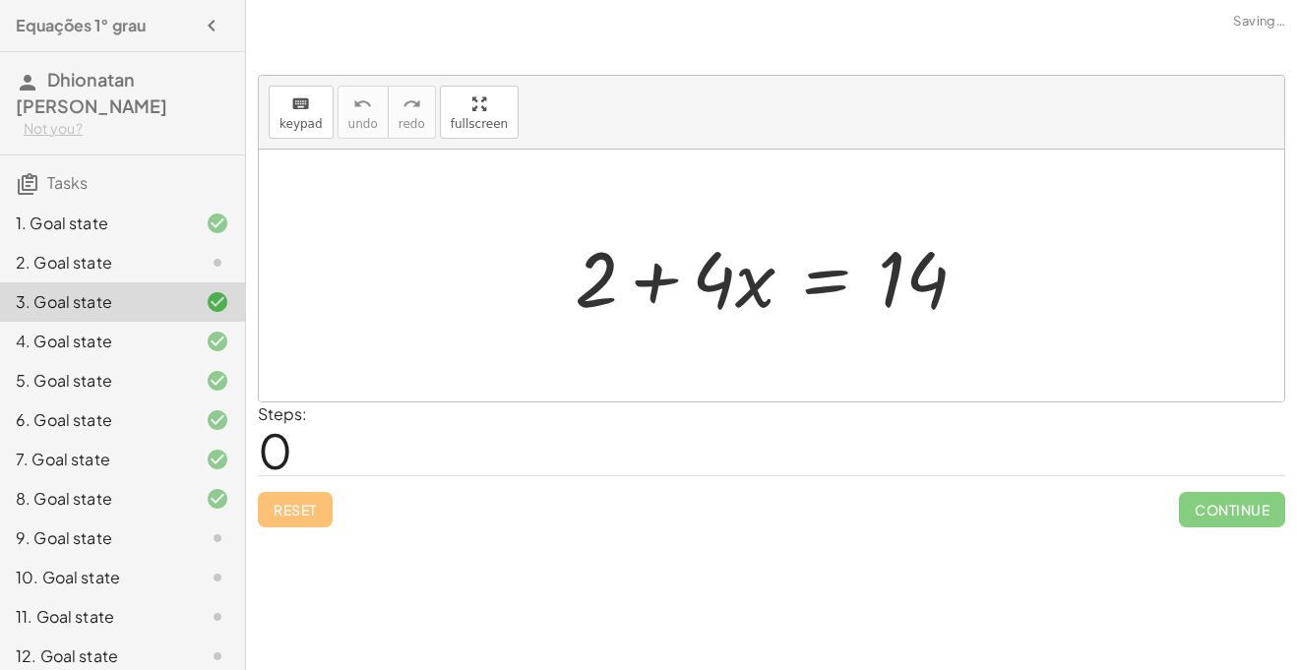
click at [130, 258] on div "2. Goal state" at bounding box center [95, 263] width 158 height 24
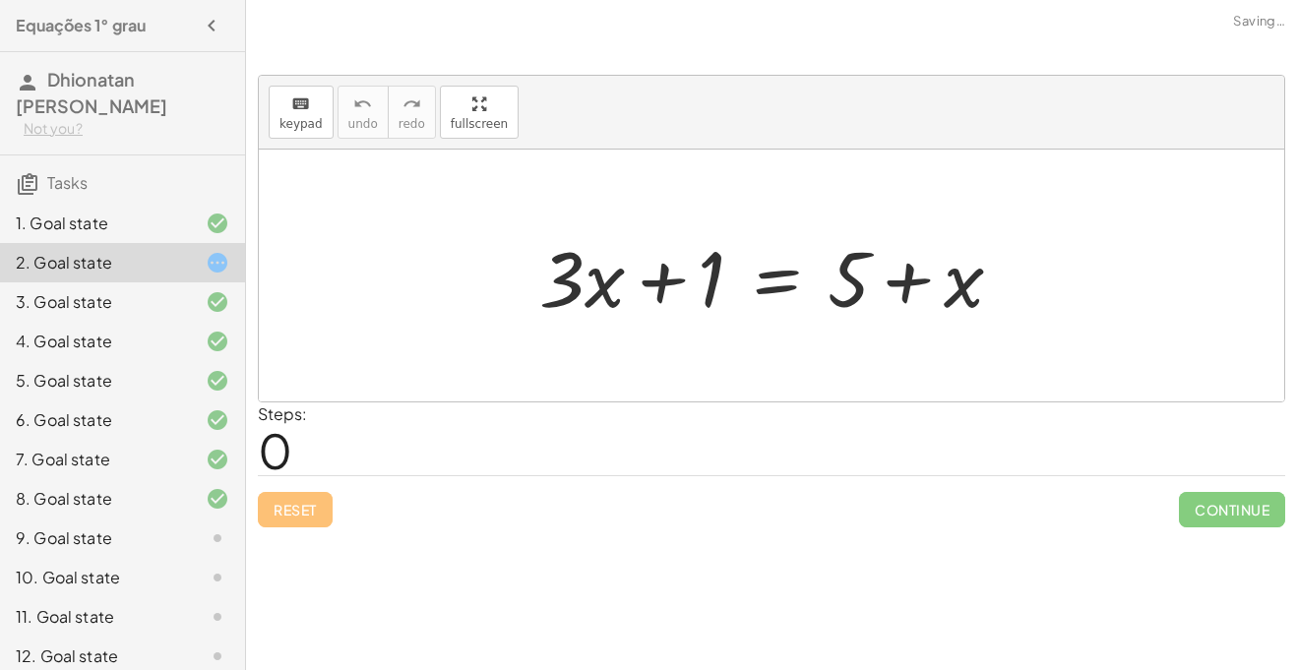
click at [678, 267] on div at bounding box center [778, 275] width 499 height 101
click at [672, 269] on div at bounding box center [778, 275] width 499 height 101
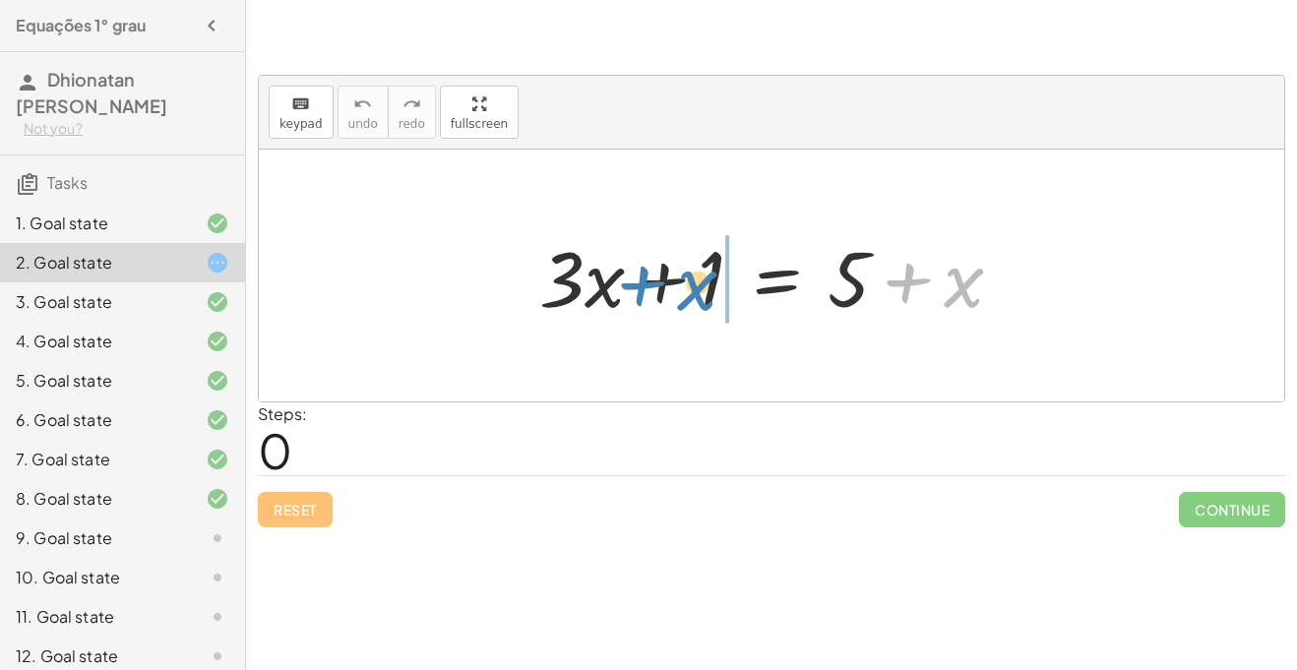
drag, startPoint x: 945, startPoint y: 288, endPoint x: 678, endPoint y: 291, distance: 266.7
click at [678, 291] on div at bounding box center [778, 275] width 499 height 101
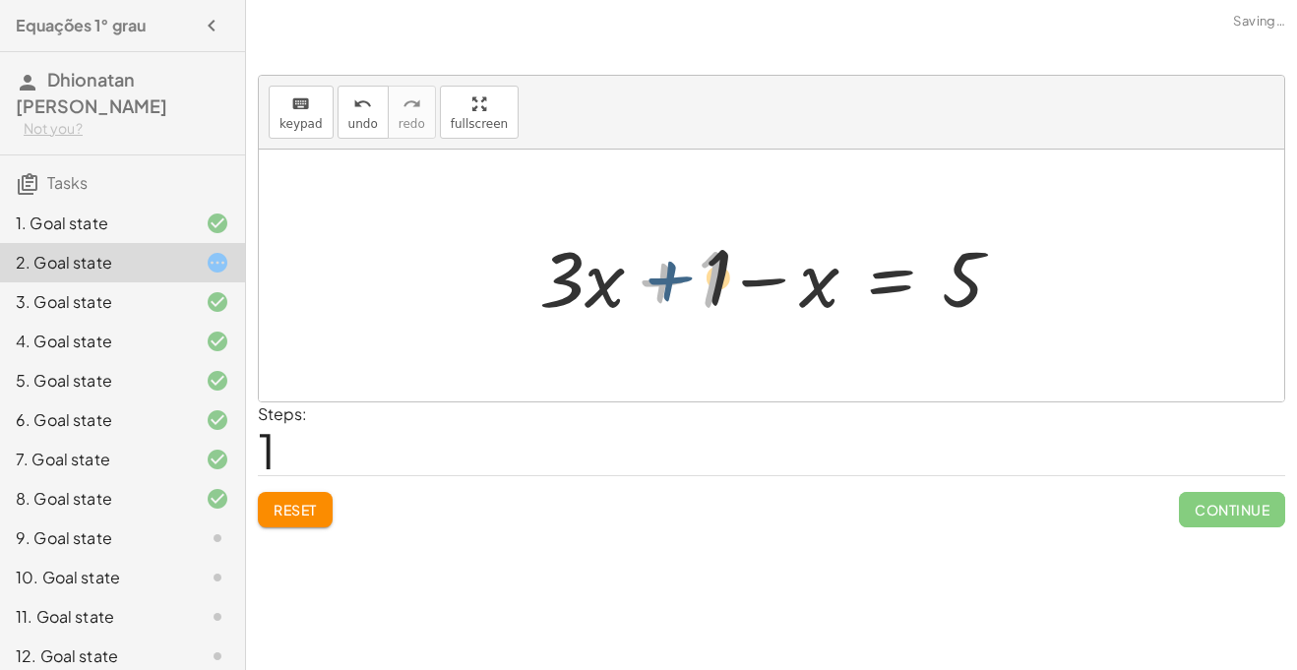
drag, startPoint x: 692, startPoint y: 289, endPoint x: 753, endPoint y: 278, distance: 62.2
click at [753, 278] on div at bounding box center [778, 275] width 499 height 101
drag, startPoint x: 702, startPoint y: 280, endPoint x: 826, endPoint y: 282, distance: 124.0
click at [826, 282] on div at bounding box center [778, 275] width 499 height 101
click at [788, 286] on div at bounding box center [778, 275] width 499 height 101
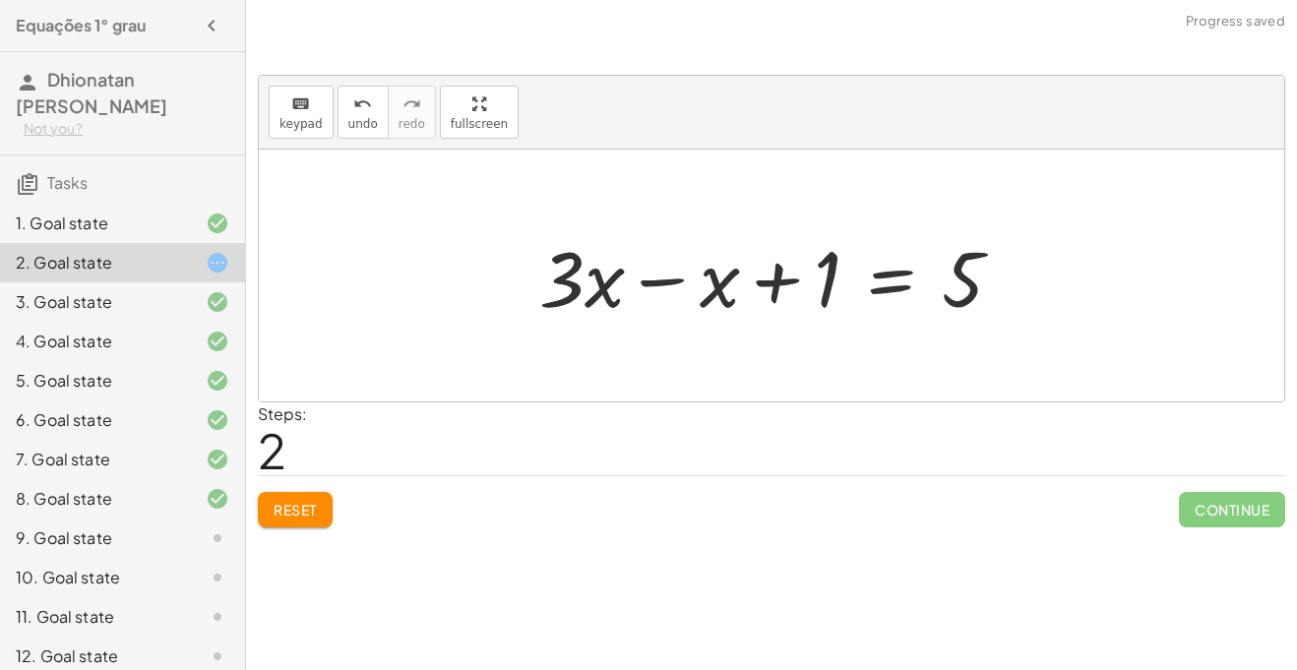
click at [788, 286] on div at bounding box center [778, 275] width 499 height 101
click at [710, 283] on div at bounding box center [778, 275] width 499 height 101
click at [710, 283] on div at bounding box center [837, 275] width 383 height 101
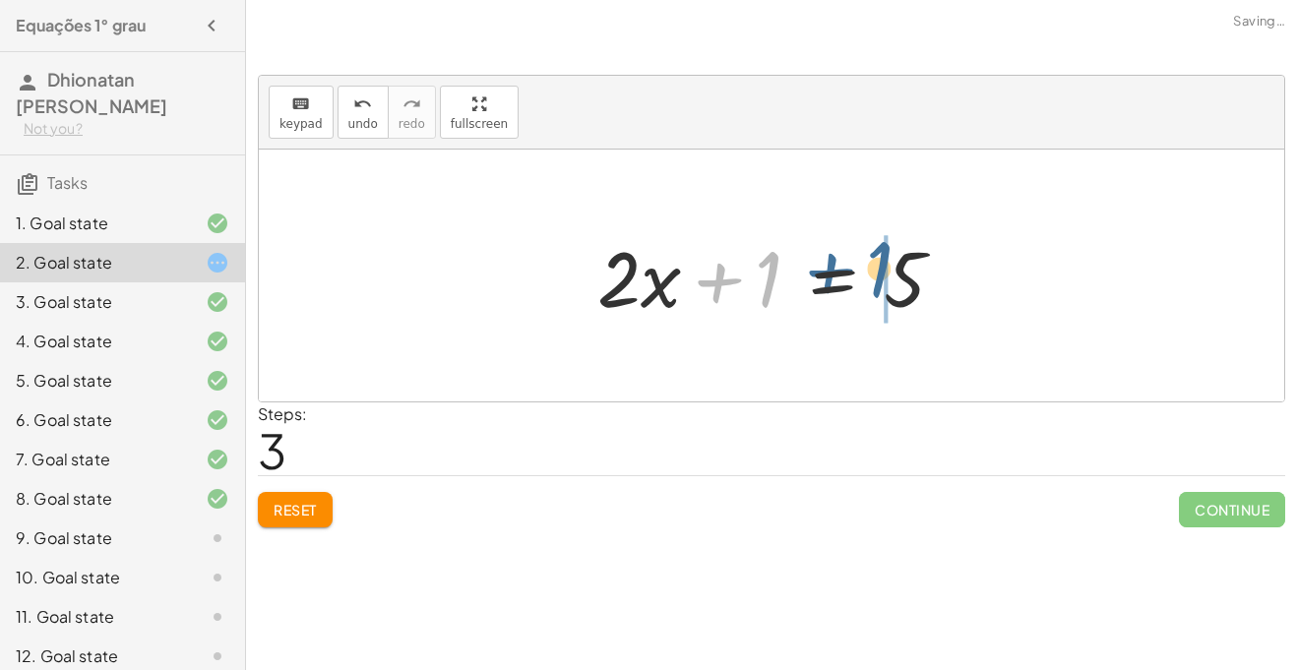
drag, startPoint x: 749, startPoint y: 288, endPoint x: 967, endPoint y: 272, distance: 219.1
click at [967, 272] on div at bounding box center [779, 275] width 383 height 101
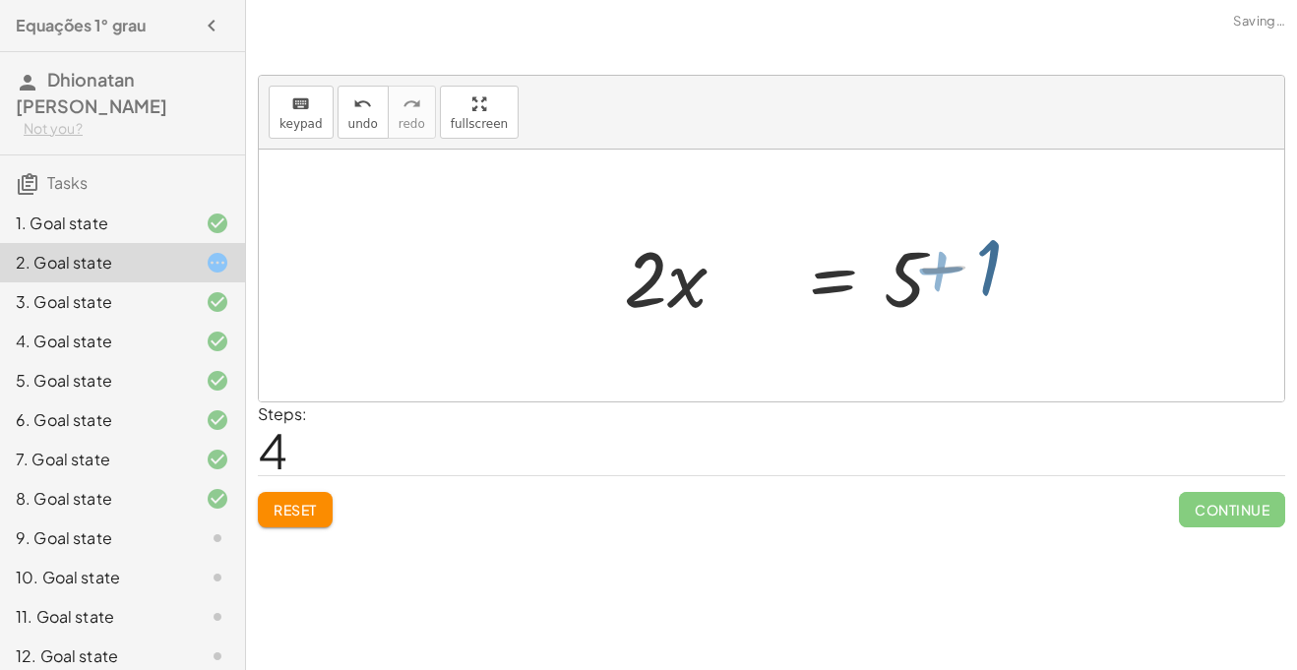
click at [967, 272] on div at bounding box center [879, 275] width 383 height 101
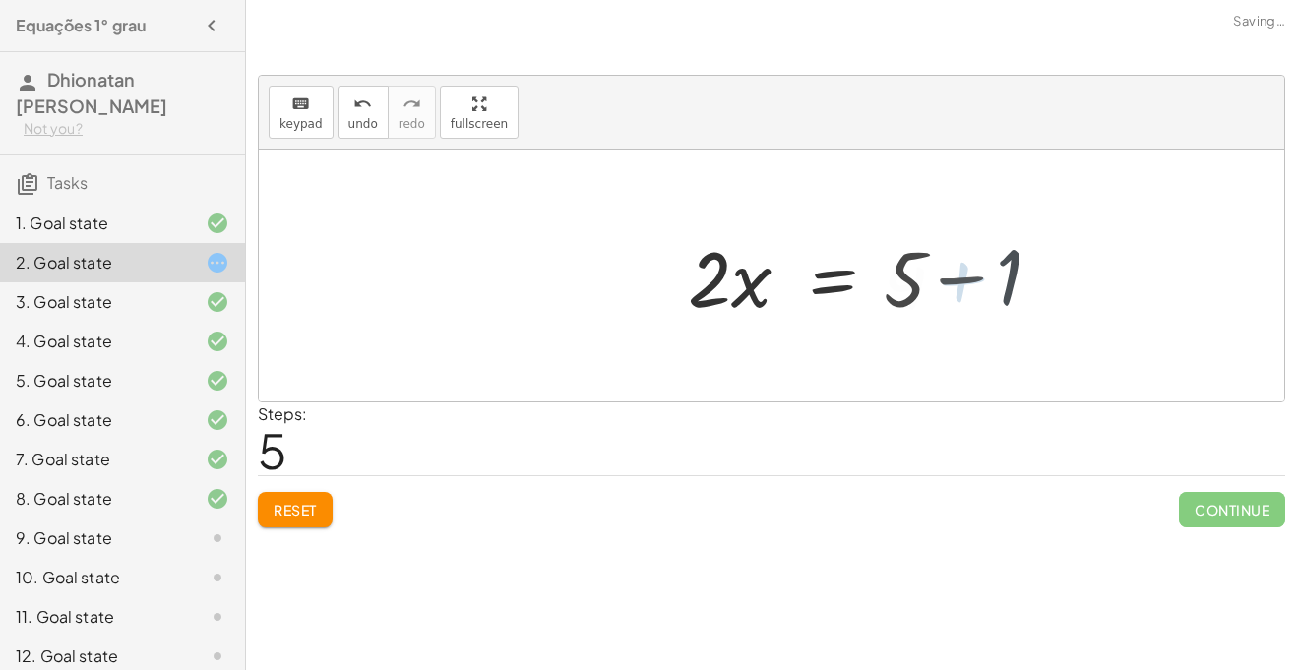
click at [967, 272] on div at bounding box center [829, 275] width 283 height 101
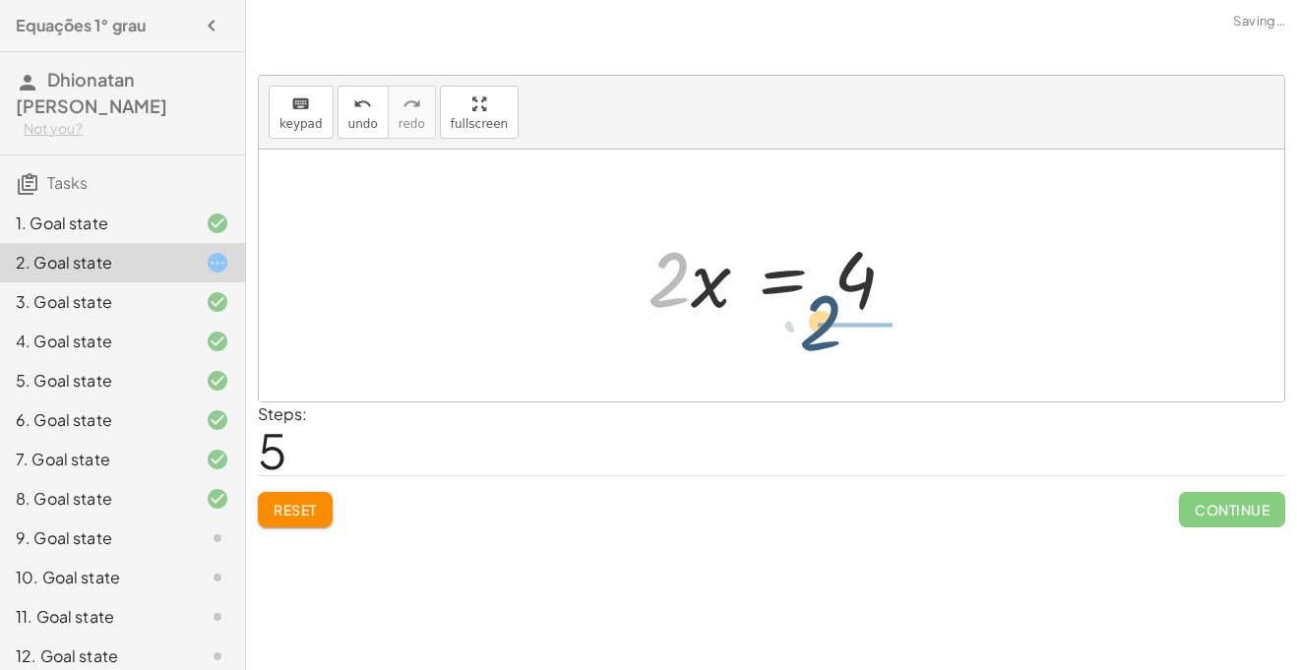
drag, startPoint x: 679, startPoint y: 287, endPoint x: 849, endPoint y: 334, distance: 176.4
click at [849, 334] on div "+ · 3 · x + 1 = + 5 + x + · 3 · x + 1 − x = 5 + · 3 · x − x + 1 = 5 + · 2 · x +…" at bounding box center [772, 276] width 1026 height 252
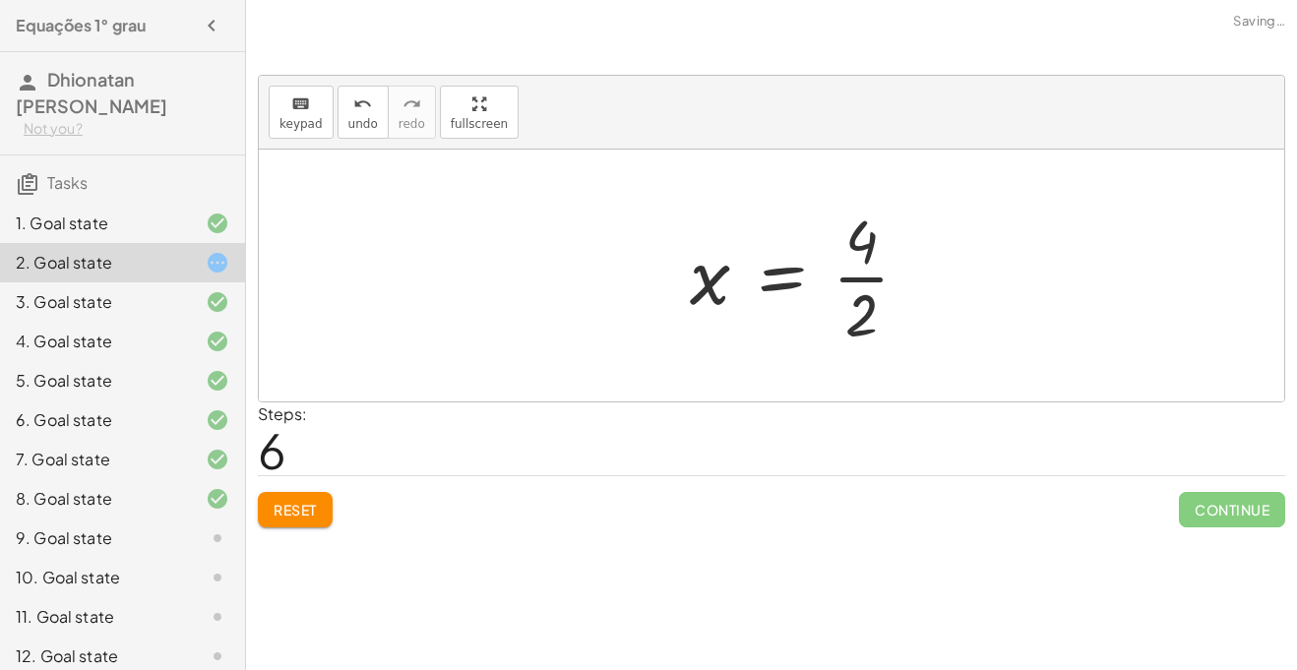
click at [850, 305] on div at bounding box center [807, 276] width 255 height 152
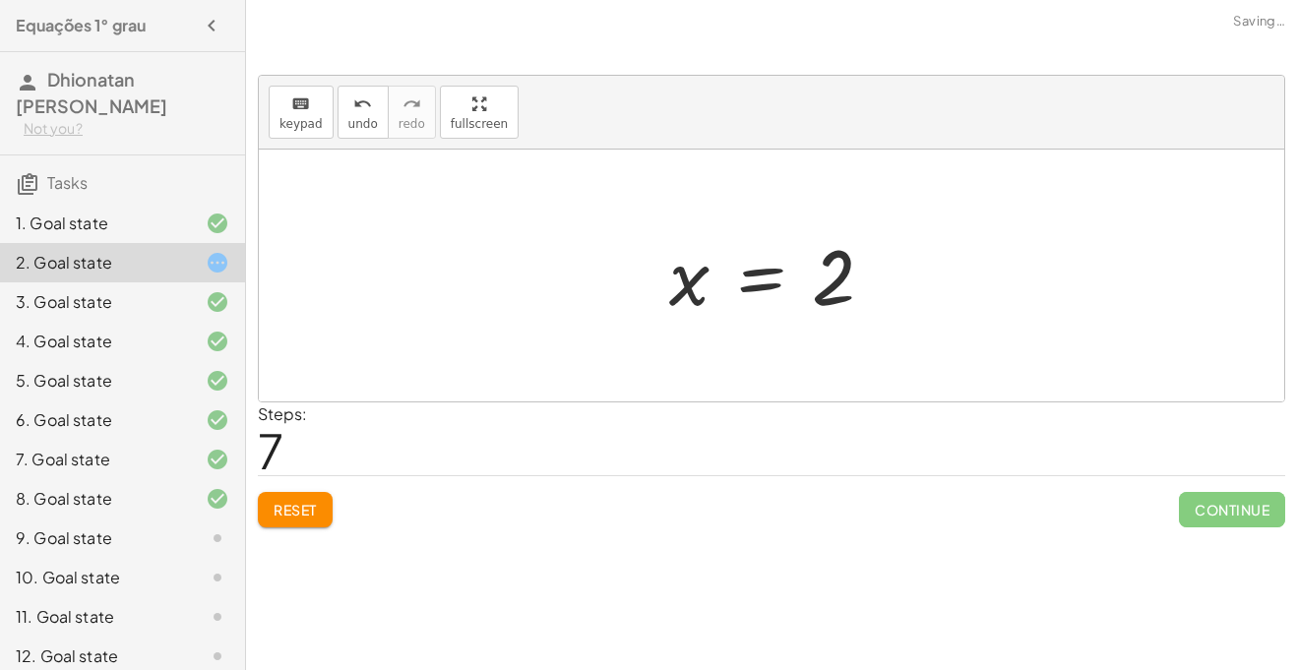
click at [95, 519] on div "7. Goal state" at bounding box center [122, 538] width 245 height 39
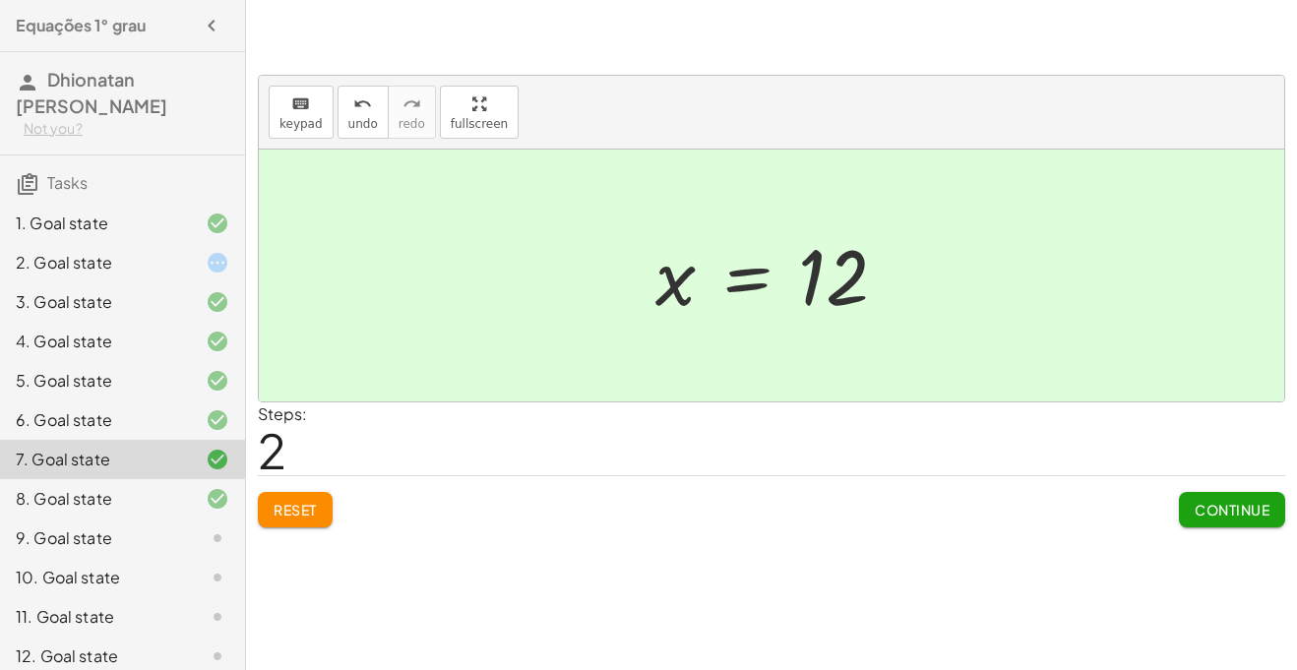
click at [113, 503] on div "8. Goal state" at bounding box center [95, 499] width 158 height 24
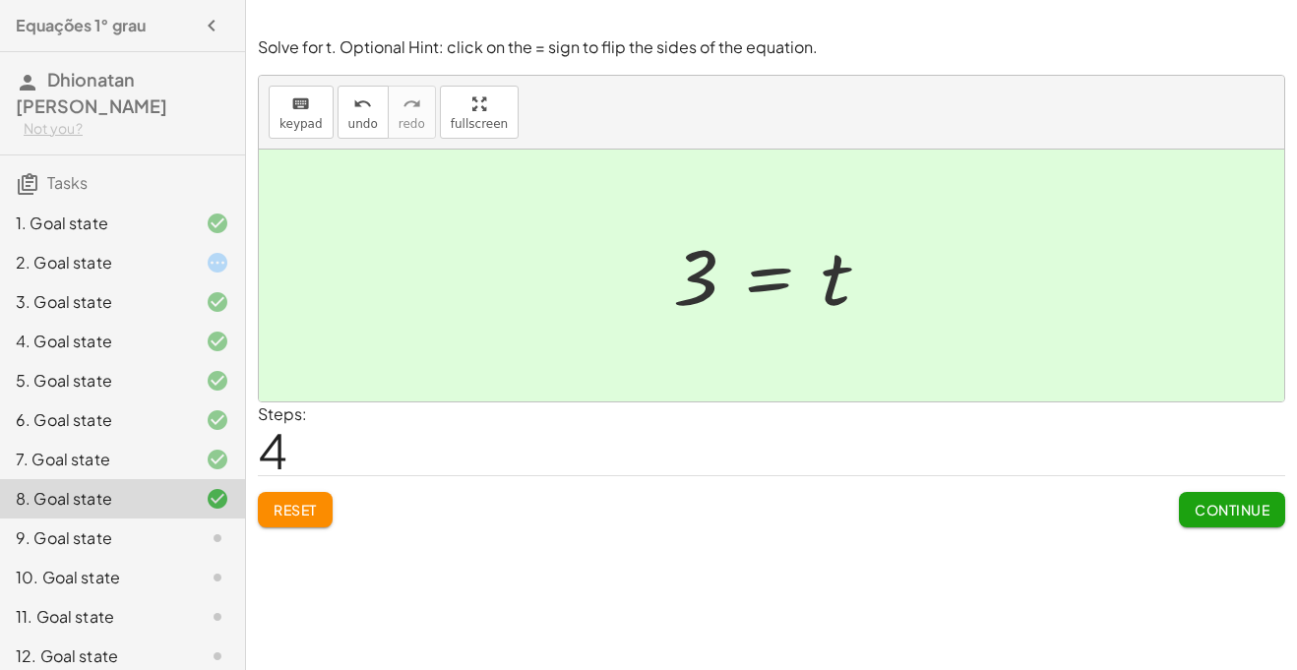
click at [139, 597] on div "9. Goal state" at bounding box center [122, 616] width 245 height 39
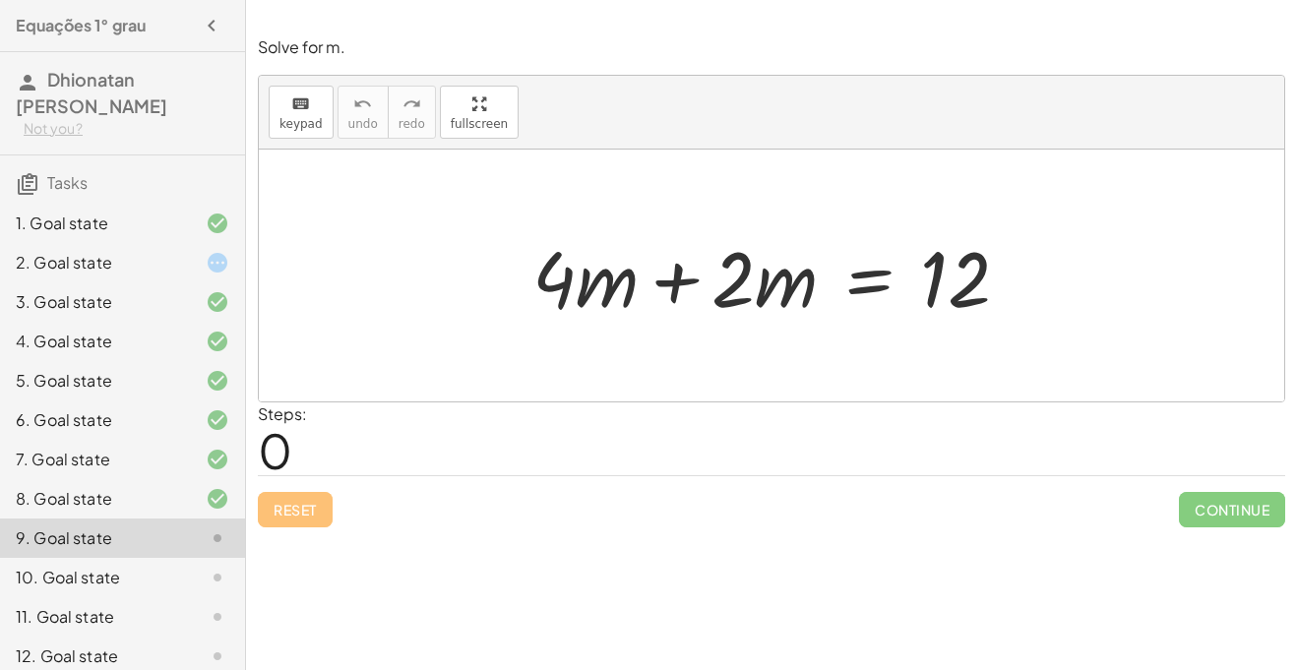
click at [75, 253] on div "2. Goal state" at bounding box center [95, 263] width 158 height 24
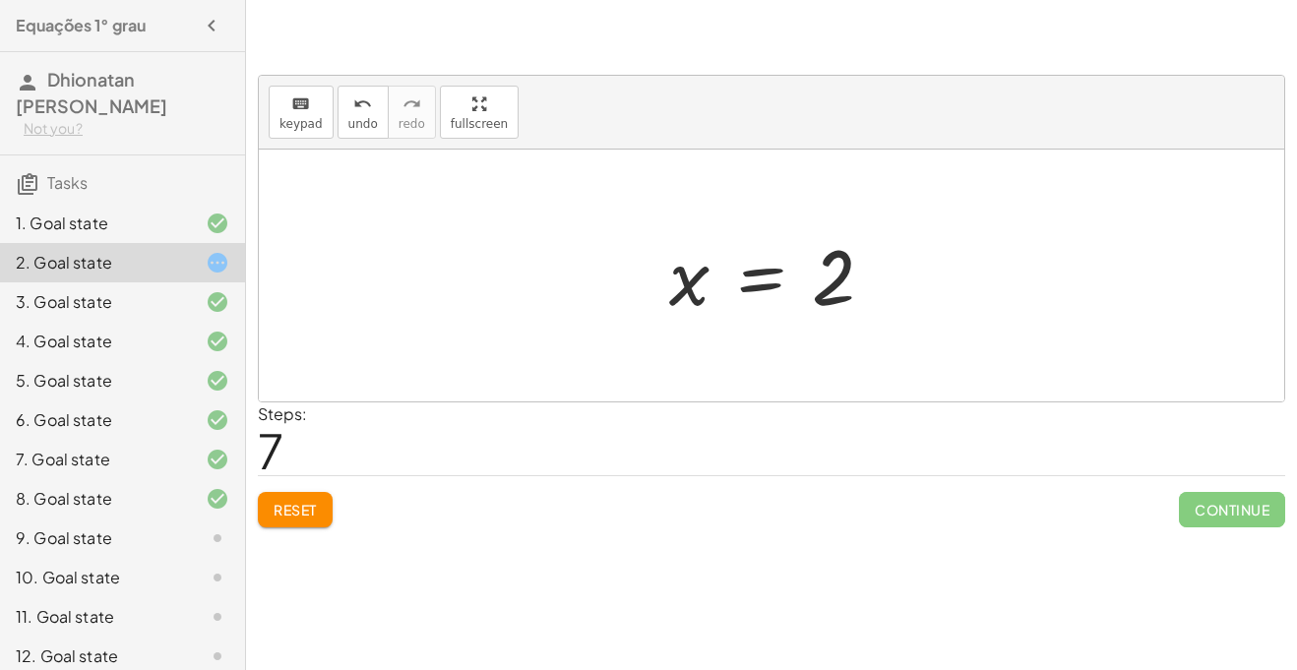
click at [184, 569] on div at bounding box center [201, 578] width 55 height 24
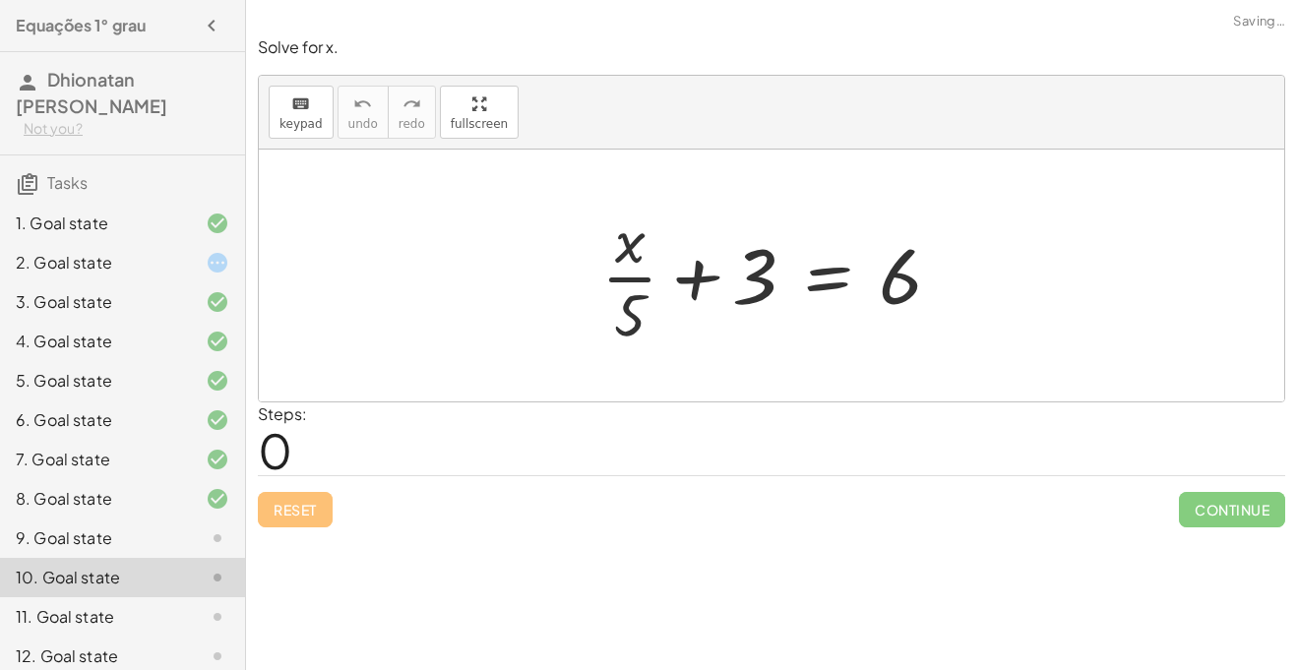
click at [197, 538] on div at bounding box center [201, 539] width 55 height 24
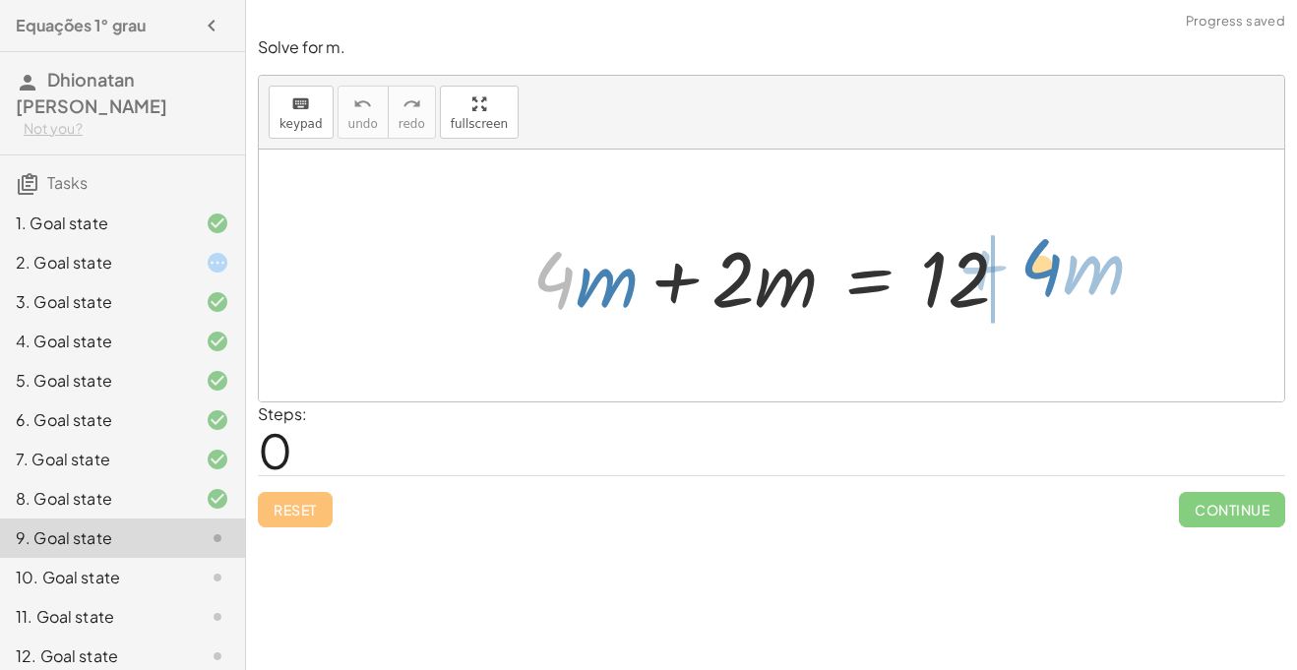
drag, startPoint x: 555, startPoint y: 284, endPoint x: 1043, endPoint y: 272, distance: 488.3
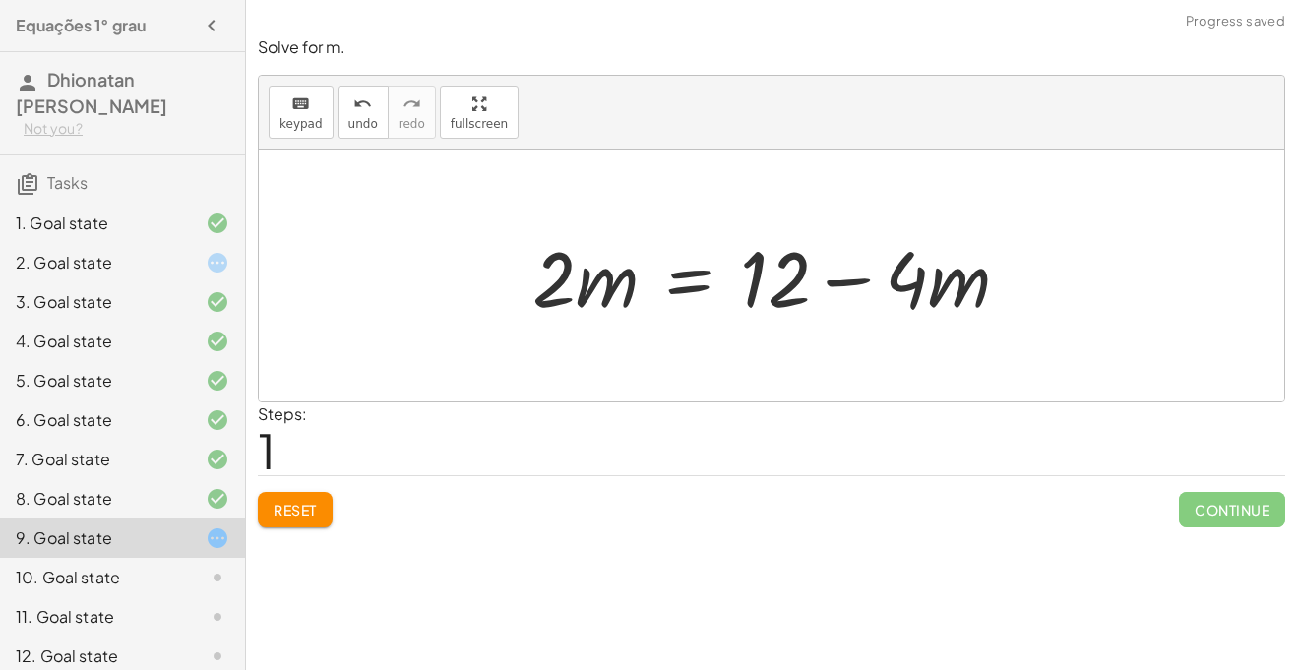
click at [734, 282] on div at bounding box center [779, 275] width 512 height 101
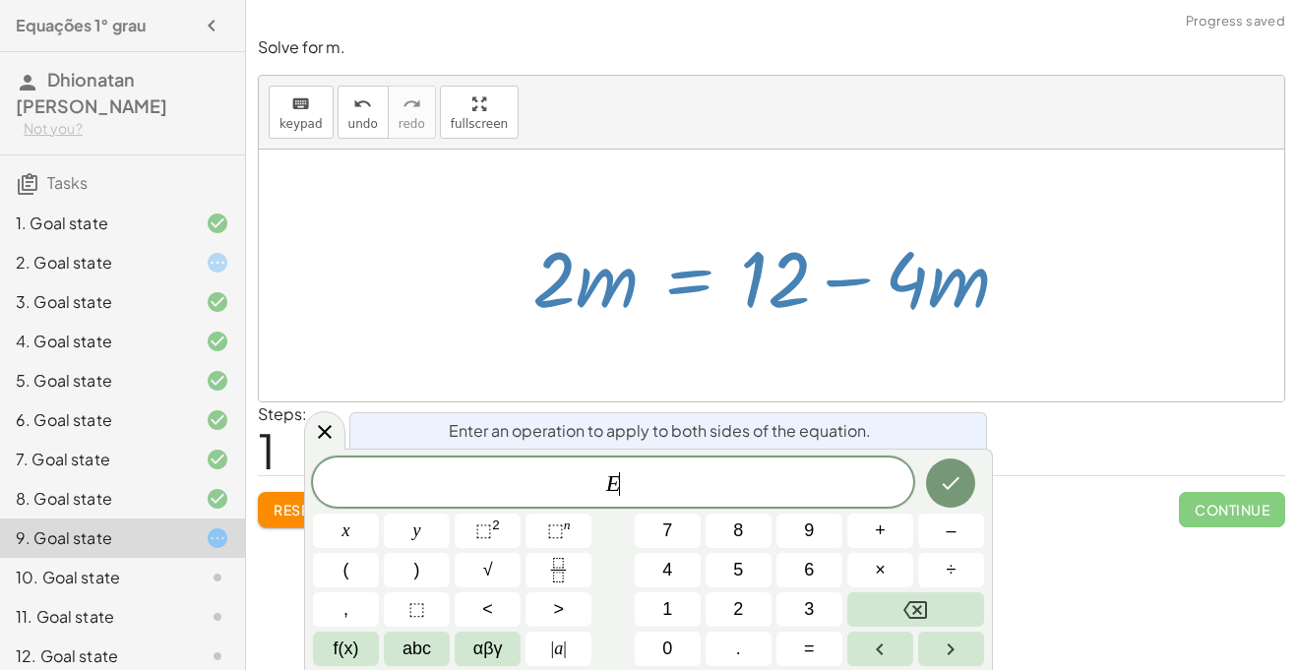
click at [763, 283] on div at bounding box center [779, 275] width 512 height 101
click at [281, 510] on span "Reset" at bounding box center [295, 510] width 43 height 18
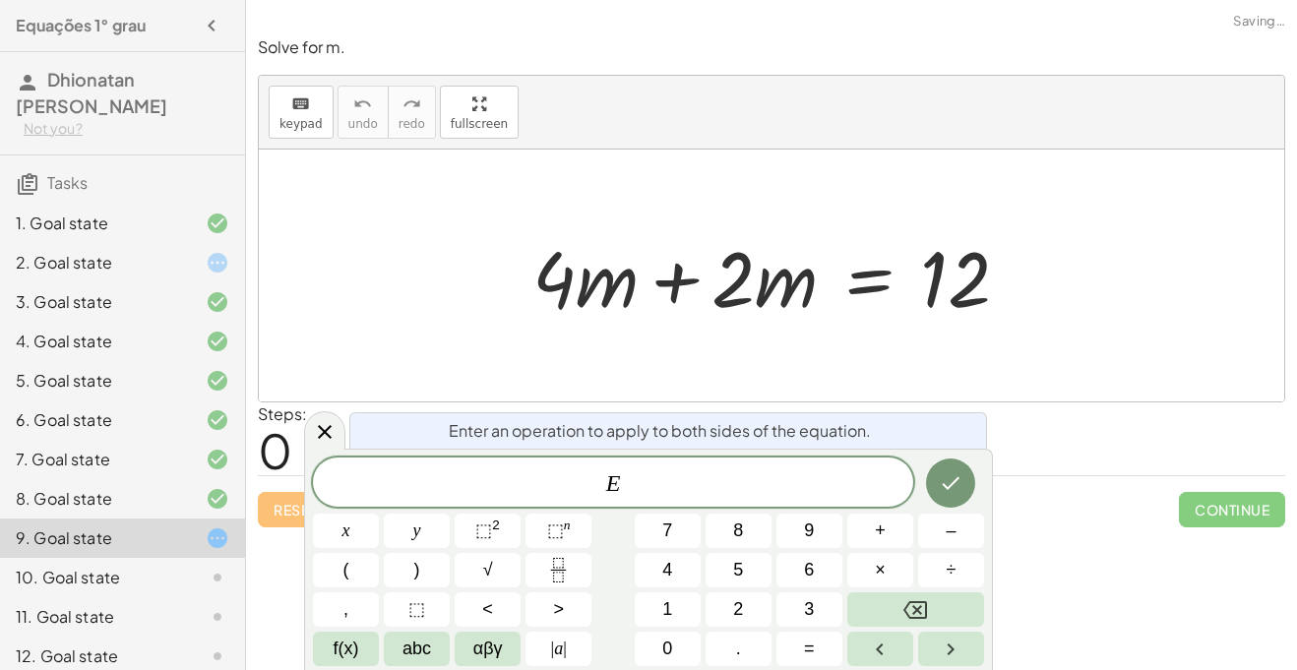
click at [1070, 355] on div at bounding box center [772, 276] width 1026 height 252
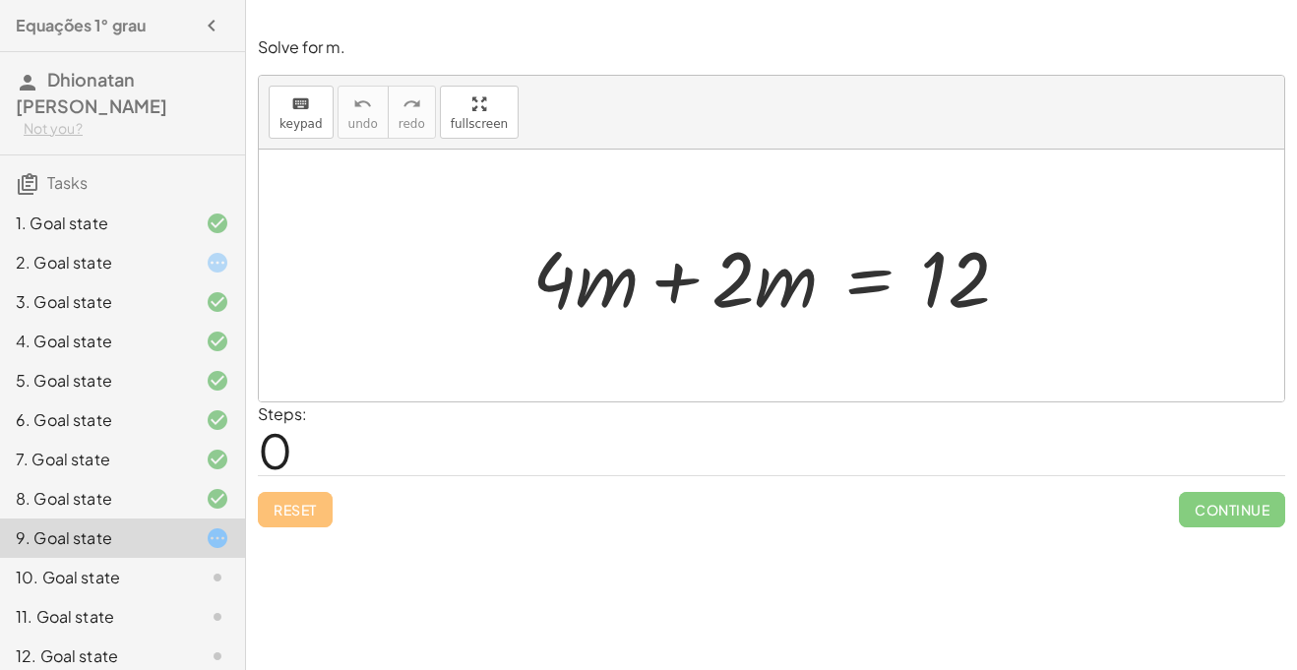
click at [511, 308] on div "+ · 4 · m + · 2 · m = 12" at bounding box center [771, 275] width 536 height 111
drag, startPoint x: 547, startPoint y: 292, endPoint x: 579, endPoint y: 240, distance: 60.9
click at [579, 240] on div at bounding box center [772, 275] width 499 height 101
click at [669, 294] on div at bounding box center [779, 275] width 512 height 101
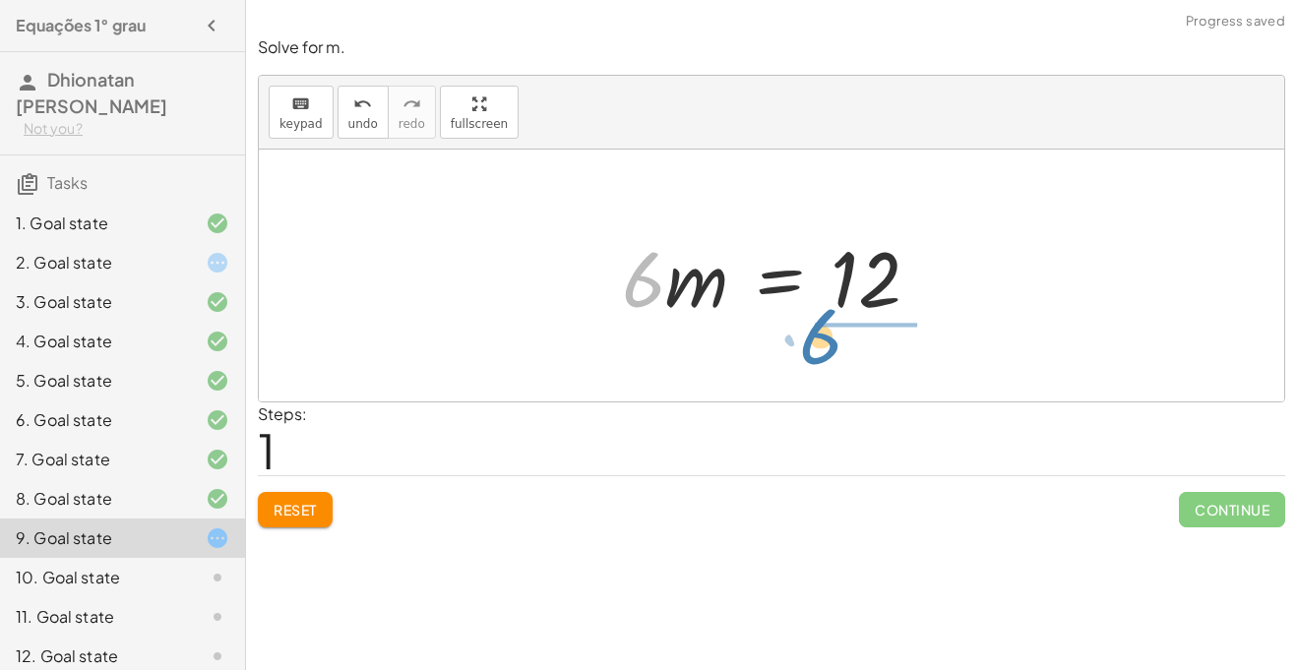
drag, startPoint x: 655, startPoint y: 275, endPoint x: 833, endPoint y: 334, distance: 186.7
click at [833, 334] on div "+ · 4 · m + · 2 · m = 12 · 6 · m = 12 · 6" at bounding box center [772, 276] width 1026 height 252
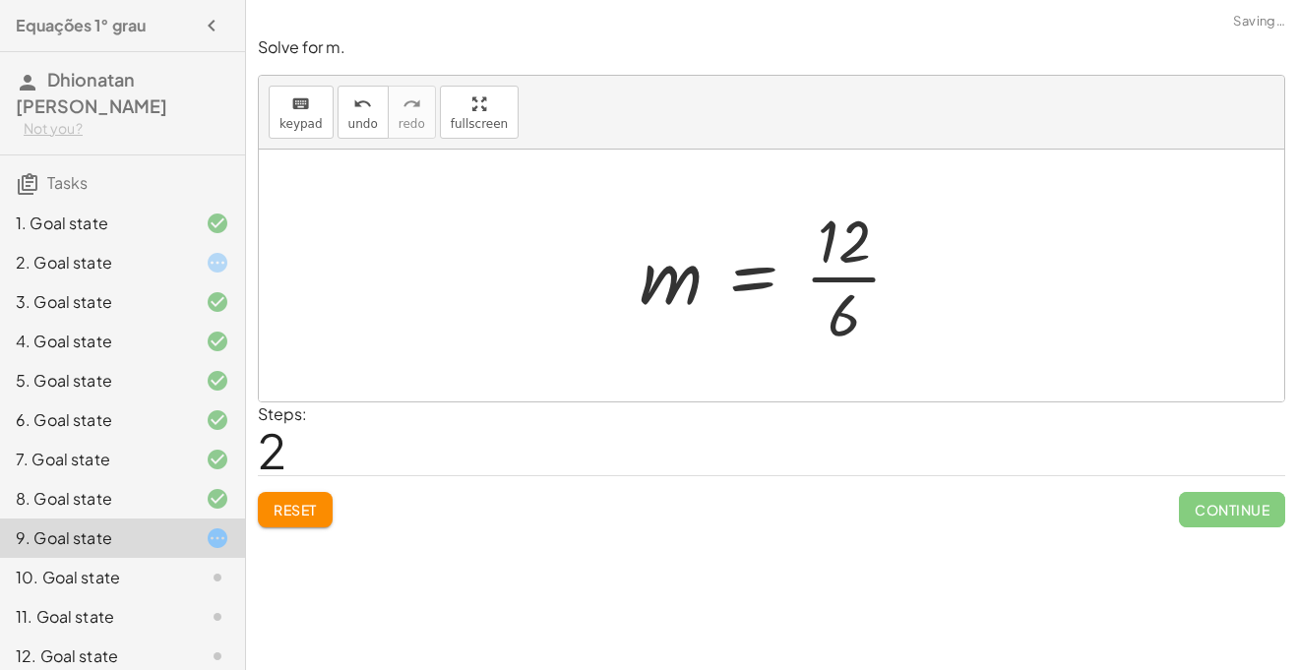
click at [849, 277] on div at bounding box center [778, 276] width 297 height 152
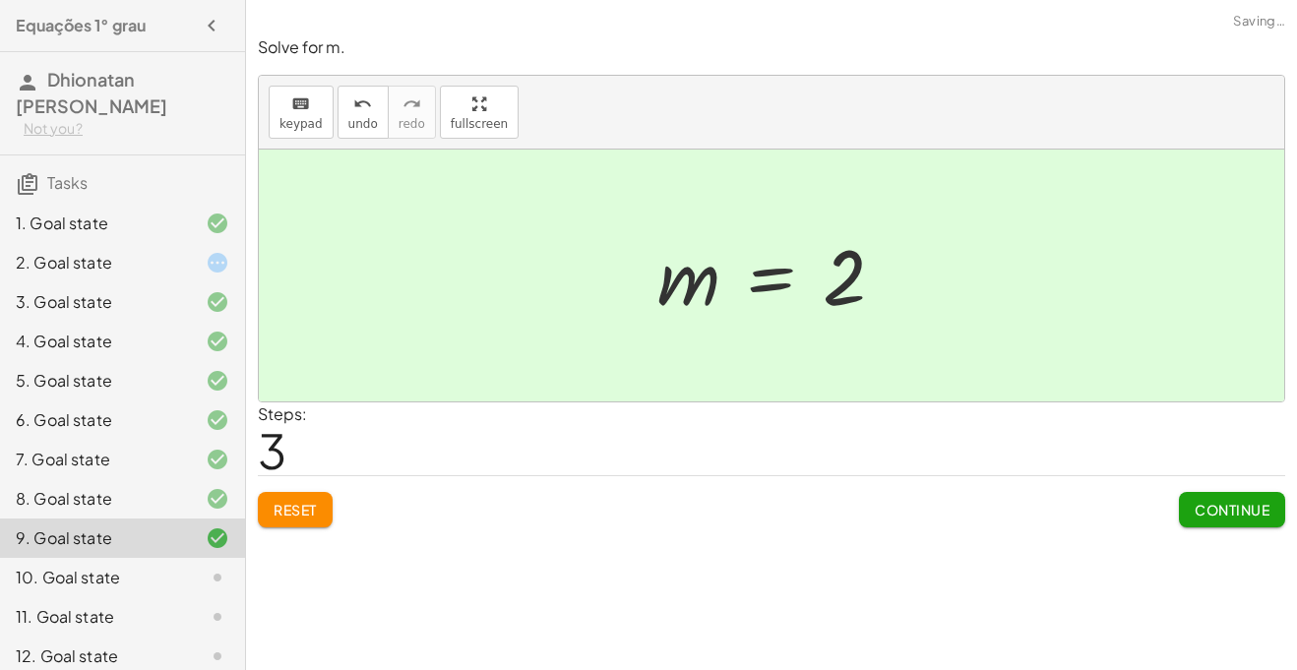
click at [161, 570] on div "10. Goal state" at bounding box center [95, 578] width 158 height 24
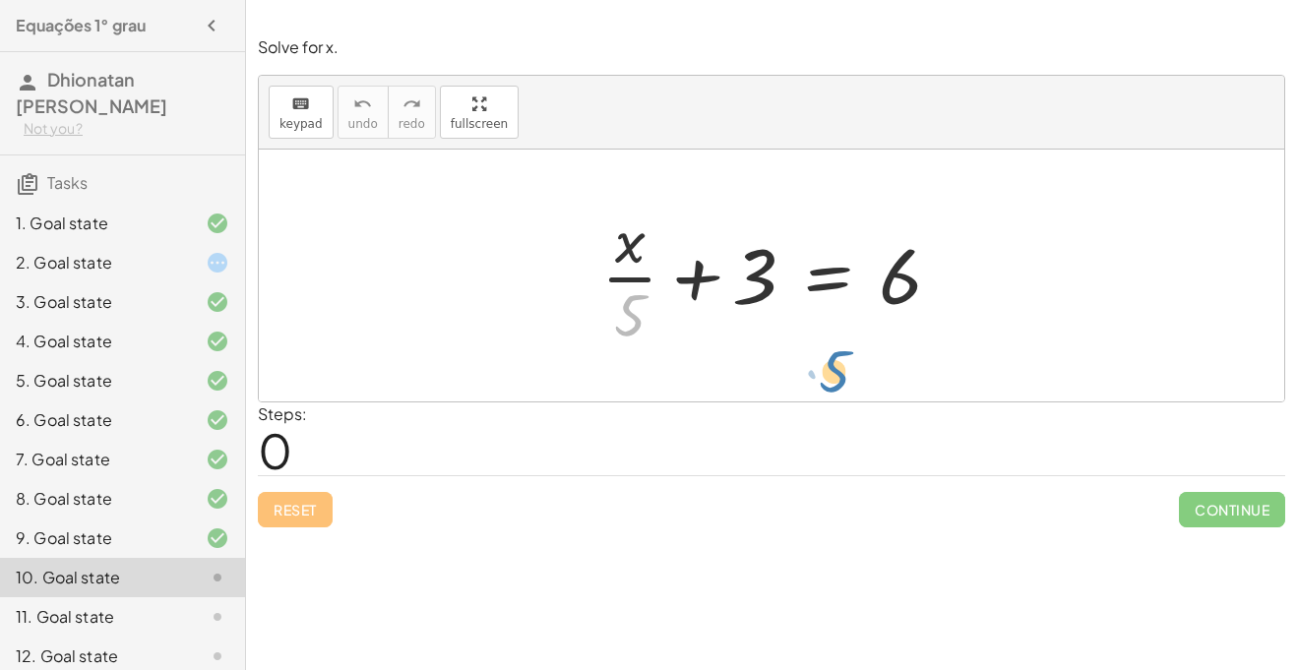
drag, startPoint x: 629, startPoint y: 339, endPoint x: 830, endPoint y: 397, distance: 209.0
click at [830, 397] on div "· 5 + · x · 5 + 3 = 6" at bounding box center [772, 276] width 1026 height 252
click at [690, 270] on div at bounding box center [779, 276] width 376 height 152
click at [690, 270] on div at bounding box center [749, 276] width 436 height 152
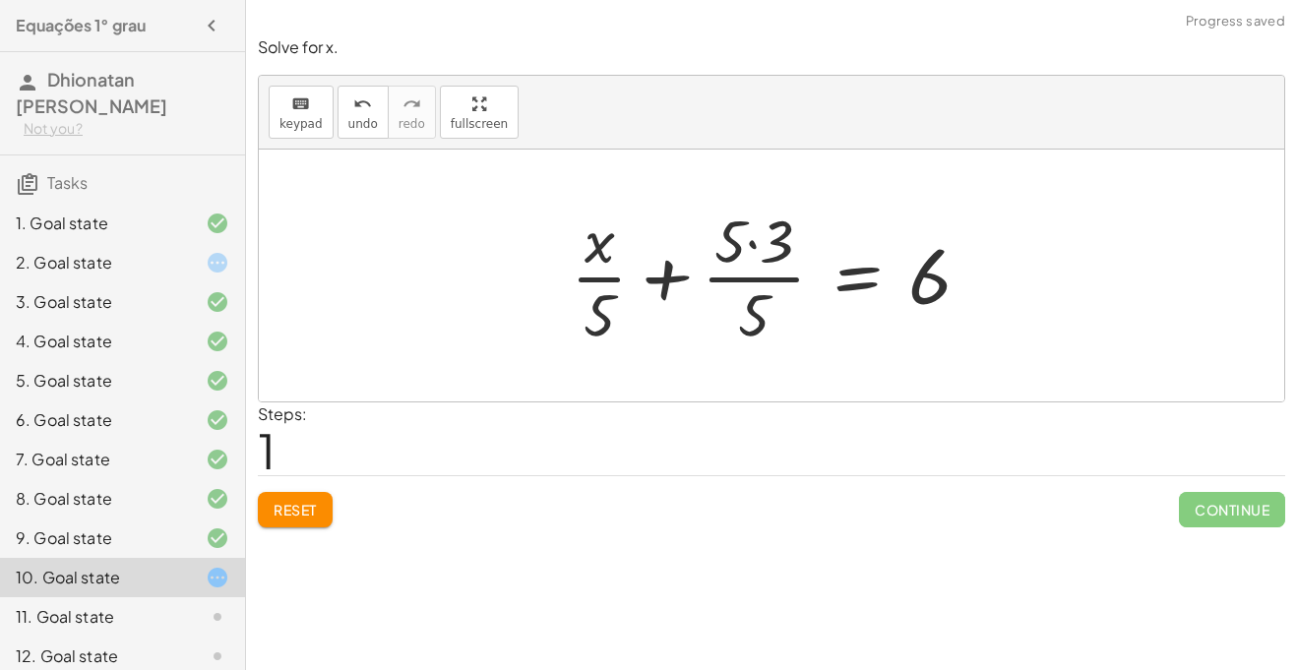
click at [792, 273] on div at bounding box center [779, 276] width 436 height 152
click at [792, 273] on div at bounding box center [809, 276] width 376 height 152
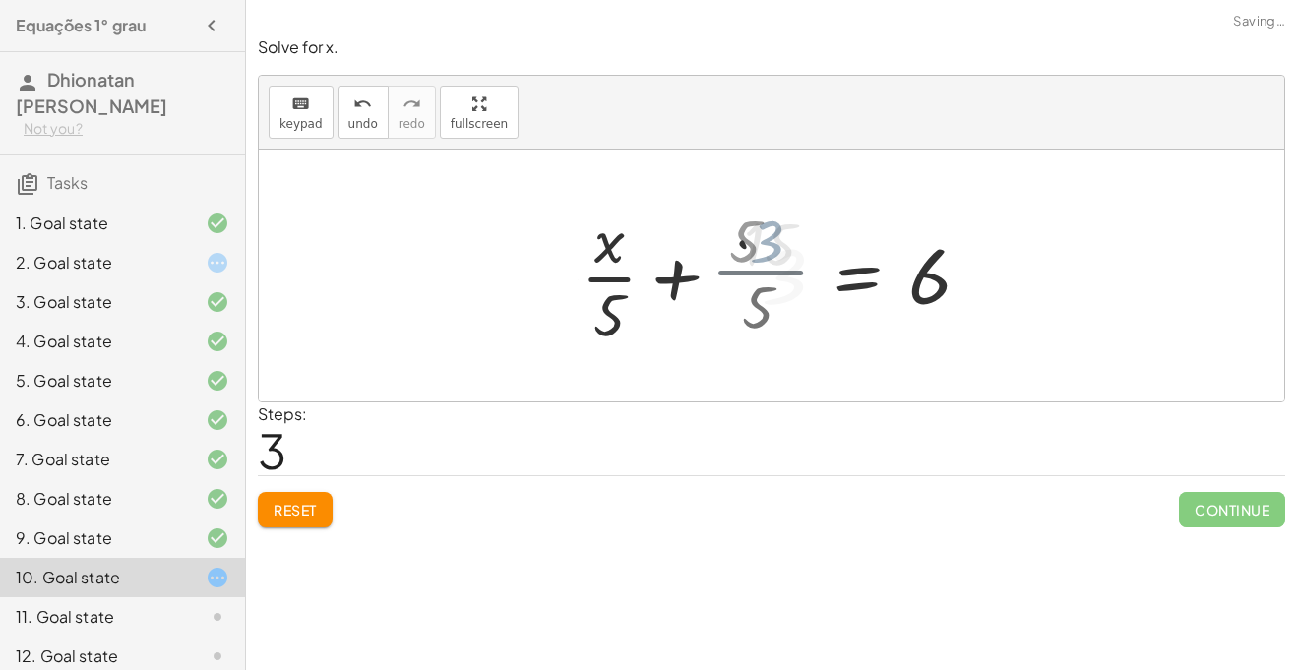
click at [792, 273] on div at bounding box center [809, 276] width 376 height 152
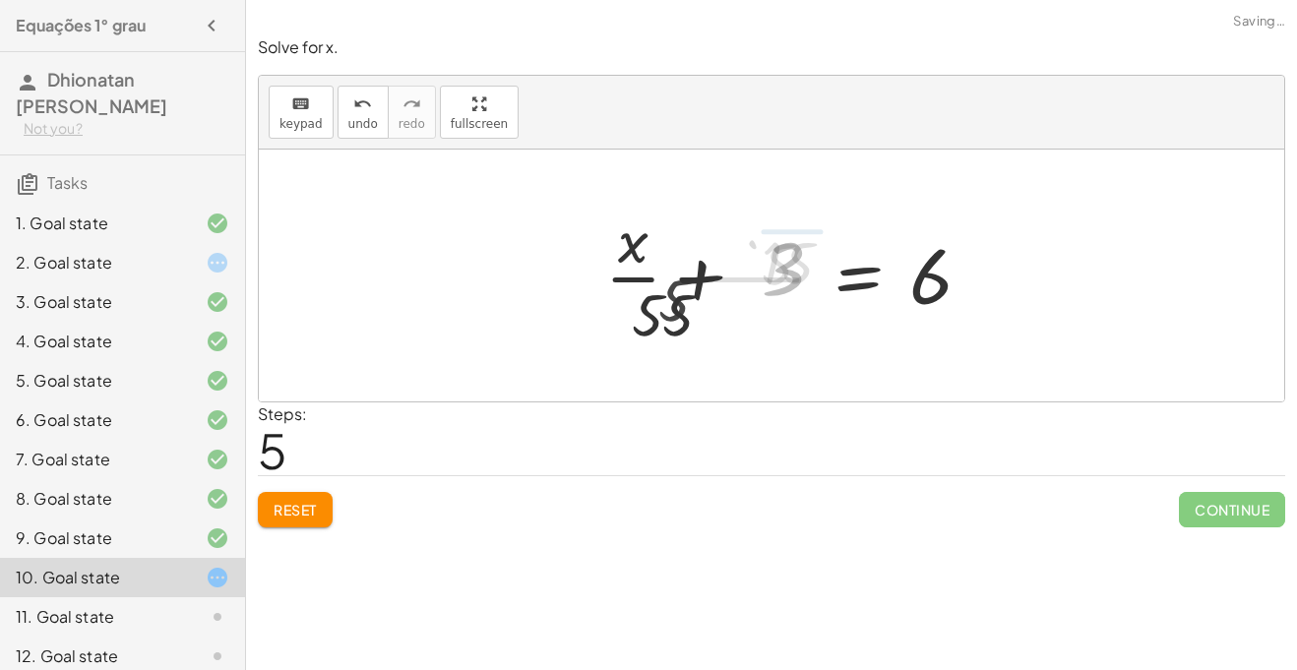
click at [792, 273] on div at bounding box center [793, 276] width 408 height 152
click at [792, 273] on div at bounding box center [809, 276] width 376 height 152
click at [792, 273] on div at bounding box center [779, 276] width 436 height 152
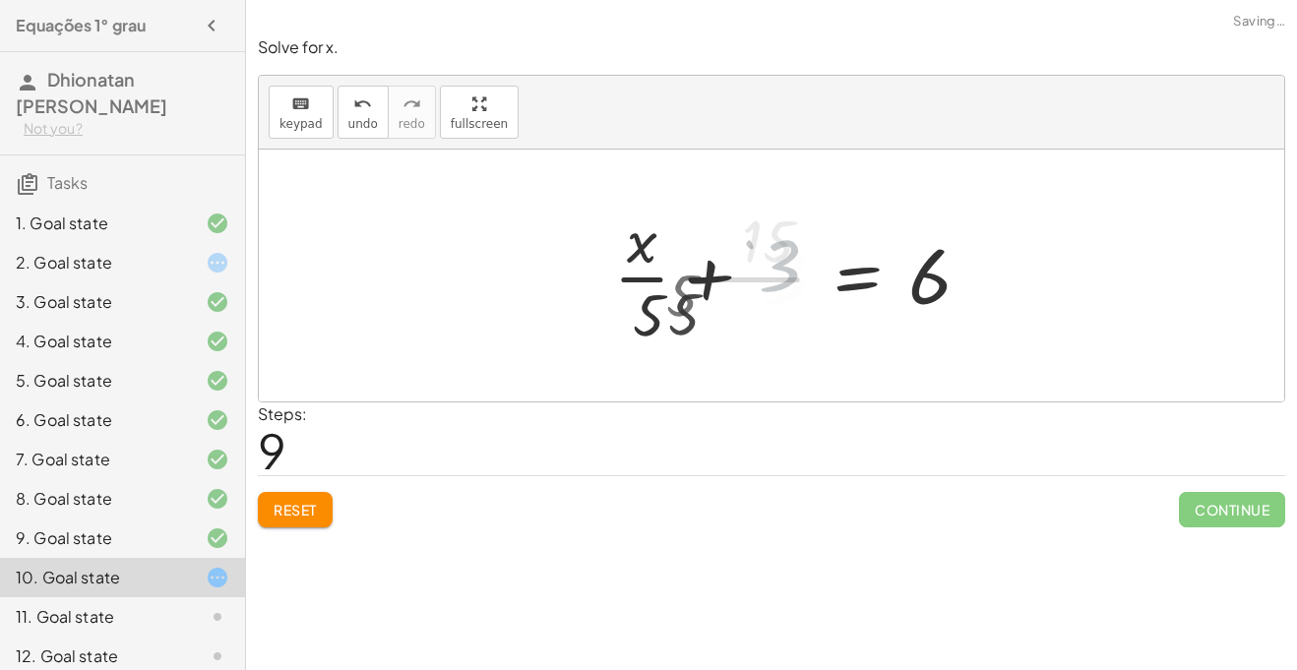
click at [792, 273] on div at bounding box center [809, 276] width 376 height 152
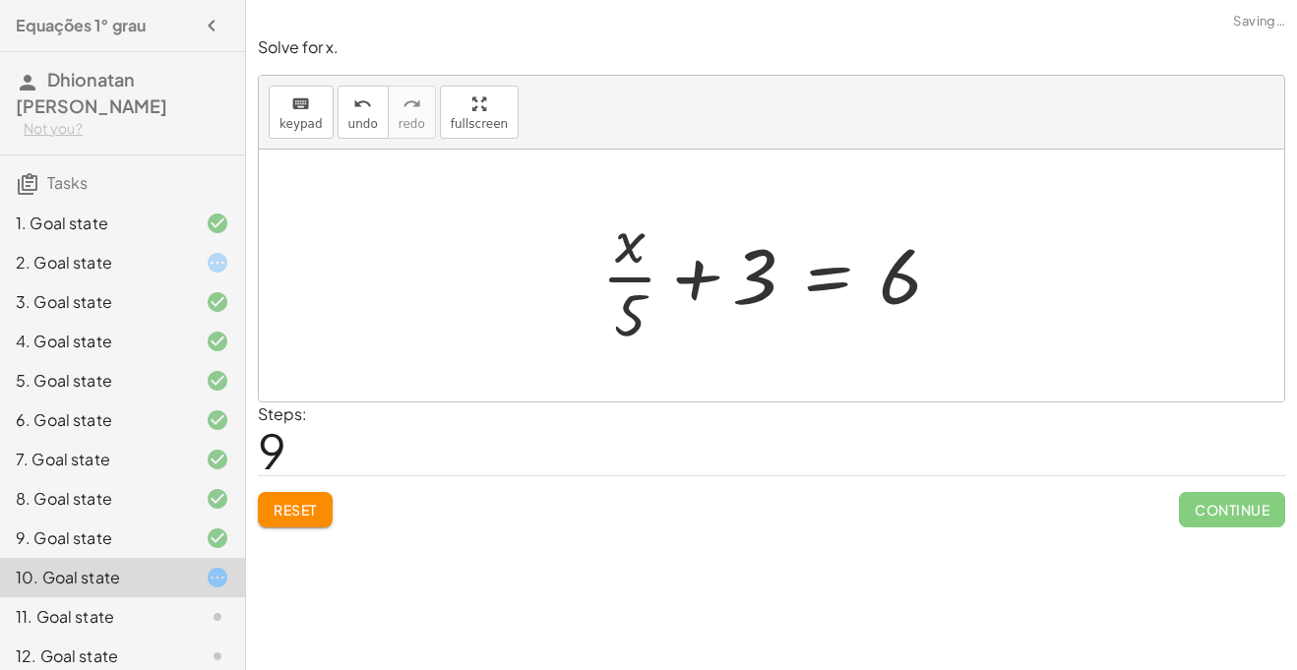
click at [754, 299] on div at bounding box center [779, 276] width 376 height 152
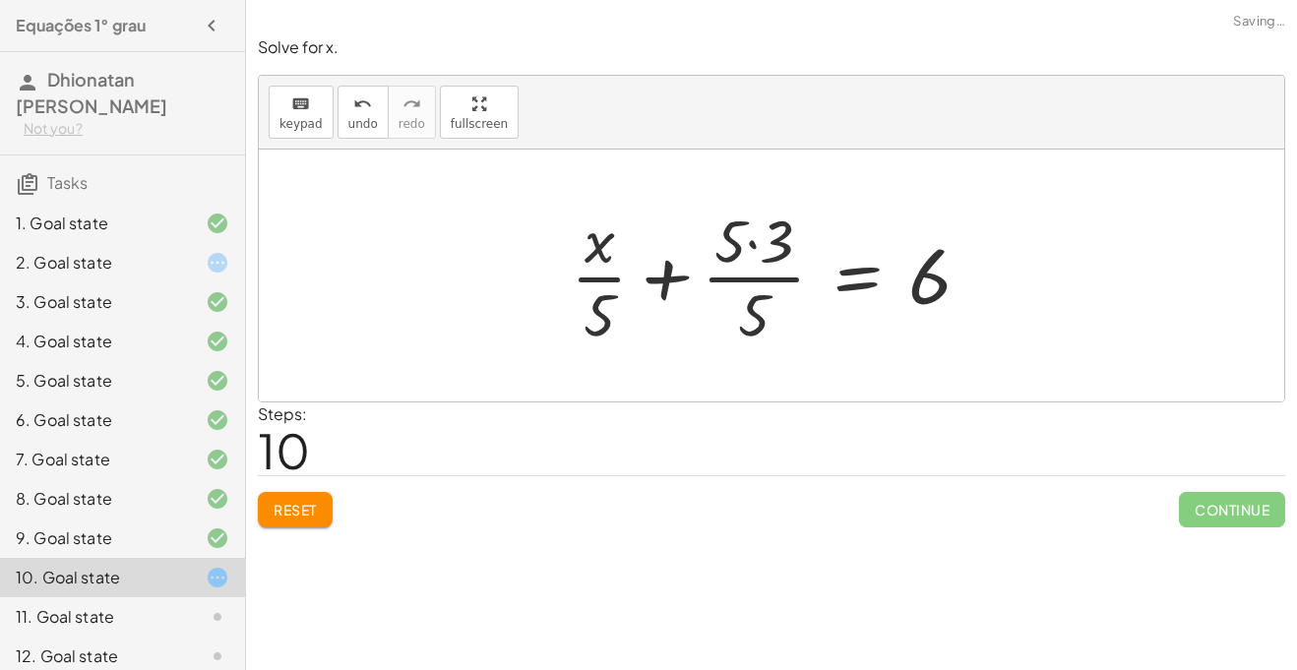
click at [754, 299] on div at bounding box center [779, 276] width 436 height 152
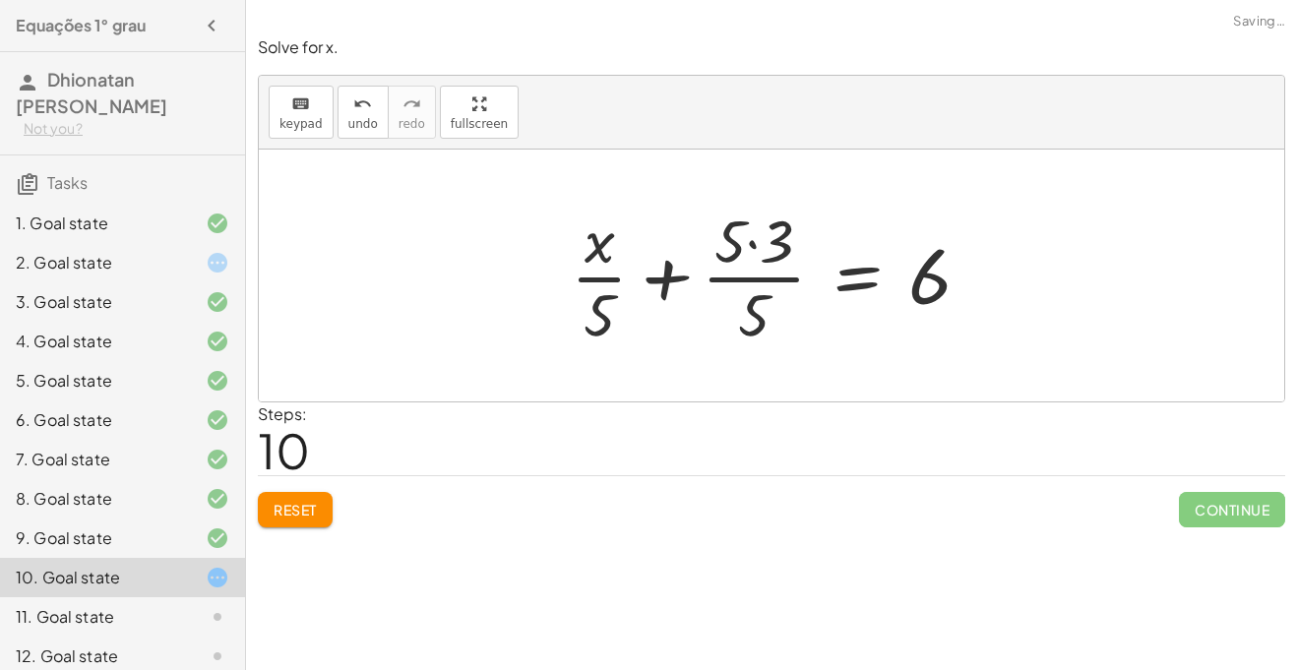
click at [754, 299] on div at bounding box center [779, 276] width 436 height 152
click at [770, 253] on div at bounding box center [779, 276] width 436 height 152
click at [770, 253] on div at bounding box center [793, 276] width 408 height 152
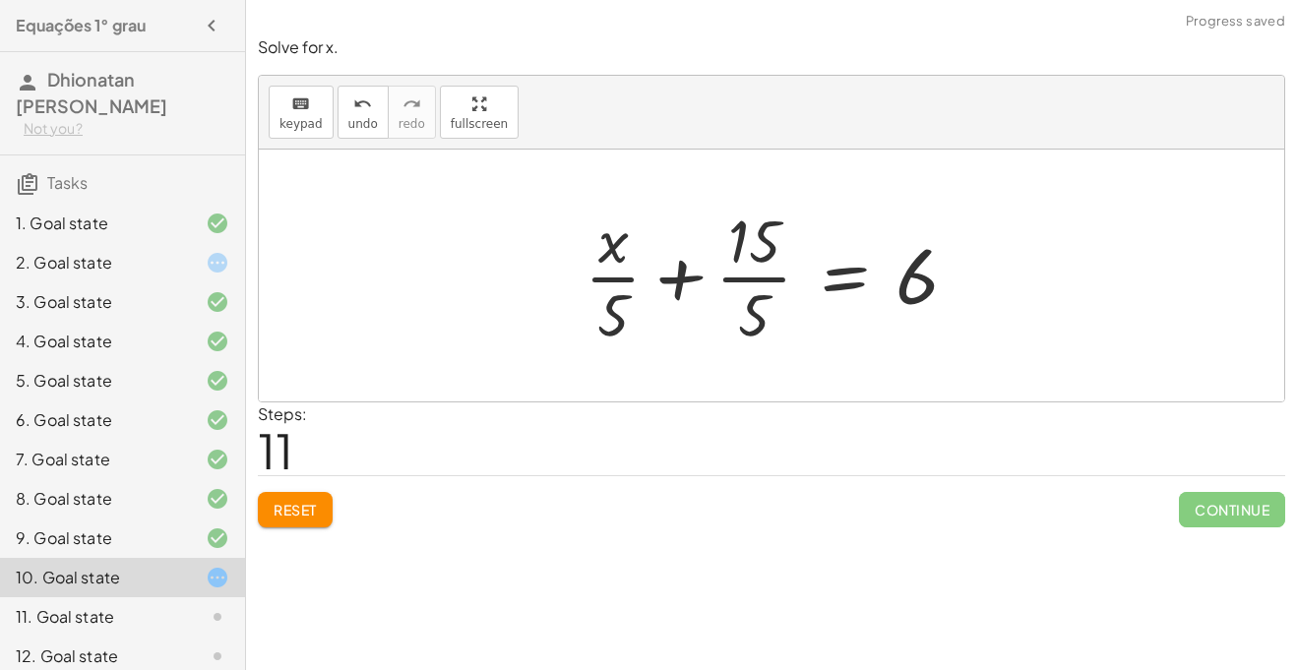
click at [761, 328] on div at bounding box center [779, 276] width 408 height 152
click at [761, 328] on div at bounding box center [765, 276] width 436 height 152
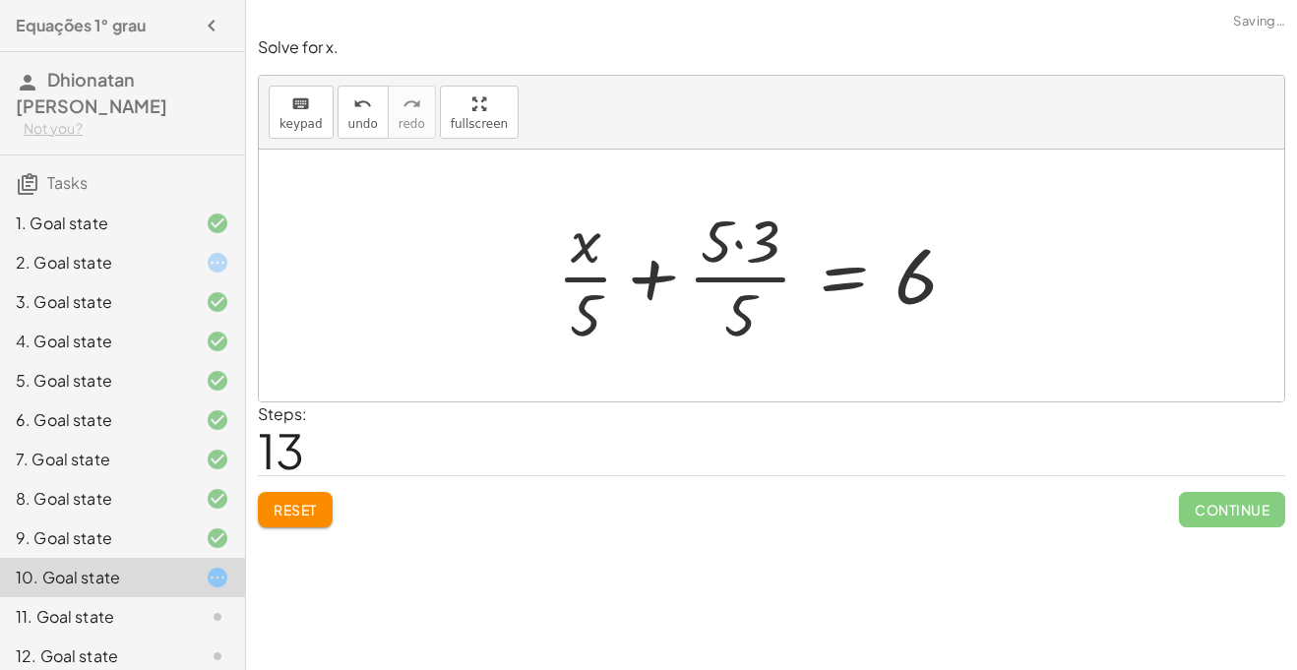
click at [761, 328] on div at bounding box center [765, 276] width 436 height 152
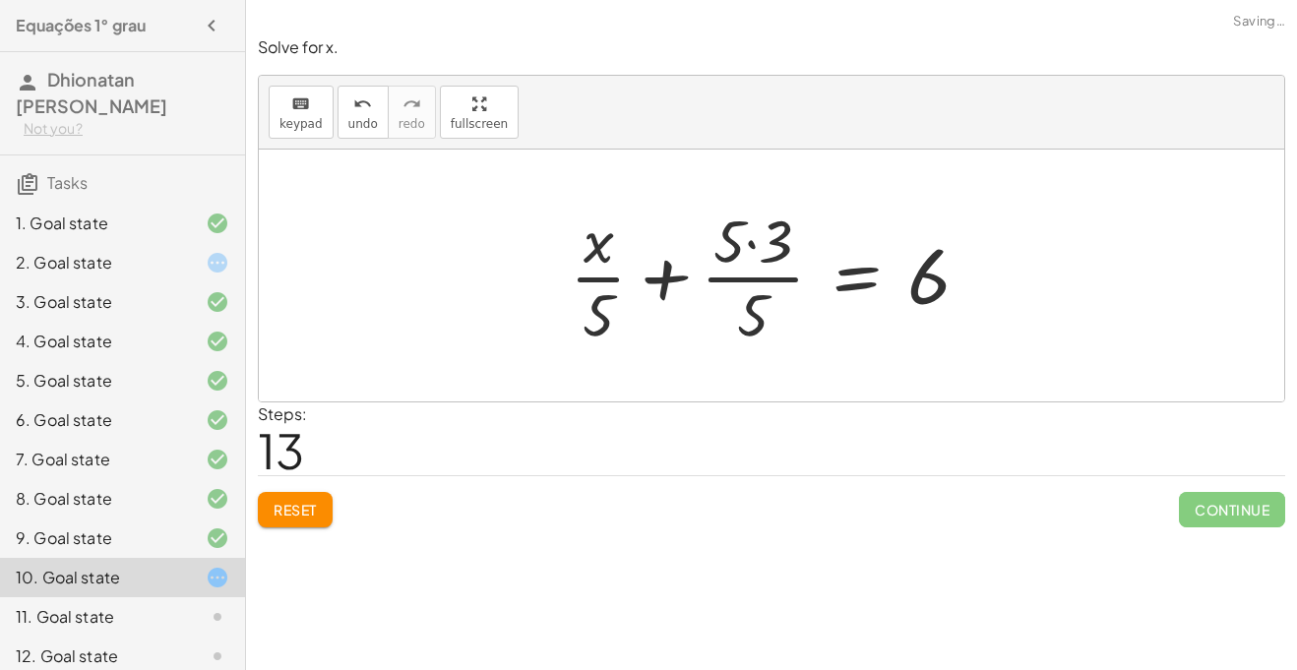
click at [761, 328] on div at bounding box center [778, 276] width 436 height 152
click at [761, 328] on div at bounding box center [779, 276] width 436 height 152
click at [771, 263] on div at bounding box center [779, 276] width 436 height 152
click at [771, 263] on div at bounding box center [793, 276] width 408 height 152
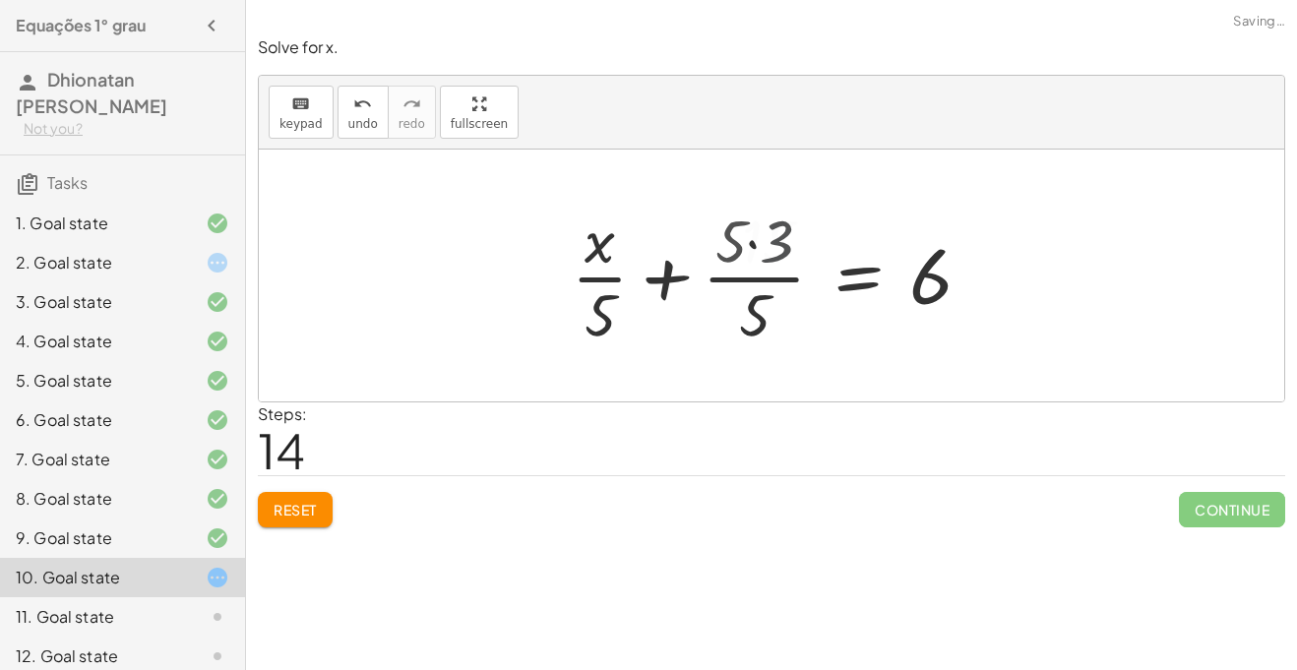
click at [771, 263] on div at bounding box center [793, 276] width 408 height 152
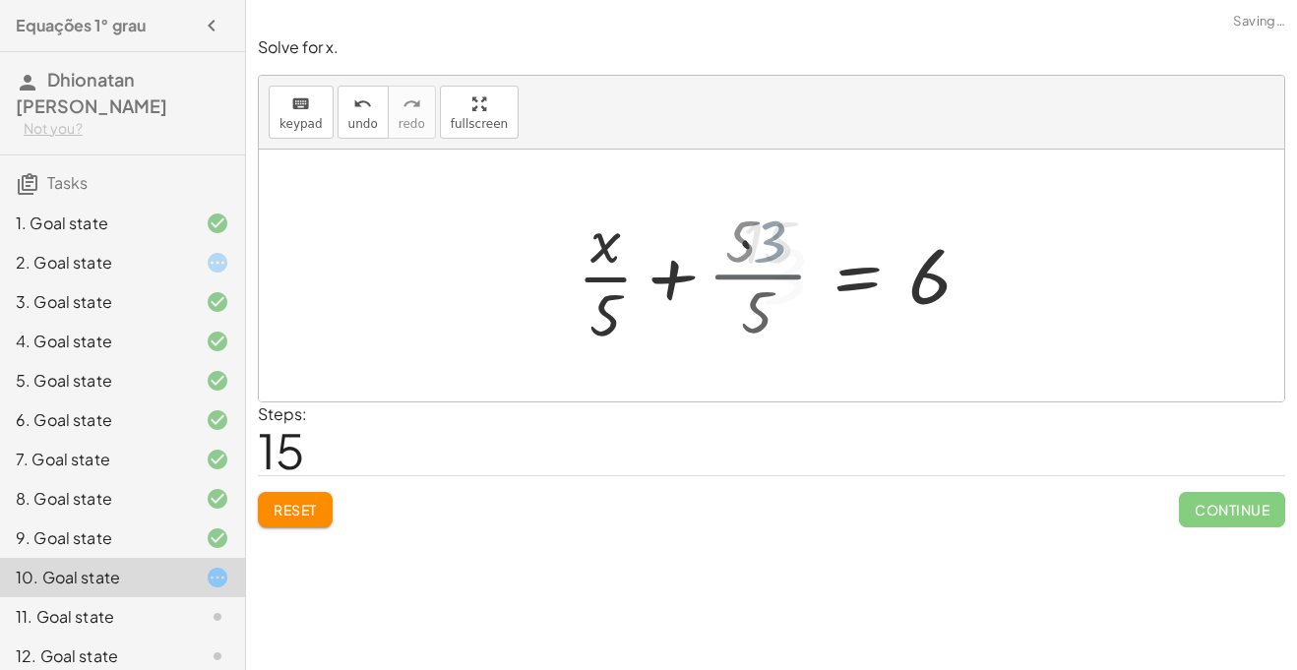
click at [771, 263] on div at bounding box center [809, 276] width 376 height 152
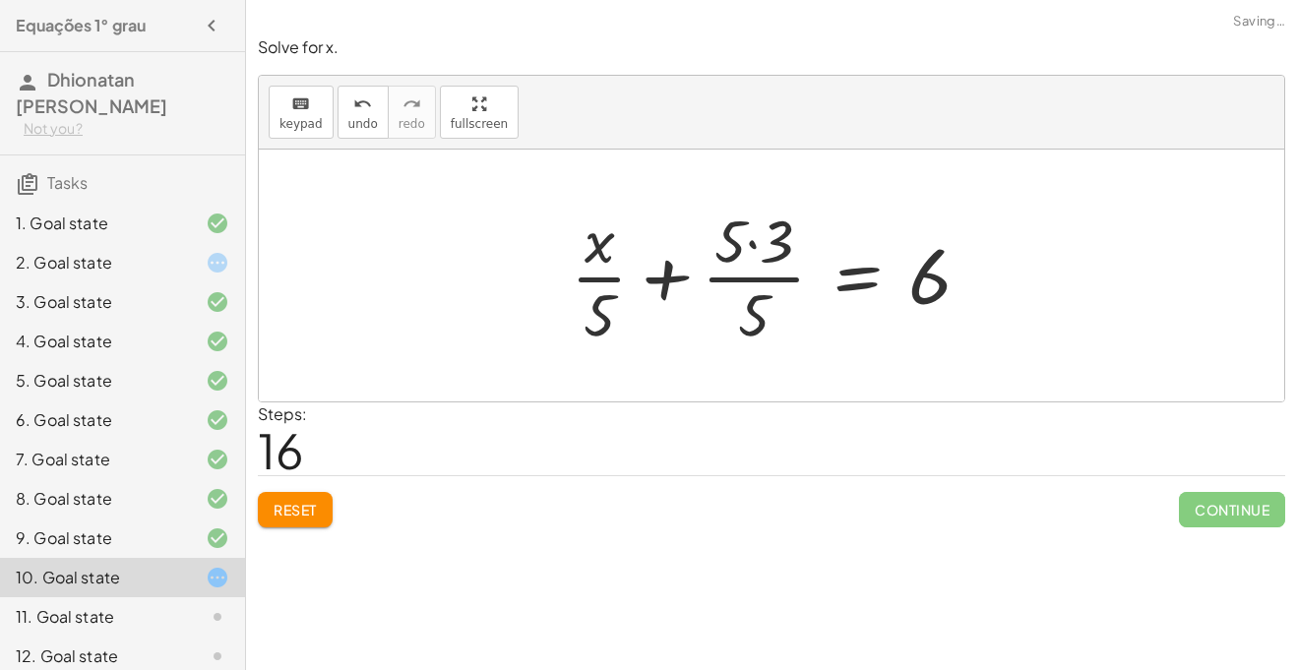
click at [304, 523] on button "Reset" at bounding box center [295, 509] width 75 height 35
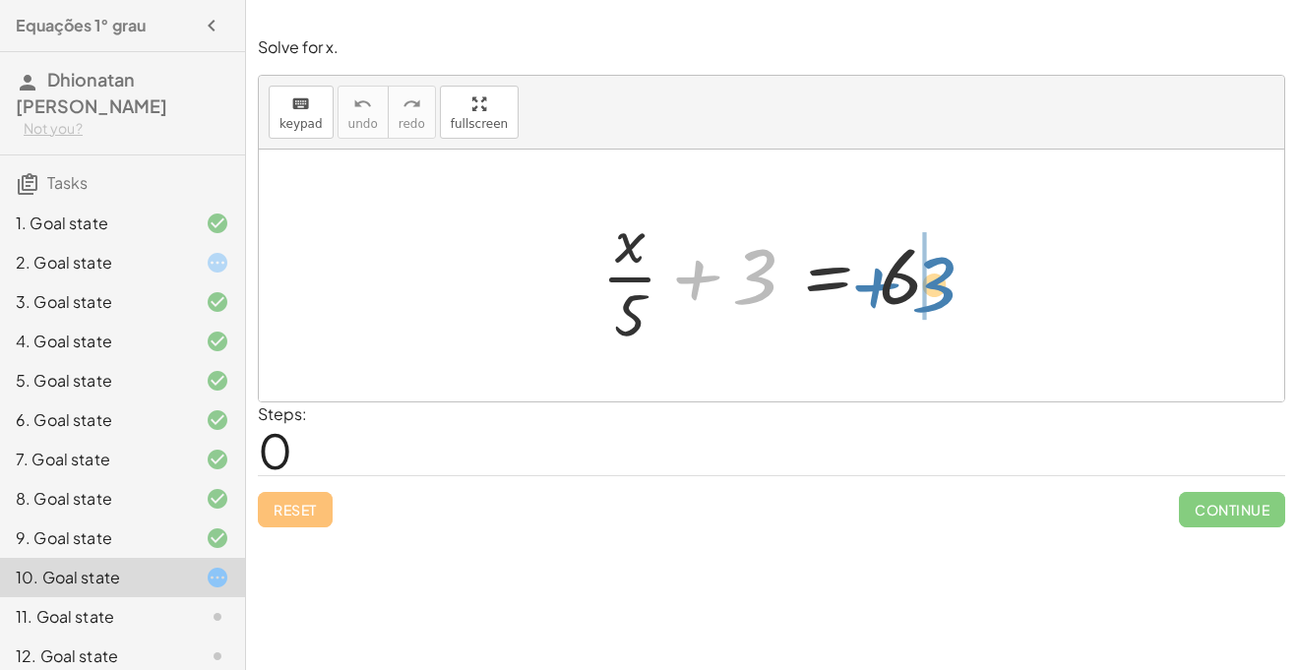
drag, startPoint x: 752, startPoint y: 264, endPoint x: 961, endPoint y: 263, distance: 208.7
click at [961, 263] on div at bounding box center [779, 276] width 376 height 152
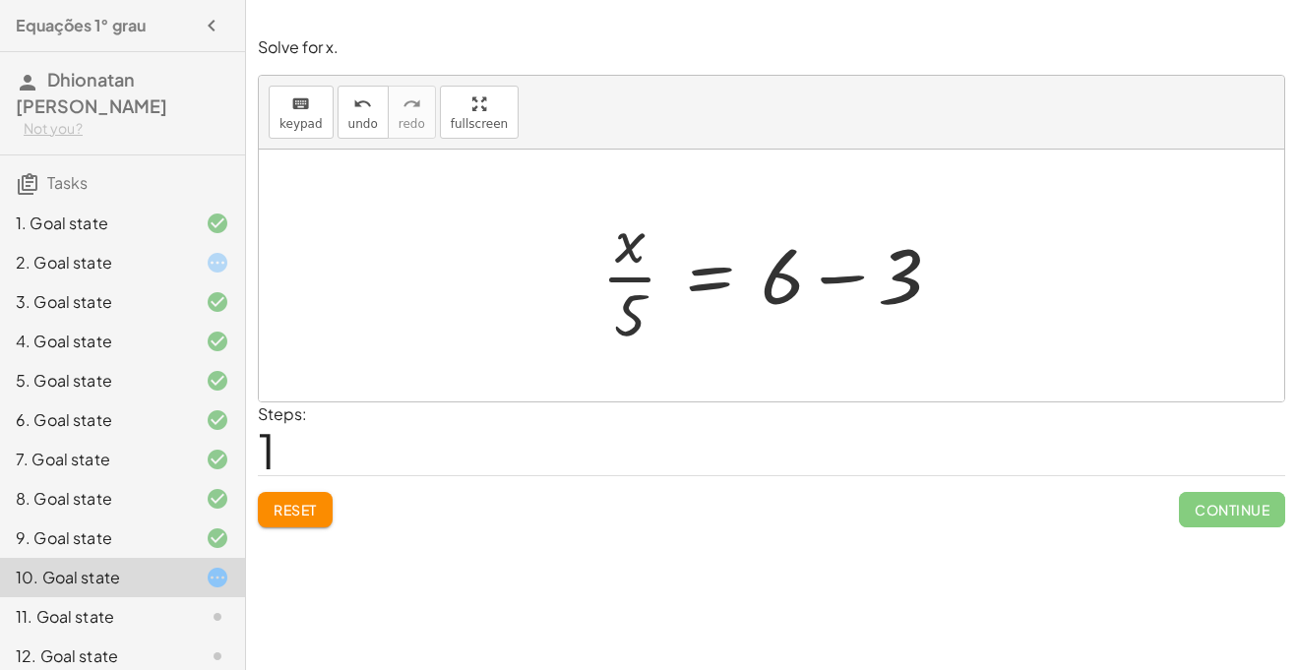
click at [838, 281] on div at bounding box center [779, 276] width 376 height 152
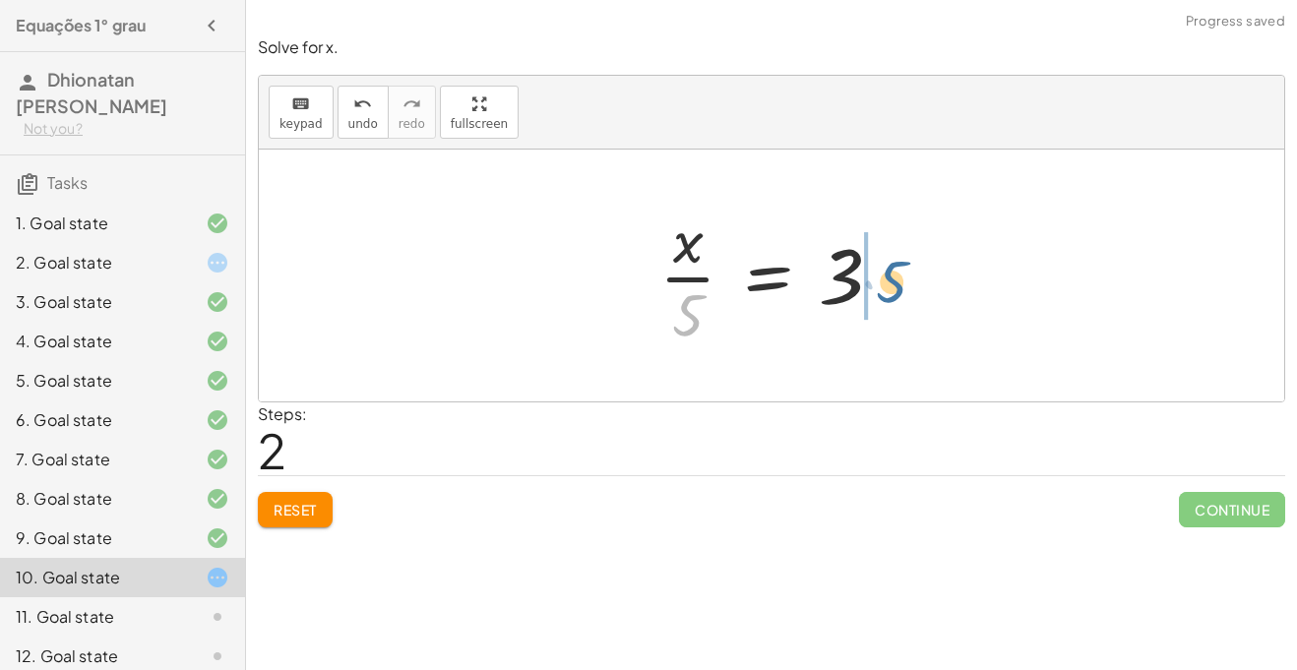
drag, startPoint x: 692, startPoint y: 314, endPoint x: 901, endPoint y: 281, distance: 211.2
click at [901, 281] on div at bounding box center [779, 276] width 259 height 152
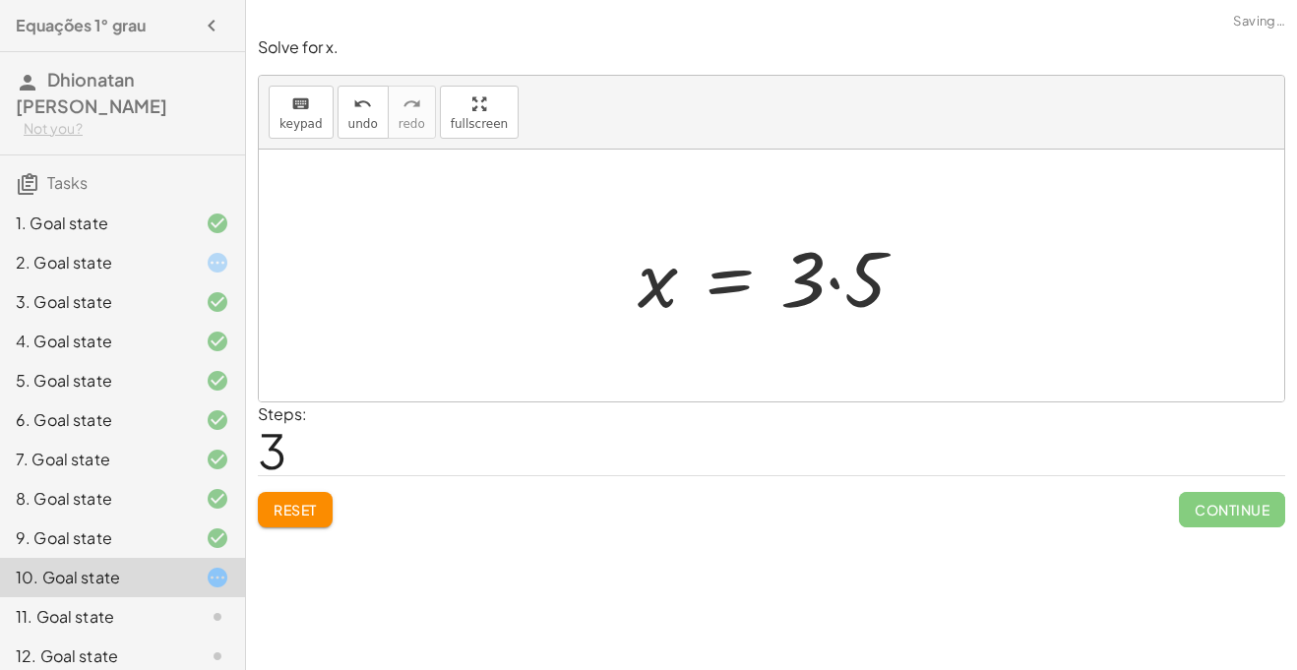
click at [840, 286] on div at bounding box center [779, 275] width 303 height 101
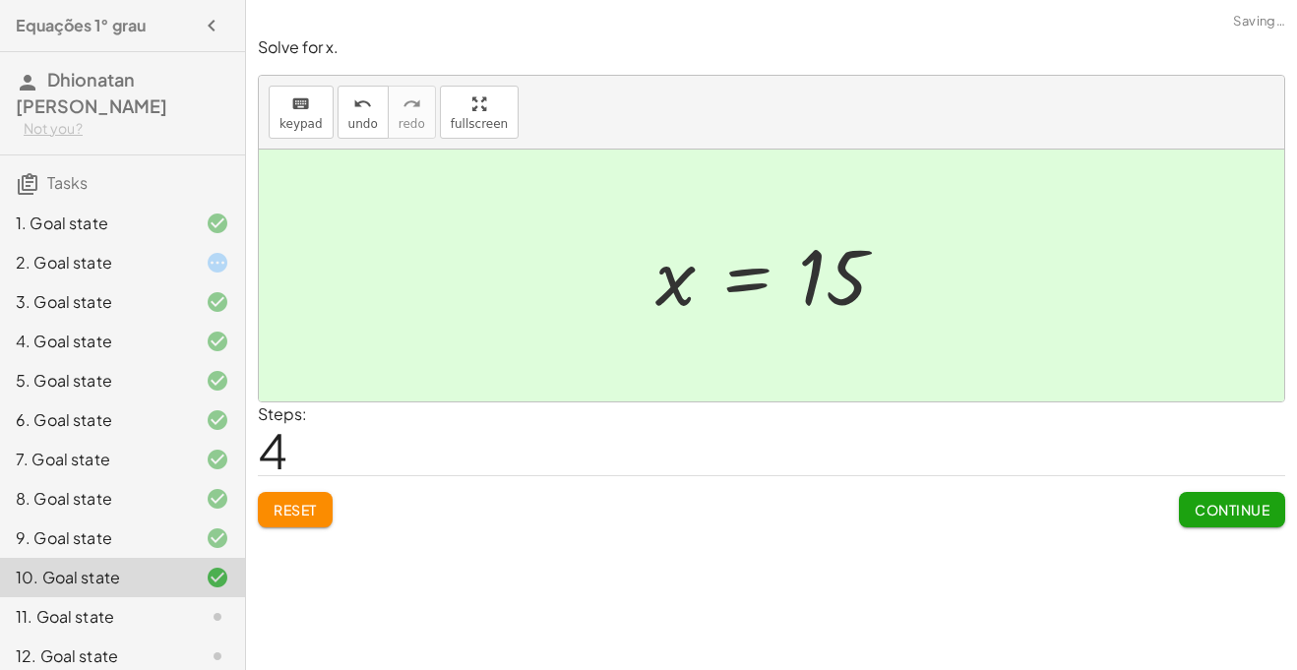
click at [1210, 510] on span "Continue" at bounding box center [1232, 510] width 75 height 18
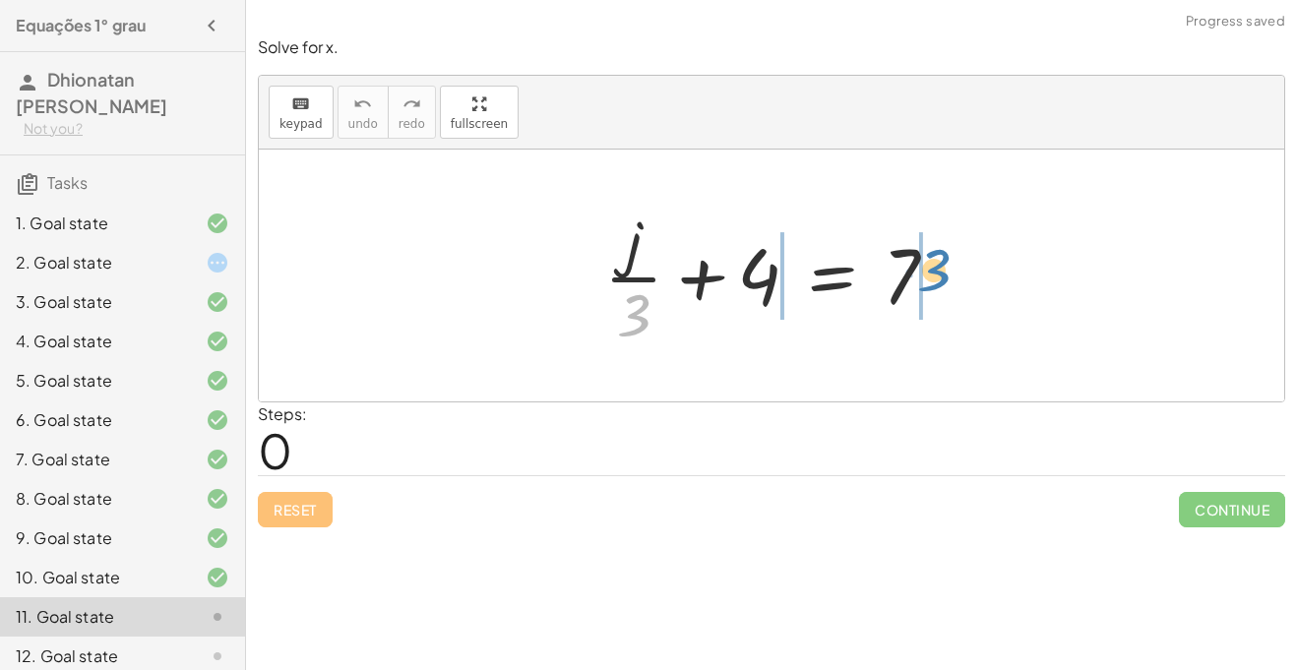
drag, startPoint x: 634, startPoint y: 330, endPoint x: 937, endPoint y: 286, distance: 306.2
click at [937, 286] on div at bounding box center [778, 276] width 369 height 152
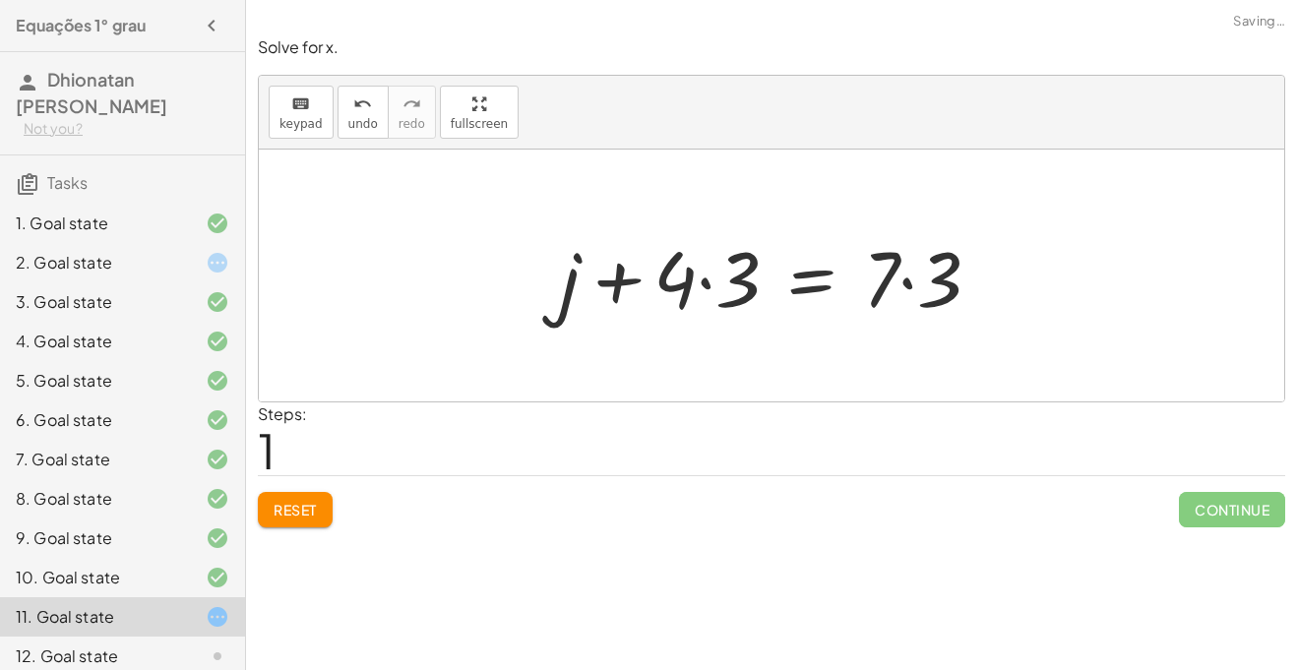
click at [905, 284] on div at bounding box center [778, 275] width 457 height 101
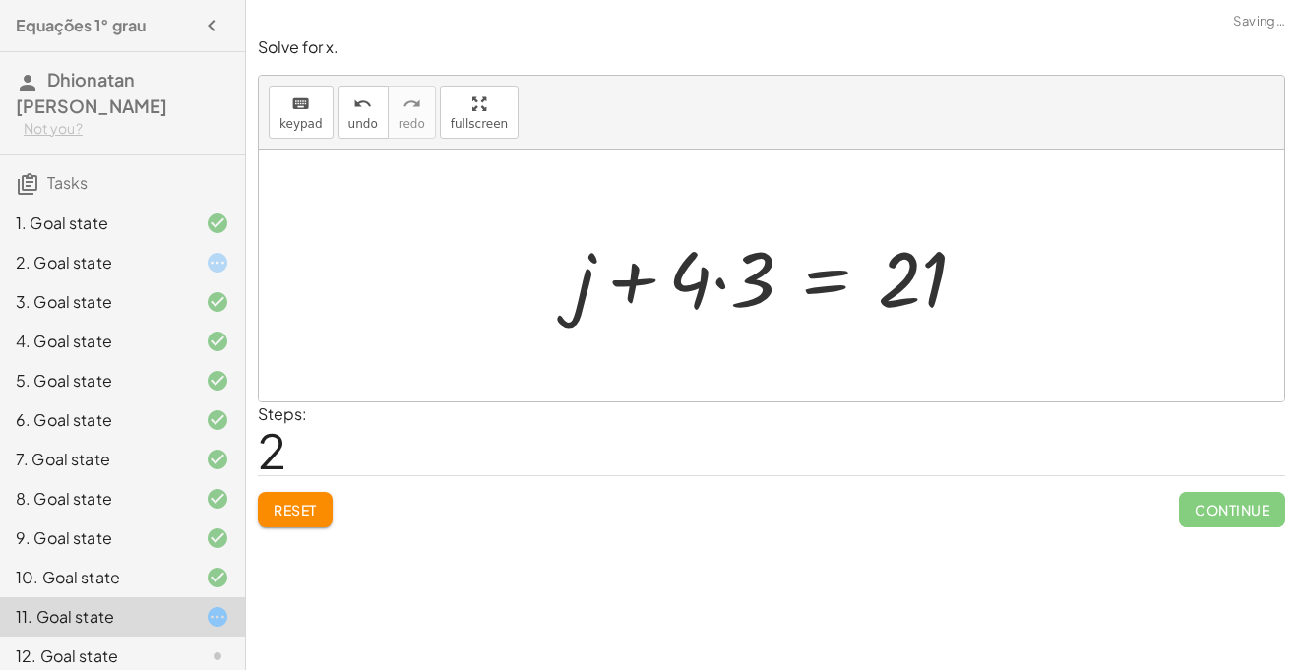
click at [717, 277] on div at bounding box center [778, 275] width 427 height 101
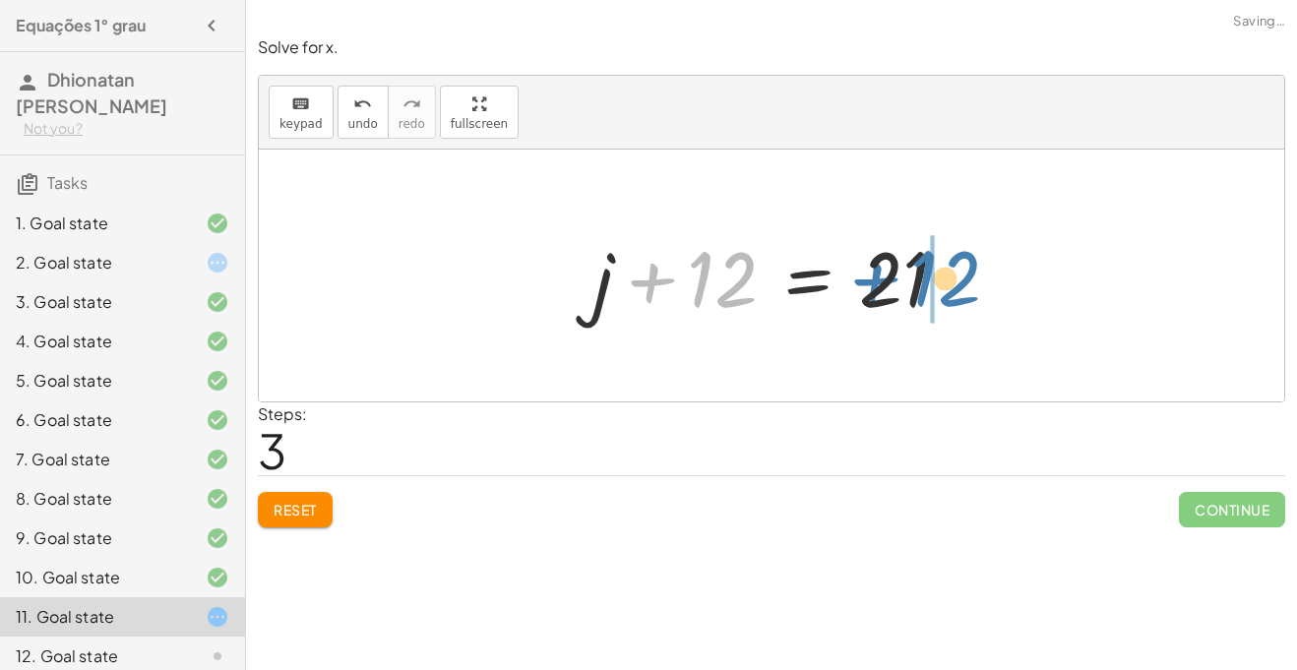
drag, startPoint x: 728, startPoint y: 277, endPoint x: 972, endPoint y: 276, distance: 244.1
click at [972, 276] on div at bounding box center [779, 275] width 391 height 101
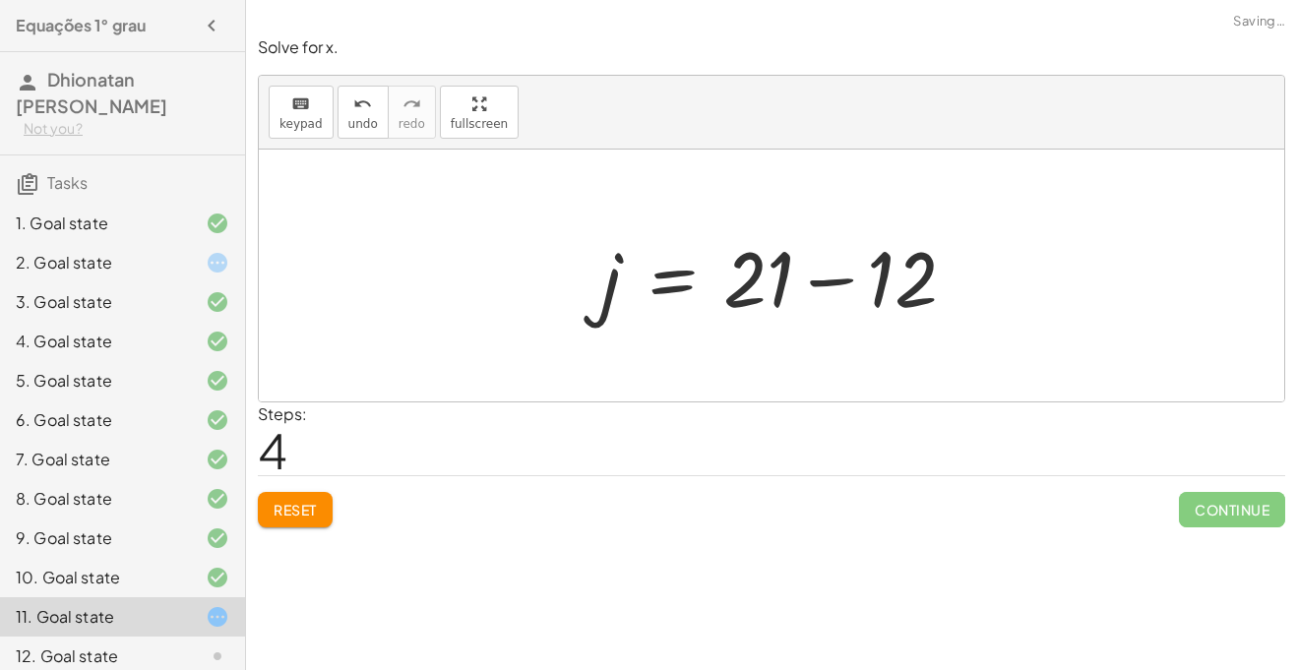
click at [960, 278] on div at bounding box center [786, 275] width 391 height 101
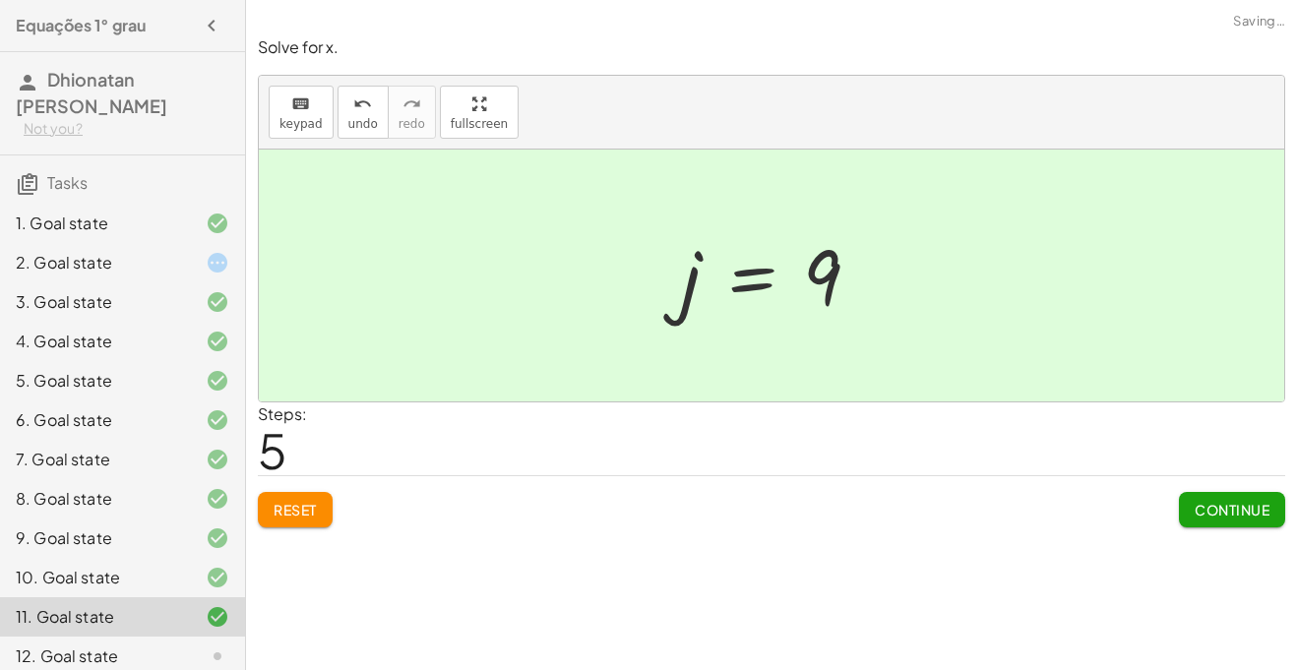
click at [1234, 515] on span "Continue" at bounding box center [1232, 510] width 75 height 18
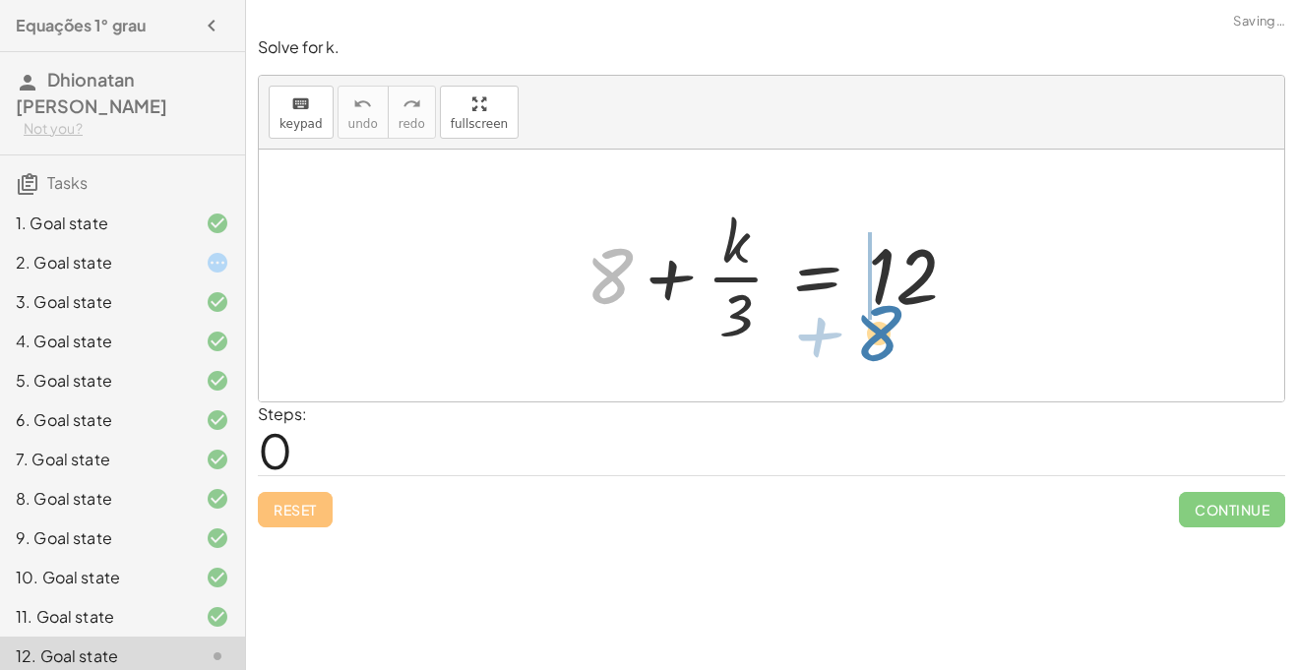
drag, startPoint x: 617, startPoint y: 281, endPoint x: 905, endPoint y: 340, distance: 294.2
click at [905, 340] on div at bounding box center [779, 276] width 407 height 152
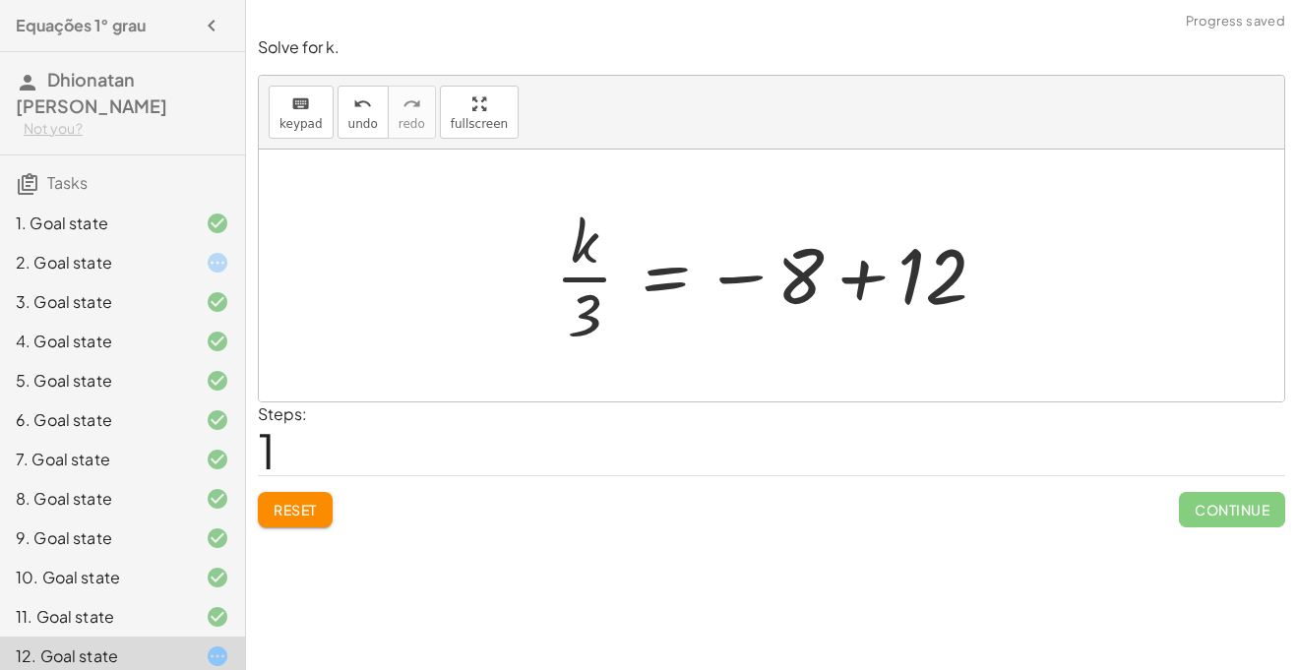
click at [875, 273] on div at bounding box center [778, 276] width 467 height 152
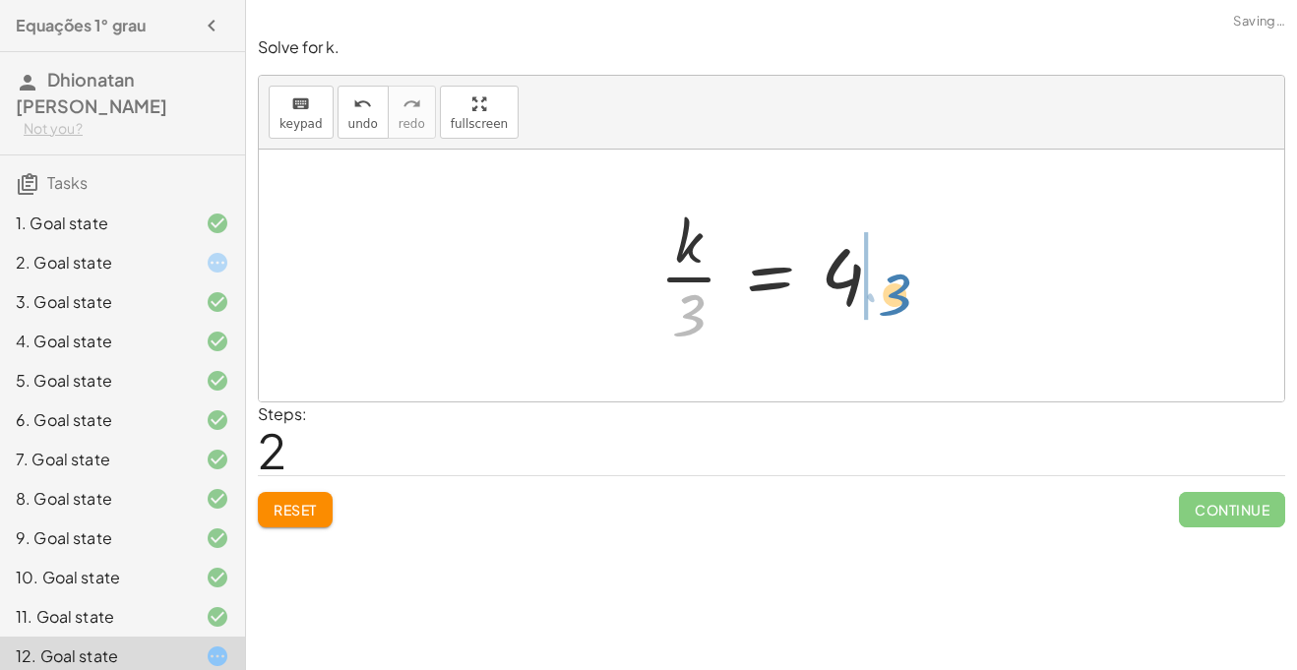
drag, startPoint x: 696, startPoint y: 325, endPoint x: 901, endPoint y: 305, distance: 205.7
click at [901, 305] on div at bounding box center [779, 276] width 259 height 152
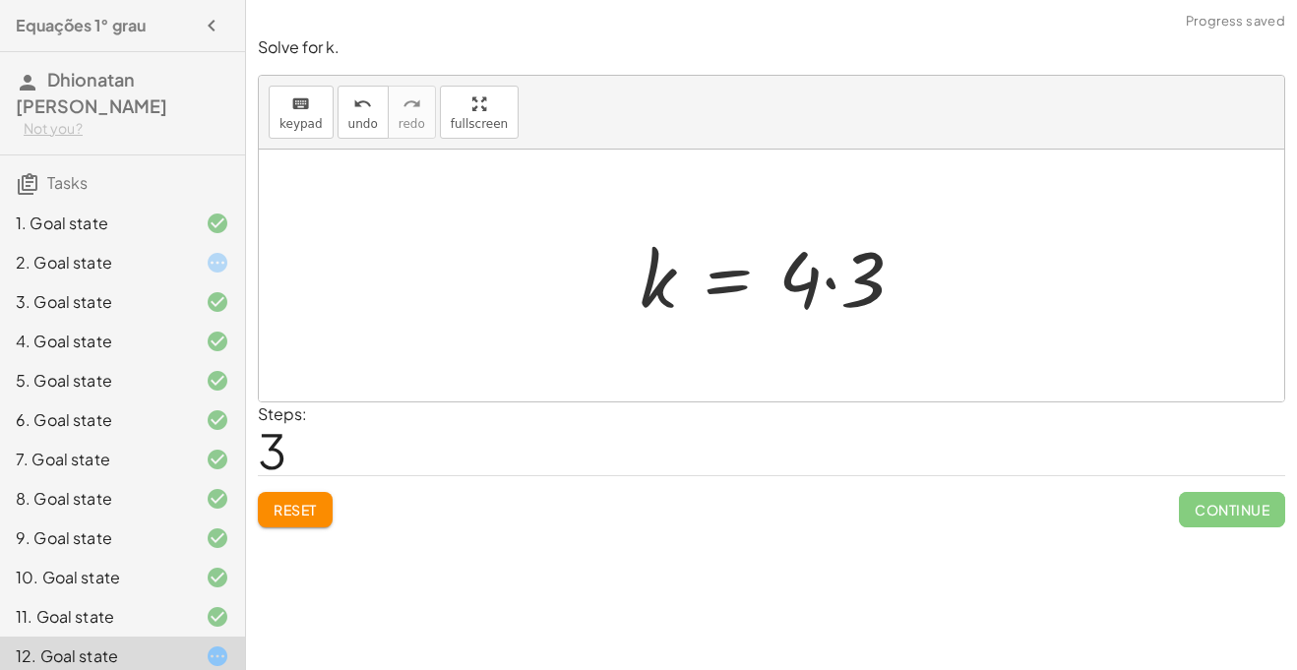
click at [868, 284] on div at bounding box center [780, 275] width 300 height 101
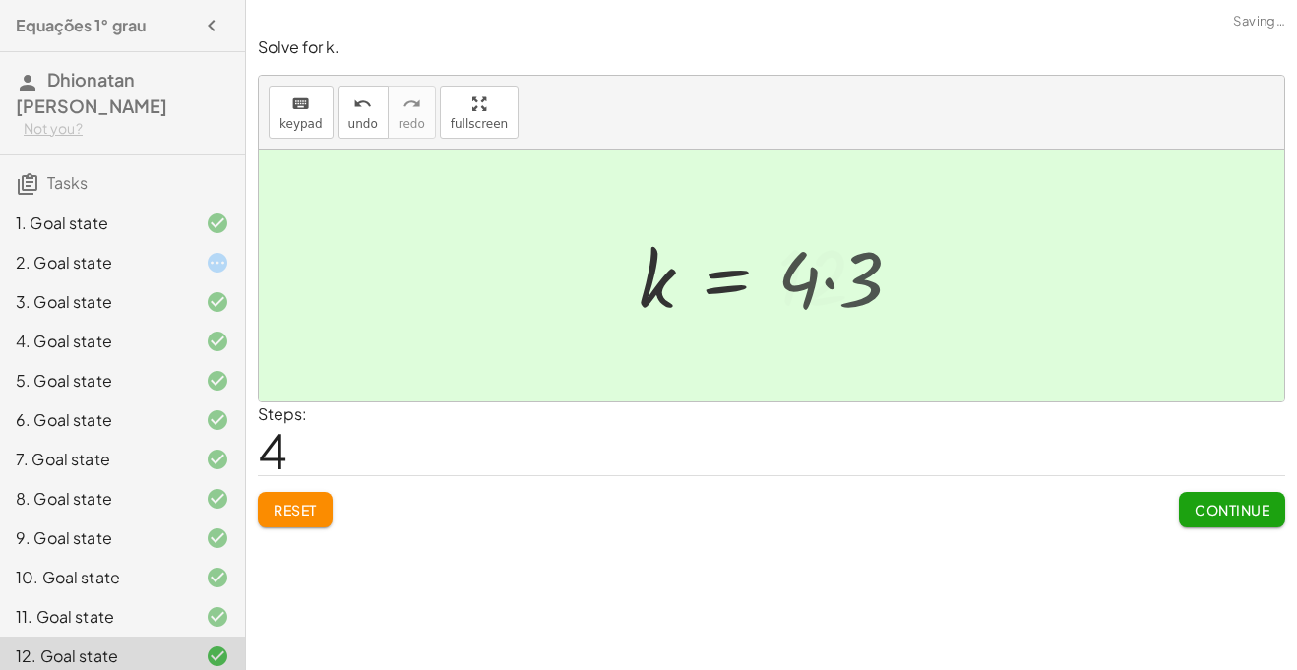
click at [868, 284] on div at bounding box center [761, 275] width 264 height 97
click at [1226, 502] on span "Continue" at bounding box center [1232, 510] width 75 height 18
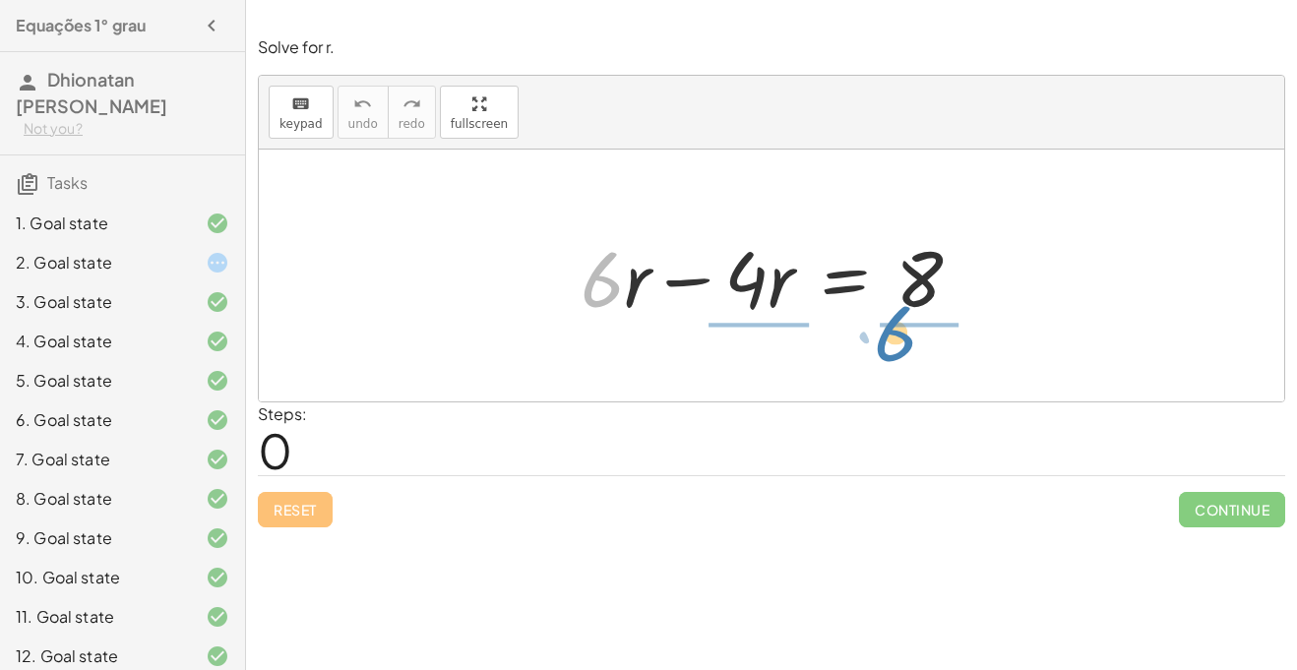
drag, startPoint x: 603, startPoint y: 289, endPoint x: 903, endPoint y: 344, distance: 304.2
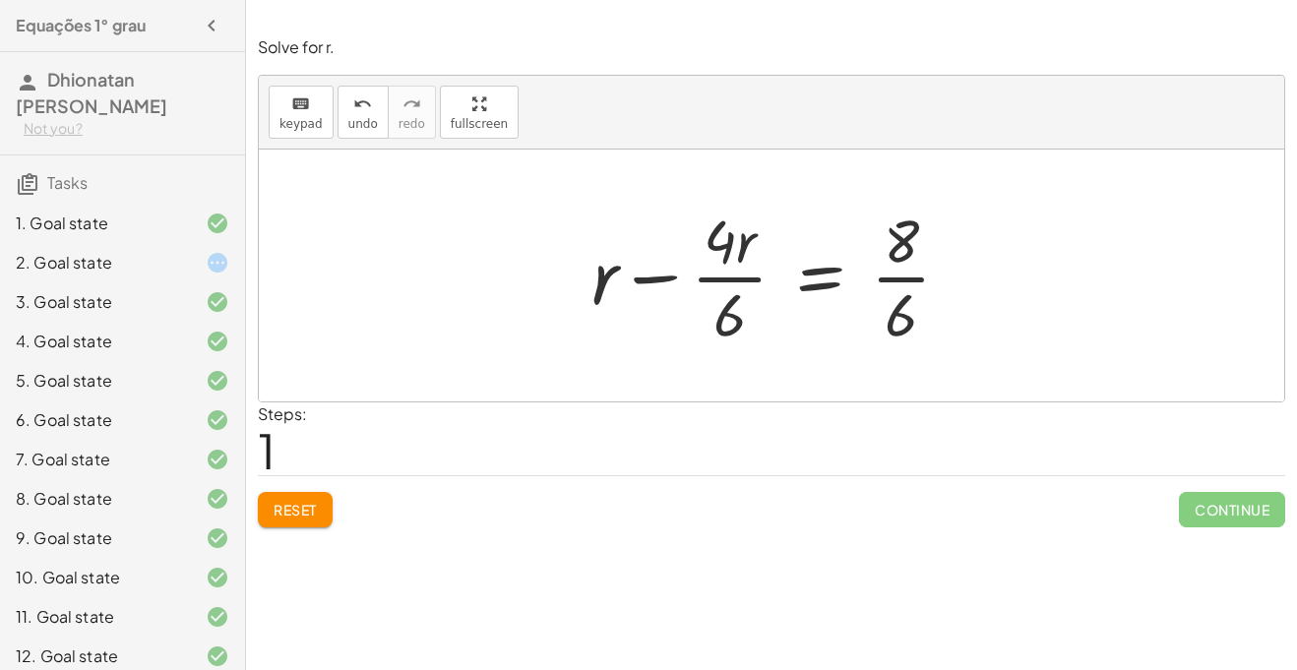
click at [904, 285] on div at bounding box center [779, 276] width 395 height 152
click at [763, 281] on div at bounding box center [779, 276] width 393 height 152
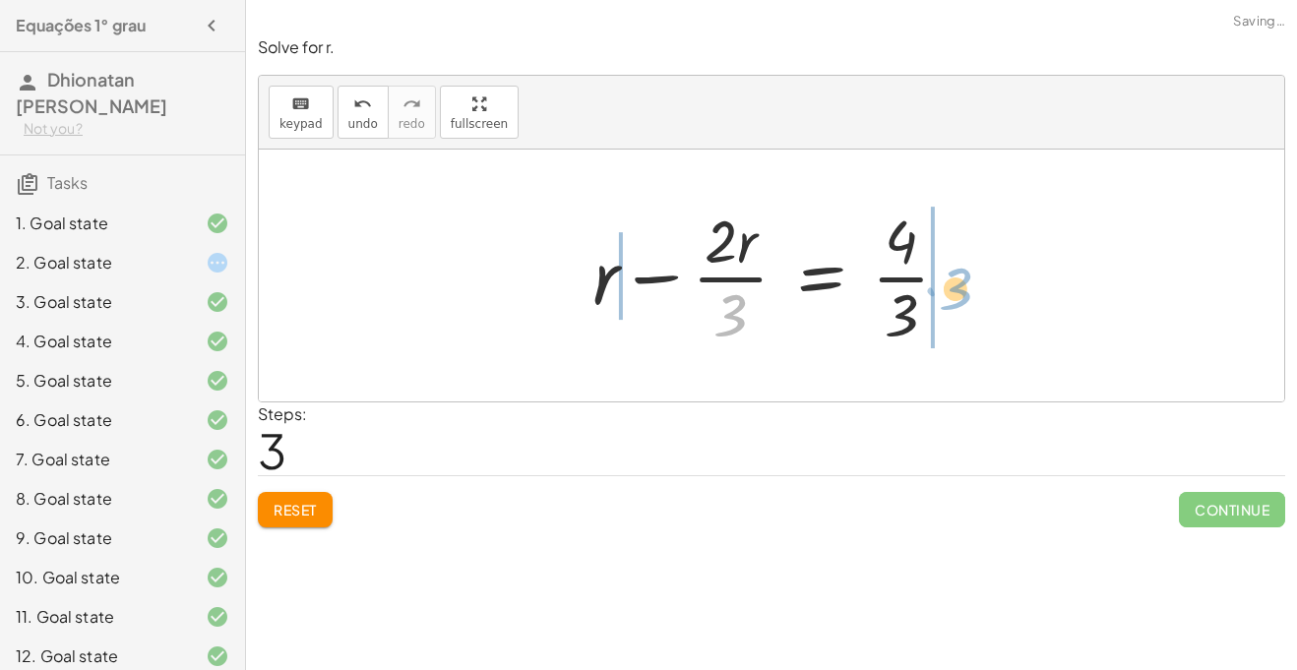
drag, startPoint x: 747, startPoint y: 306, endPoint x: 973, endPoint y: 278, distance: 228.2
click at [973, 278] on div at bounding box center [779, 276] width 393 height 152
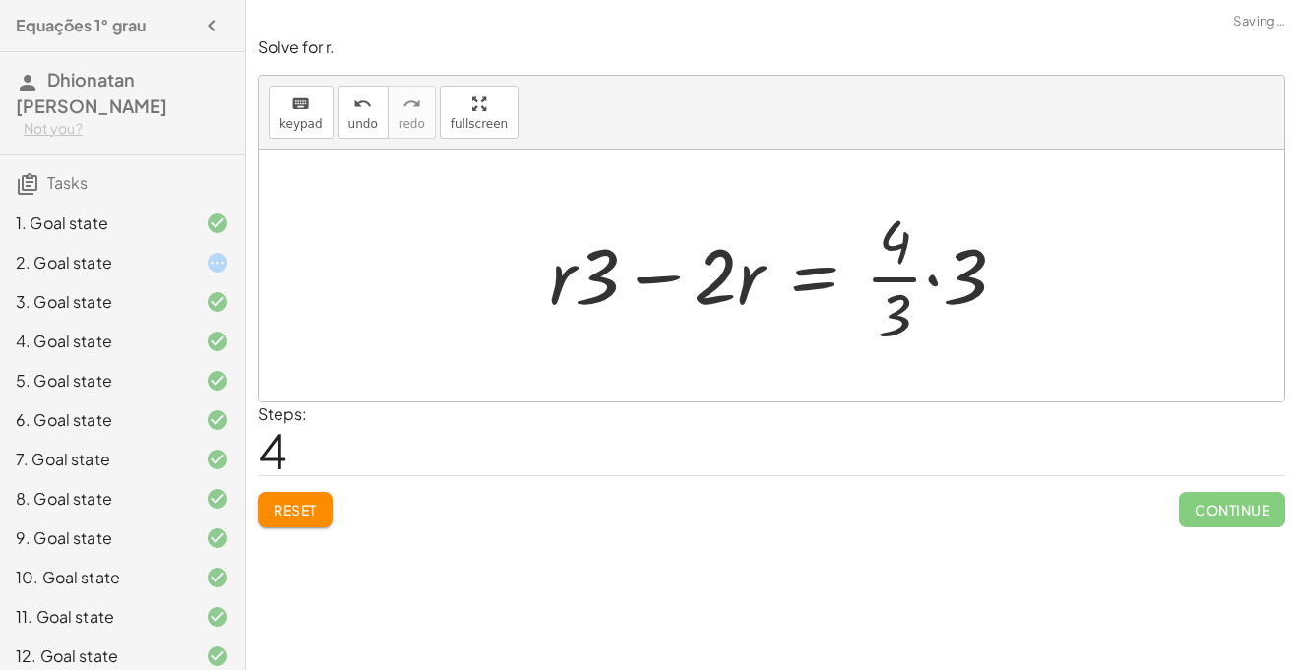
click at [940, 280] on div at bounding box center [785, 276] width 493 height 152
click at [920, 245] on div at bounding box center [779, 276] width 476 height 152
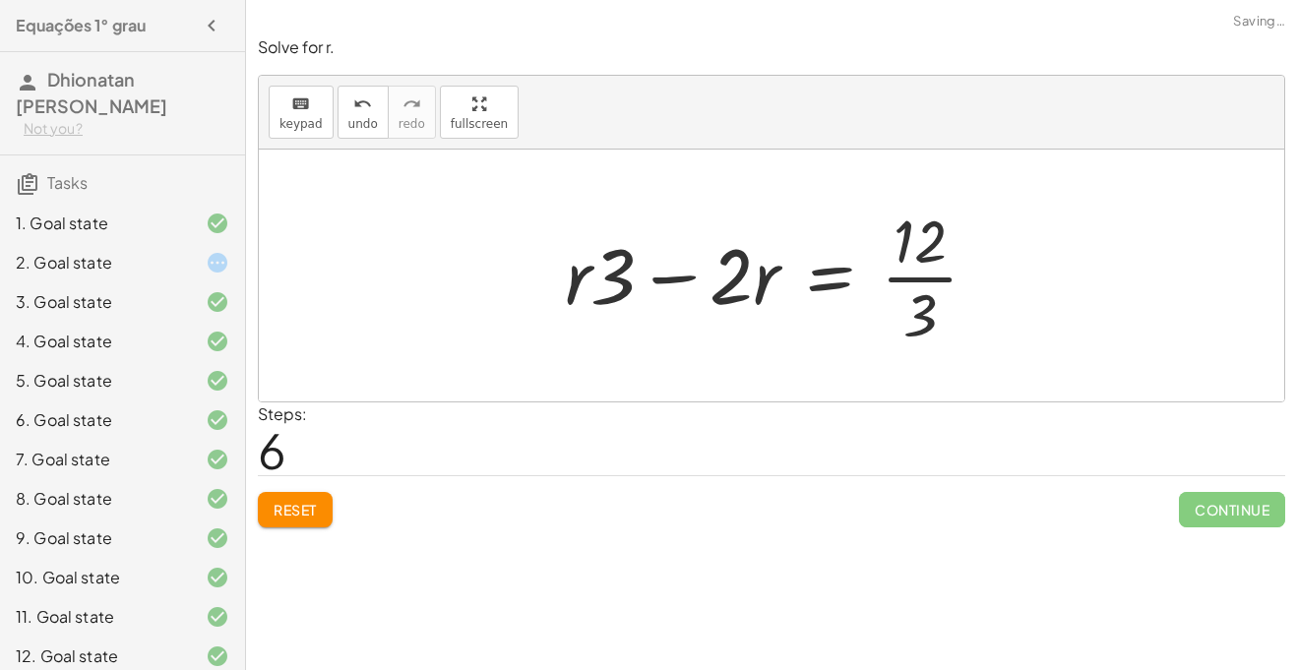
click at [903, 280] on div at bounding box center [779, 276] width 449 height 152
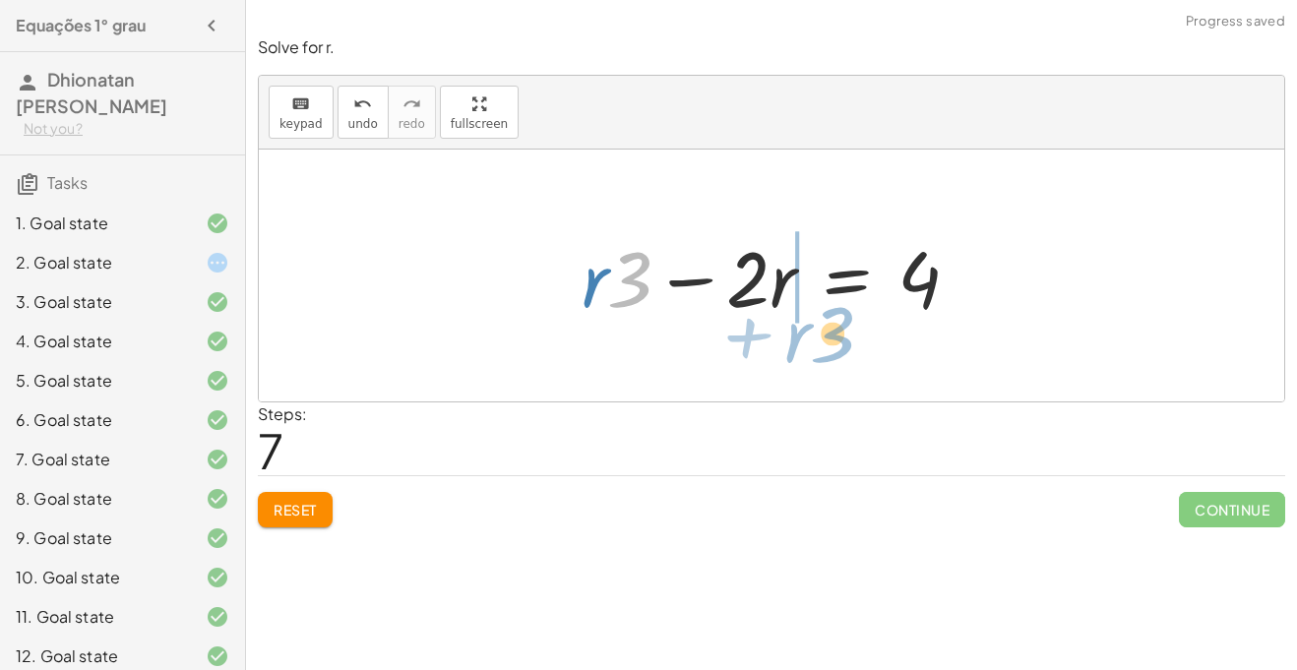
drag, startPoint x: 619, startPoint y: 290, endPoint x: 821, endPoint y: 345, distance: 209.2
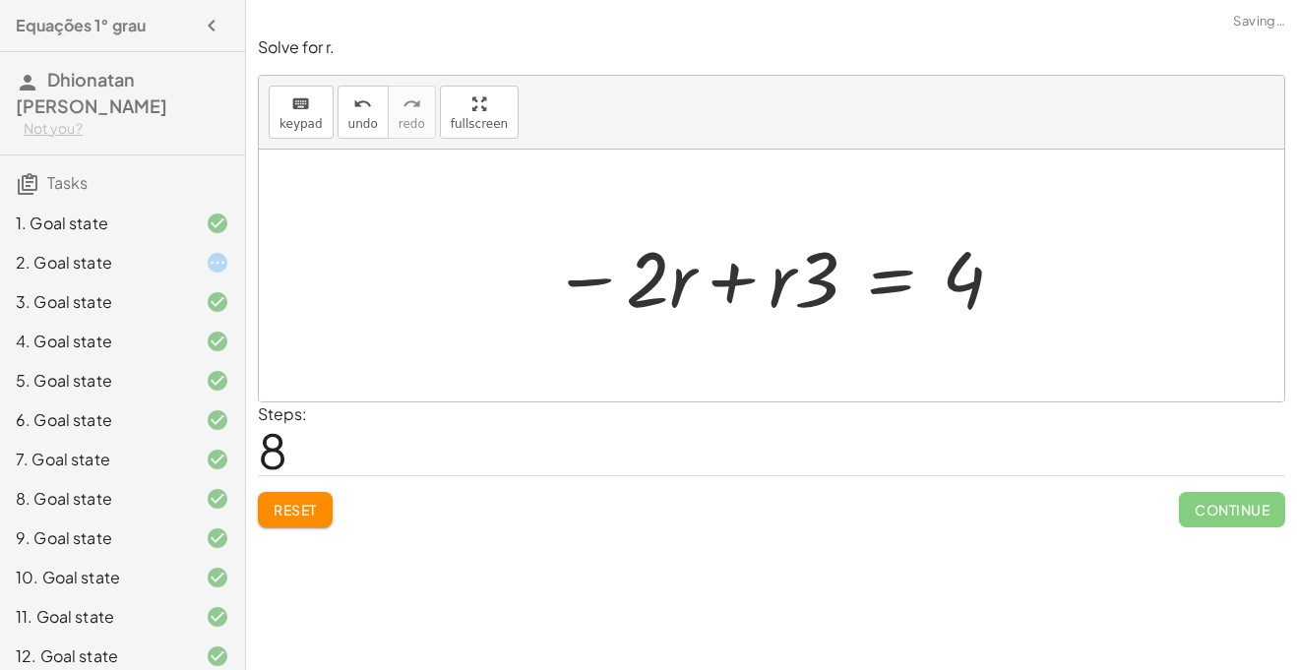
click at [716, 291] on div at bounding box center [778, 275] width 473 height 101
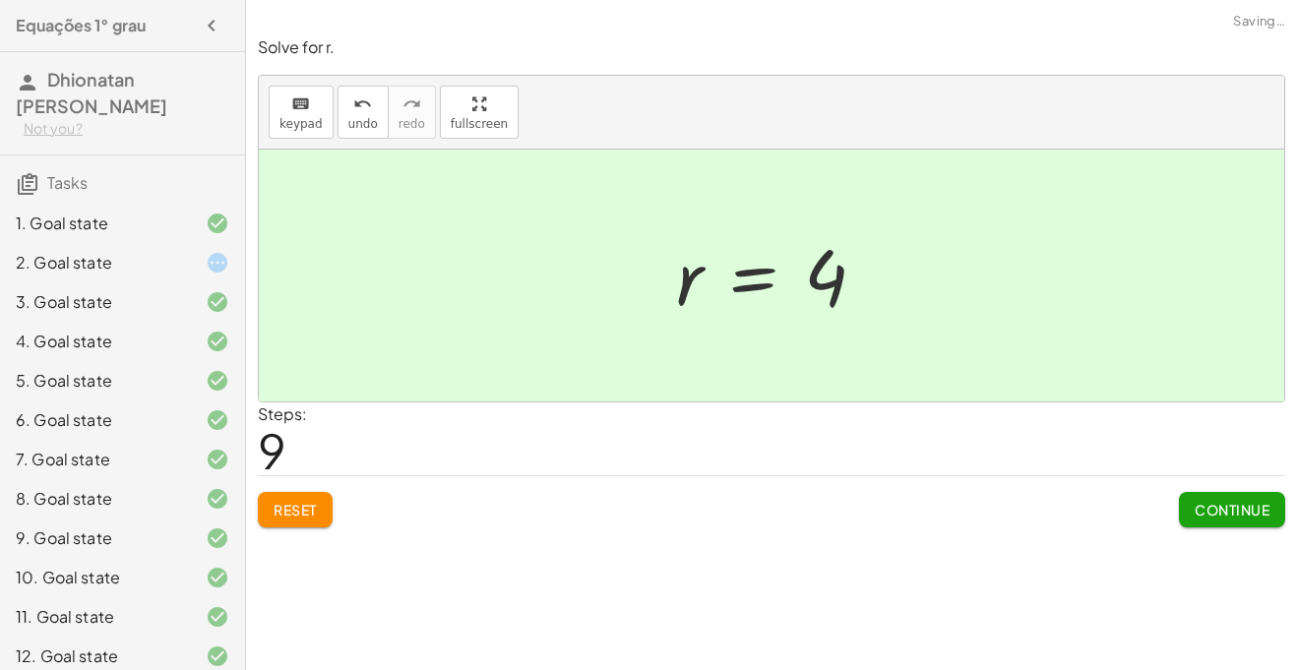
click at [1179, 488] on div "Continue" at bounding box center [1232, 501] width 106 height 51
click at [1195, 502] on span "Continue" at bounding box center [1232, 510] width 75 height 18
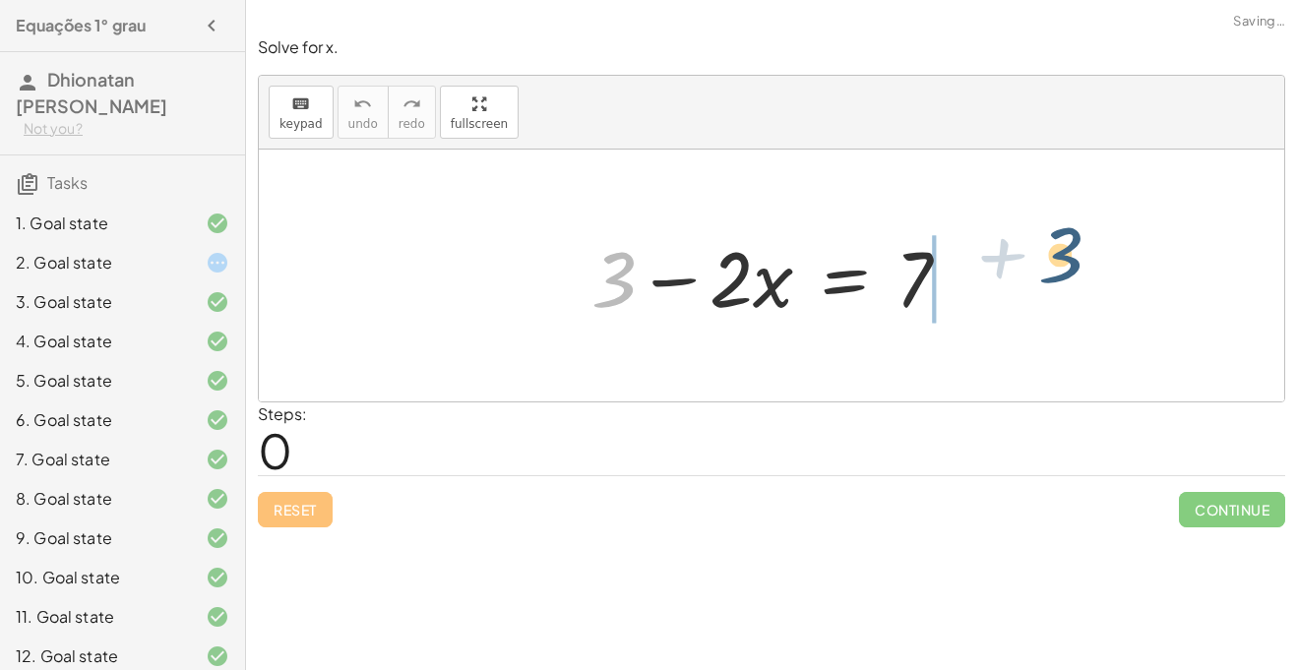
drag, startPoint x: 596, startPoint y: 275, endPoint x: 1054, endPoint y: 255, distance: 458.1
click at [1054, 255] on div "+ 3 + 3 − · 2 · x = 7" at bounding box center [772, 276] width 1026 height 252
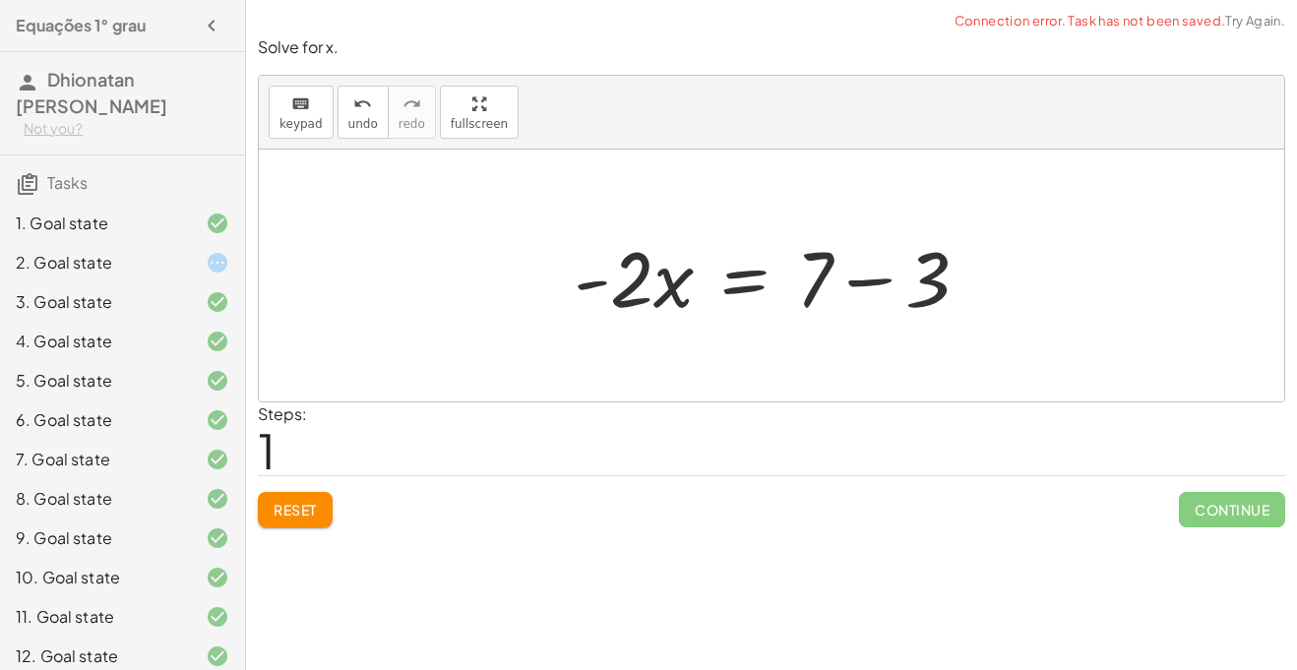
click at [866, 288] on div at bounding box center [779, 275] width 431 height 101
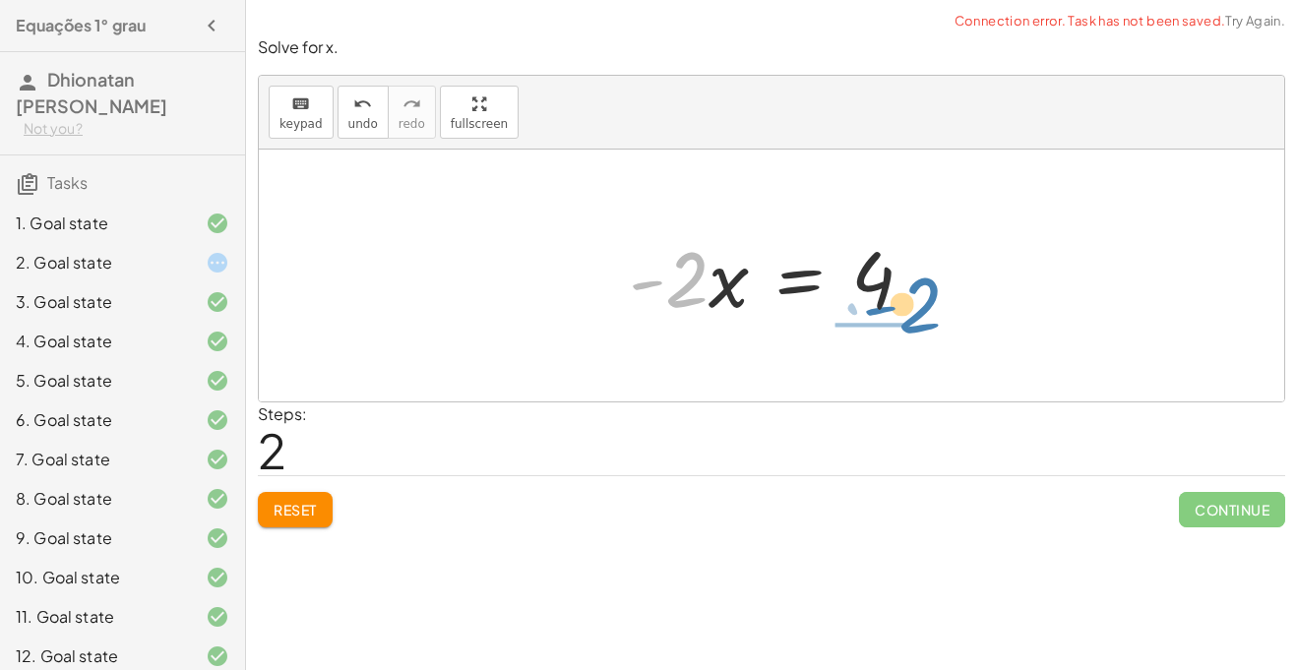
drag, startPoint x: 675, startPoint y: 287, endPoint x: 905, endPoint y: 314, distance: 231.8
click at [905, 314] on div at bounding box center [779, 275] width 320 height 101
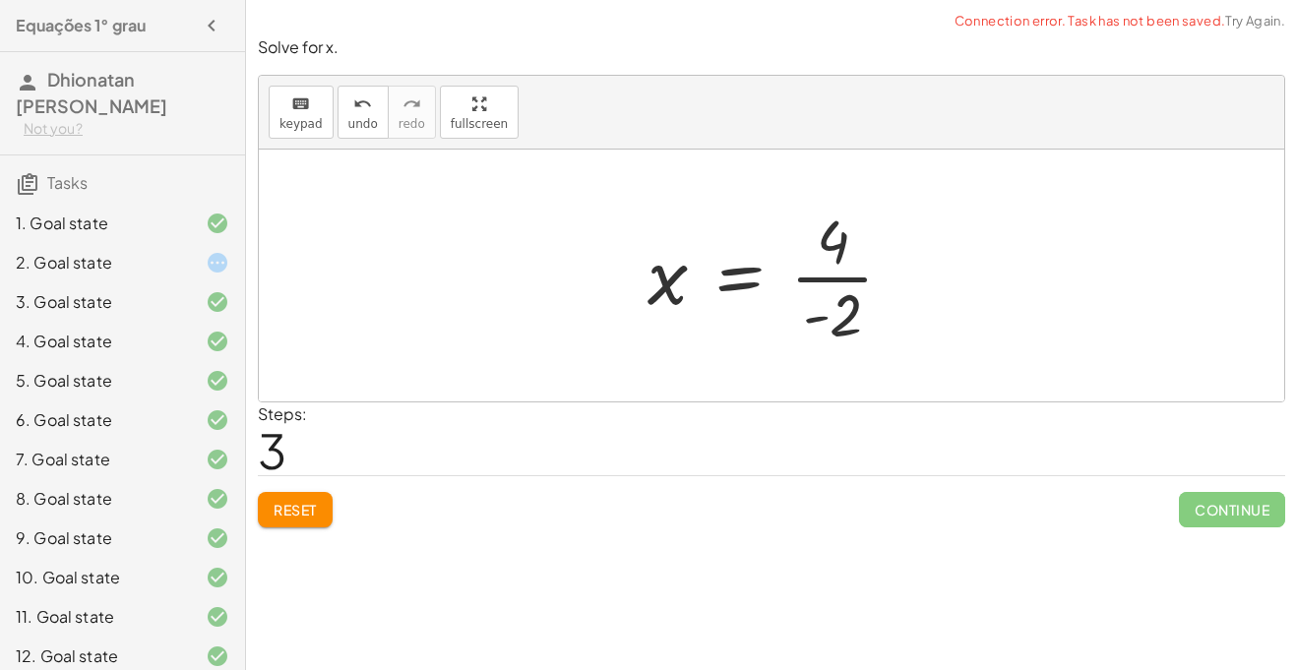
click at [823, 284] on div at bounding box center [778, 276] width 281 height 152
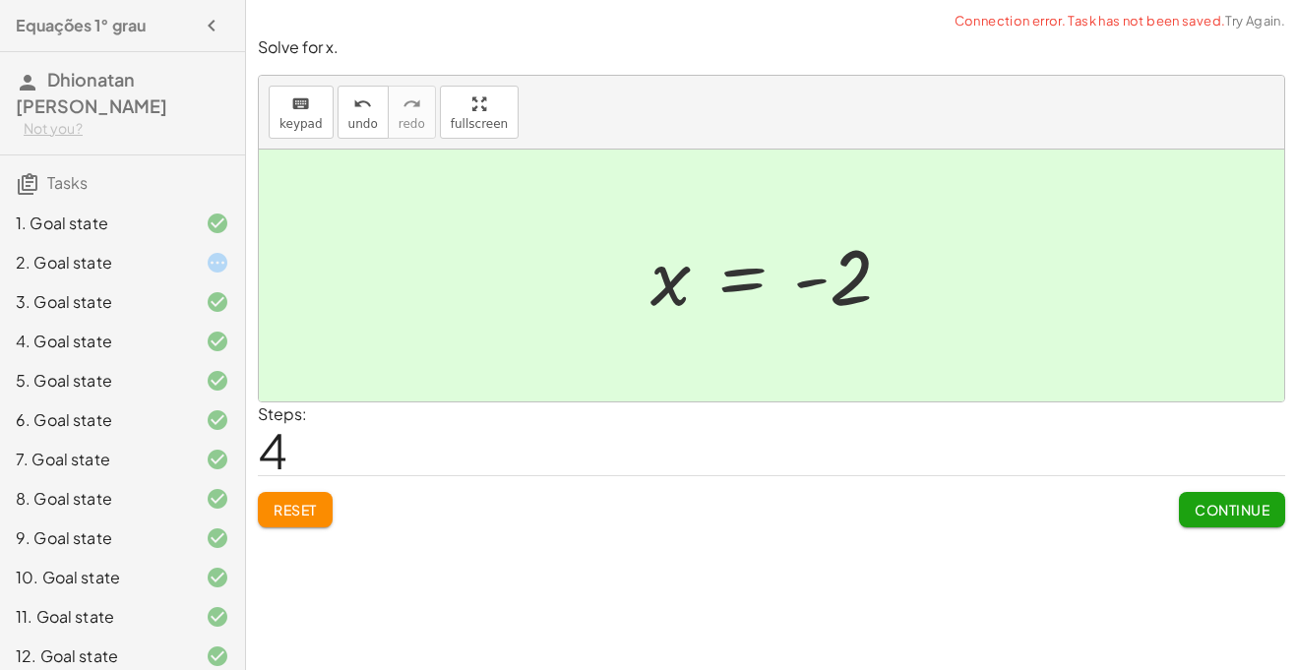
click at [1226, 518] on span "Continue" at bounding box center [1232, 510] width 75 height 18
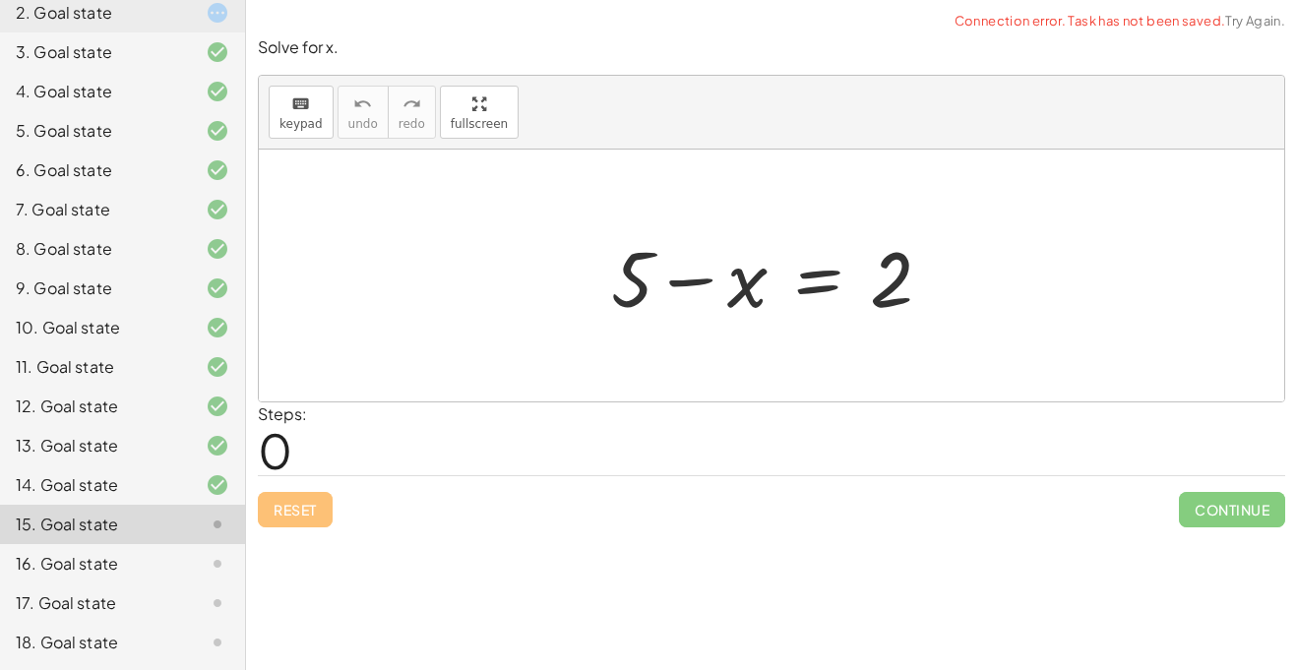
scroll to position [329, 0]
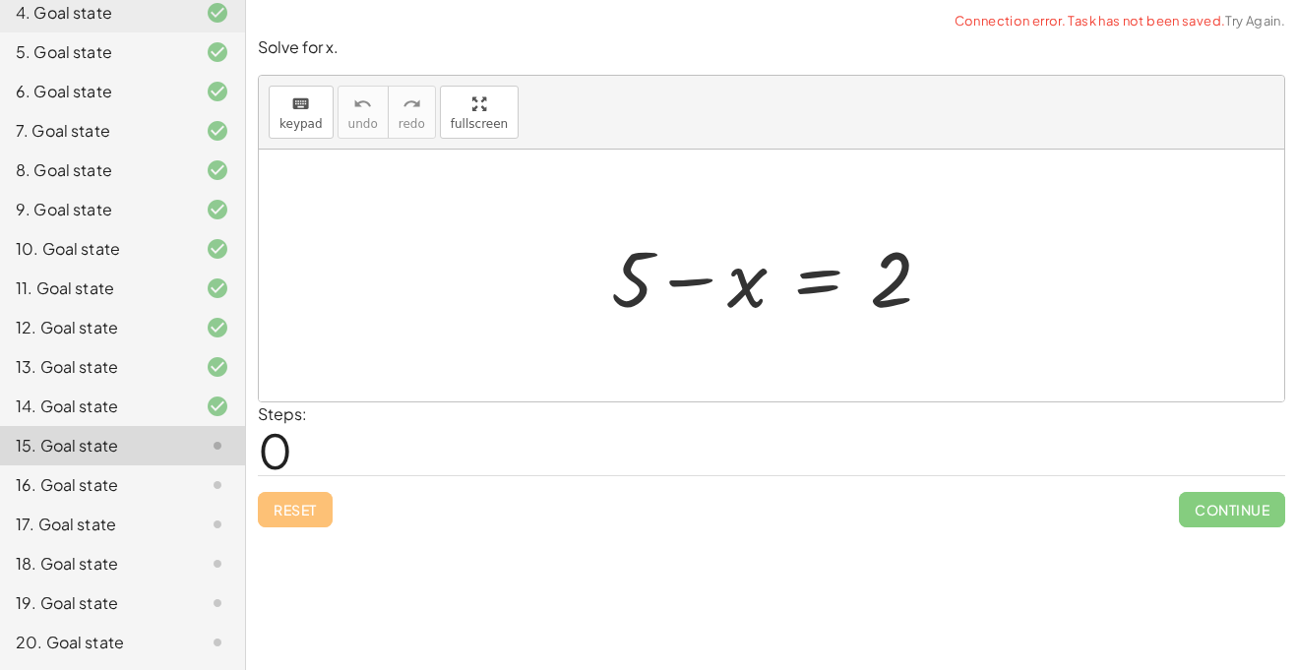
click at [665, 262] on div at bounding box center [779, 275] width 356 height 101
click at [672, 266] on div at bounding box center [779, 275] width 356 height 101
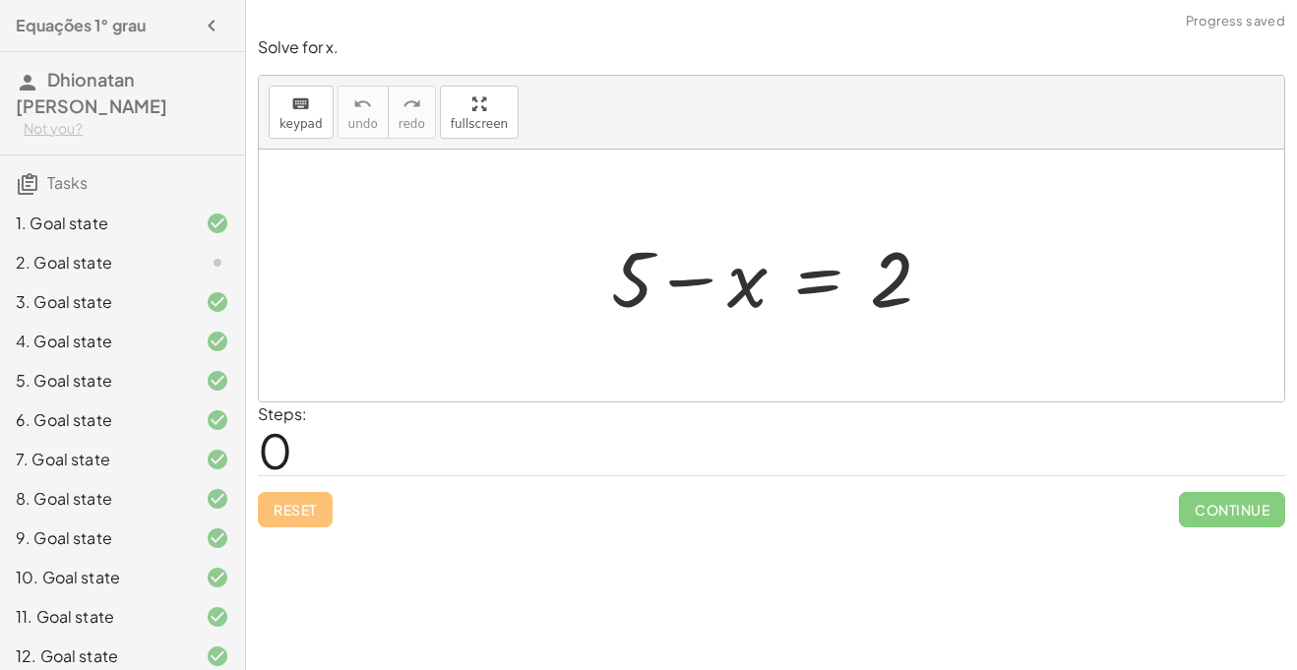
click at [179, 322] on div "2. Goal state" at bounding box center [122, 341] width 245 height 39
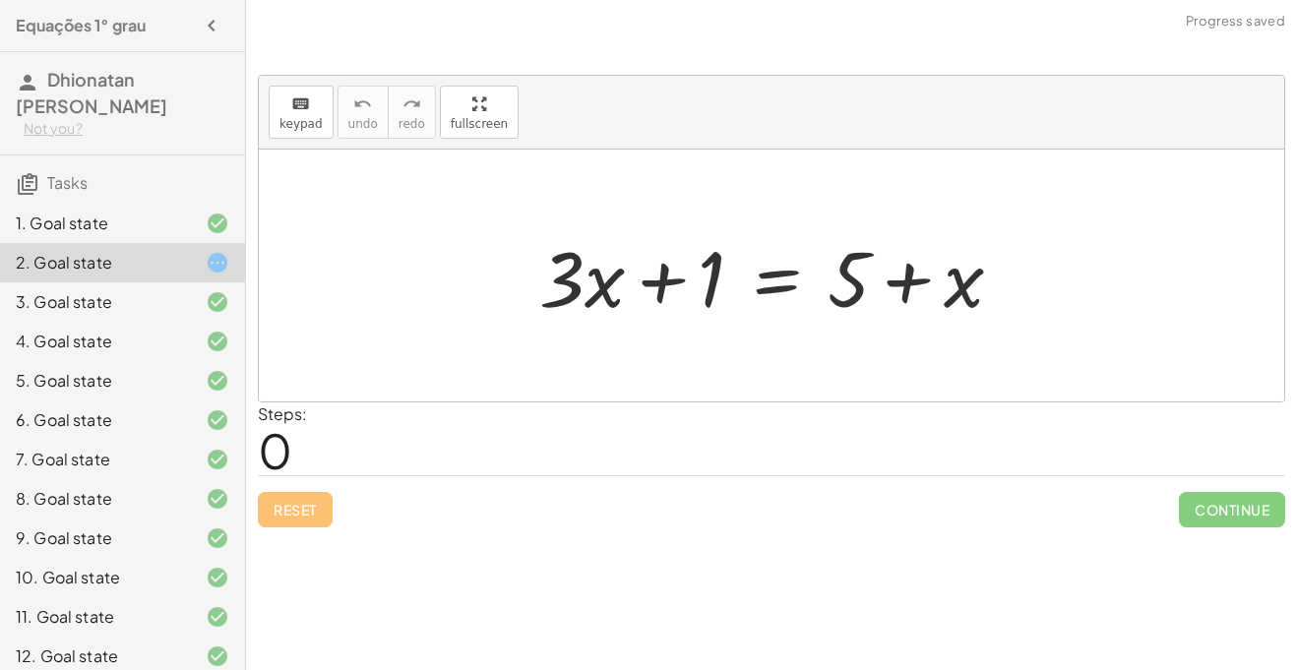
click at [1027, 251] on div at bounding box center [778, 275] width 499 height 101
drag, startPoint x: 962, startPoint y: 278, endPoint x: 669, endPoint y: 271, distance: 292.4
click at [669, 271] on div at bounding box center [778, 275] width 499 height 101
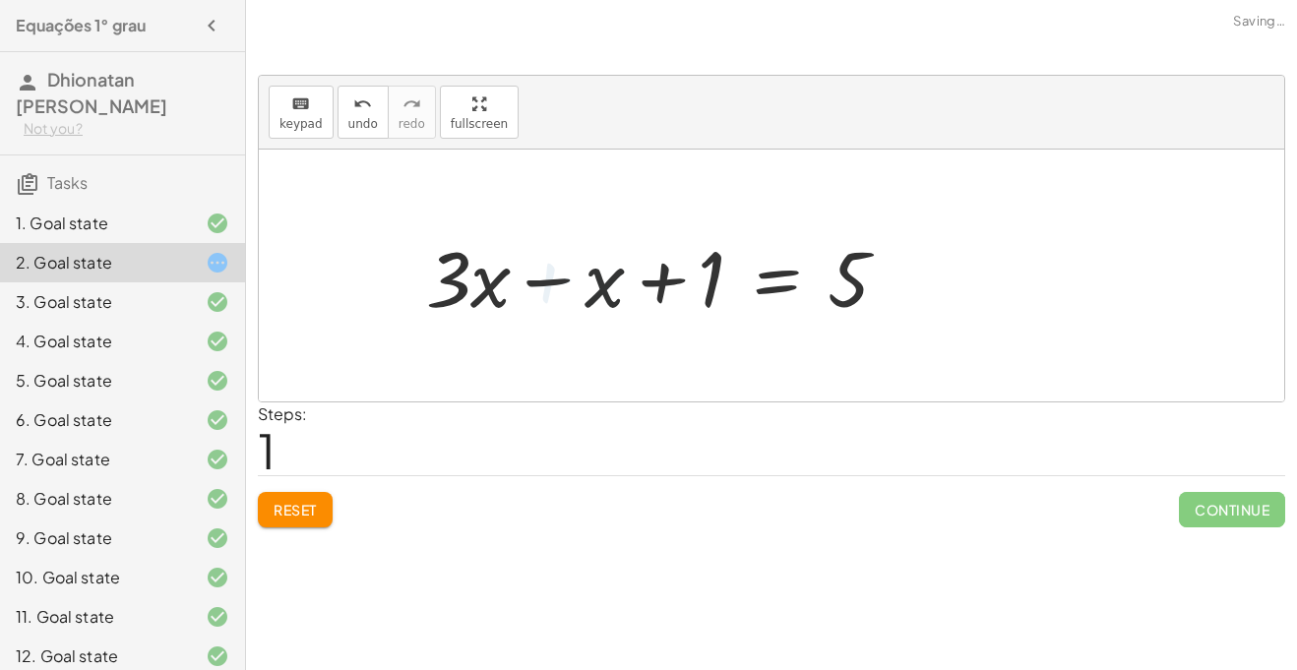
click at [688, 271] on div at bounding box center [664, 275] width 499 height 101
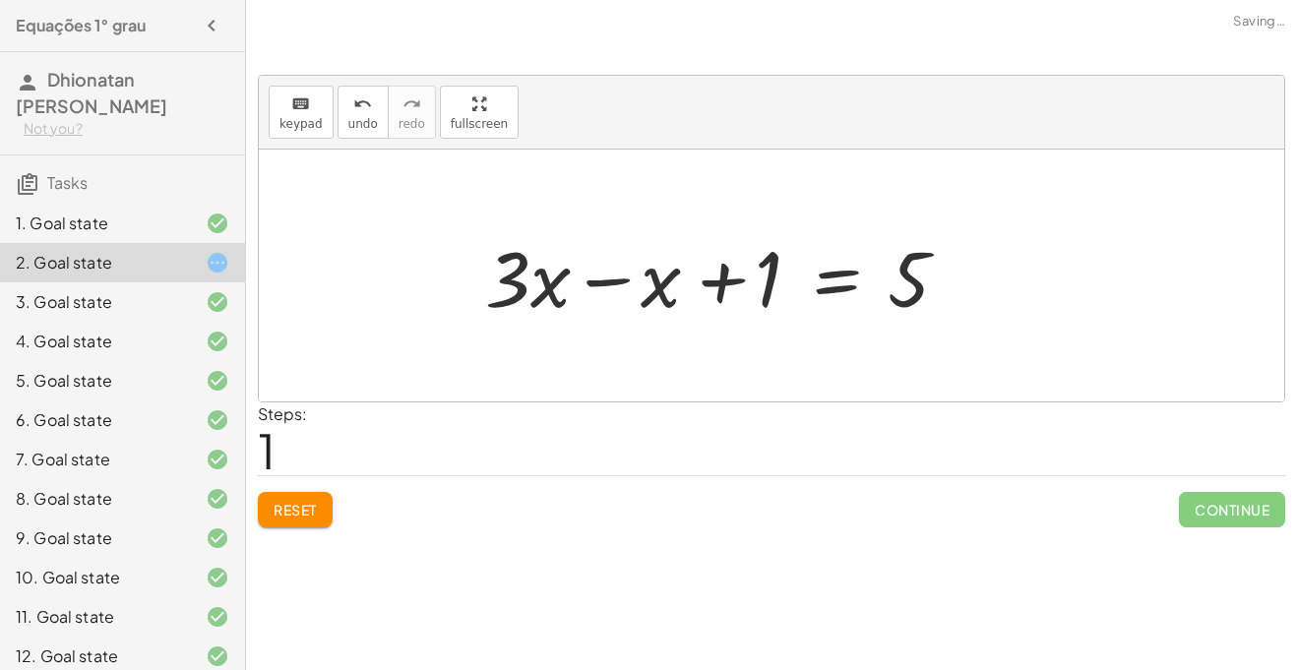
click at [688, 271] on div at bounding box center [724, 275] width 499 height 101
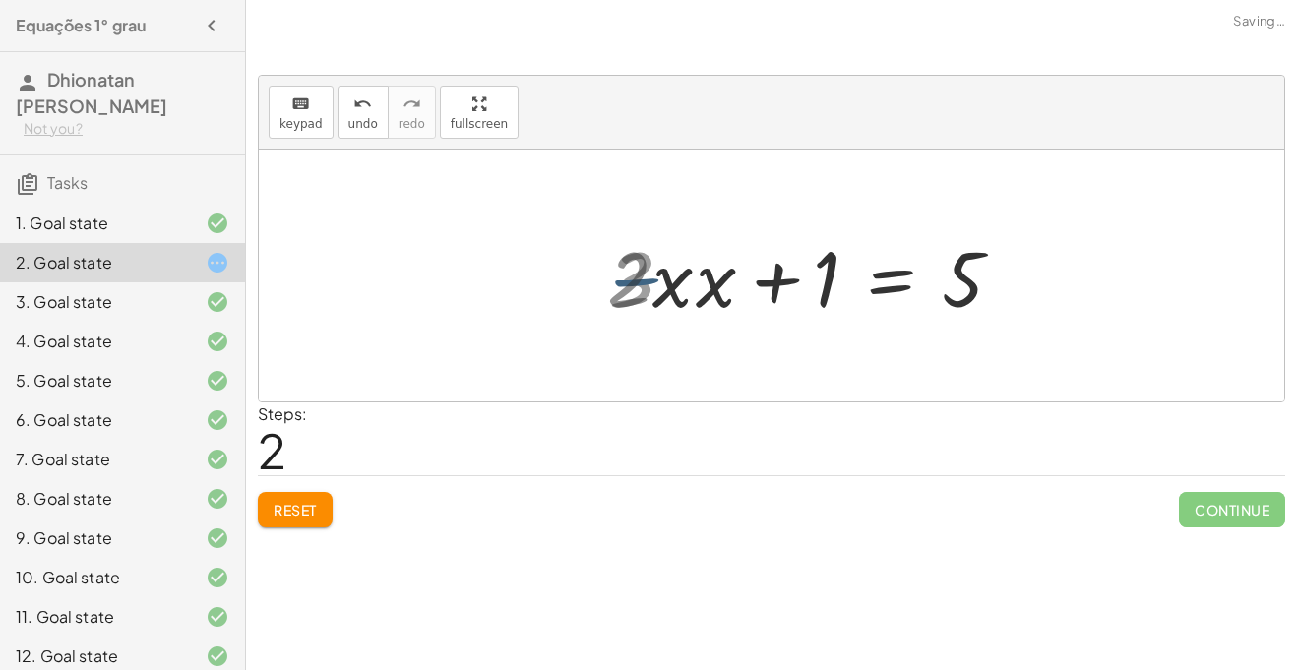
click at [688, 271] on div at bounding box center [837, 275] width 383 height 101
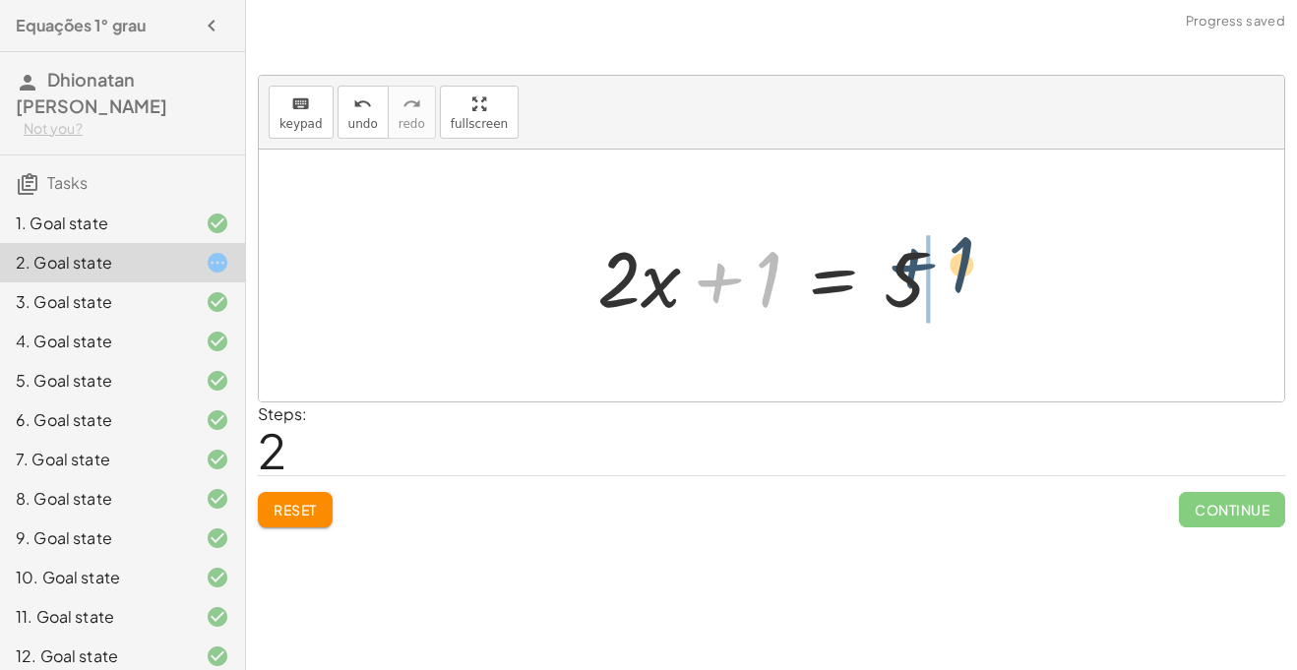
drag, startPoint x: 739, startPoint y: 288, endPoint x: 946, endPoint y: 277, distance: 207.0
click at [946, 277] on div at bounding box center [779, 275] width 383 height 101
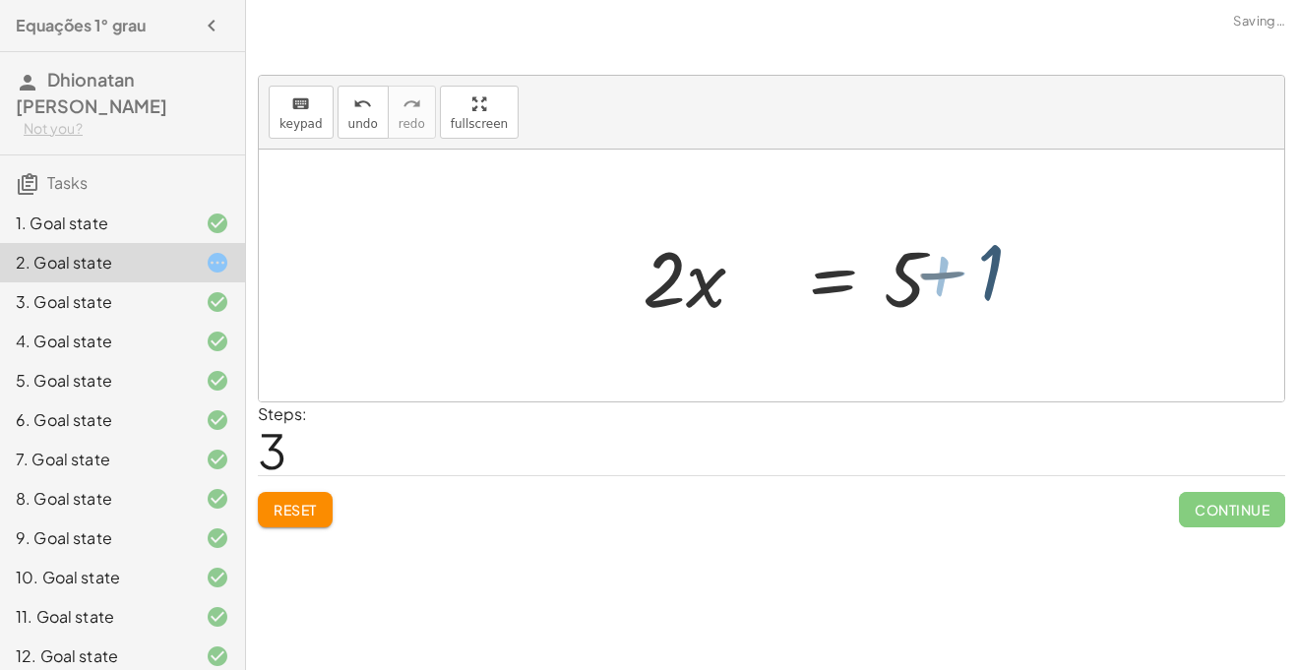
click at [946, 277] on div at bounding box center [879, 275] width 383 height 101
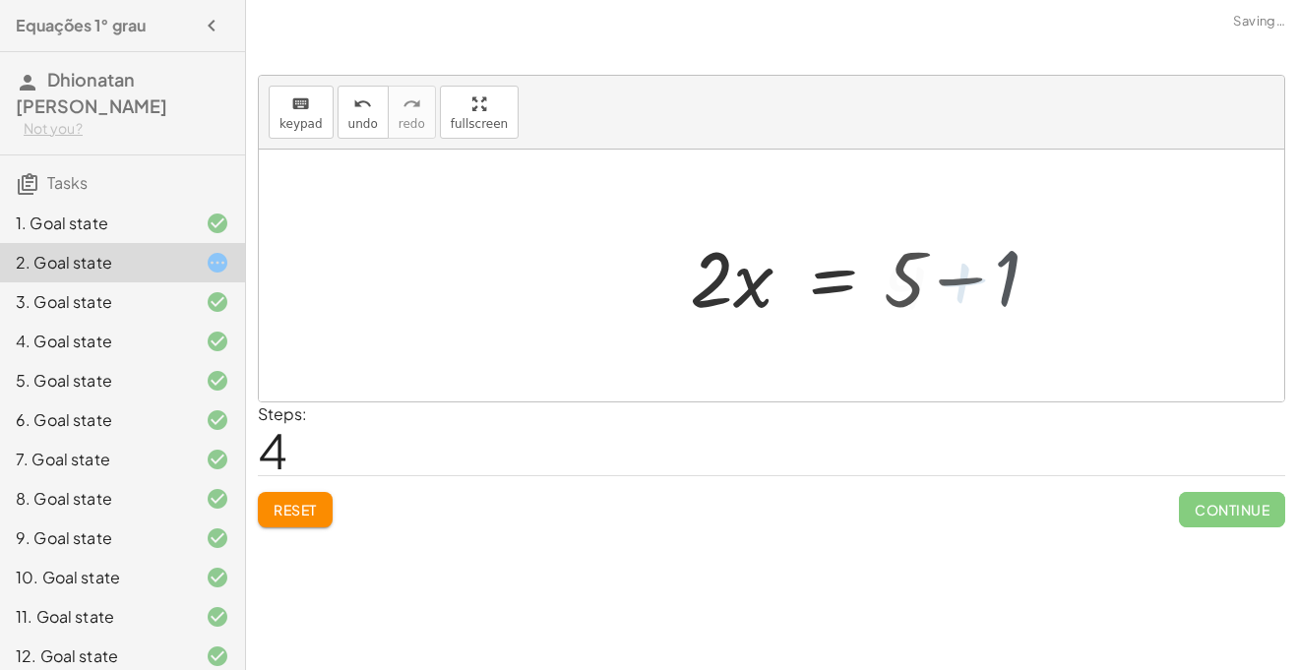
click at [946, 277] on div at bounding box center [829, 275] width 283 height 101
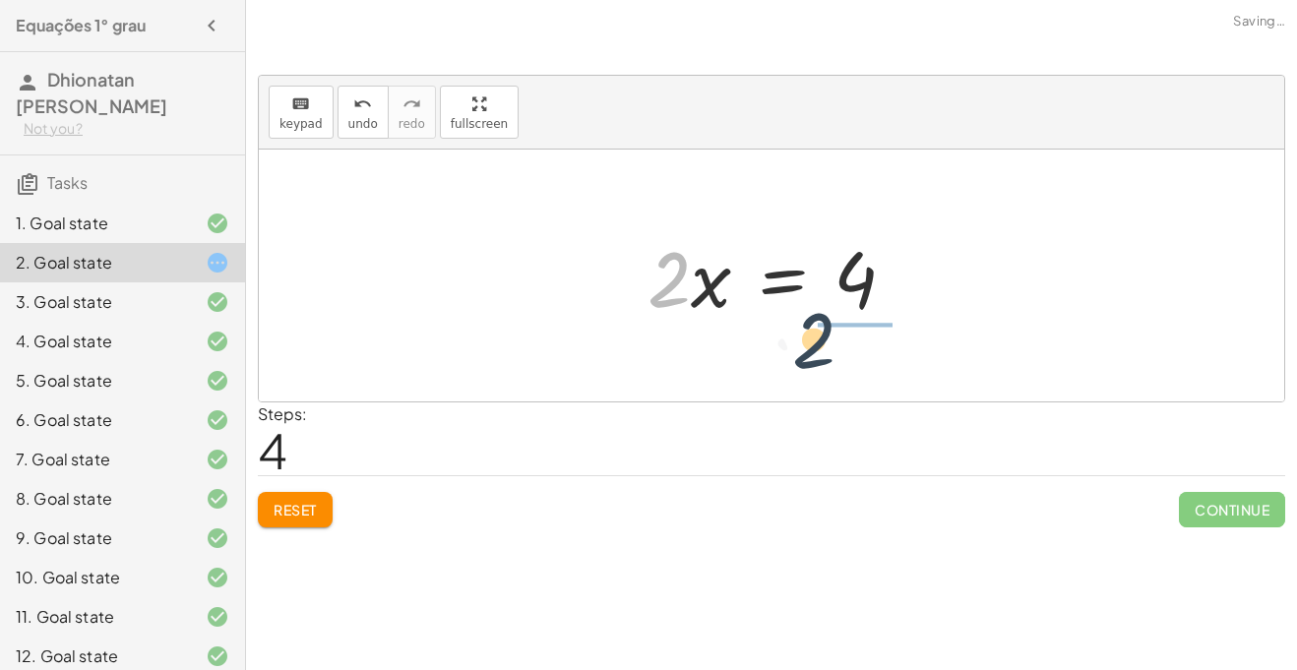
drag, startPoint x: 677, startPoint y: 289, endPoint x: 832, endPoint y: 352, distance: 166.9
click at [832, 352] on div "+ · 3 · x + 1 = + 5 + x + · 3 · x − x + 1 = 5 + · 2 · x + 1 = 5 · 2 · x = + 5 −…" at bounding box center [800, 275] width 280 height 161
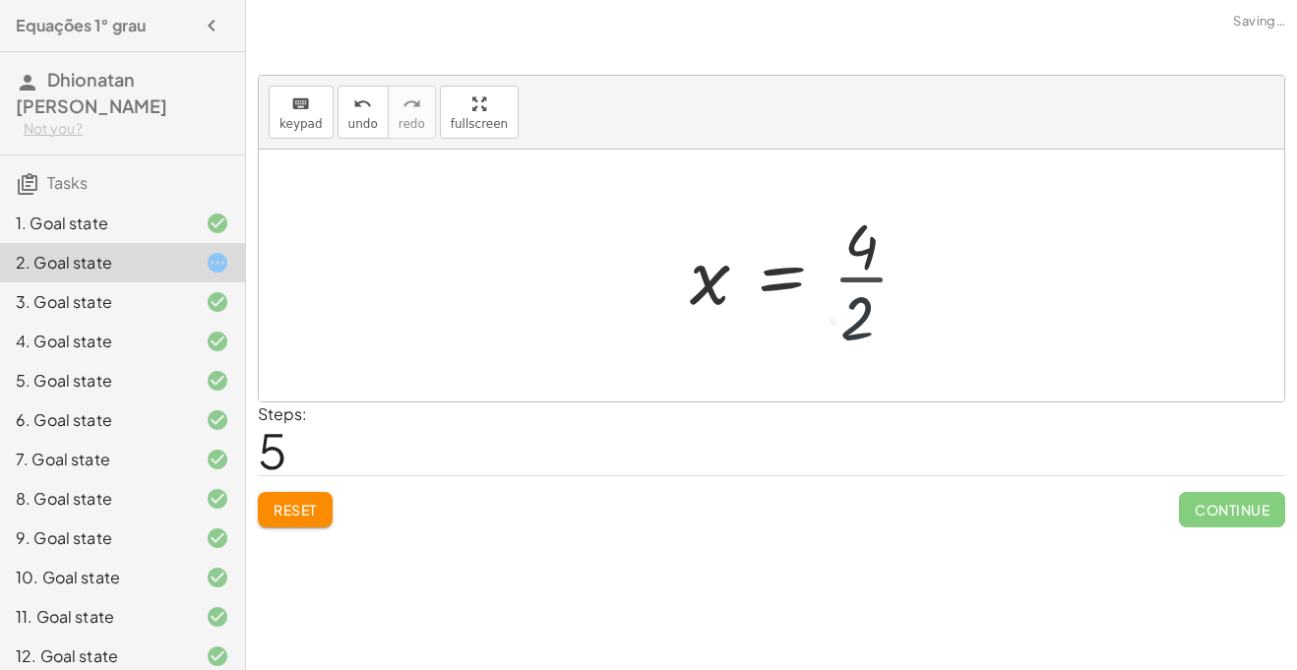
click at [832, 352] on div "+ · 3 · x + 1 = + 5 + x + · 3 · x − x + 1 = 5 + · 2 · x + 1 = 5 · 2 · x = + 5 −…" at bounding box center [800, 275] width 280 height 161
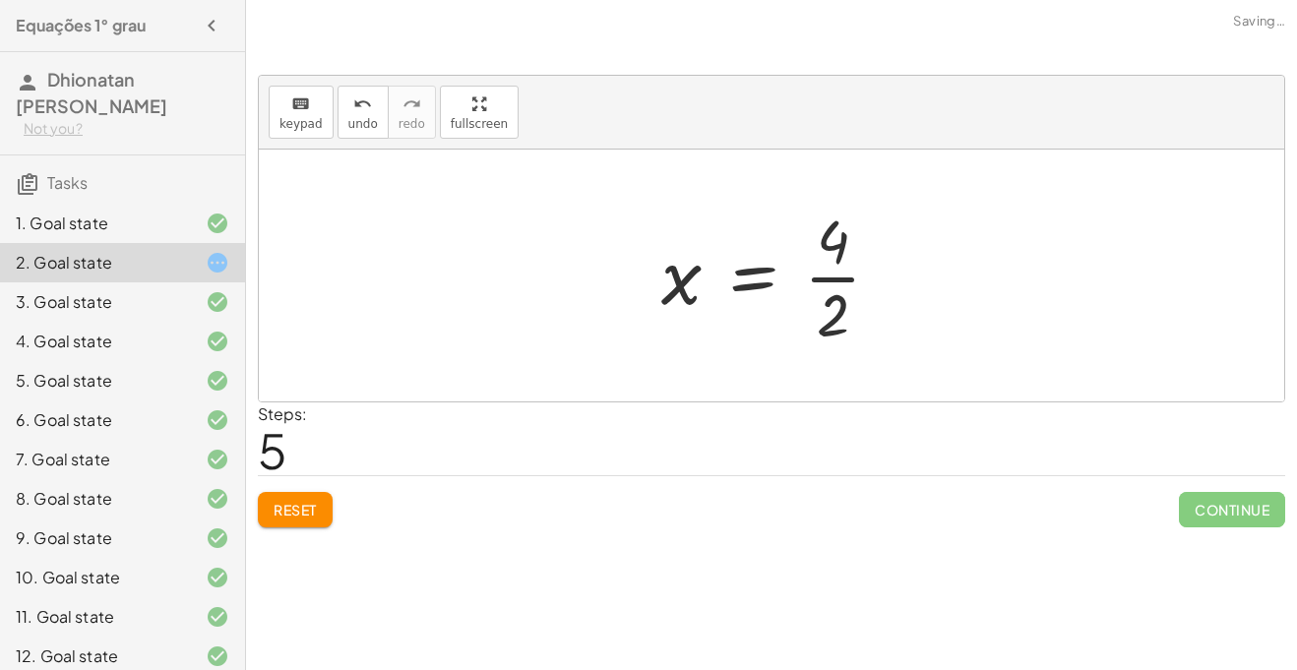
click at [771, 271] on div at bounding box center [779, 276] width 255 height 152
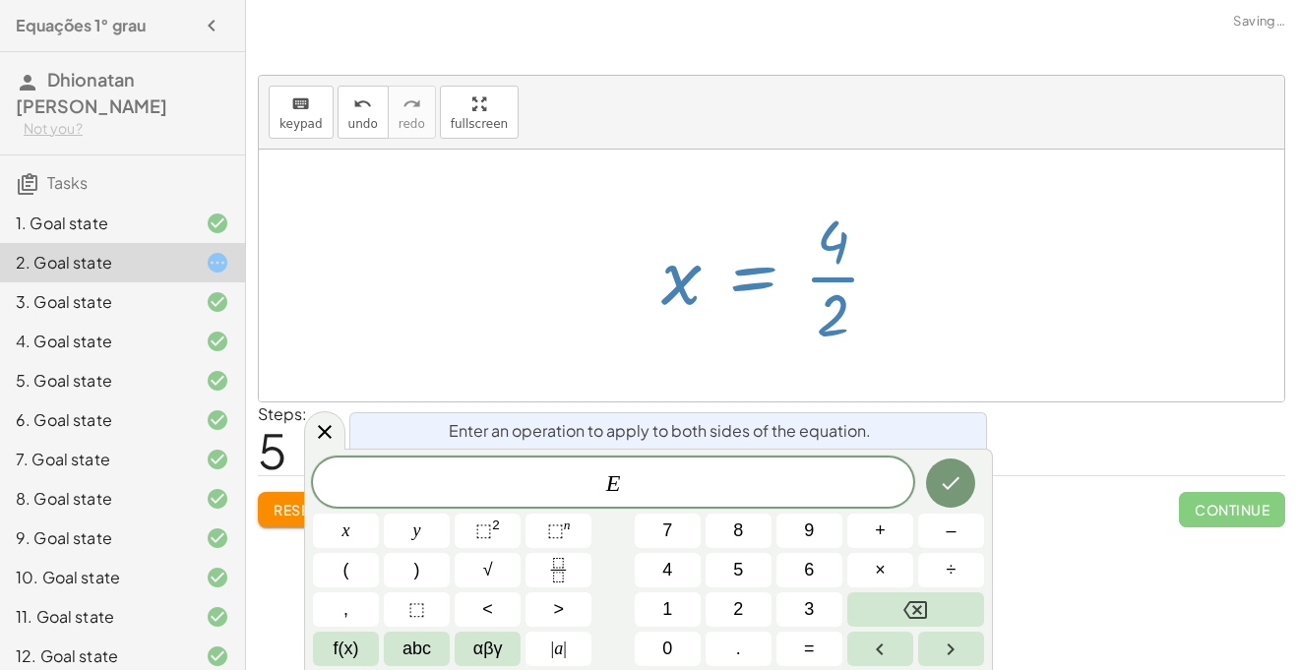
scroll to position [1, 0]
click at [798, 275] on div at bounding box center [779, 276] width 255 height 152
click at [884, 282] on div at bounding box center [779, 276] width 255 height 152
click at [1025, 255] on div at bounding box center [772, 276] width 1026 height 252
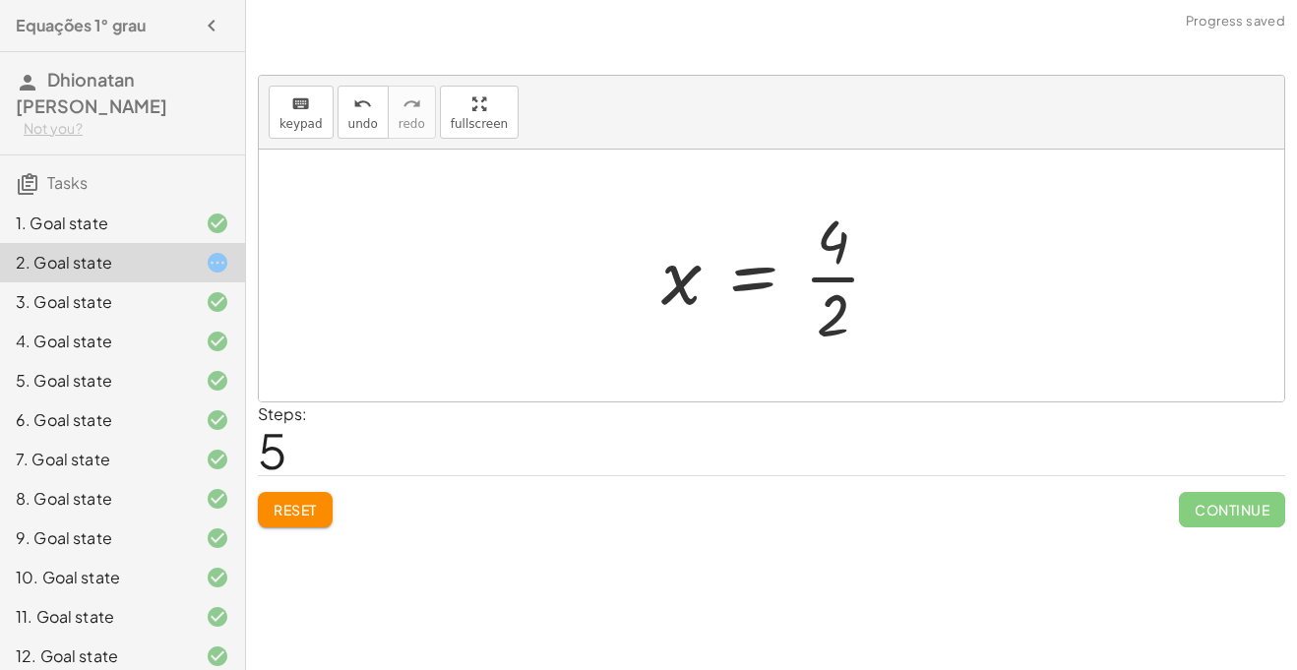
click at [850, 278] on div at bounding box center [779, 276] width 255 height 152
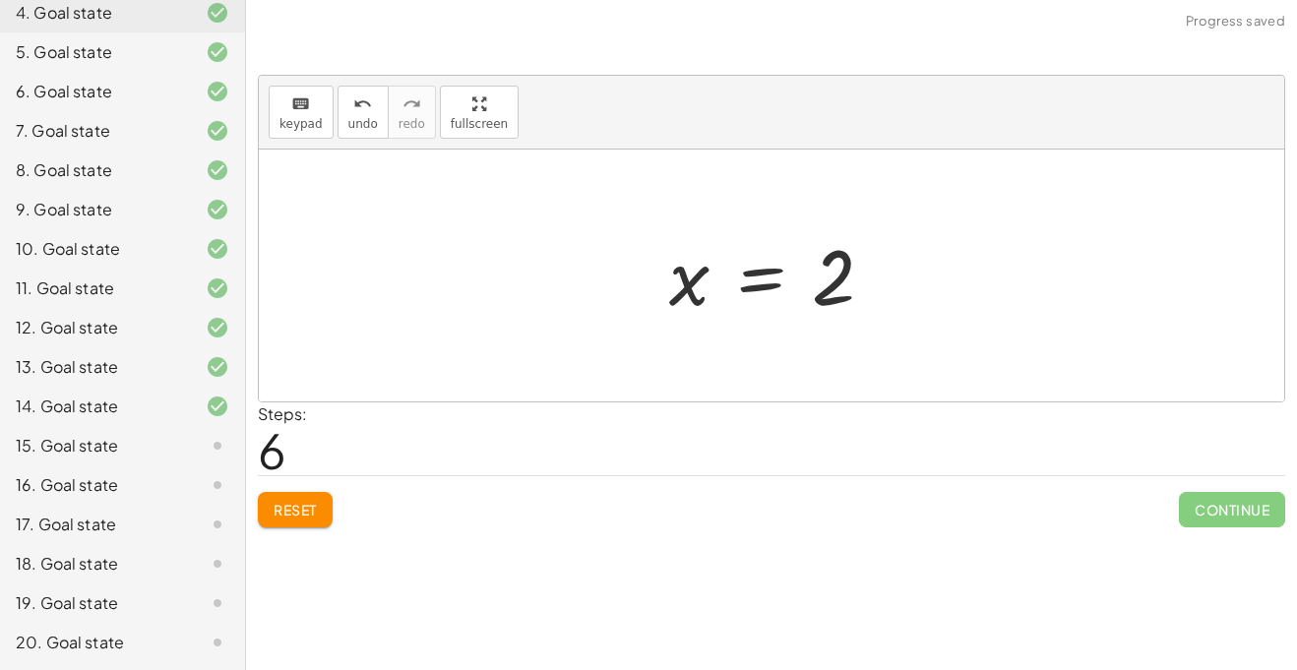
scroll to position [326, 0]
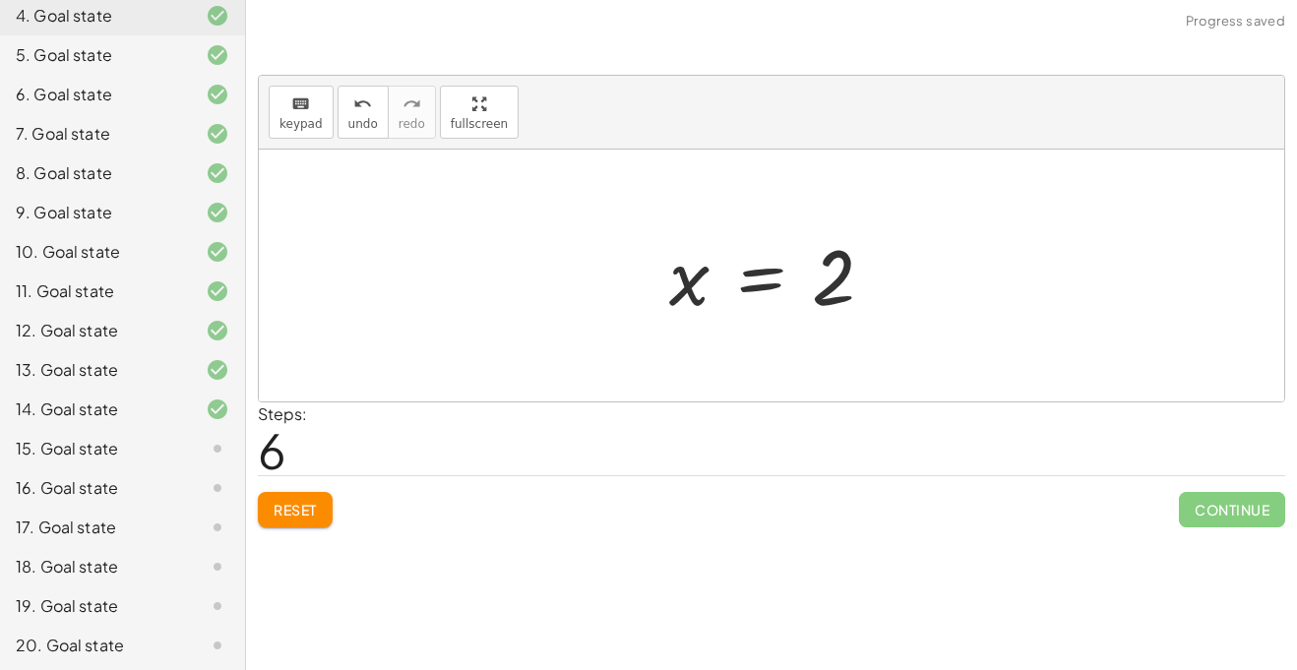
click at [128, 442] on div "15. Goal state" at bounding box center [95, 449] width 158 height 24
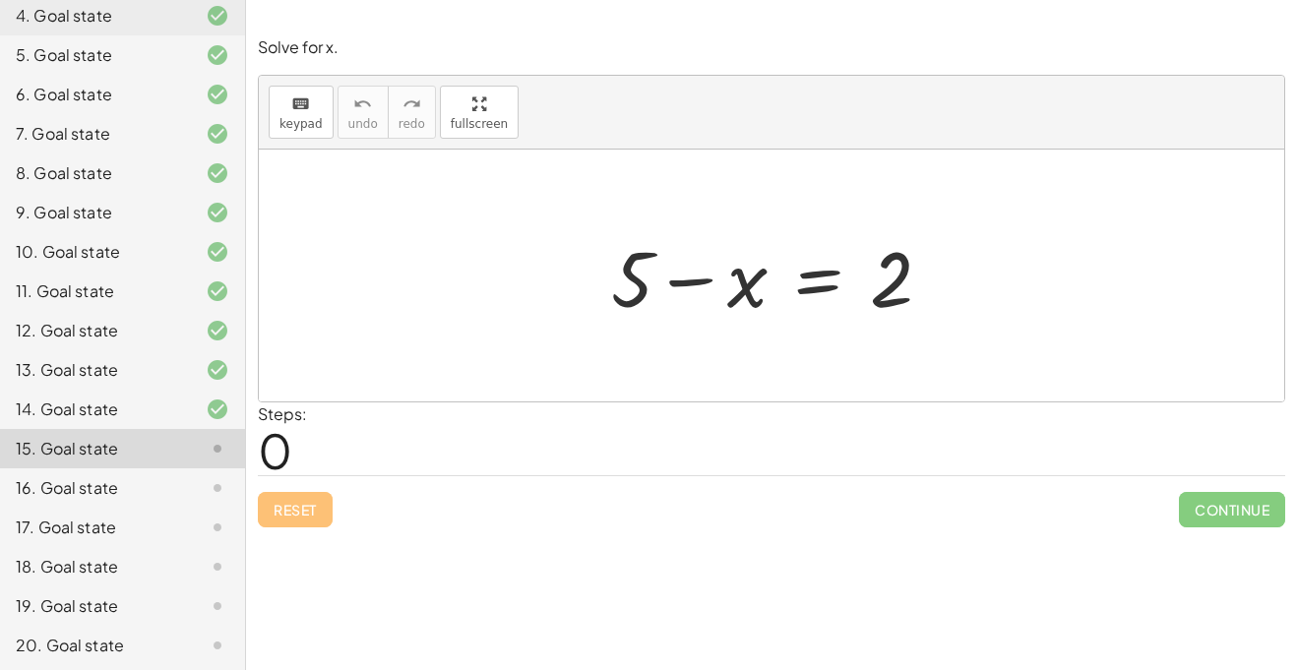
scroll to position [0, 0]
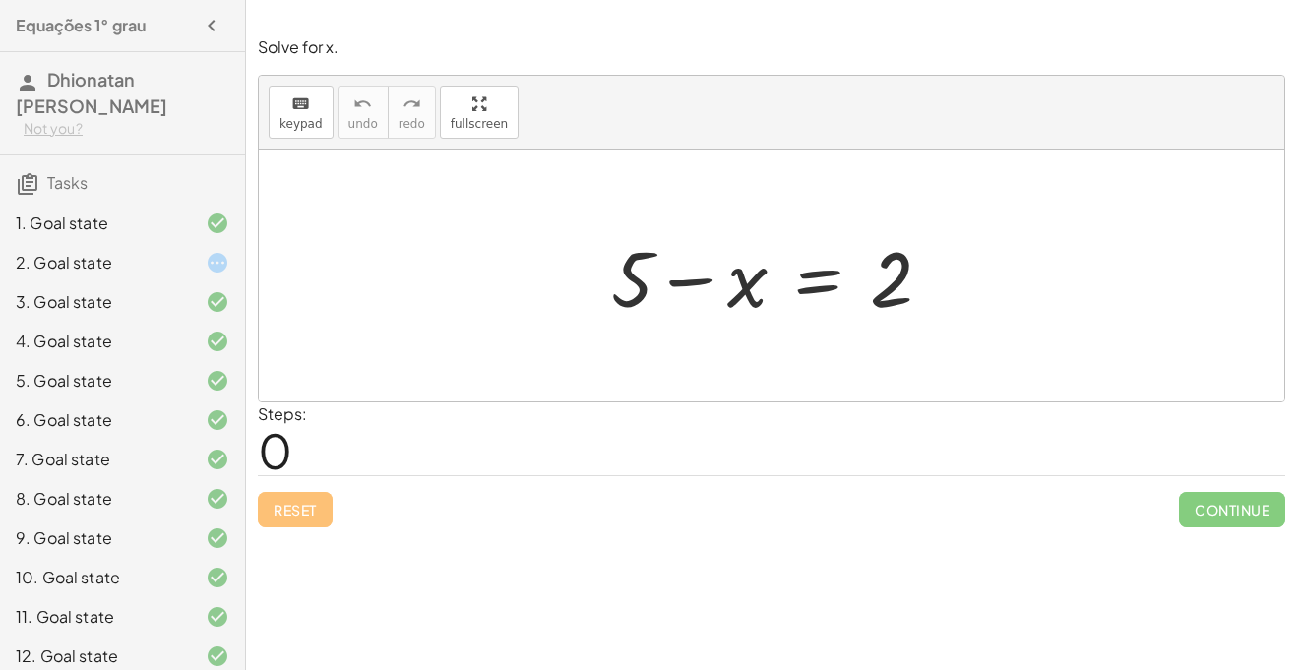
click at [174, 228] on div at bounding box center [201, 224] width 55 height 24
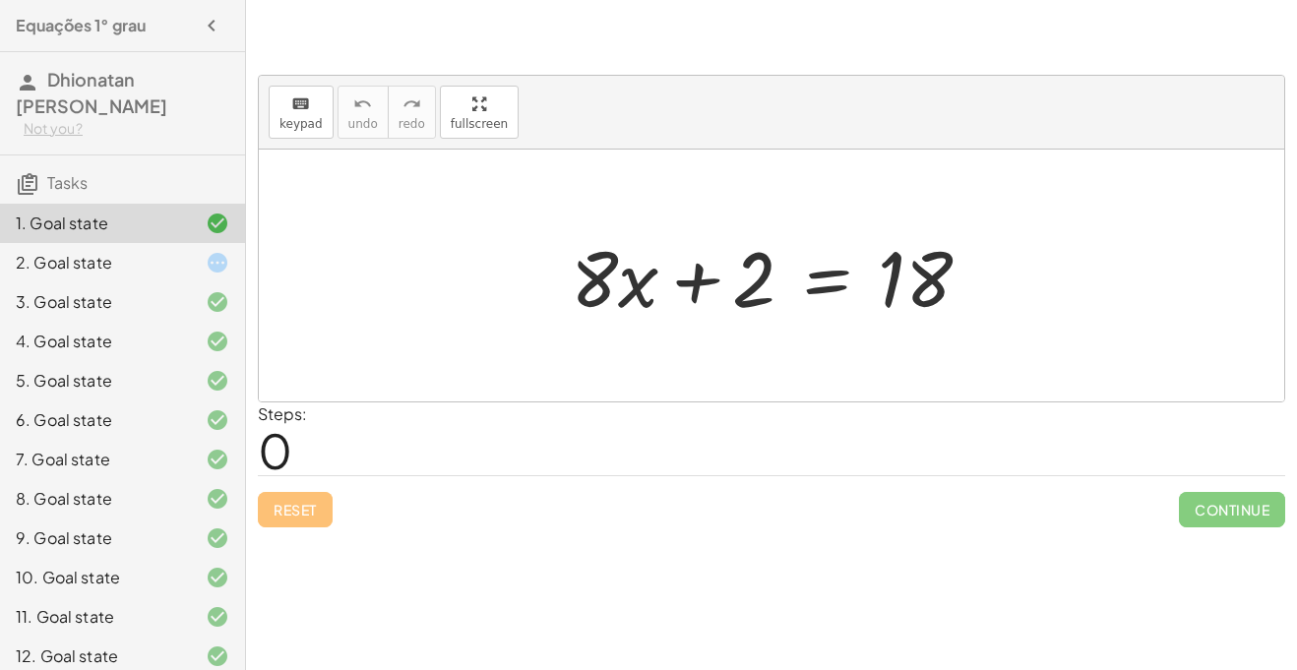
click at [156, 299] on div "3. Goal state" at bounding box center [95, 302] width 158 height 24
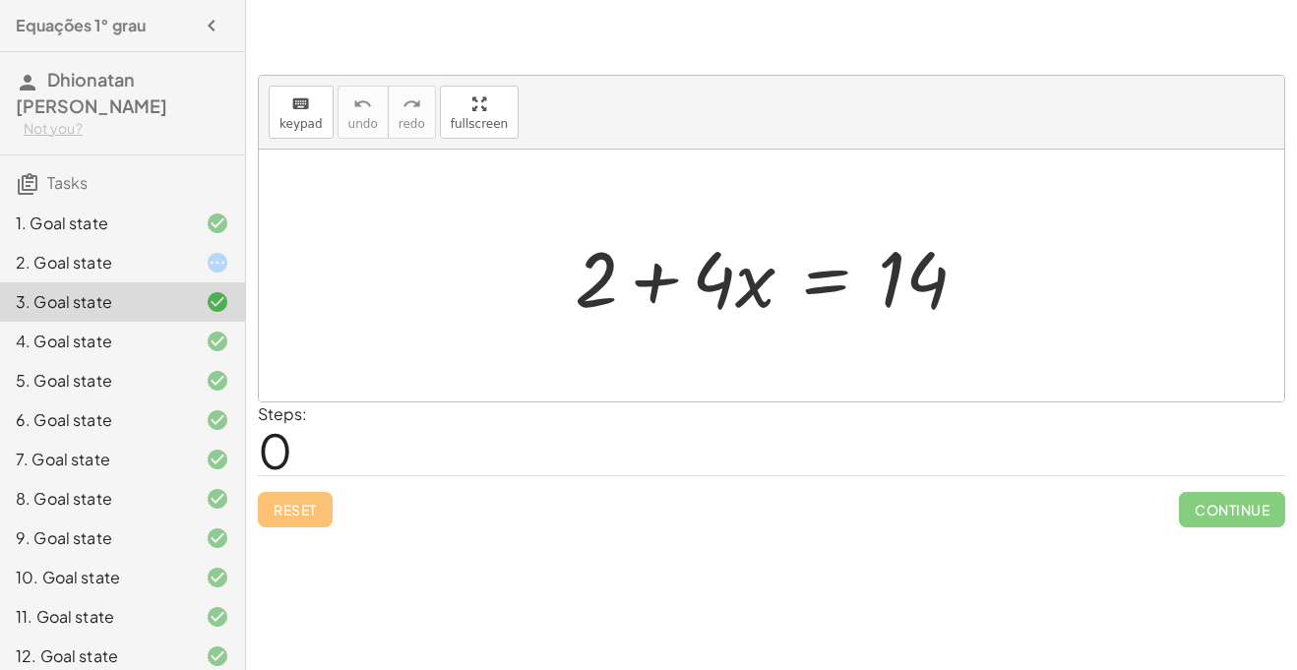
click at [152, 322] on div "2. Goal state" at bounding box center [122, 341] width 245 height 39
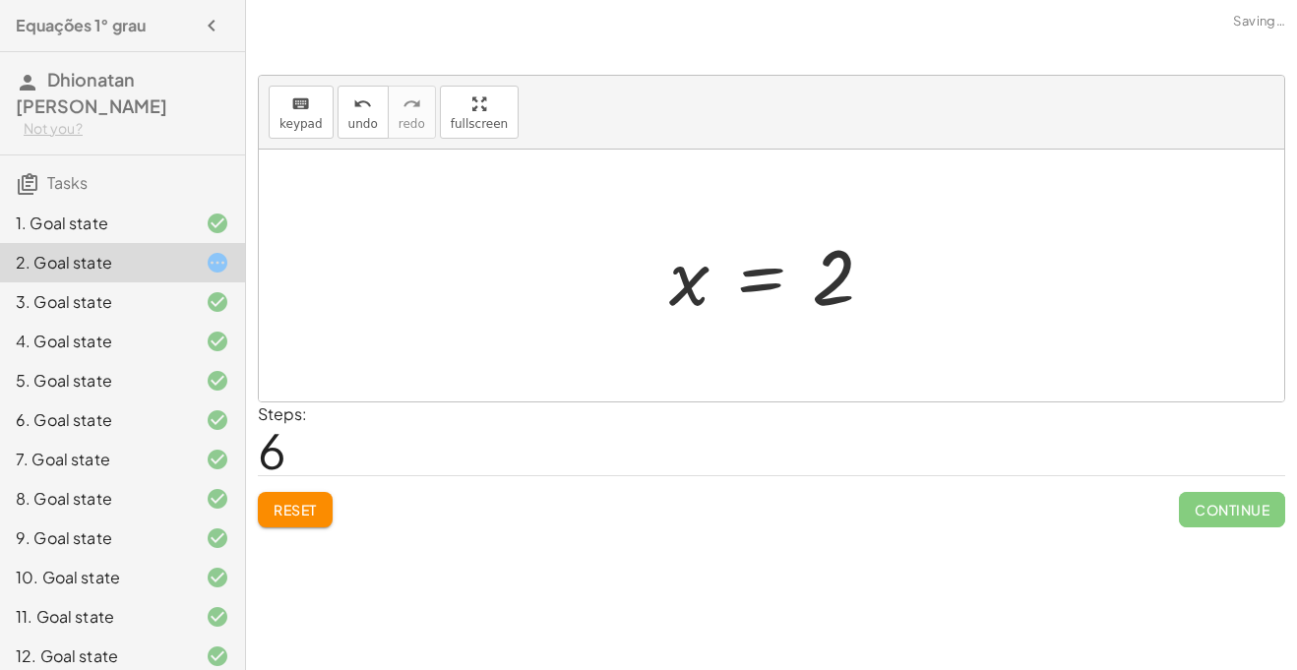
click at [152, 282] on div "1. Goal state" at bounding box center [122, 301] width 245 height 39
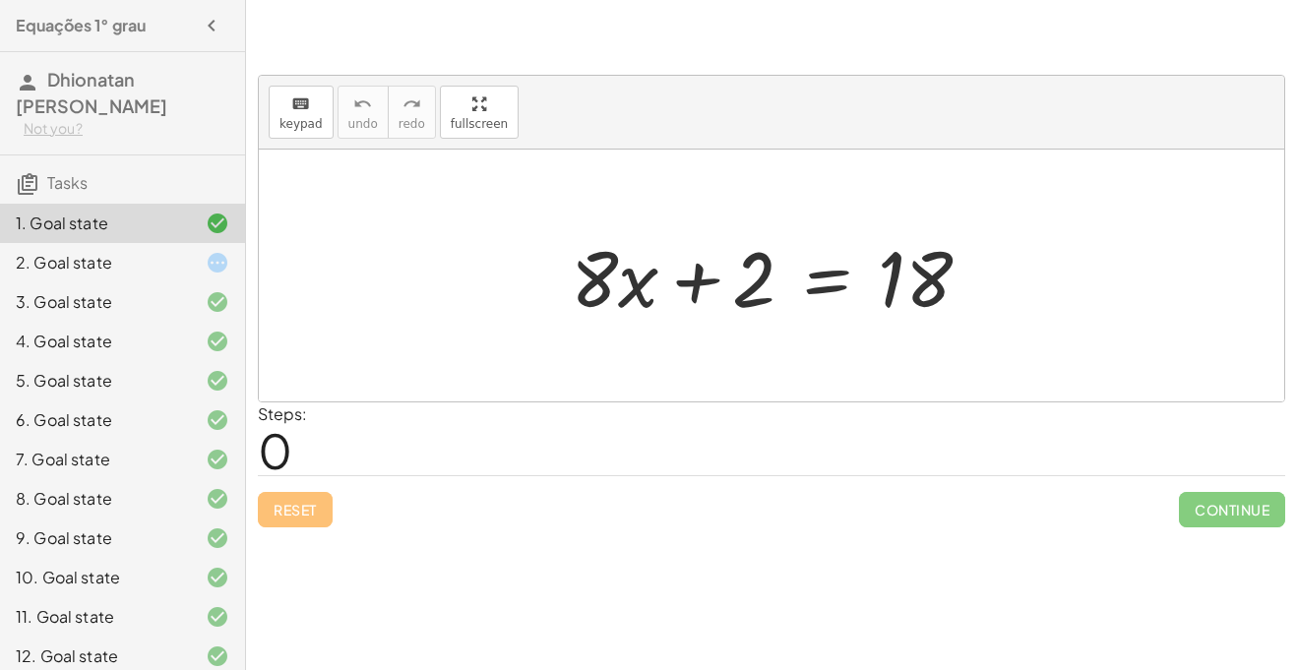
click at [142, 330] on div "4. Goal state" at bounding box center [95, 342] width 158 height 24
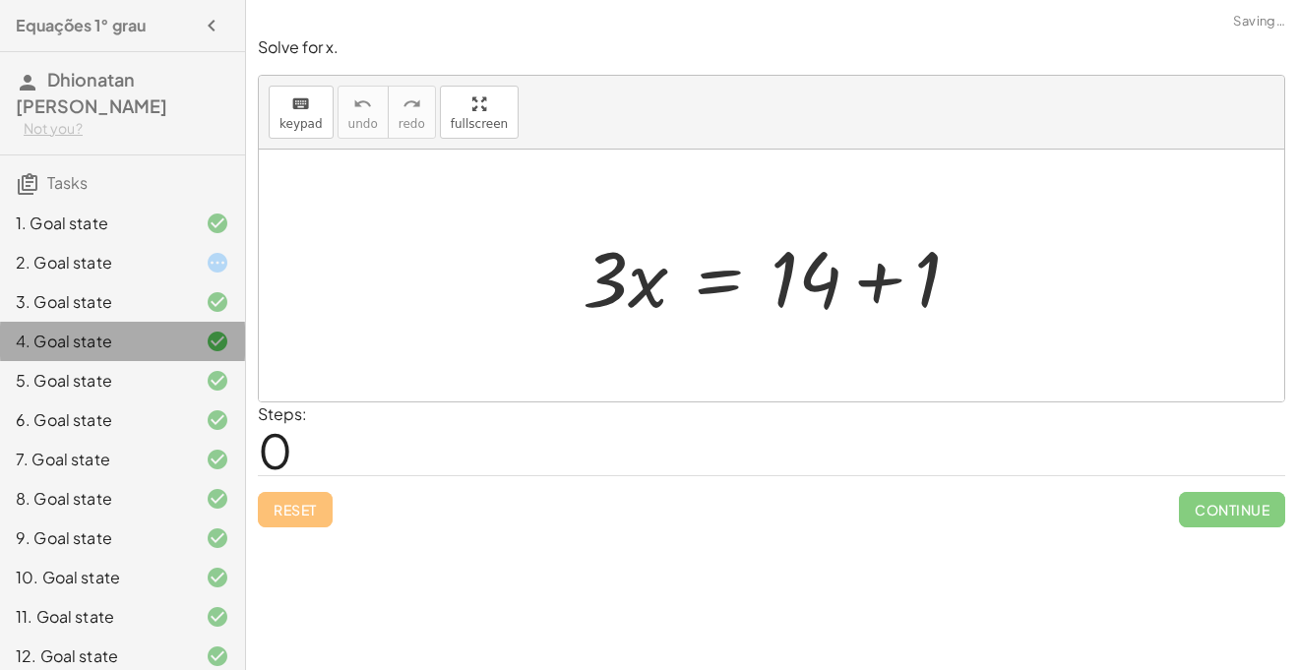
click at [142, 330] on div "4. Goal state" at bounding box center [95, 342] width 158 height 24
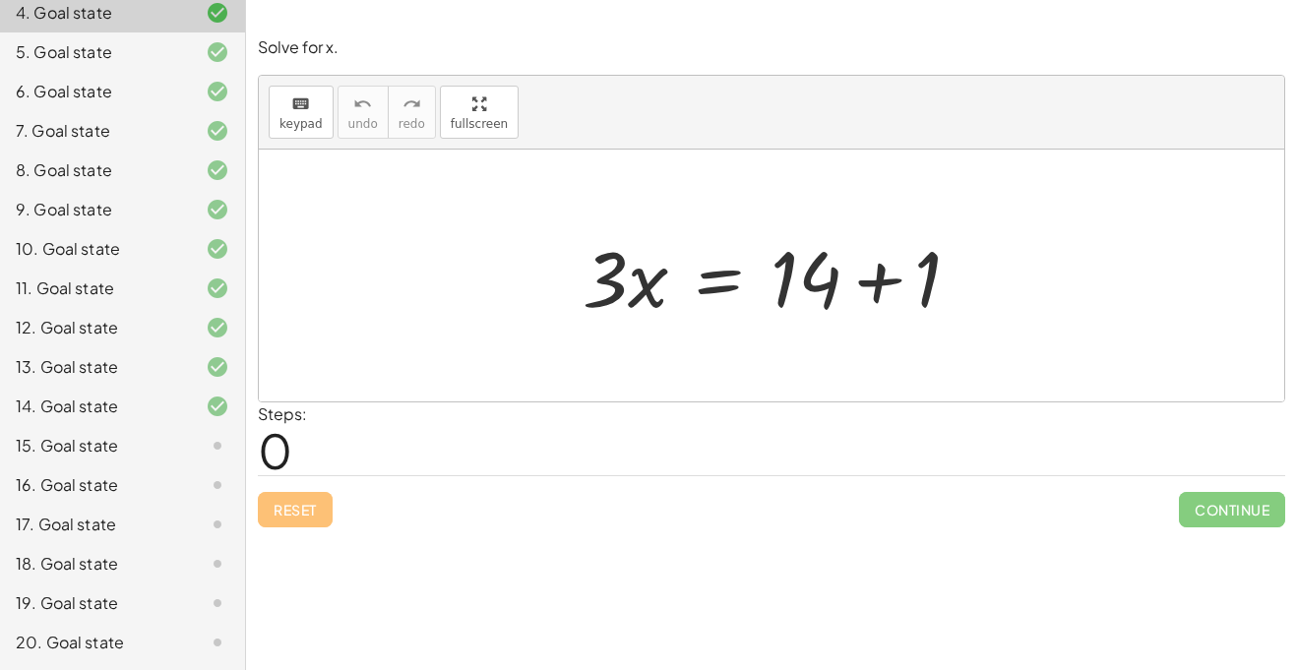
click at [181, 449] on div at bounding box center [201, 446] width 55 height 24
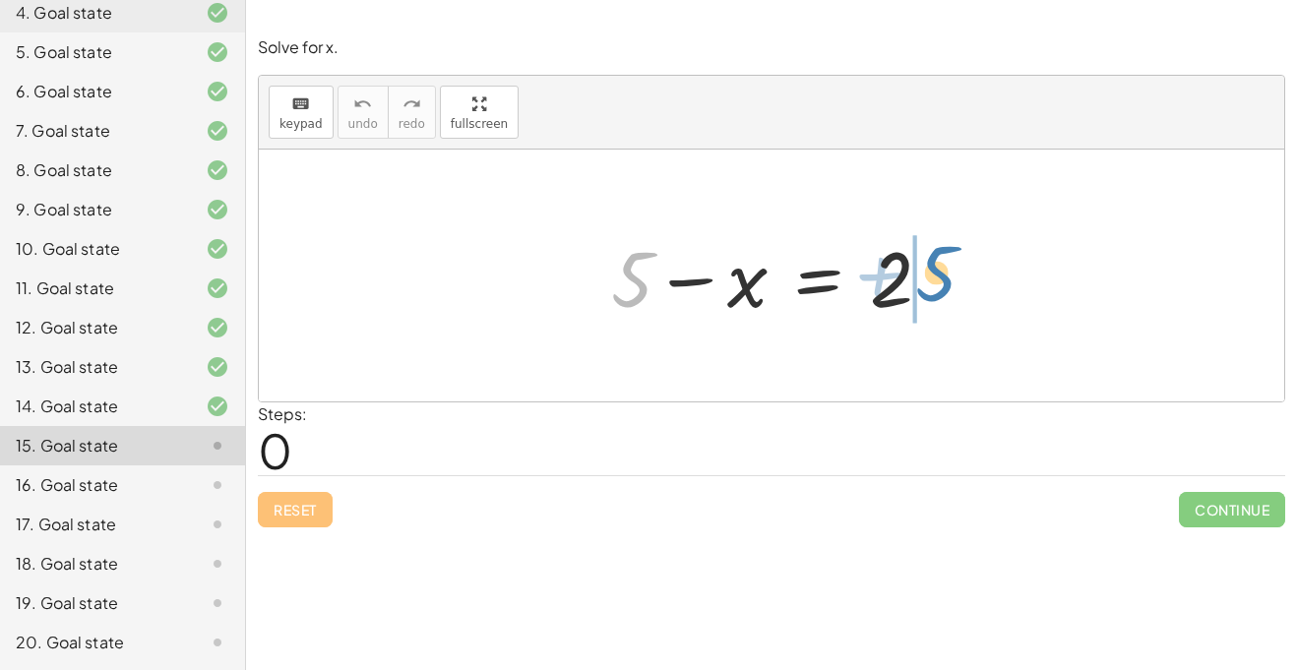
drag, startPoint x: 638, startPoint y: 269, endPoint x: 942, endPoint y: 264, distance: 304.2
click at [942, 264] on div at bounding box center [779, 275] width 356 height 101
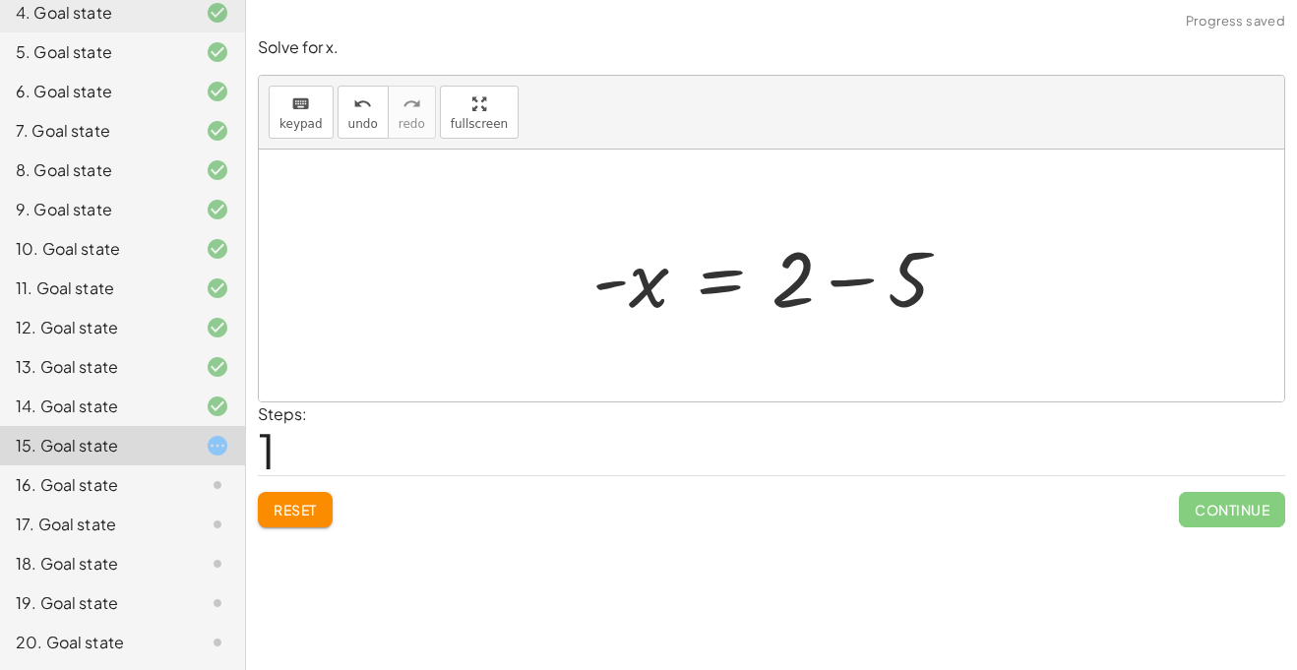
click at [854, 276] on div at bounding box center [779, 275] width 392 height 101
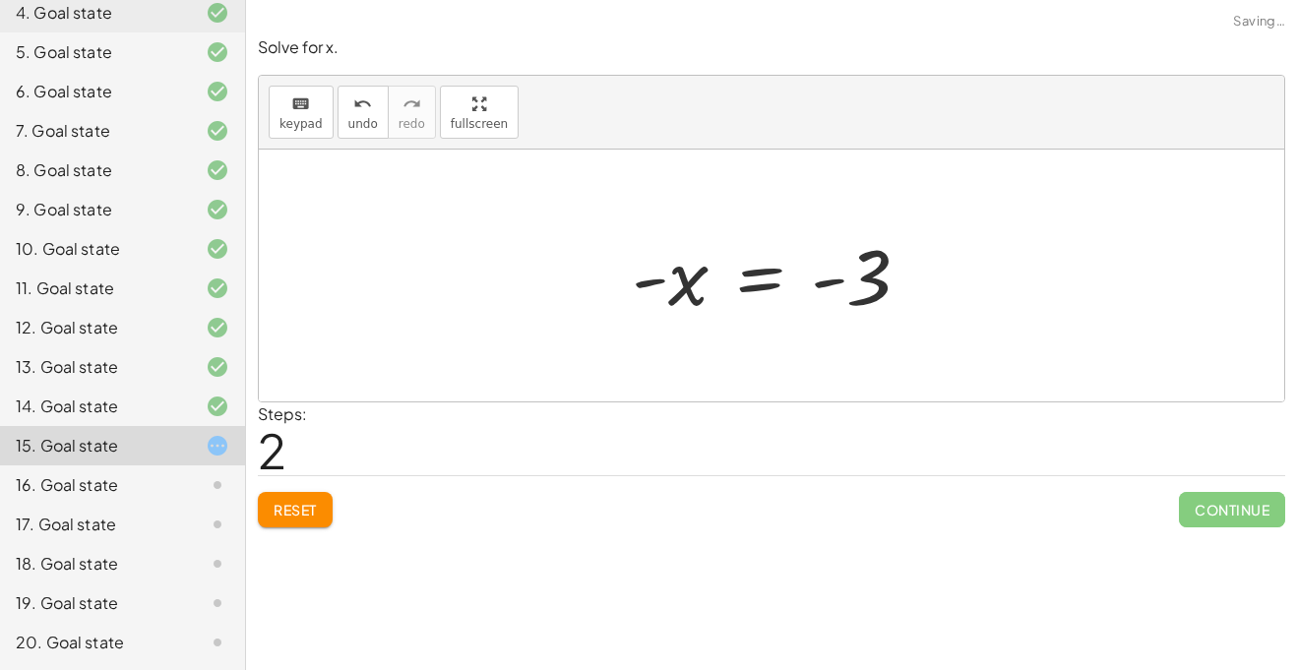
click at [298, 510] on span "Reset" at bounding box center [295, 510] width 43 height 18
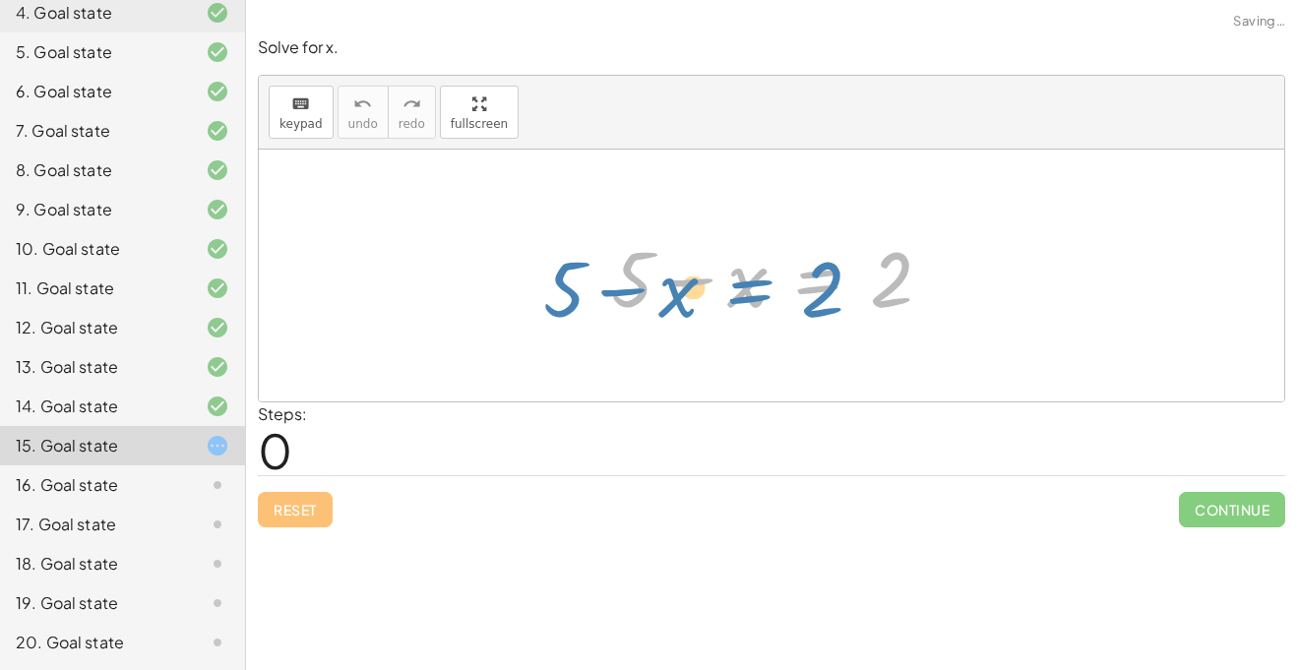
drag, startPoint x: 771, startPoint y: 280, endPoint x: 699, endPoint y: 289, distance: 72.4
click at [699, 289] on div at bounding box center [779, 275] width 356 height 101
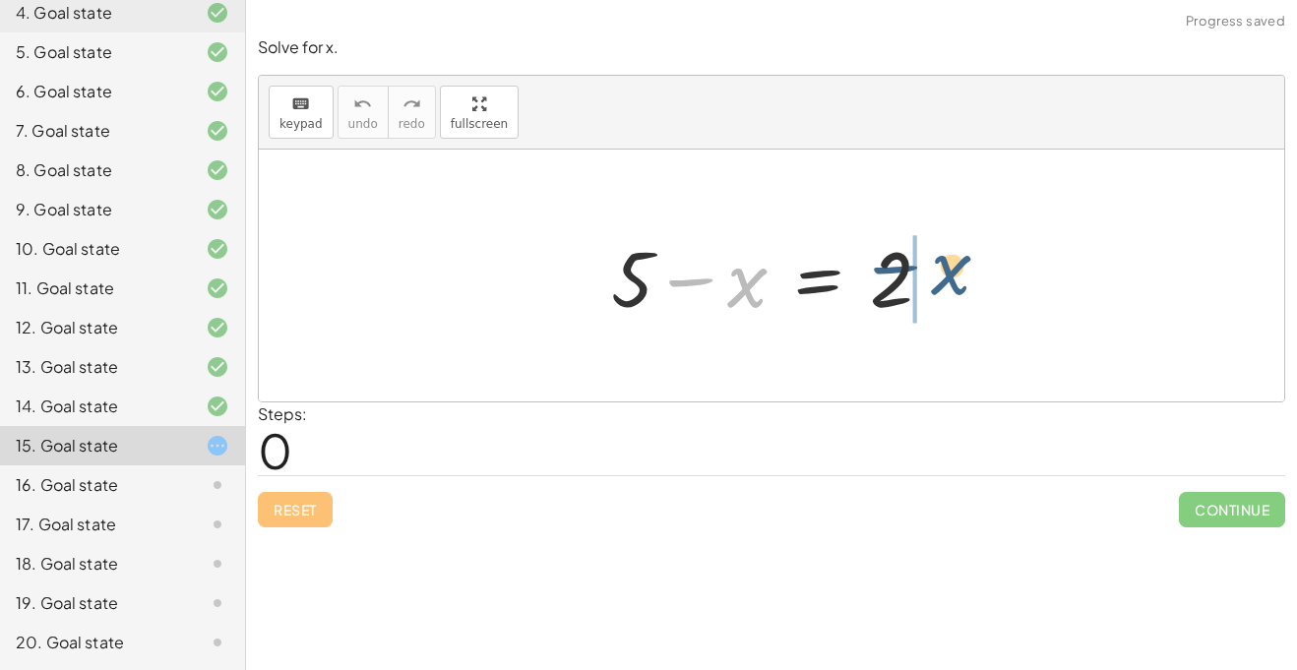
drag, startPoint x: 731, startPoint y: 287, endPoint x: 959, endPoint y: 274, distance: 227.8
click at [959, 274] on div "− x + 5 − x = 2" at bounding box center [772, 275] width 381 height 111
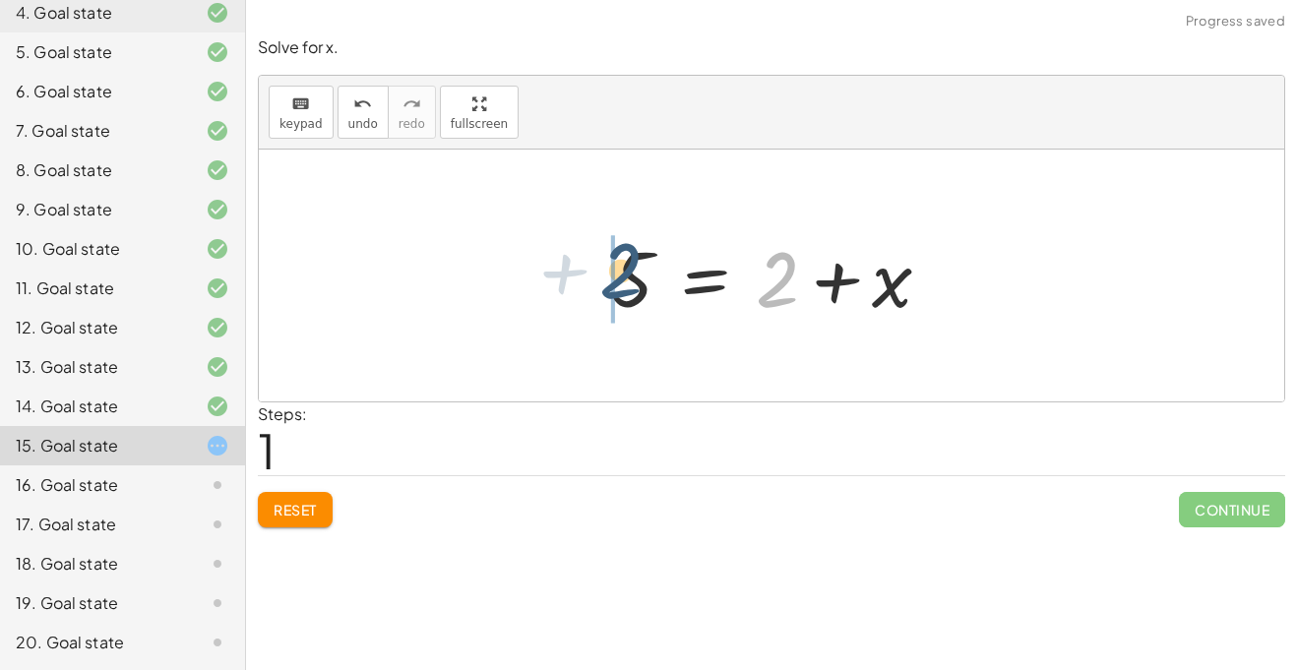
drag, startPoint x: 783, startPoint y: 287, endPoint x: 607, endPoint y: 274, distance: 176.7
click at [607, 274] on div at bounding box center [779, 275] width 356 height 101
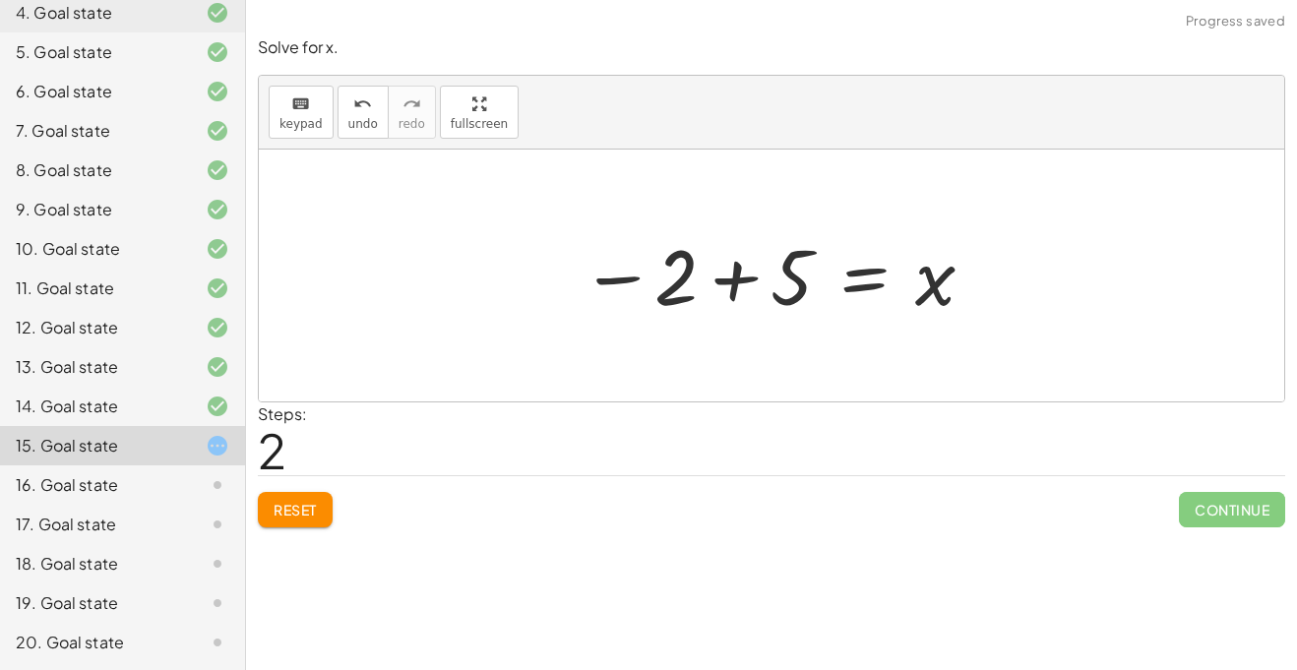
click at [728, 277] on div at bounding box center [779, 275] width 416 height 97
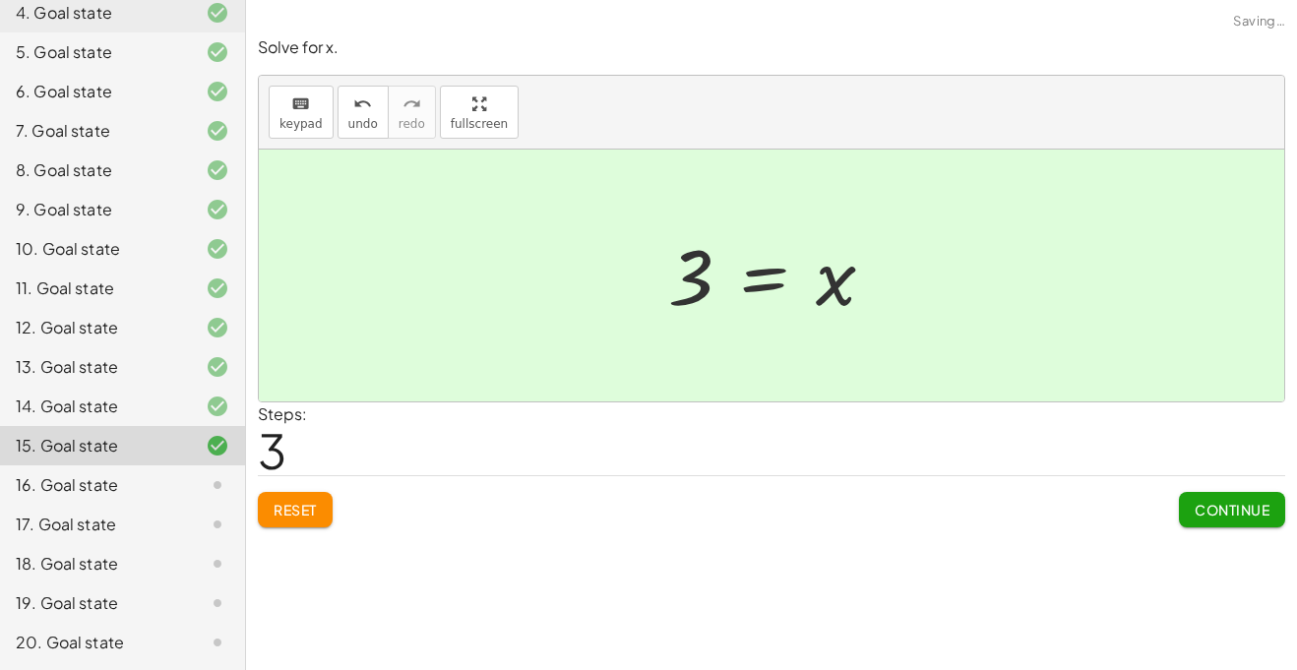
click at [1225, 493] on button "Continue" at bounding box center [1232, 509] width 106 height 35
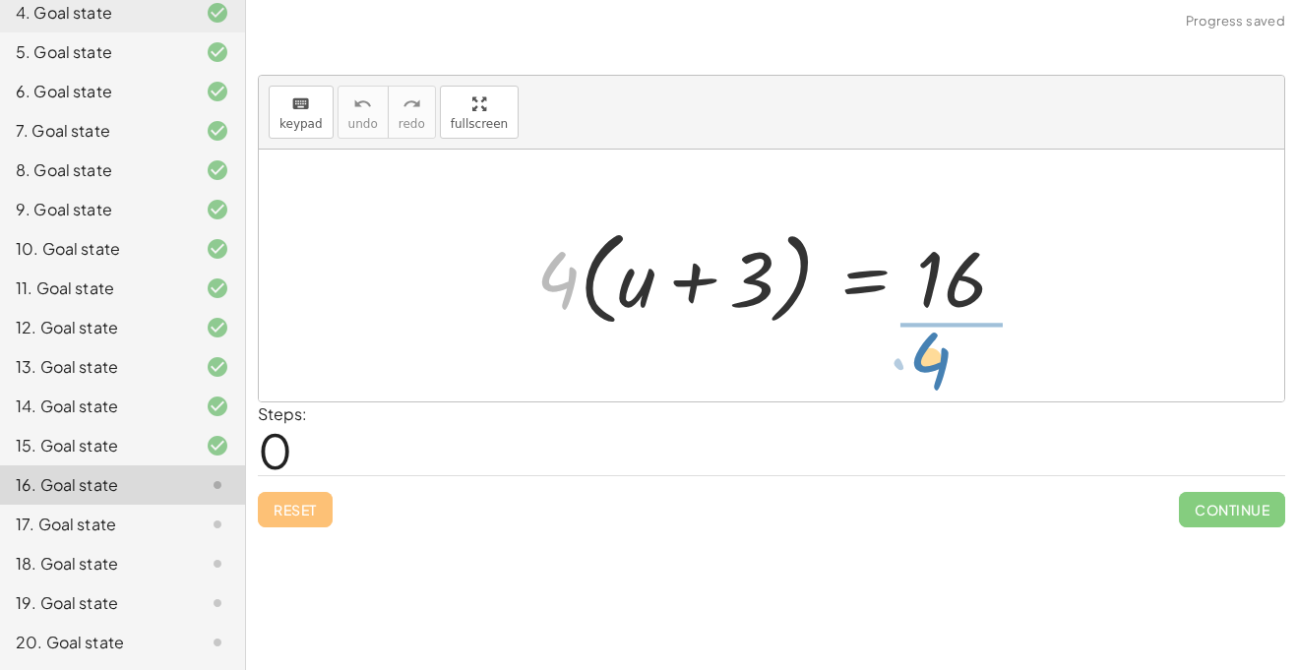
drag, startPoint x: 573, startPoint y: 292, endPoint x: 949, endPoint y: 372, distance: 384.3
click at [949, 372] on div "· 4 · 4 · ( + u + 3 ) = 16" at bounding box center [772, 276] width 1026 height 252
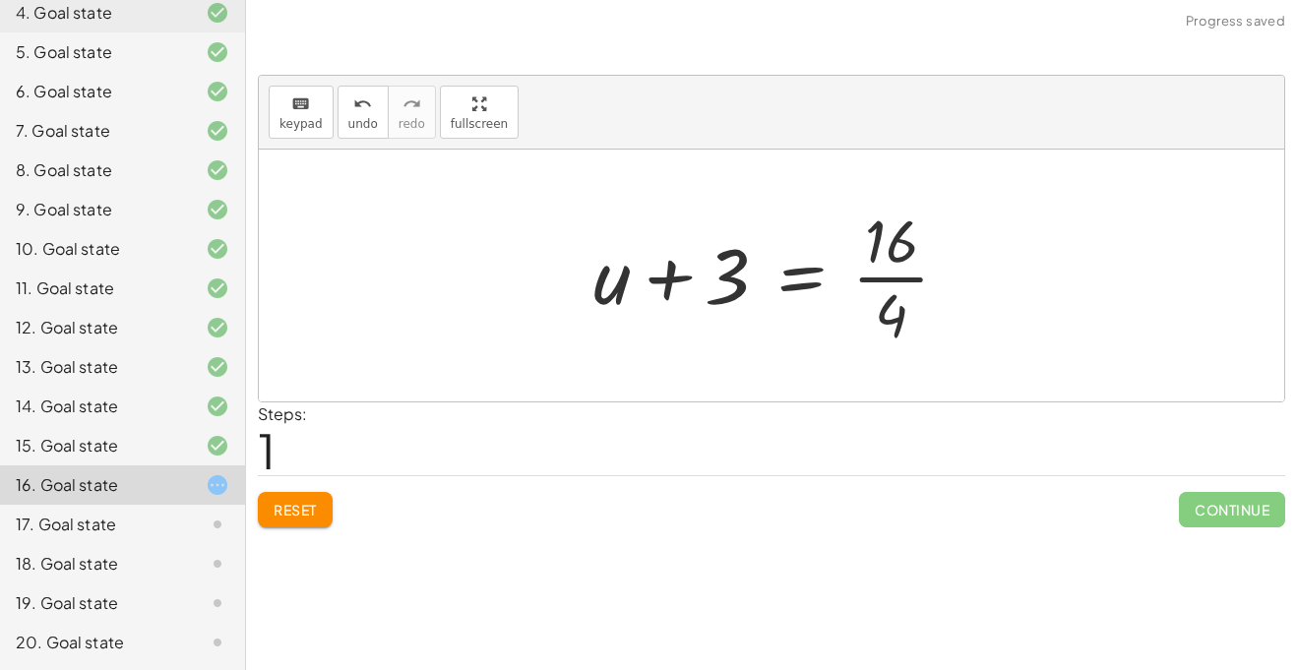
click at [879, 275] on div at bounding box center [780, 276] width 392 height 152
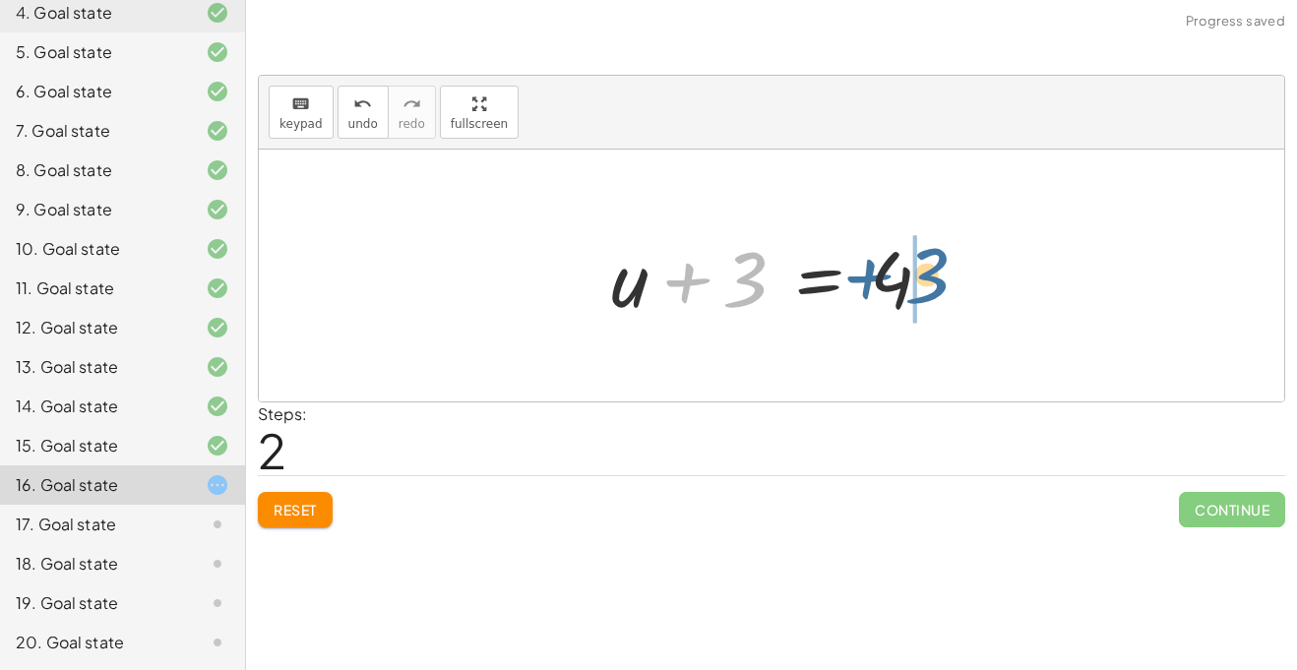
drag, startPoint x: 737, startPoint y: 272, endPoint x: 922, endPoint y: 267, distance: 185.1
click at [922, 267] on div at bounding box center [779, 275] width 356 height 101
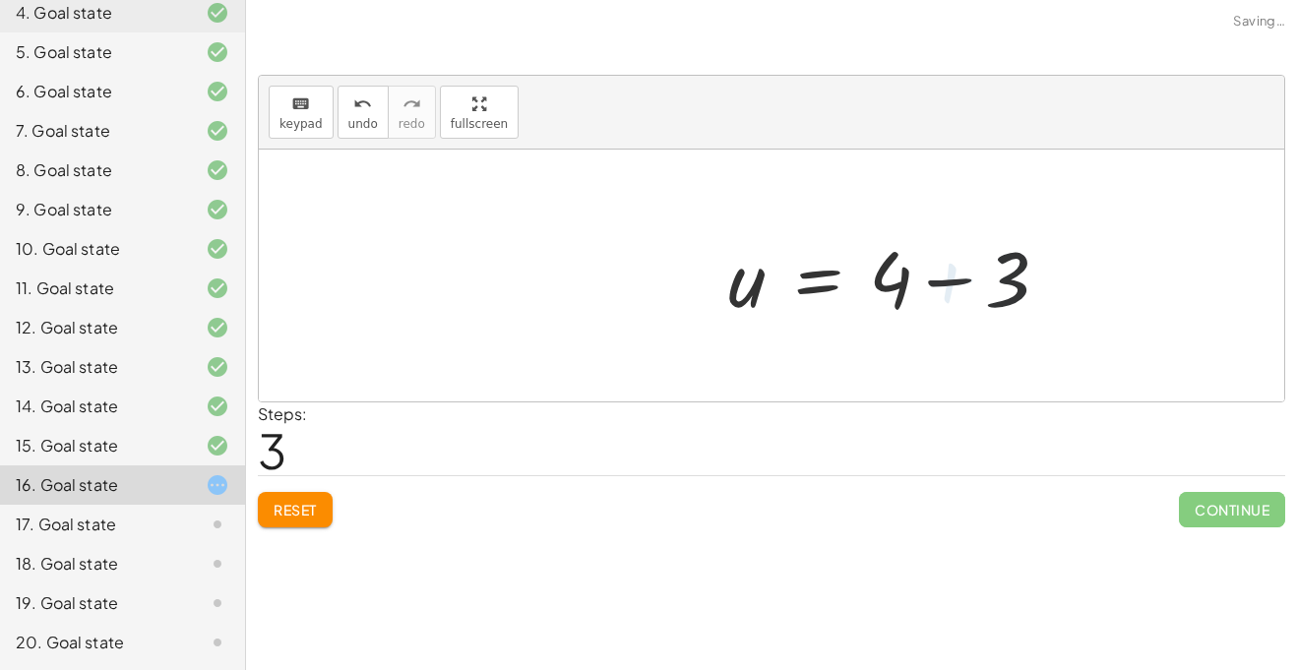
click at [914, 277] on div at bounding box center [897, 275] width 356 height 101
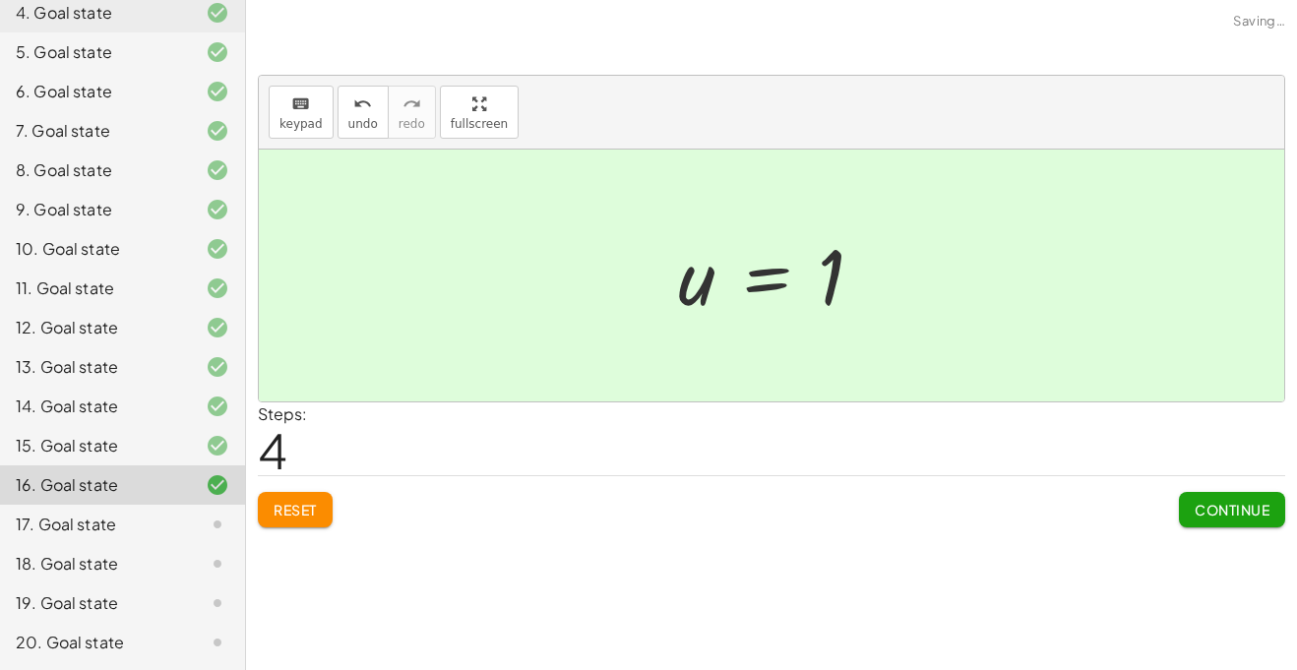
click at [1201, 492] on button "Continue" at bounding box center [1232, 509] width 106 height 35
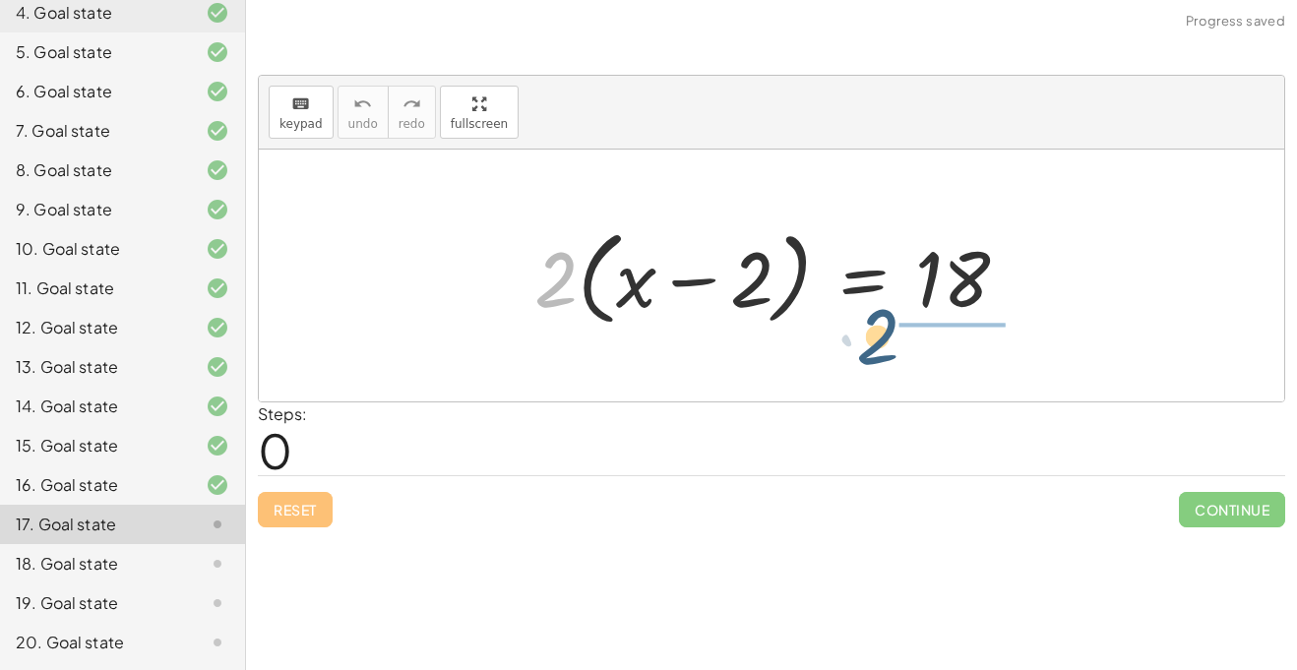
drag, startPoint x: 543, startPoint y: 276, endPoint x: 909, endPoint y: 326, distance: 369.5
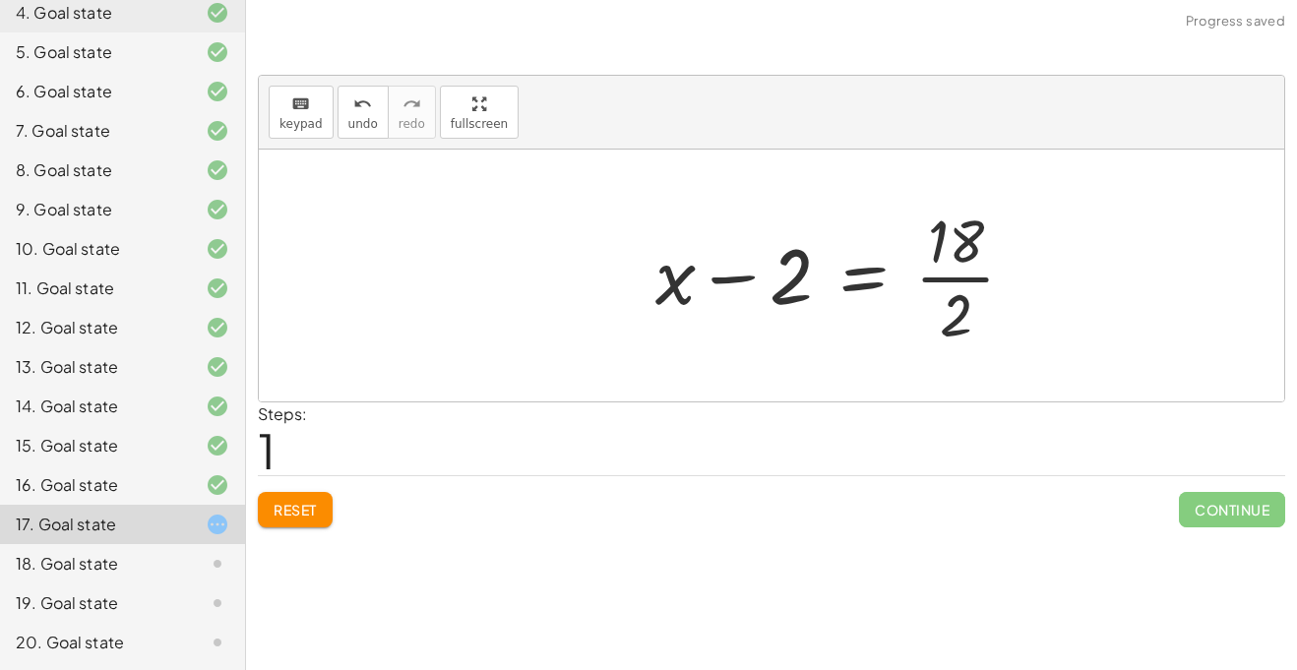
click at [915, 314] on div at bounding box center [843, 276] width 395 height 152
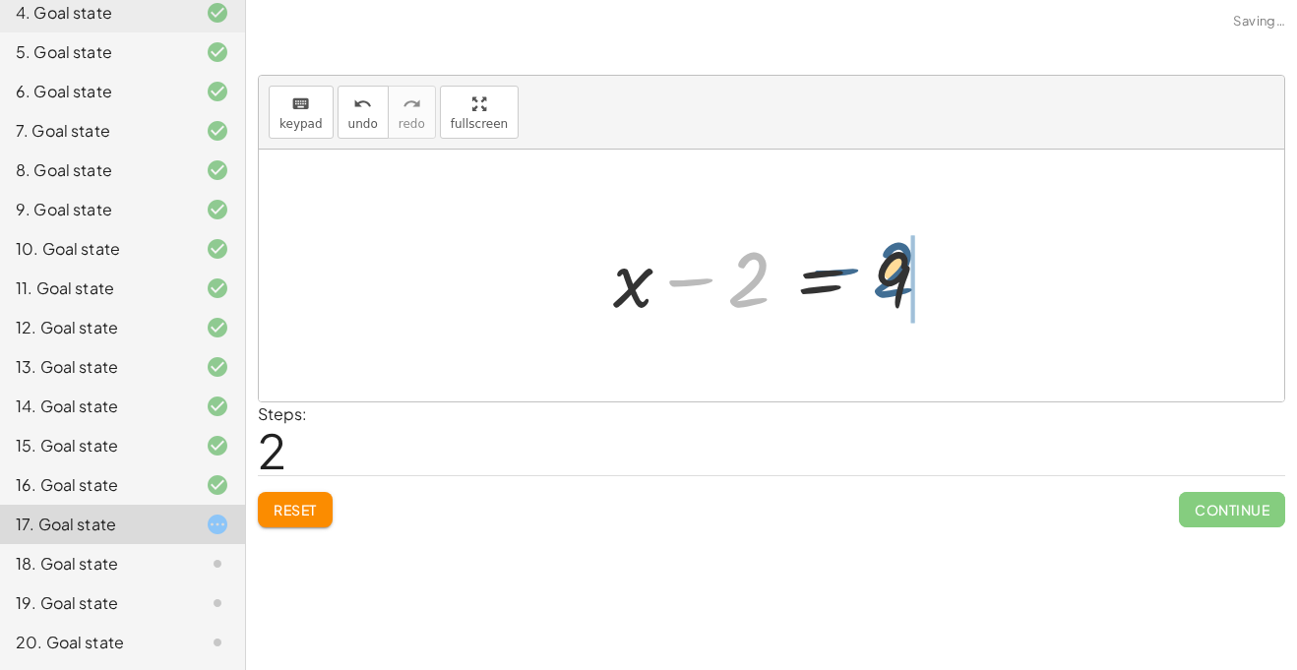
drag, startPoint x: 745, startPoint y: 269, endPoint x: 892, endPoint y: 260, distance: 146.9
click at [892, 260] on div at bounding box center [779, 275] width 352 height 101
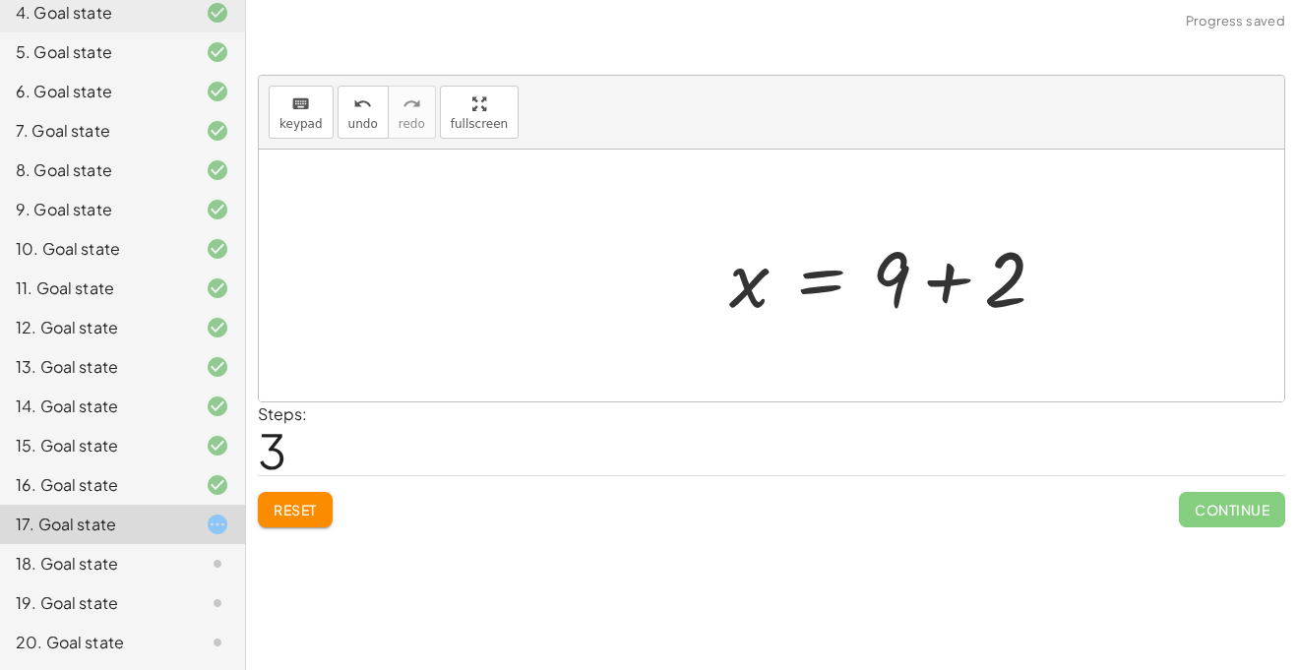
click at [930, 280] on div at bounding box center [895, 275] width 352 height 101
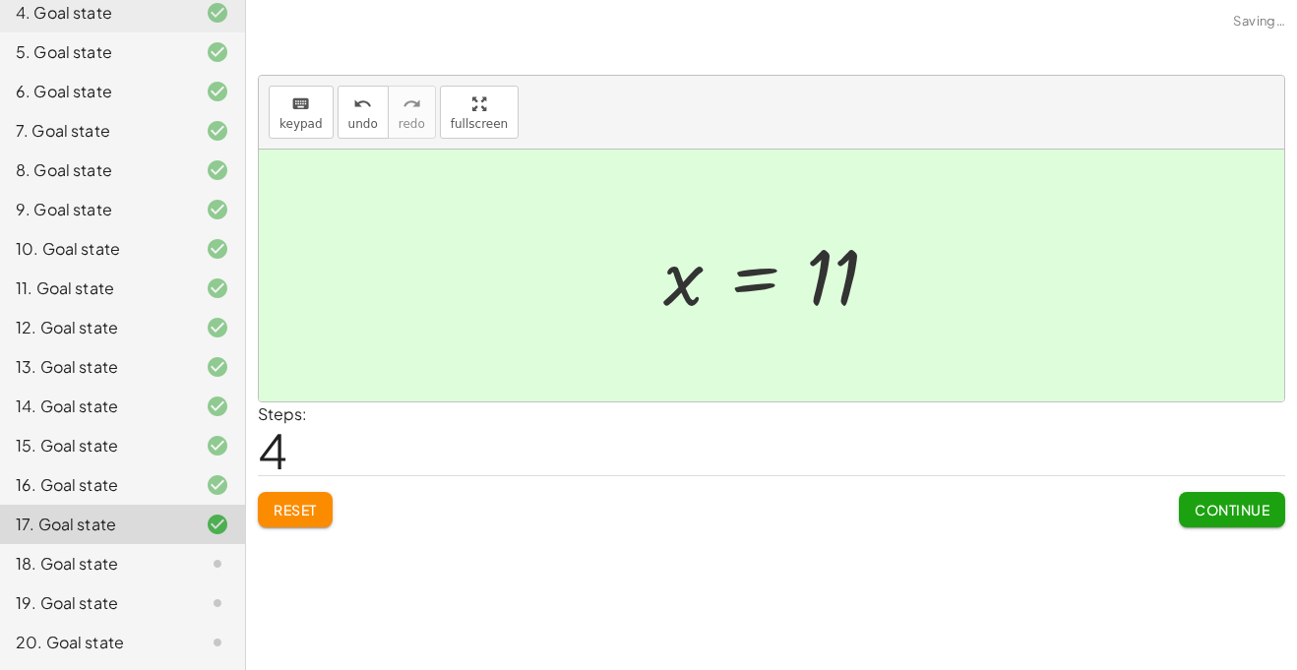
click at [136, 623] on div "18. Goal state" at bounding box center [122, 642] width 245 height 39
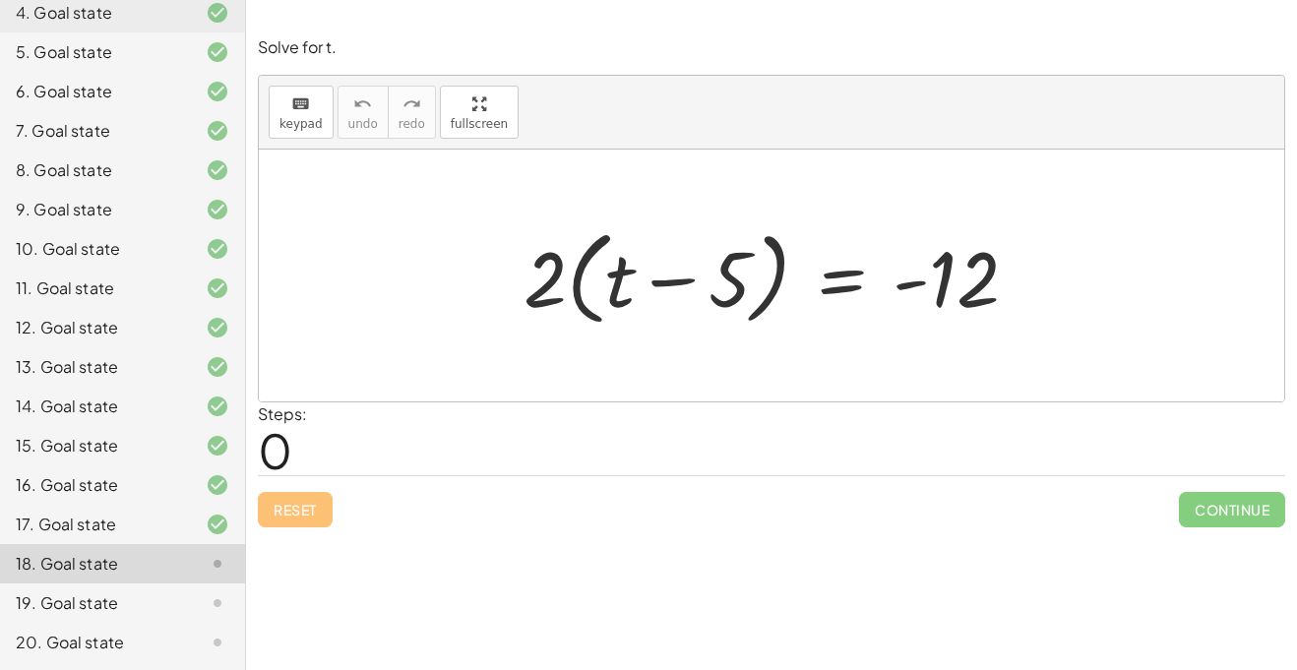
click at [519, 272] on div at bounding box center [779, 275] width 530 height 113
drag, startPoint x: 528, startPoint y: 279, endPoint x: 1020, endPoint y: 275, distance: 492.1
click at [1020, 275] on div at bounding box center [779, 275] width 530 height 113
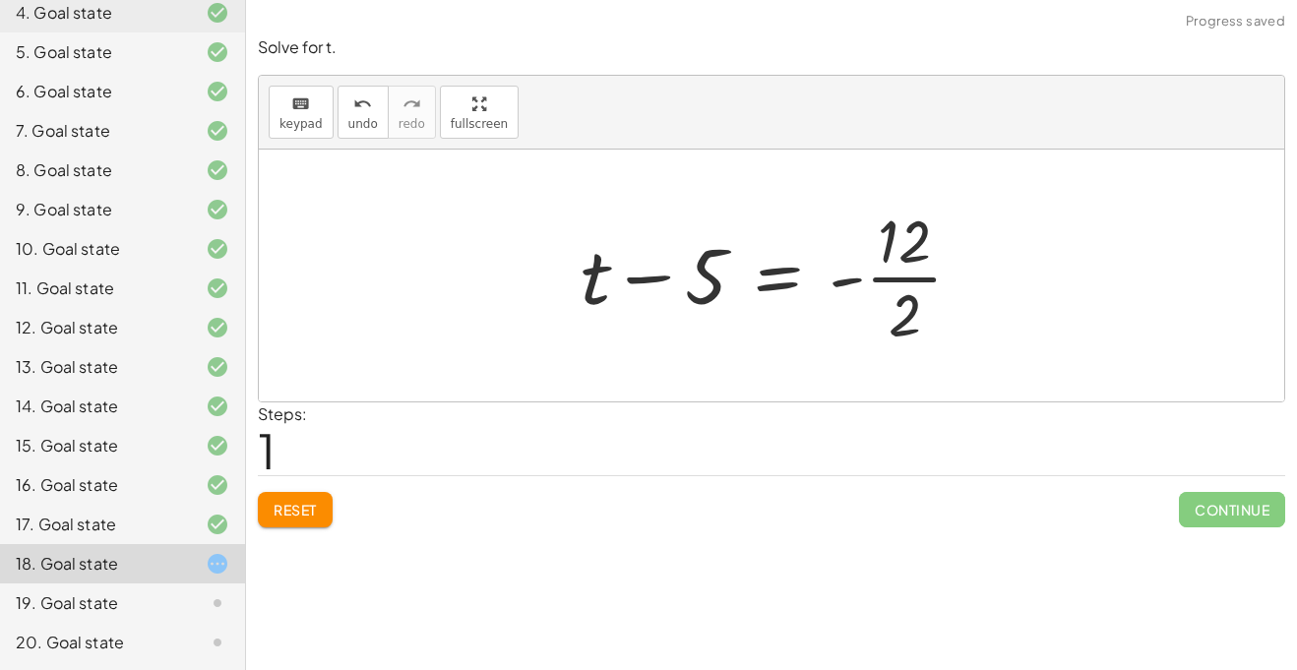
click at [923, 280] on div at bounding box center [779, 276] width 417 height 152
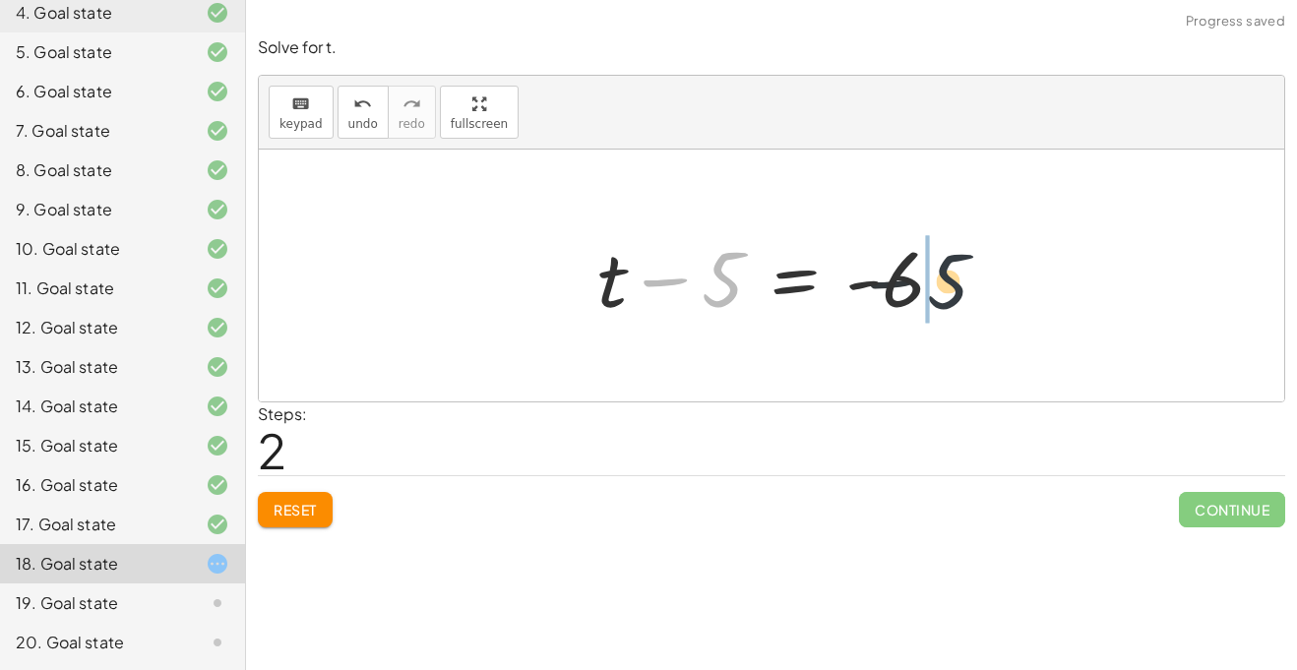
drag, startPoint x: 742, startPoint y: 282, endPoint x: 991, endPoint y: 285, distance: 249.0
click at [991, 285] on div "· 2 · ( + t − 5 ) = - 12 + t − 5 = - · 12 · 2 − 5 + t − 5 = - 6" at bounding box center [772, 276] width 1026 height 252
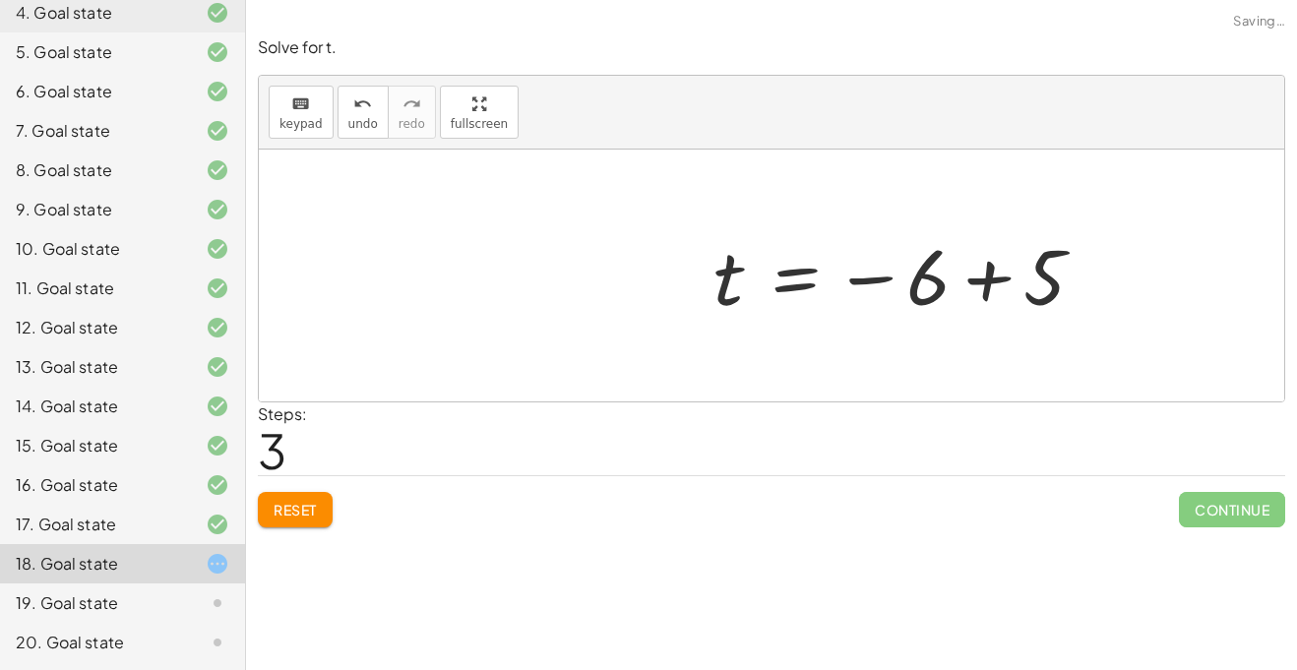
click at [950, 282] on div at bounding box center [907, 275] width 406 height 97
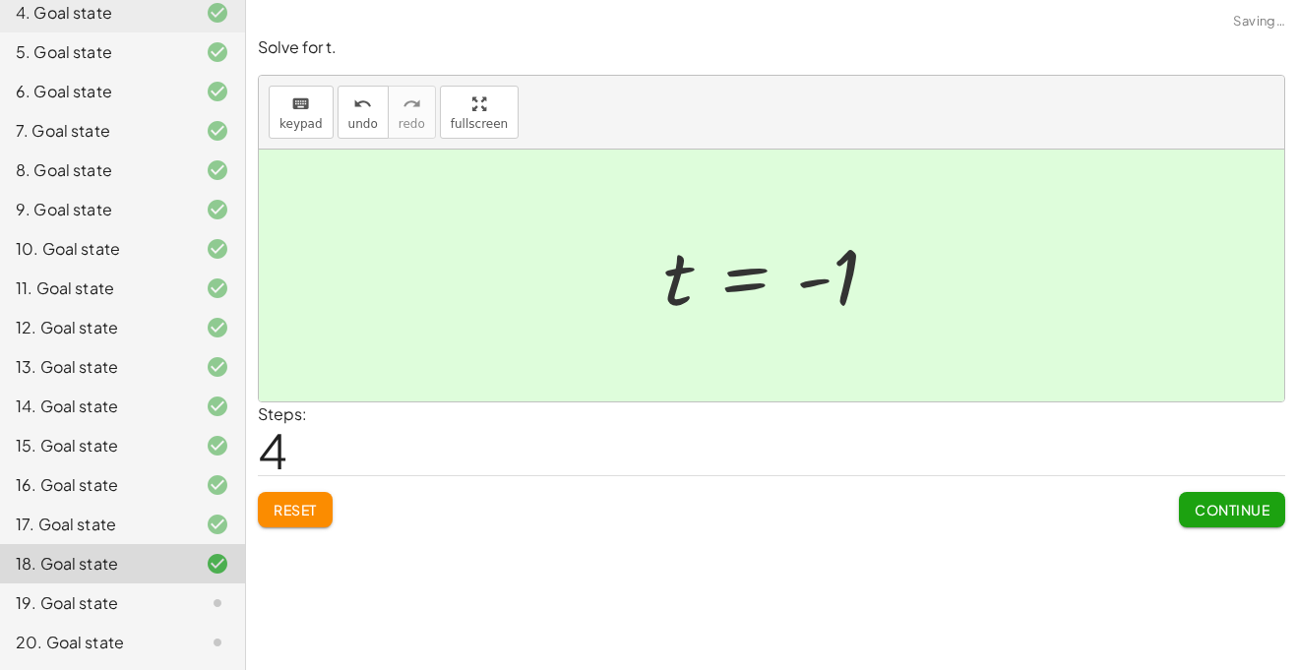
click at [1224, 517] on span "Continue" at bounding box center [1232, 510] width 75 height 18
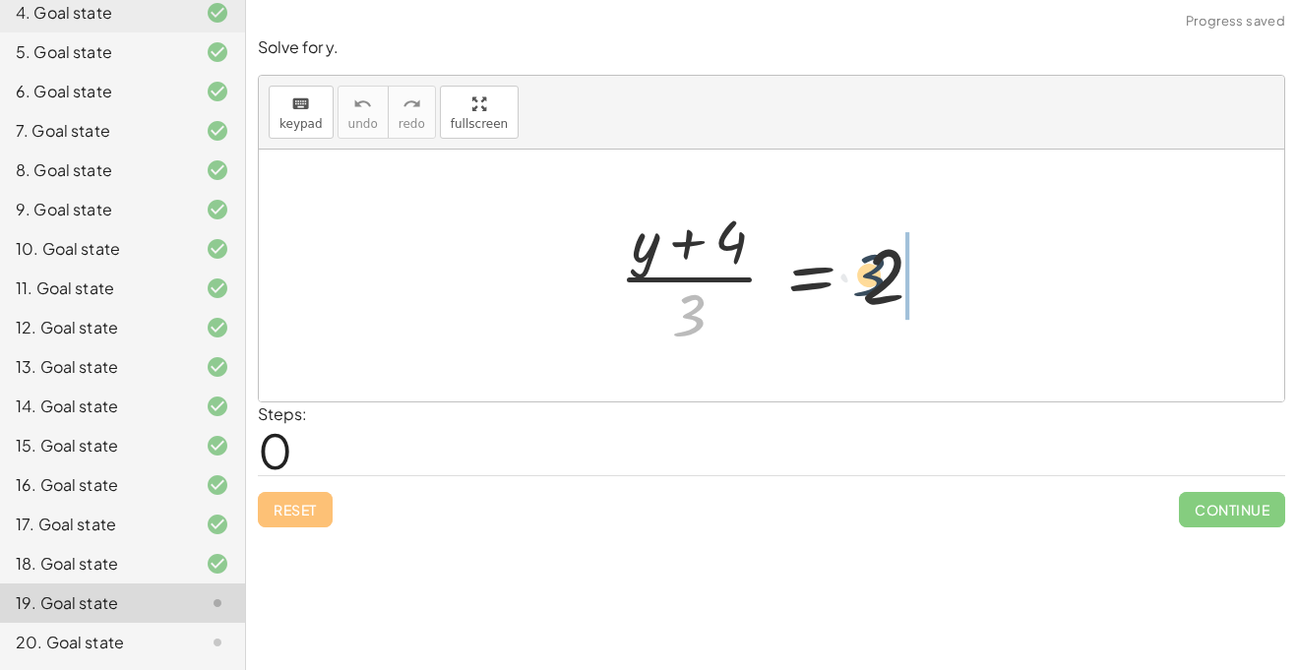
drag, startPoint x: 701, startPoint y: 329, endPoint x: 968, endPoint y: 283, distance: 271.5
click at [968, 283] on div "· 3 · ( + y + 4 ) · 3 = 2" at bounding box center [772, 276] width 1026 height 252
drag, startPoint x: 689, startPoint y: 346, endPoint x: 792, endPoint y: 309, distance: 109.9
click at [792, 309] on div at bounding box center [779, 276] width 341 height 152
drag, startPoint x: 679, startPoint y: 315, endPoint x: 929, endPoint y: 261, distance: 255.8
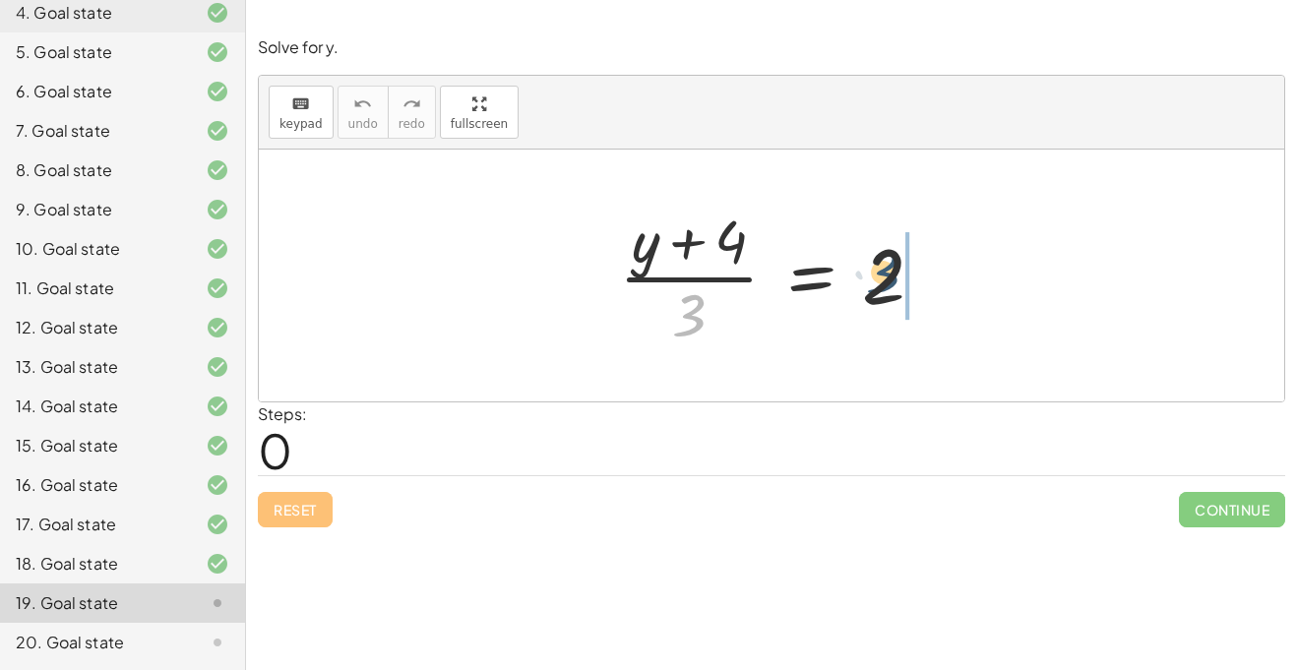
click at [929, 261] on div at bounding box center [779, 276] width 341 height 152
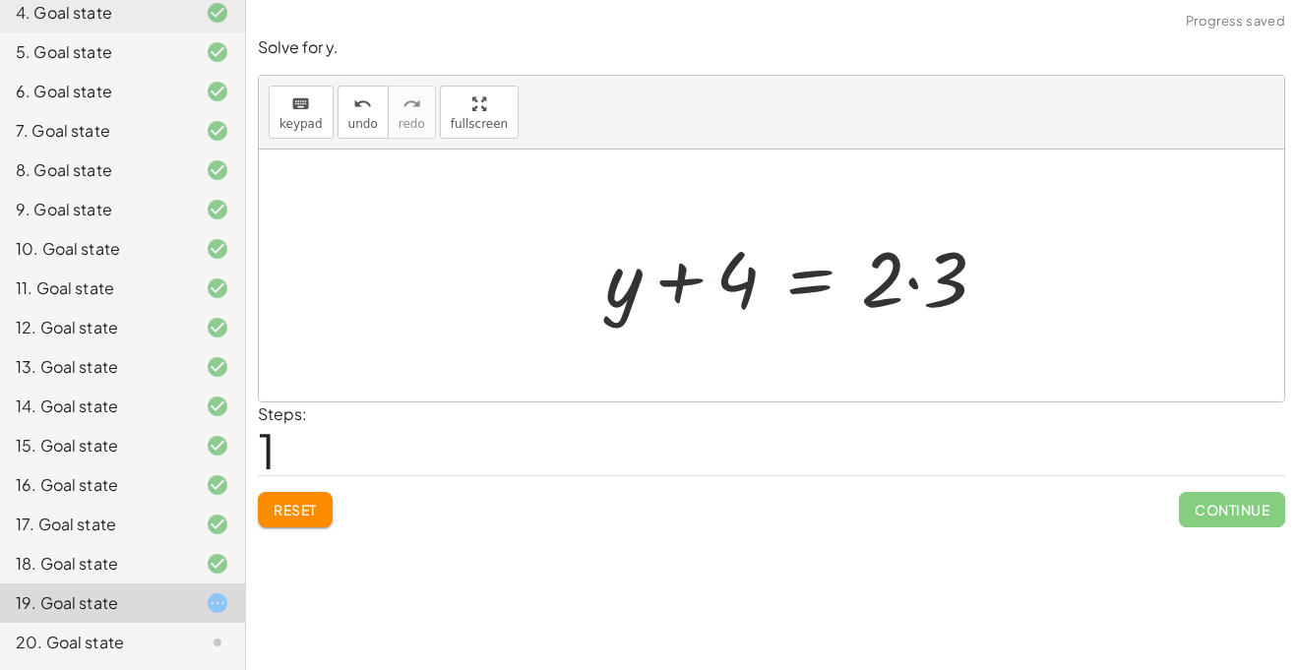
click at [920, 263] on div at bounding box center [803, 275] width 417 height 101
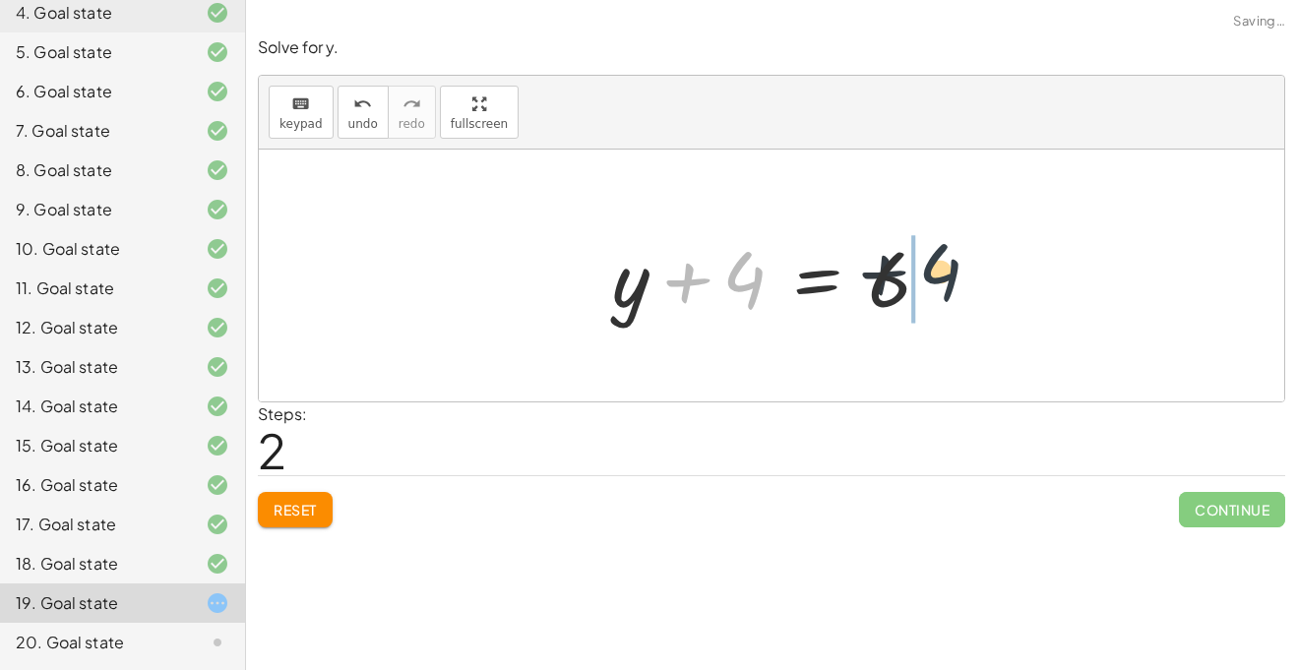
drag, startPoint x: 713, startPoint y: 286, endPoint x: 915, endPoint y: 279, distance: 202.9
click at [915, 279] on div at bounding box center [779, 275] width 354 height 101
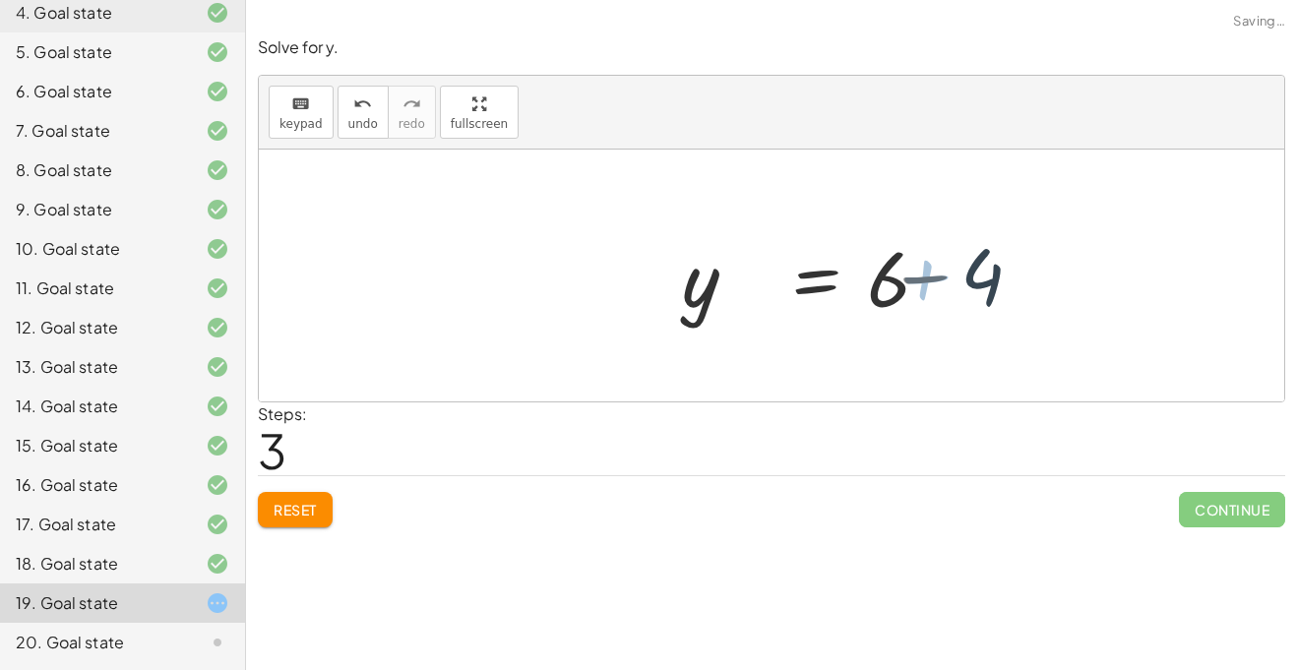
click at [915, 279] on div at bounding box center [895, 275] width 354 height 101
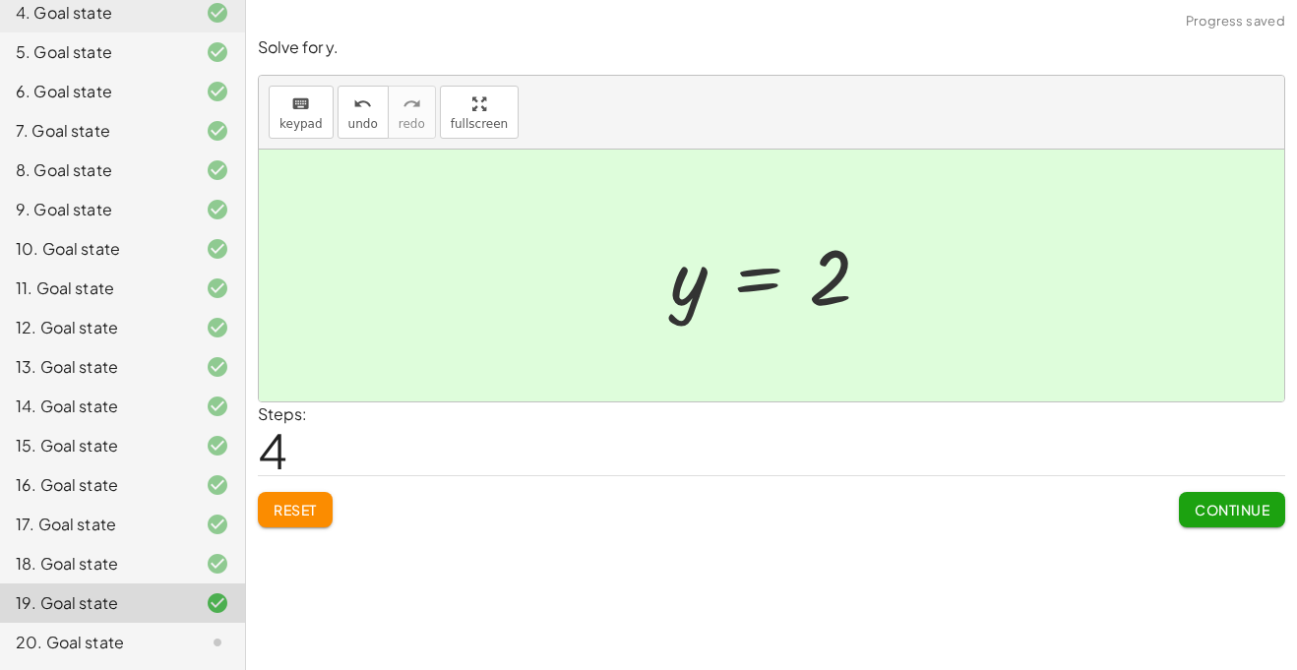
click at [181, 628] on div "20. Goal state" at bounding box center [122, 642] width 245 height 39
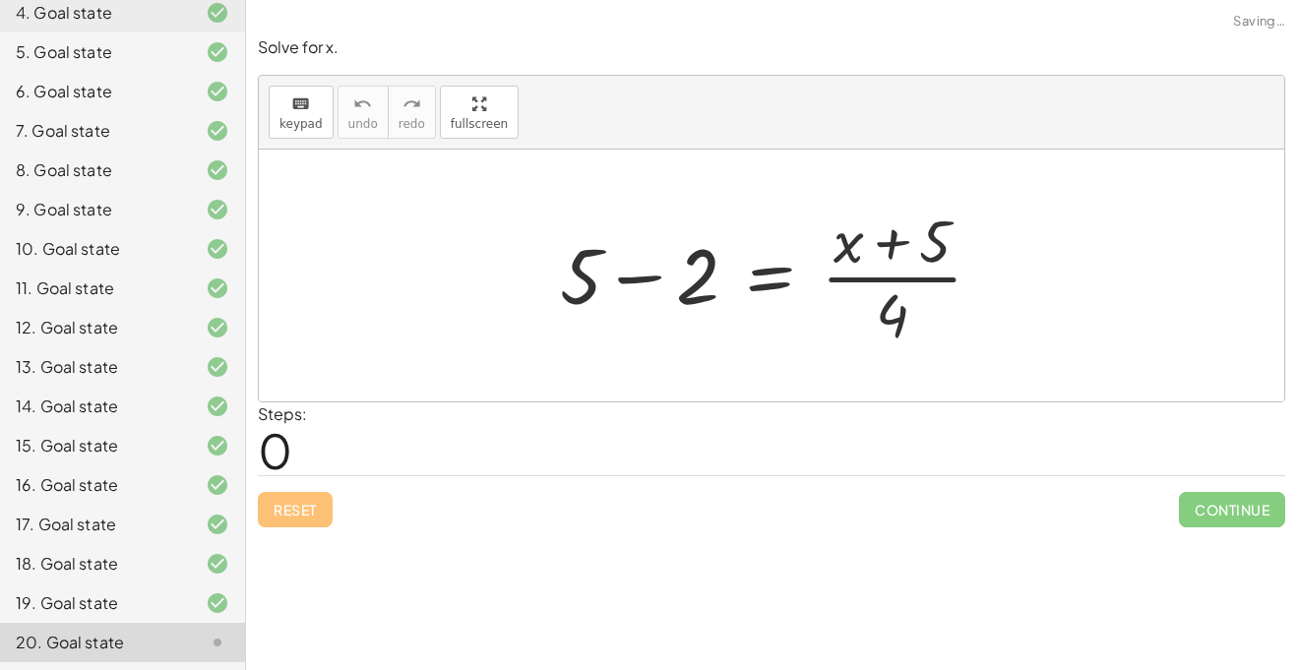
click at [623, 295] on div at bounding box center [779, 276] width 458 height 152
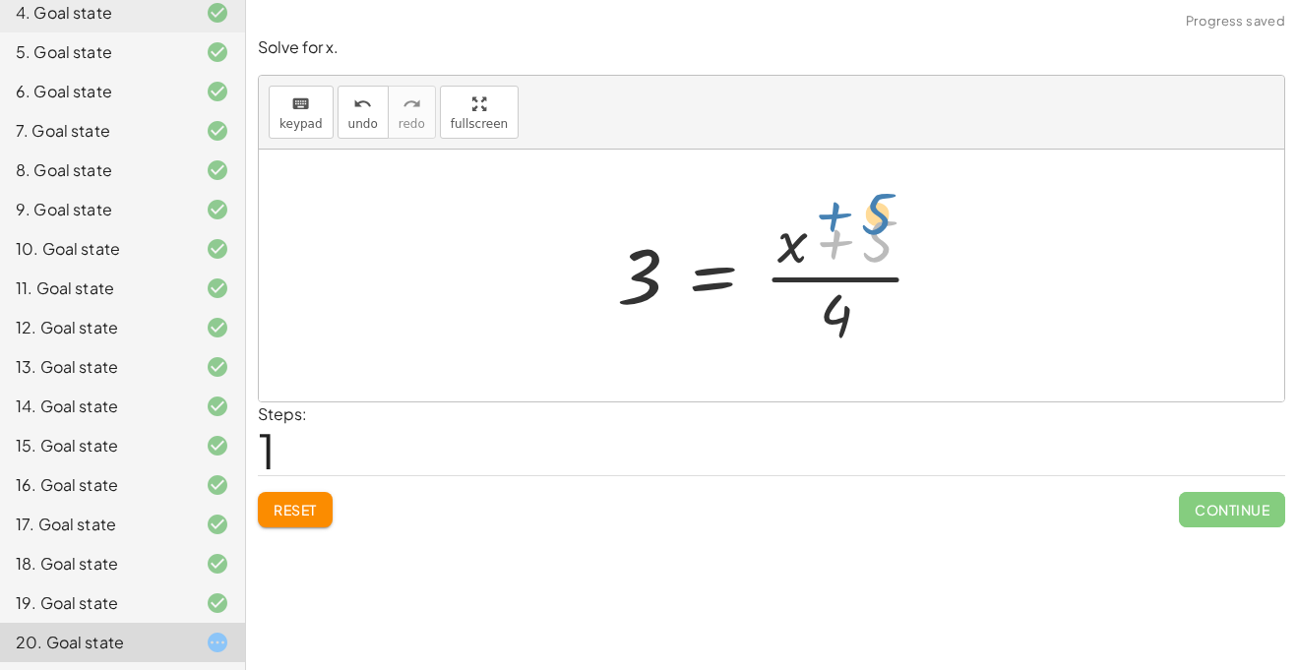
drag, startPoint x: 885, startPoint y: 252, endPoint x: 883, endPoint y: 229, distance: 22.7
click at [883, 229] on div at bounding box center [779, 276] width 344 height 152
drag, startPoint x: 879, startPoint y: 230, endPoint x: 804, endPoint y: 242, distance: 75.7
click at [804, 242] on div at bounding box center [779, 276] width 344 height 152
drag, startPoint x: 831, startPoint y: 301, endPoint x: 596, endPoint y: 300, distance: 234.2
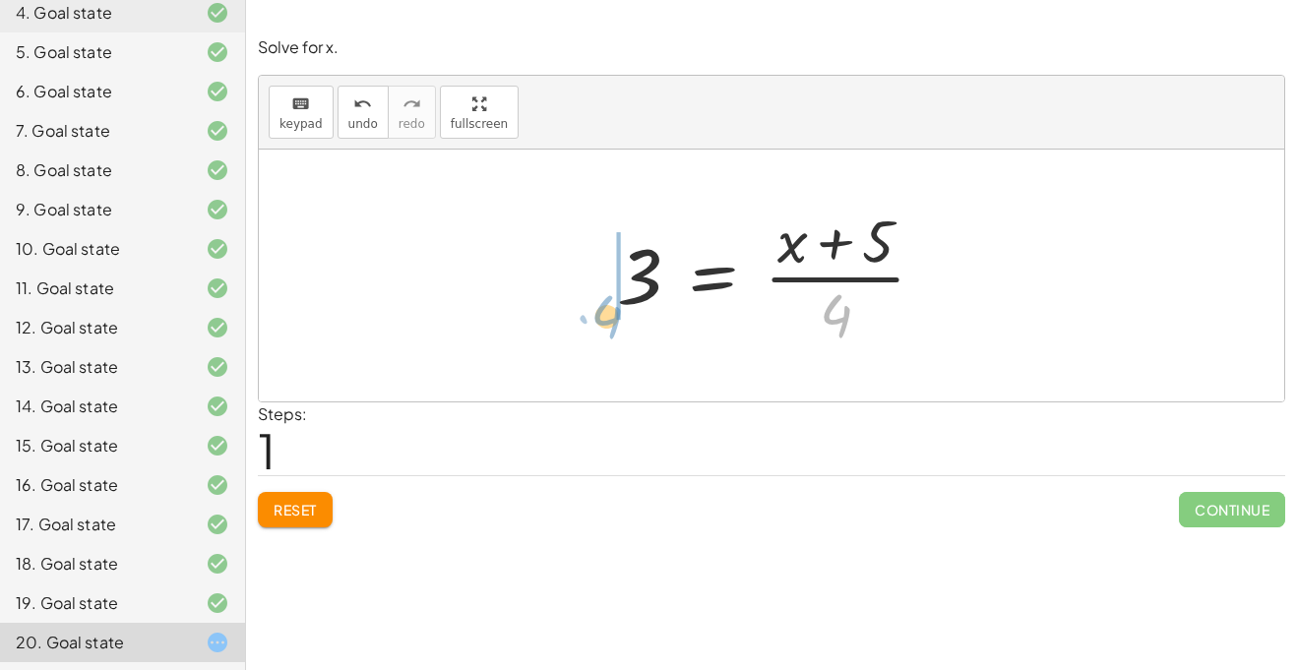
click at [596, 300] on div "+ 5 − 2 = · ( + x + 5 ) · 4 · 4 + 5 = · ( + x + 5 ) · 4 3" at bounding box center [772, 275] width 369 height 161
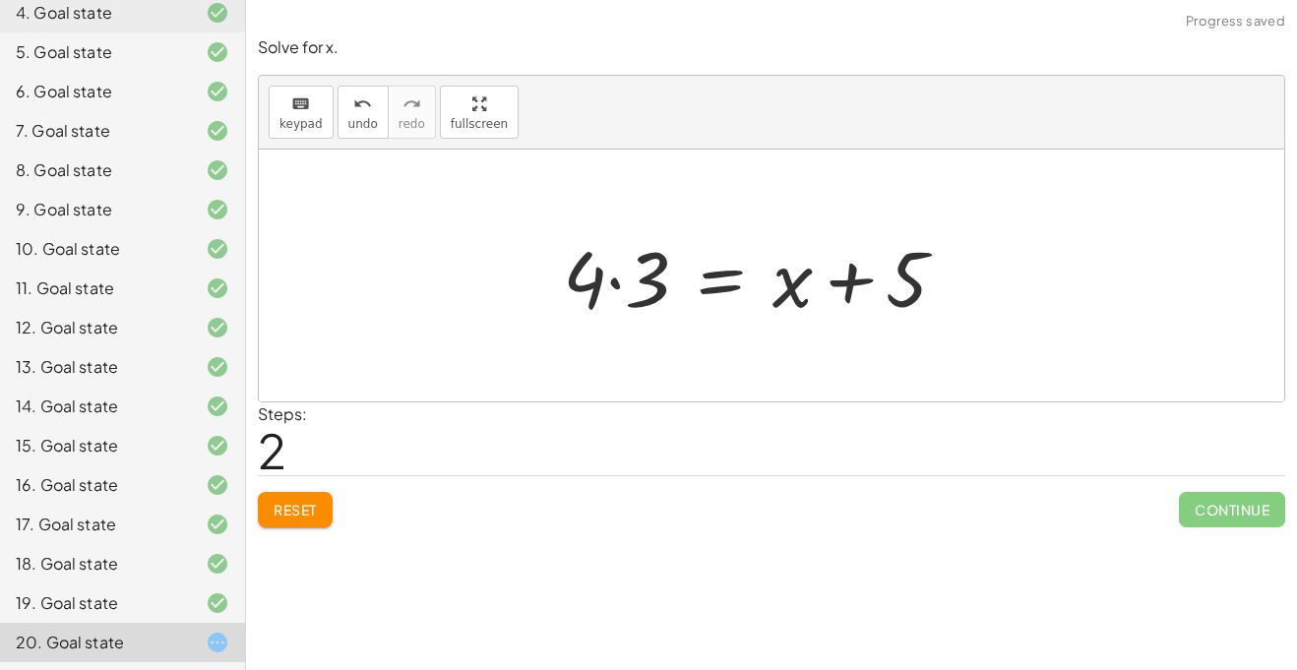
click at [596, 295] on div at bounding box center [762, 275] width 419 height 101
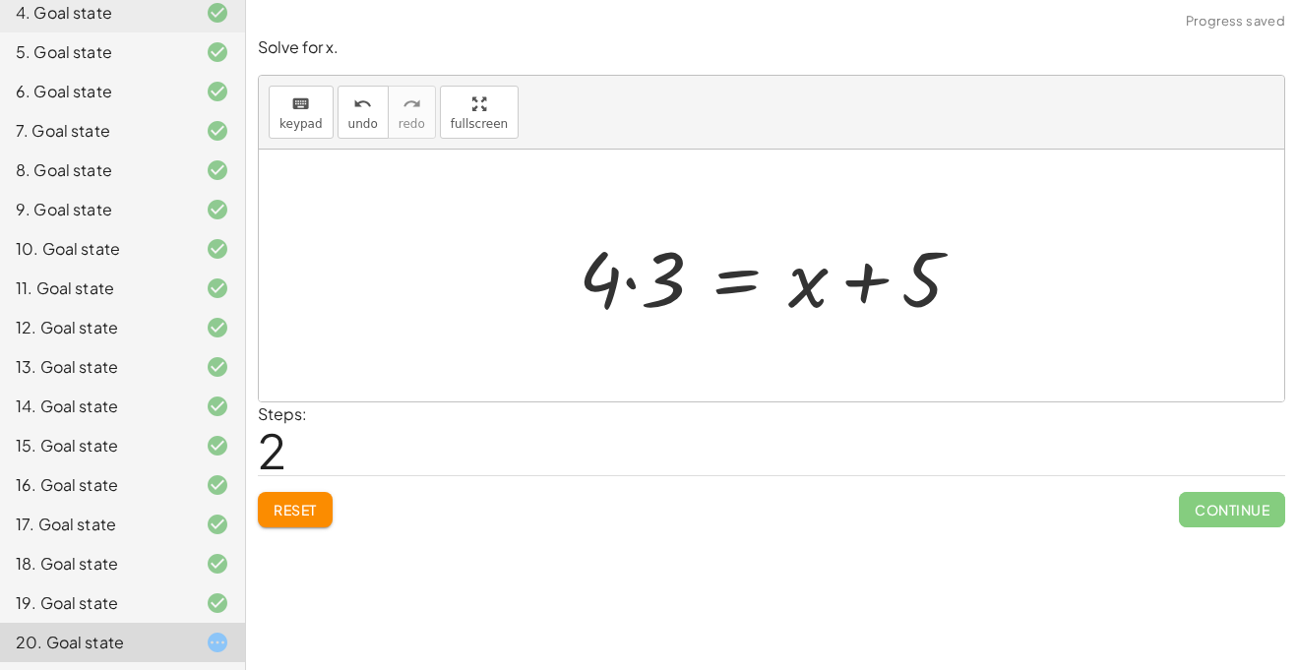
click at [619, 281] on div at bounding box center [778, 275] width 419 height 101
click at [608, 289] on div at bounding box center [778, 275] width 419 height 101
click at [629, 287] on div at bounding box center [778, 275] width 419 height 101
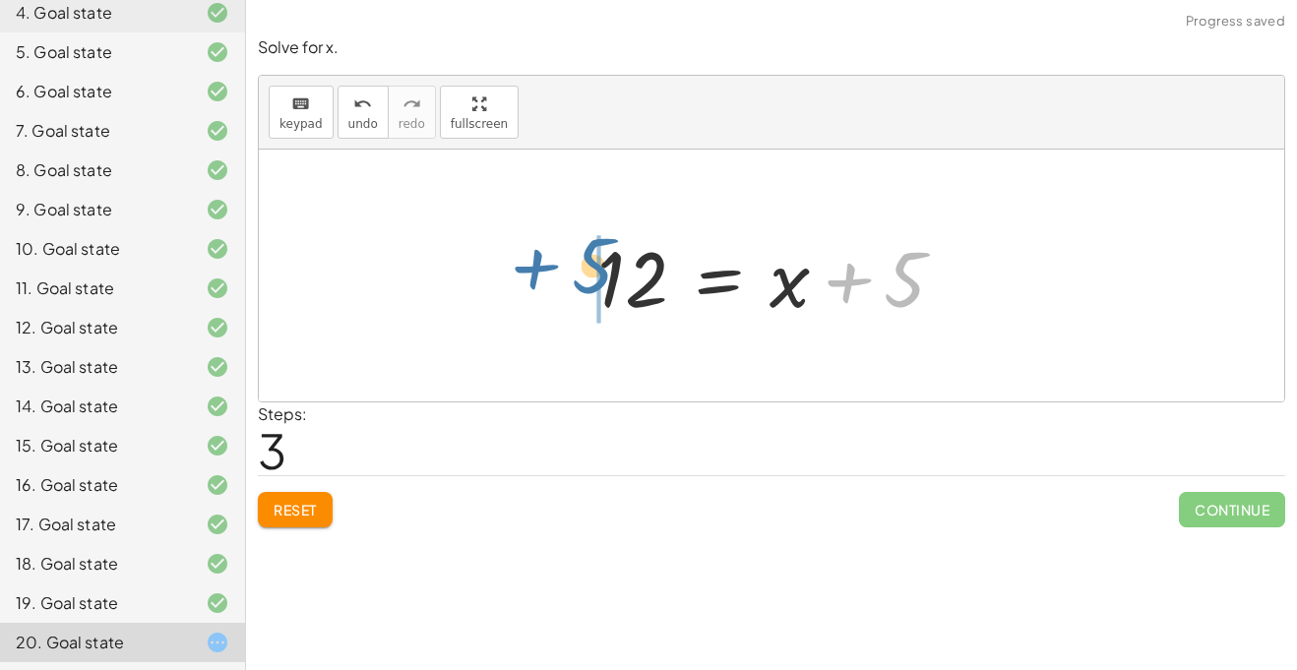
drag, startPoint x: 918, startPoint y: 263, endPoint x: 603, endPoint y: 249, distance: 315.2
click at [603, 249] on div at bounding box center [779, 275] width 383 height 101
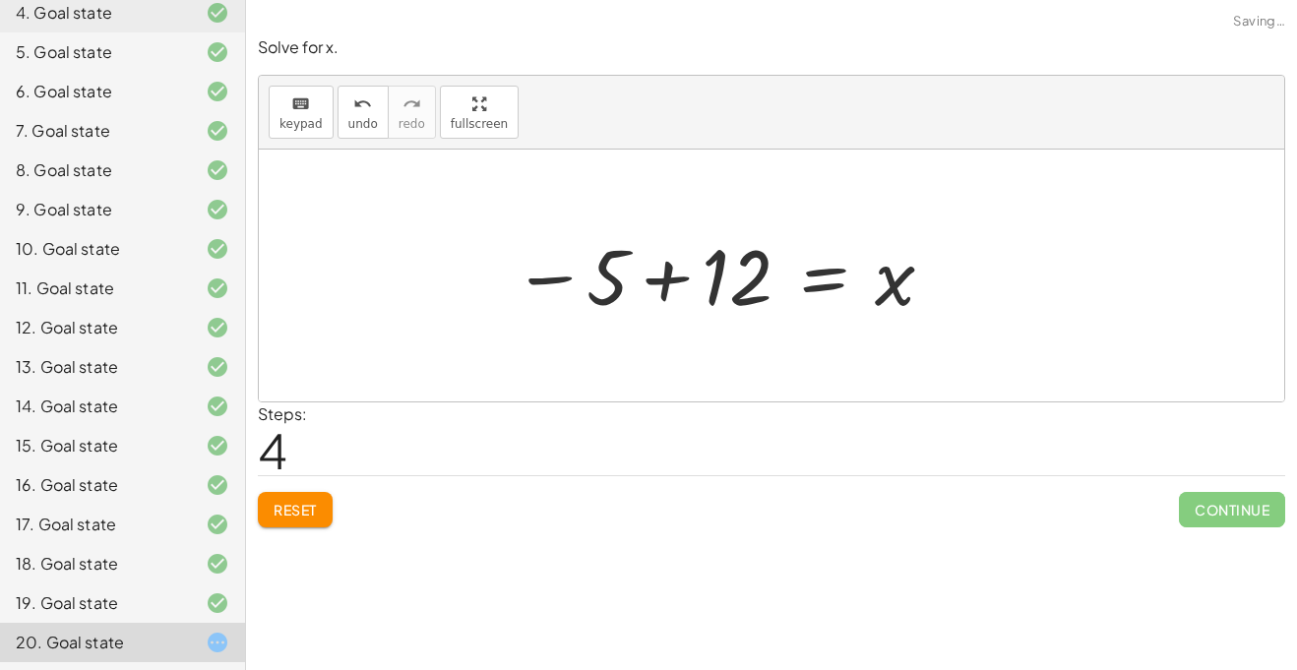
click at [585, 268] on div at bounding box center [725, 275] width 444 height 97
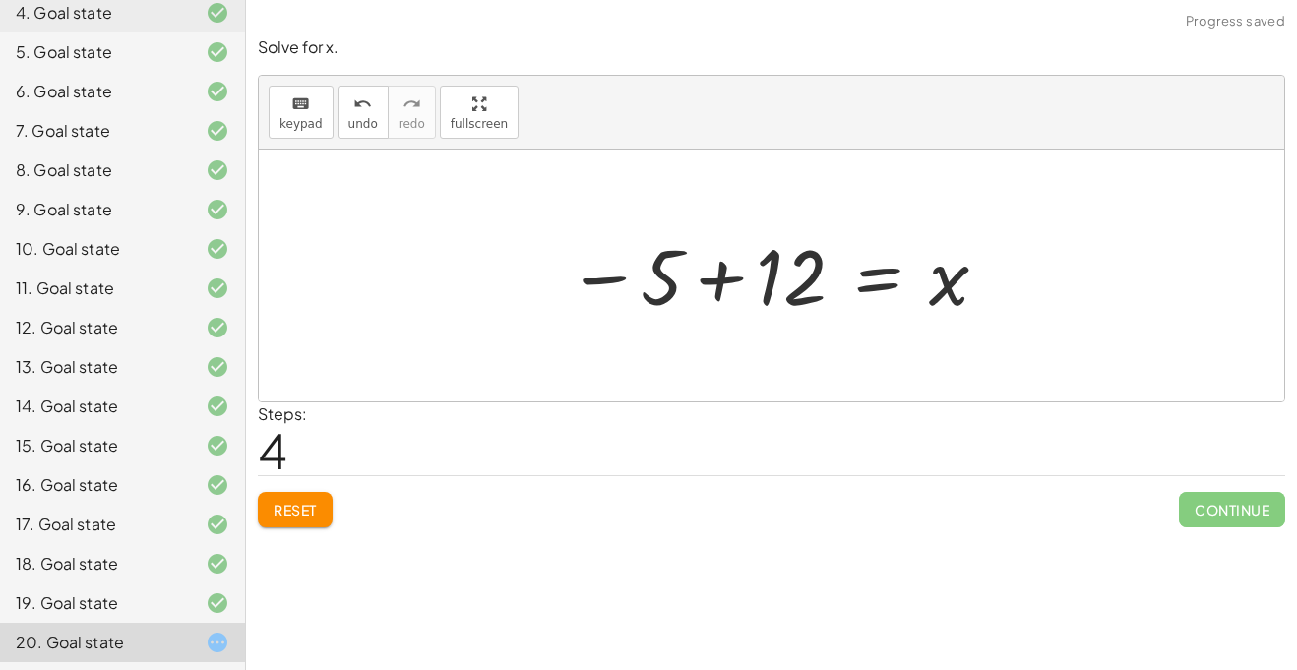
click at [717, 274] on div at bounding box center [779, 275] width 444 height 97
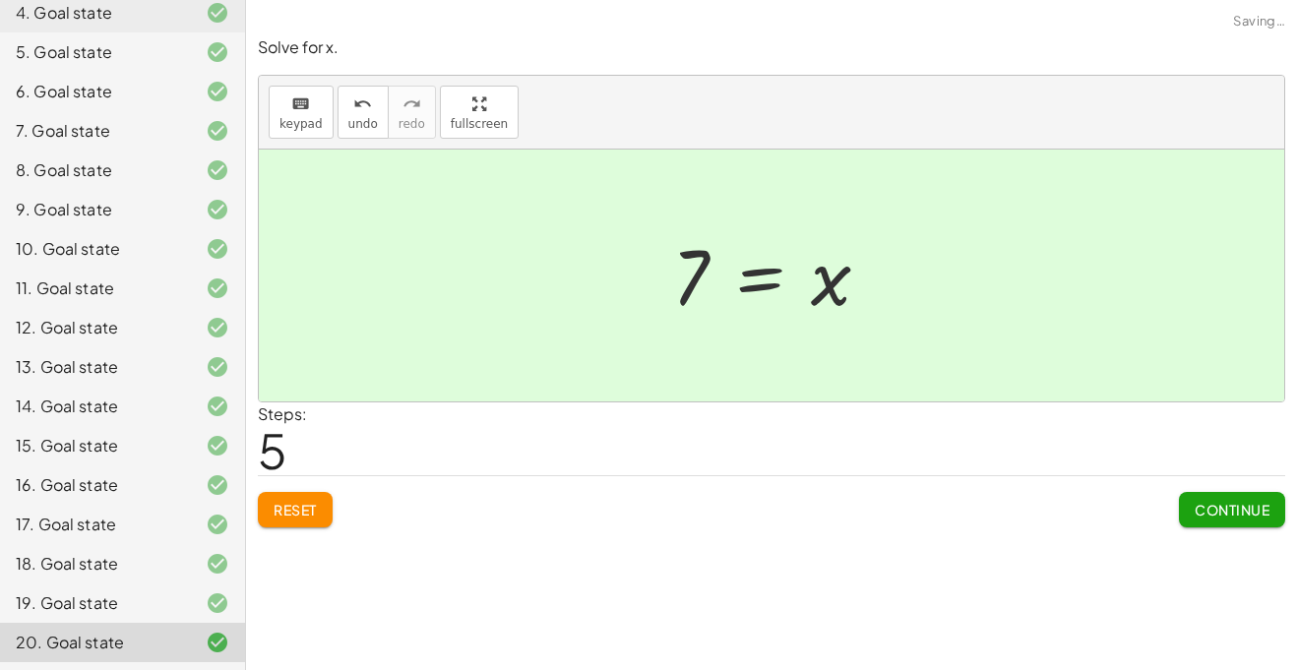
click at [1225, 508] on span "Continue" at bounding box center [1232, 510] width 75 height 18
